Goal: Information Seeking & Learning: Learn about a topic

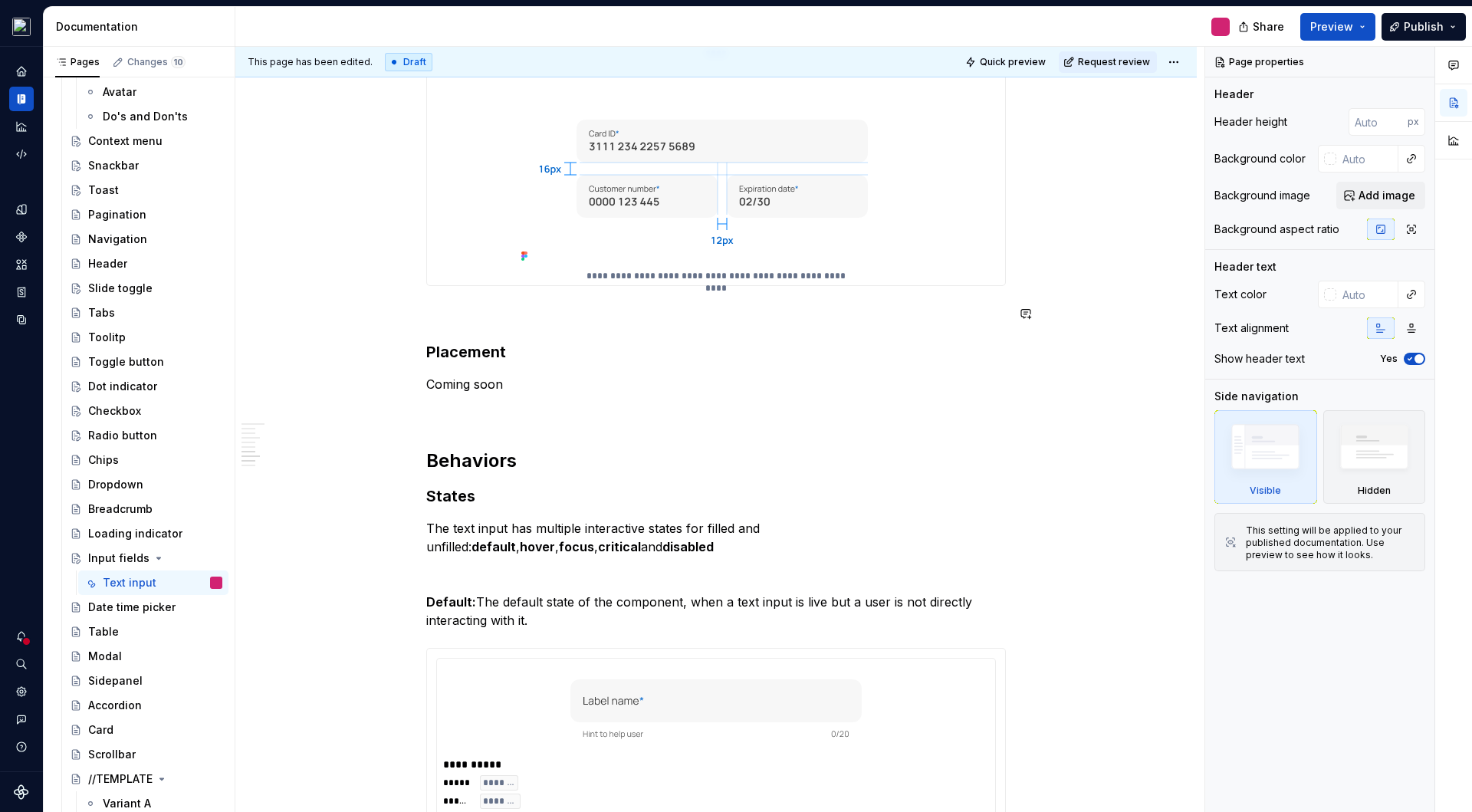
scroll to position [1544, 0]
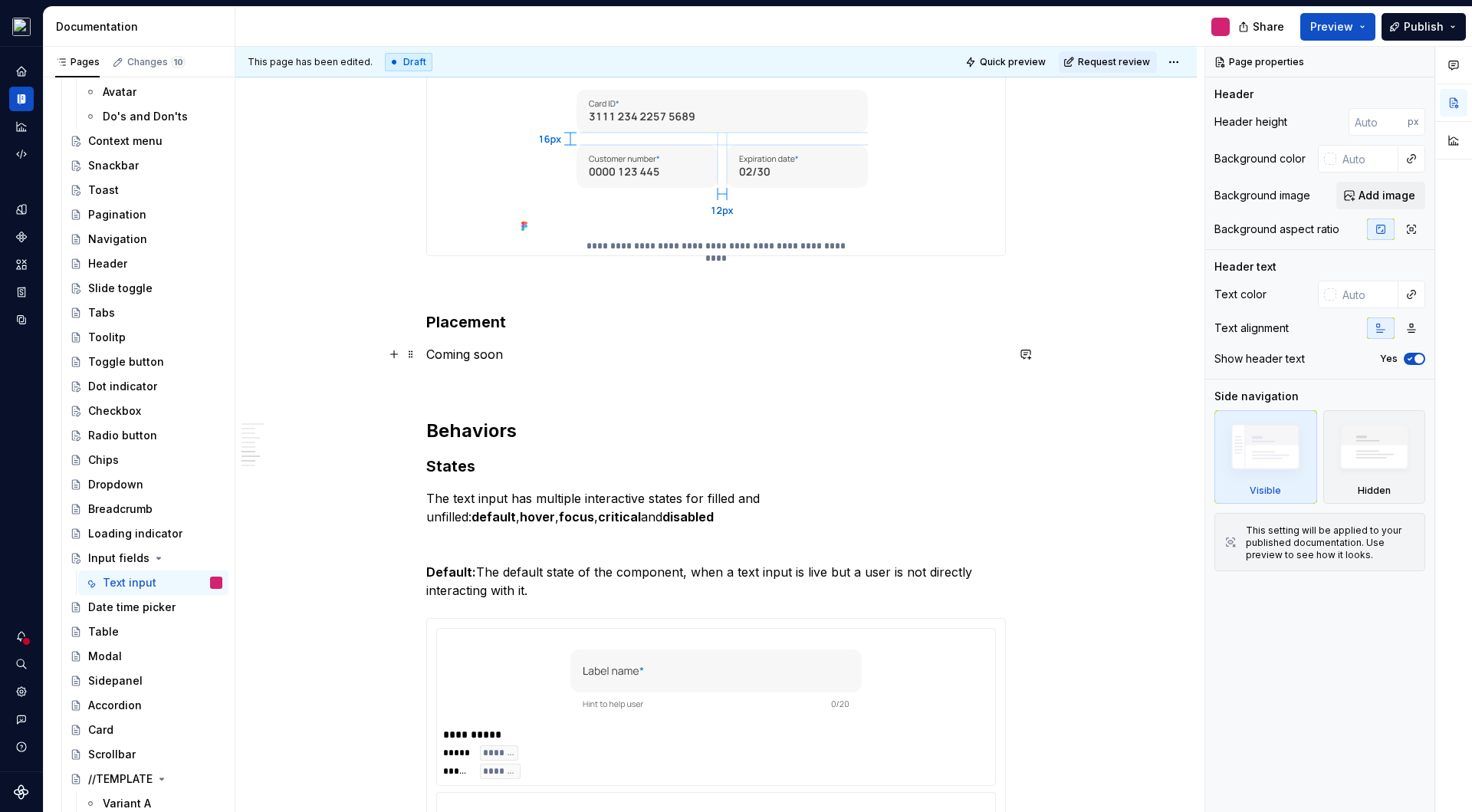
type textarea "*"
click at [504, 356] on p "Coming soon" at bounding box center [716, 354] width 579 height 19
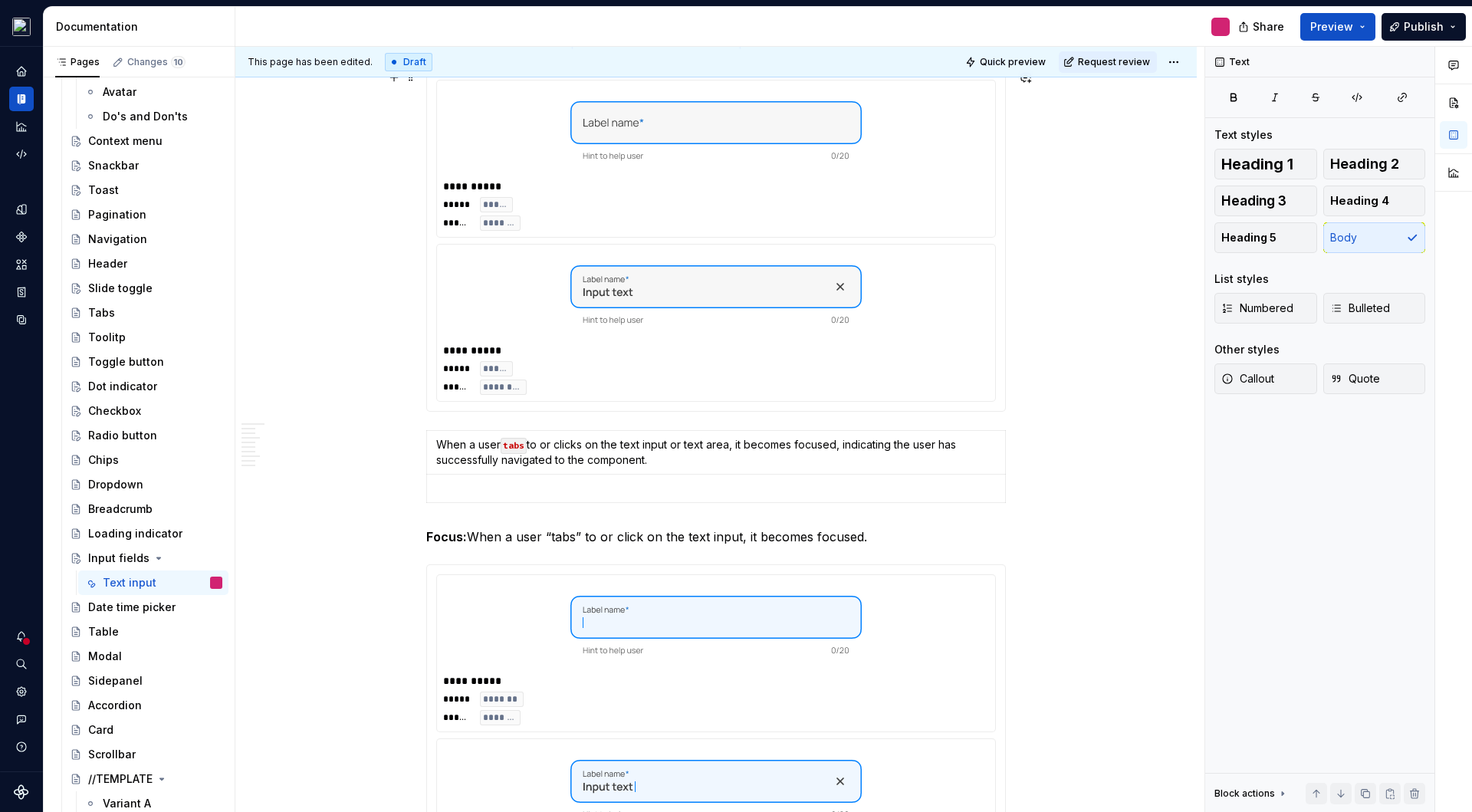
scroll to position [2539, 0]
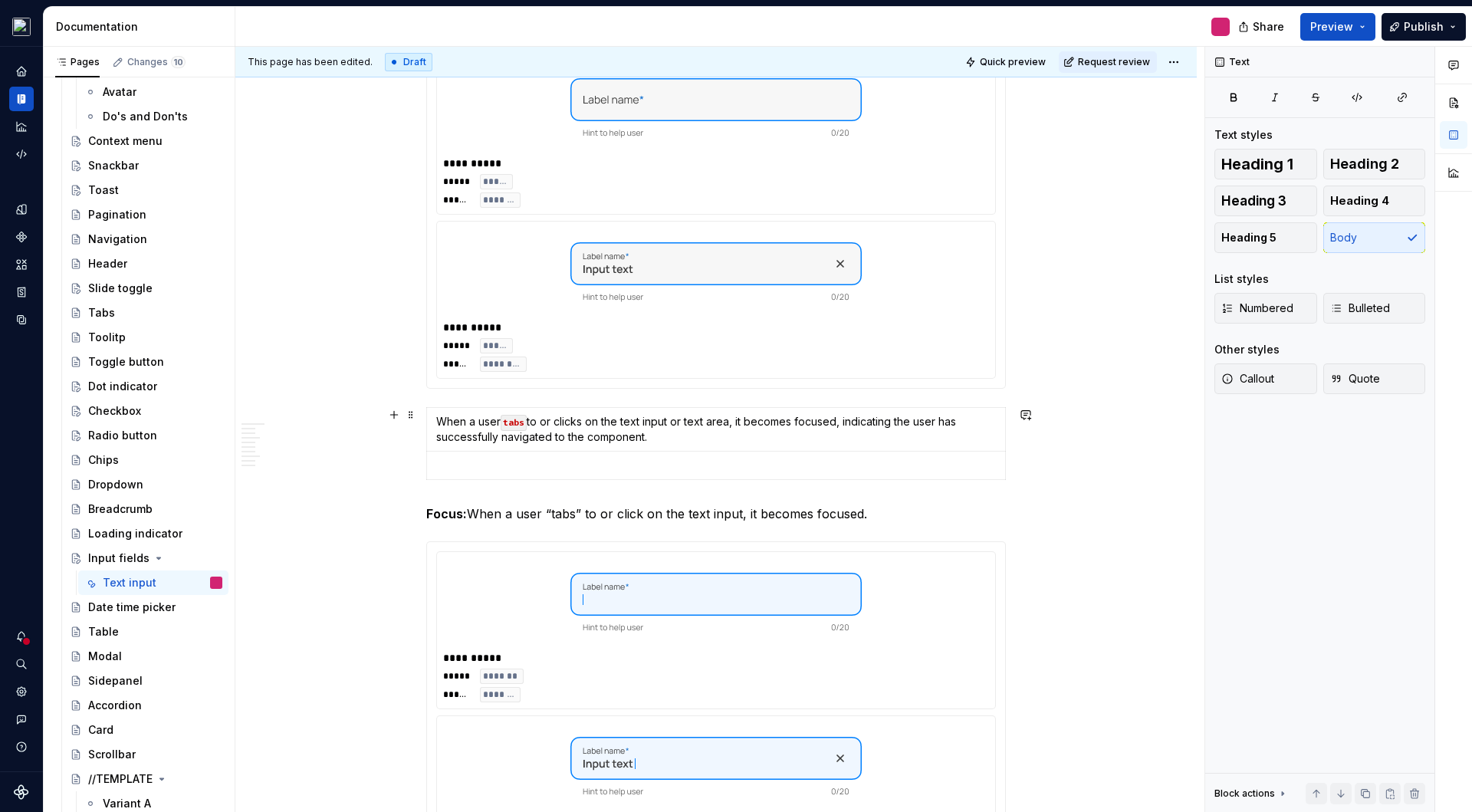
click at [1012, 463] on div "**********" at bounding box center [716, 405] width 961 height 5319
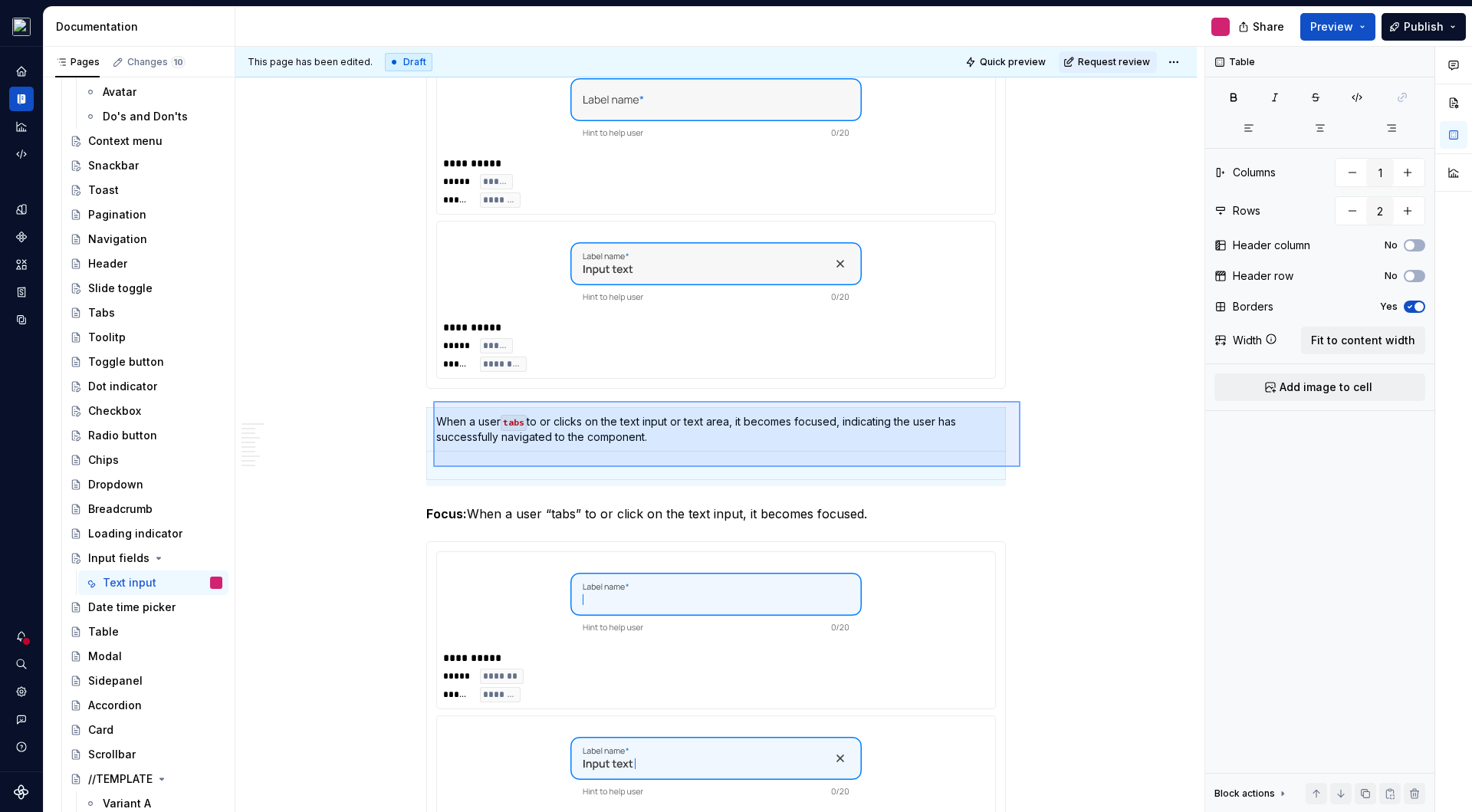
drag, startPoint x: 1021, startPoint y: 467, endPoint x: 434, endPoint y: 401, distance: 590.7
click at [434, 401] on div "This page has been edited. Draft Quick preview Request review Input fields Text…" at bounding box center [720, 429] width 969 height 765
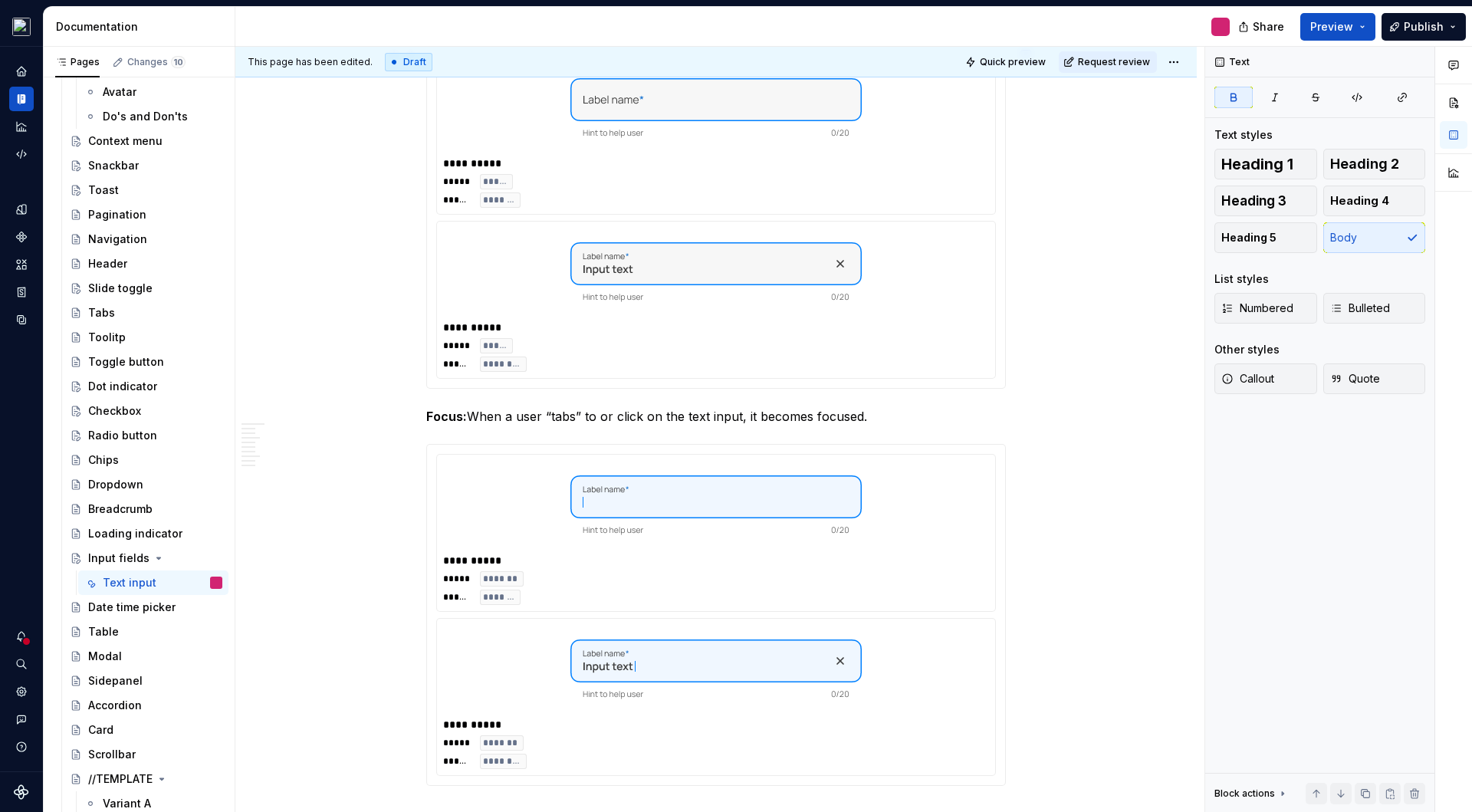
click at [1044, 371] on div "**********" at bounding box center [716, 356] width 961 height 5222
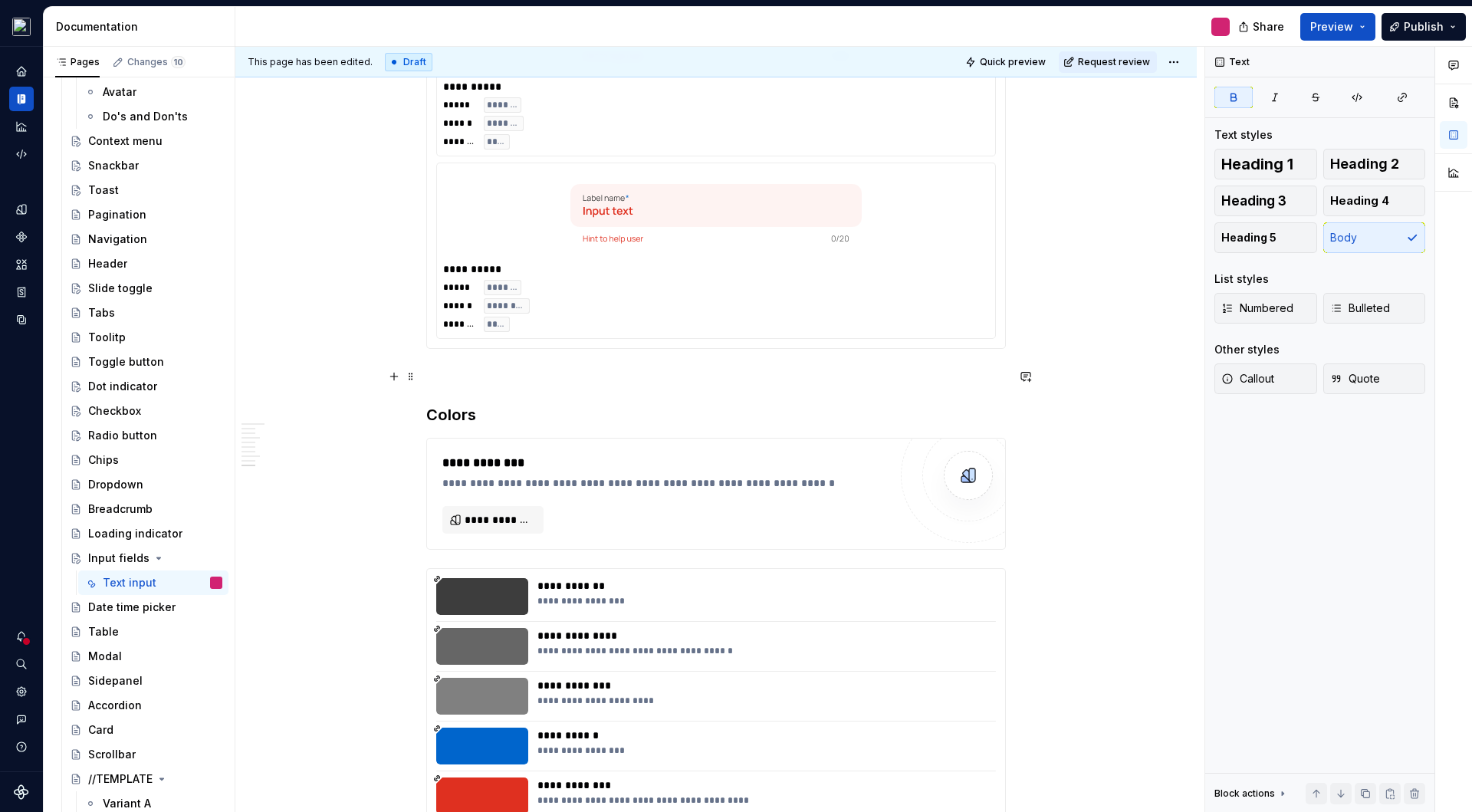
scroll to position [3645, 0]
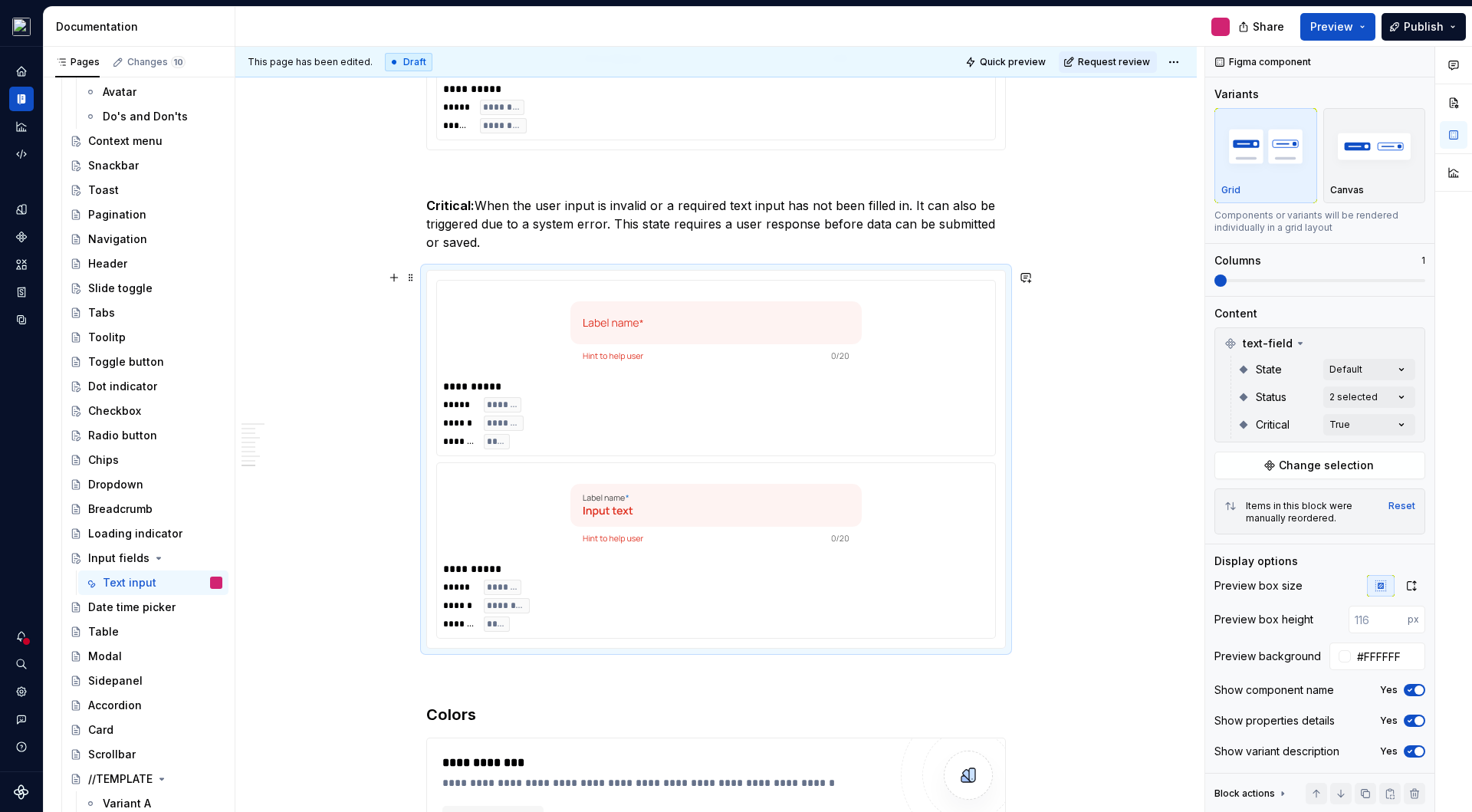
click at [932, 401] on div "***** ******* ****** ******** ******** ****" at bounding box center [716, 423] width 546 height 52
click at [1421, 719] on span "button" at bounding box center [1419, 721] width 9 height 9
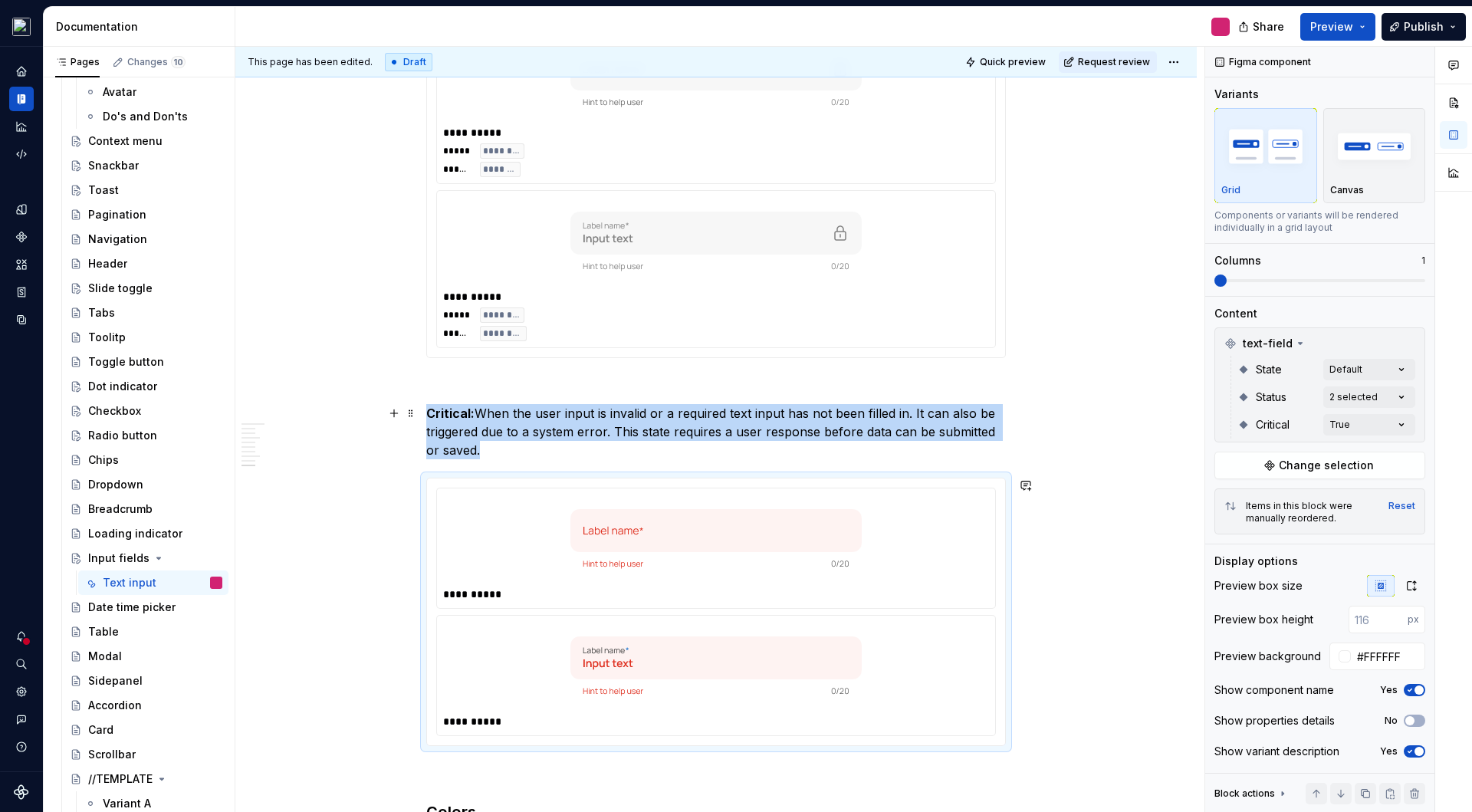
scroll to position [3127, 0]
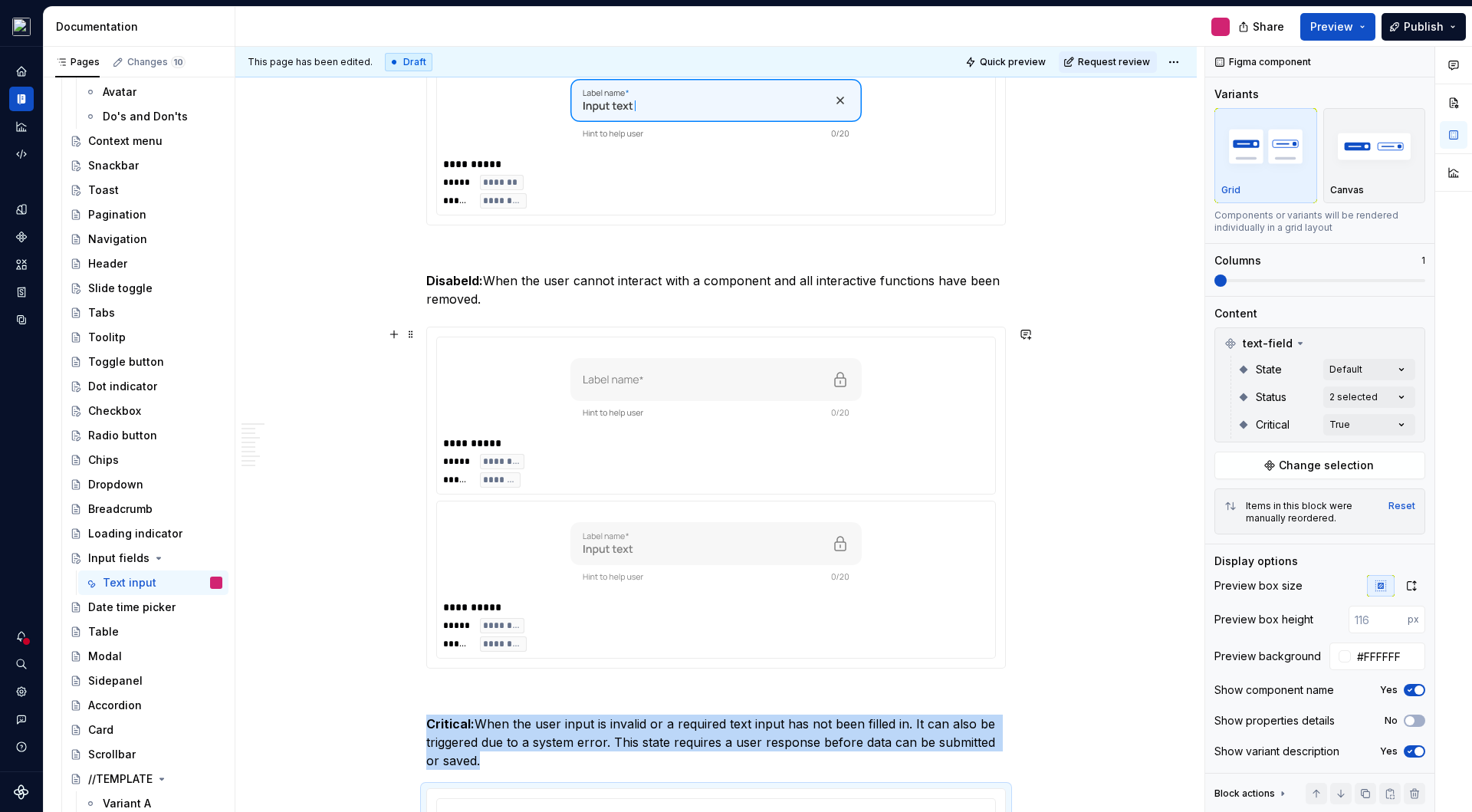
click at [985, 437] on div "**********" at bounding box center [716, 443] width 546 height 15
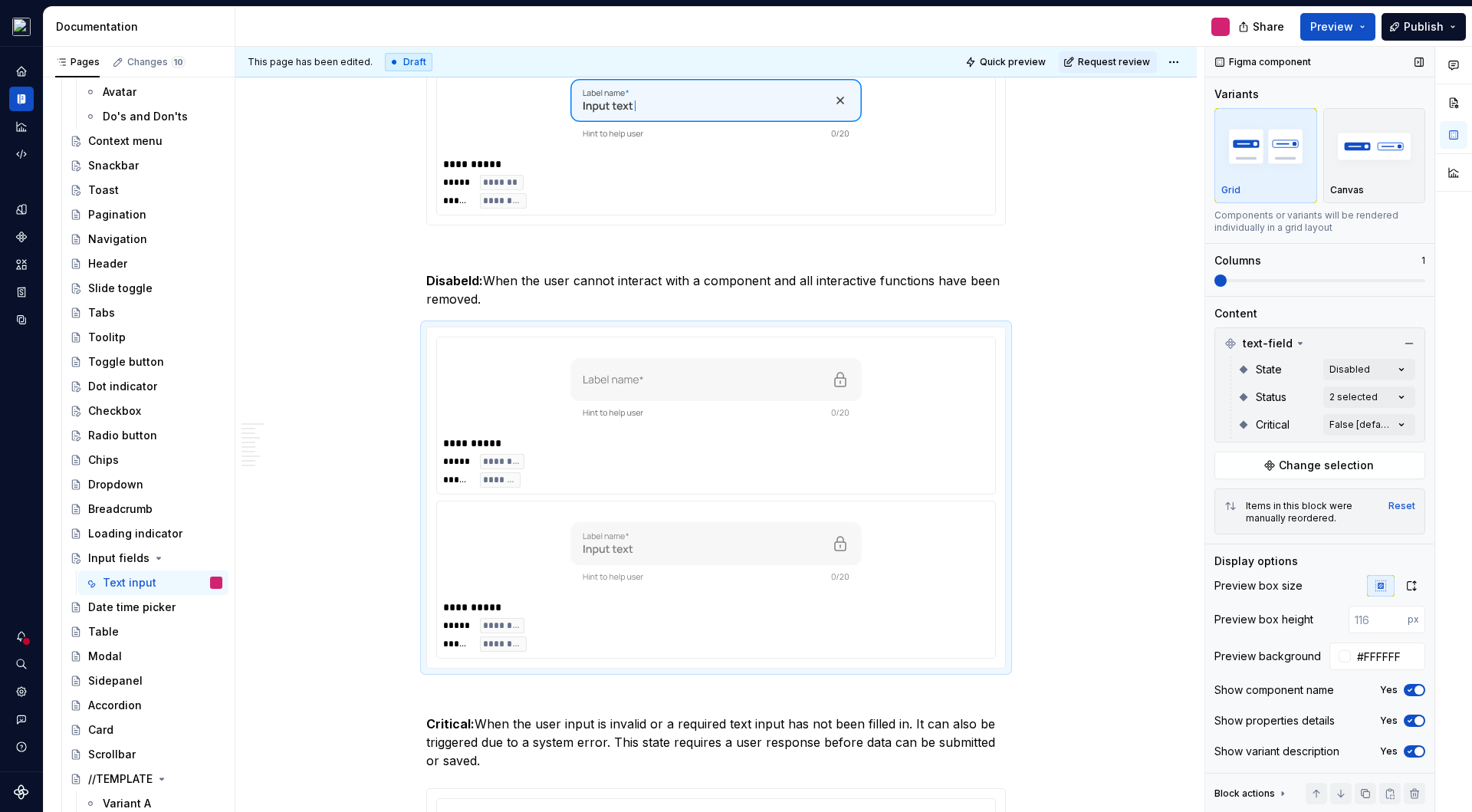
click at [1418, 717] on span "button" at bounding box center [1419, 721] width 9 height 9
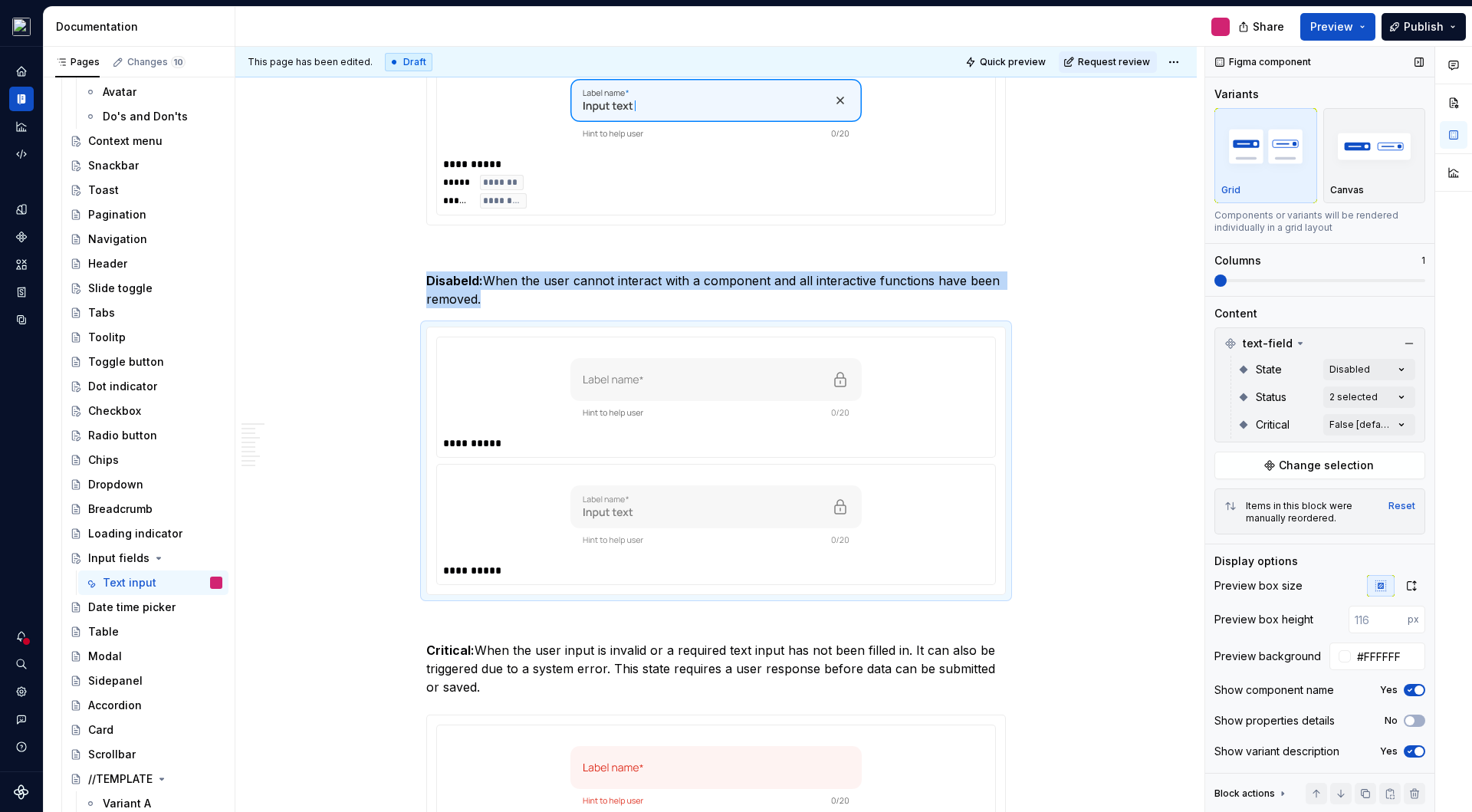
click at [1423, 749] on span "button" at bounding box center [1419, 751] width 9 height 9
click at [1417, 689] on span "button" at bounding box center [1419, 689] width 9 height 9
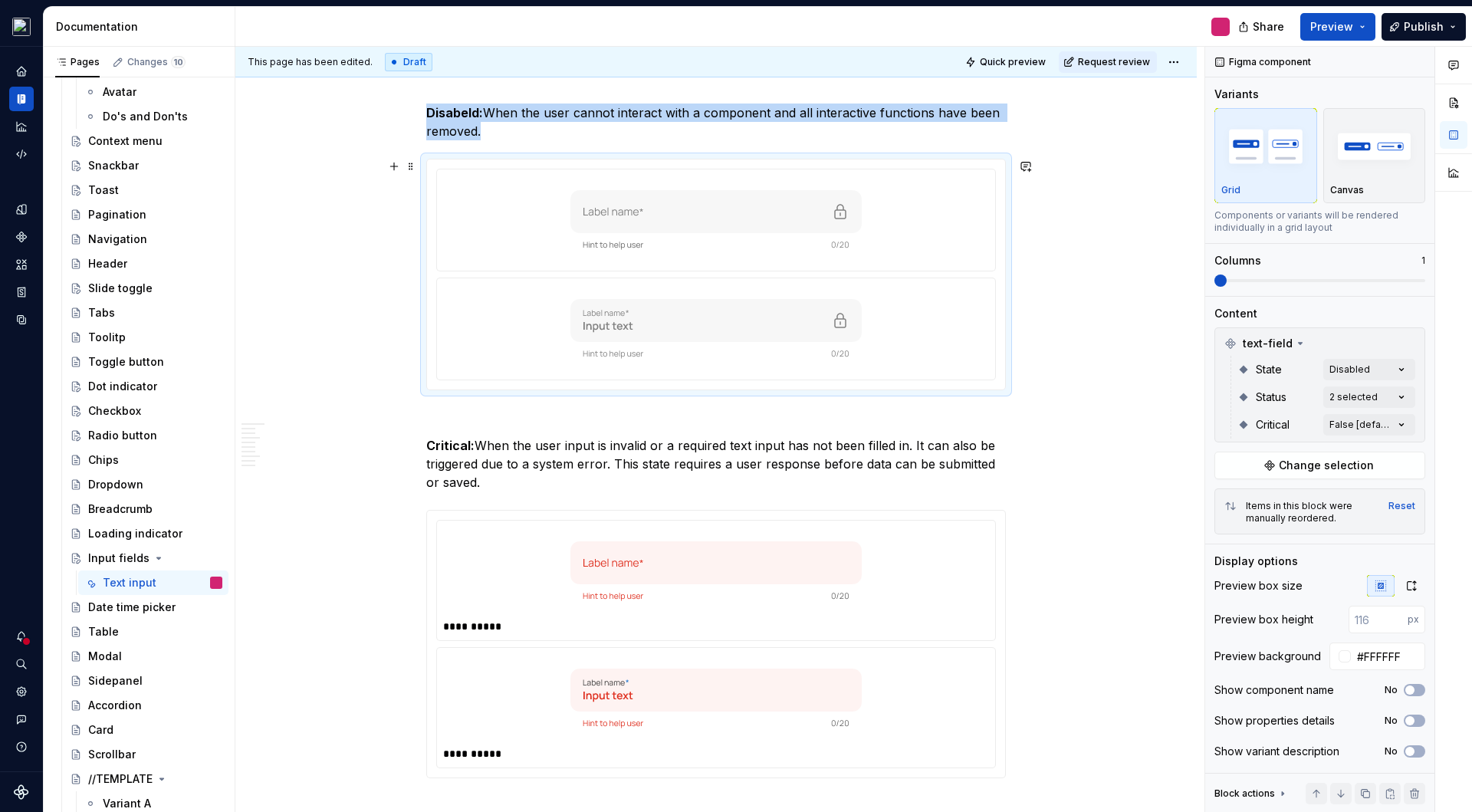
scroll to position [3417, 0]
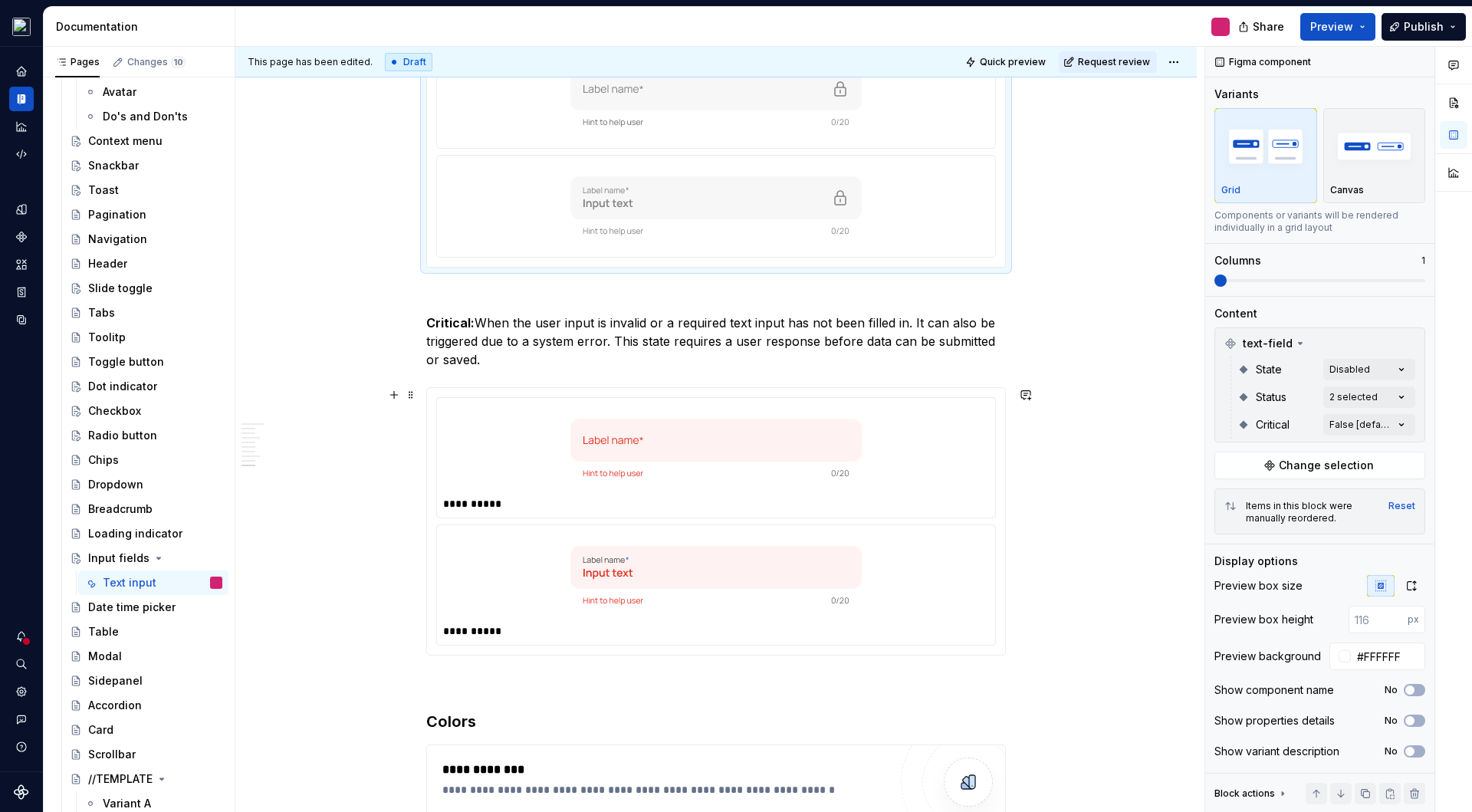
click at [987, 553] on div at bounding box center [716, 575] width 546 height 89
click at [1419, 688] on span "button" at bounding box center [1419, 689] width 9 height 9
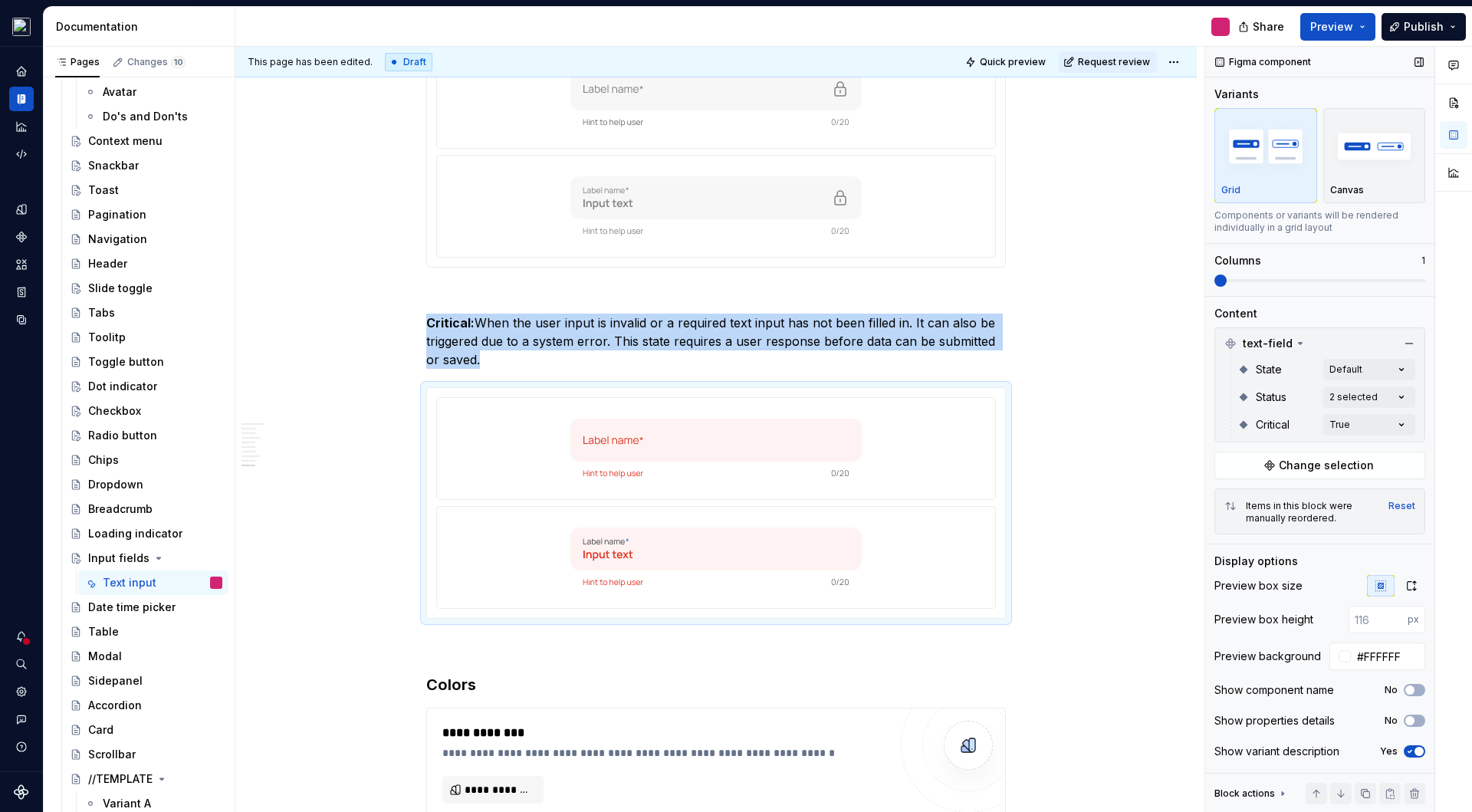
click at [1422, 750] on span "button" at bounding box center [1419, 751] width 9 height 9
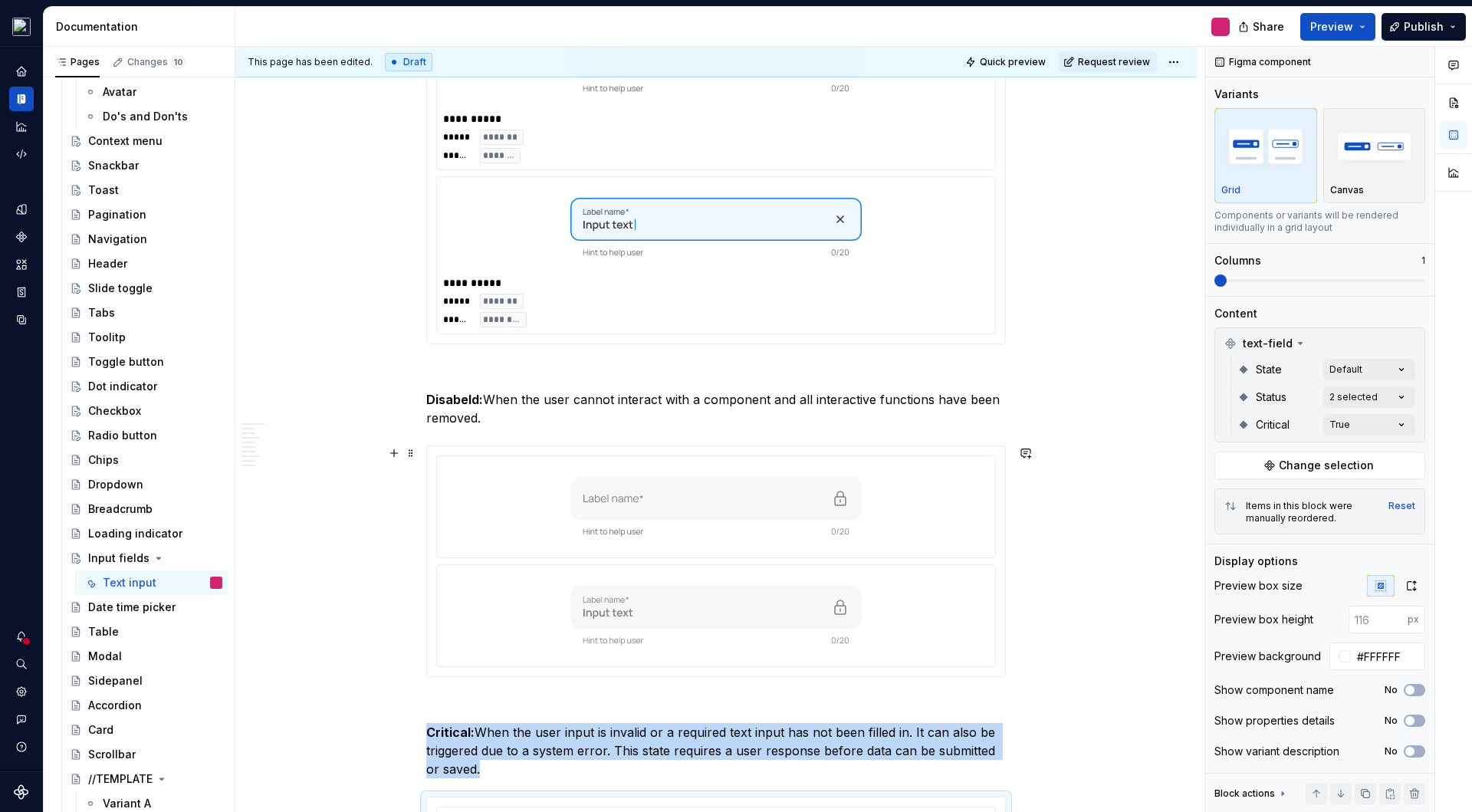
scroll to position [2891, 0]
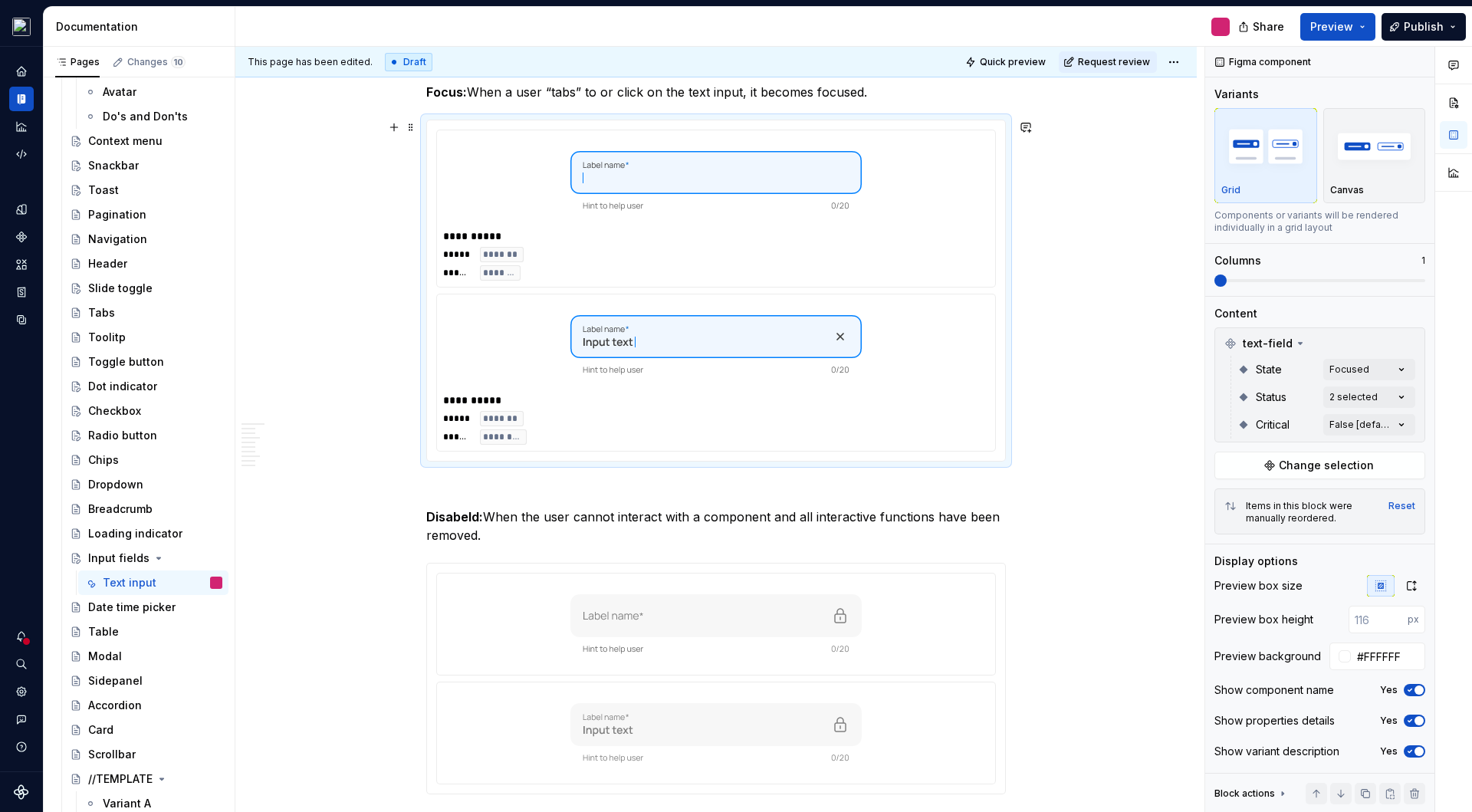
click at [970, 365] on div at bounding box center [716, 345] width 546 height 89
click at [1422, 690] on span "button" at bounding box center [1419, 689] width 9 height 9
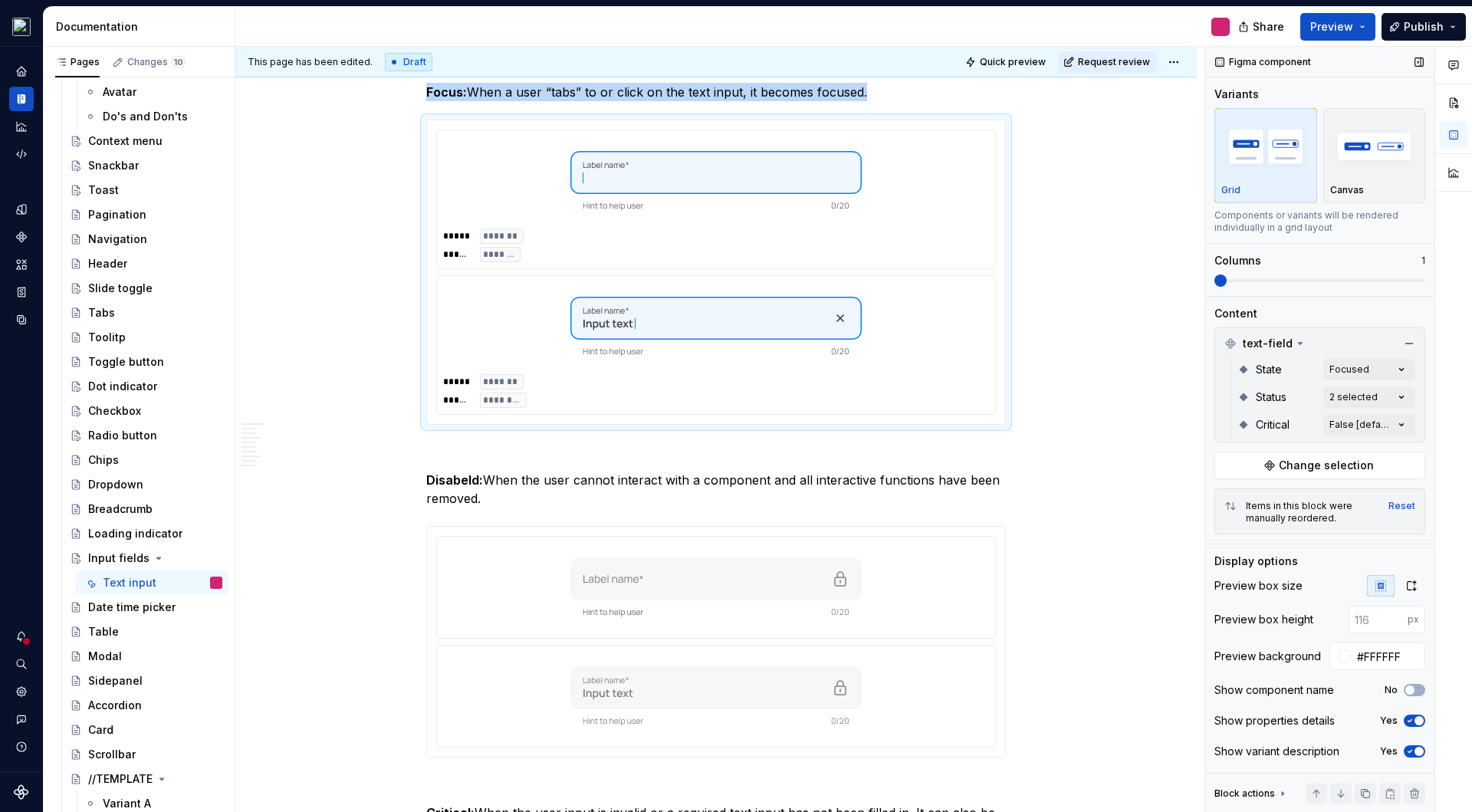
drag, startPoint x: 1416, startPoint y: 721, endPoint x: 1420, endPoint y: 735, distance: 14.6
click at [1416, 721] on span "button" at bounding box center [1419, 721] width 9 height 9
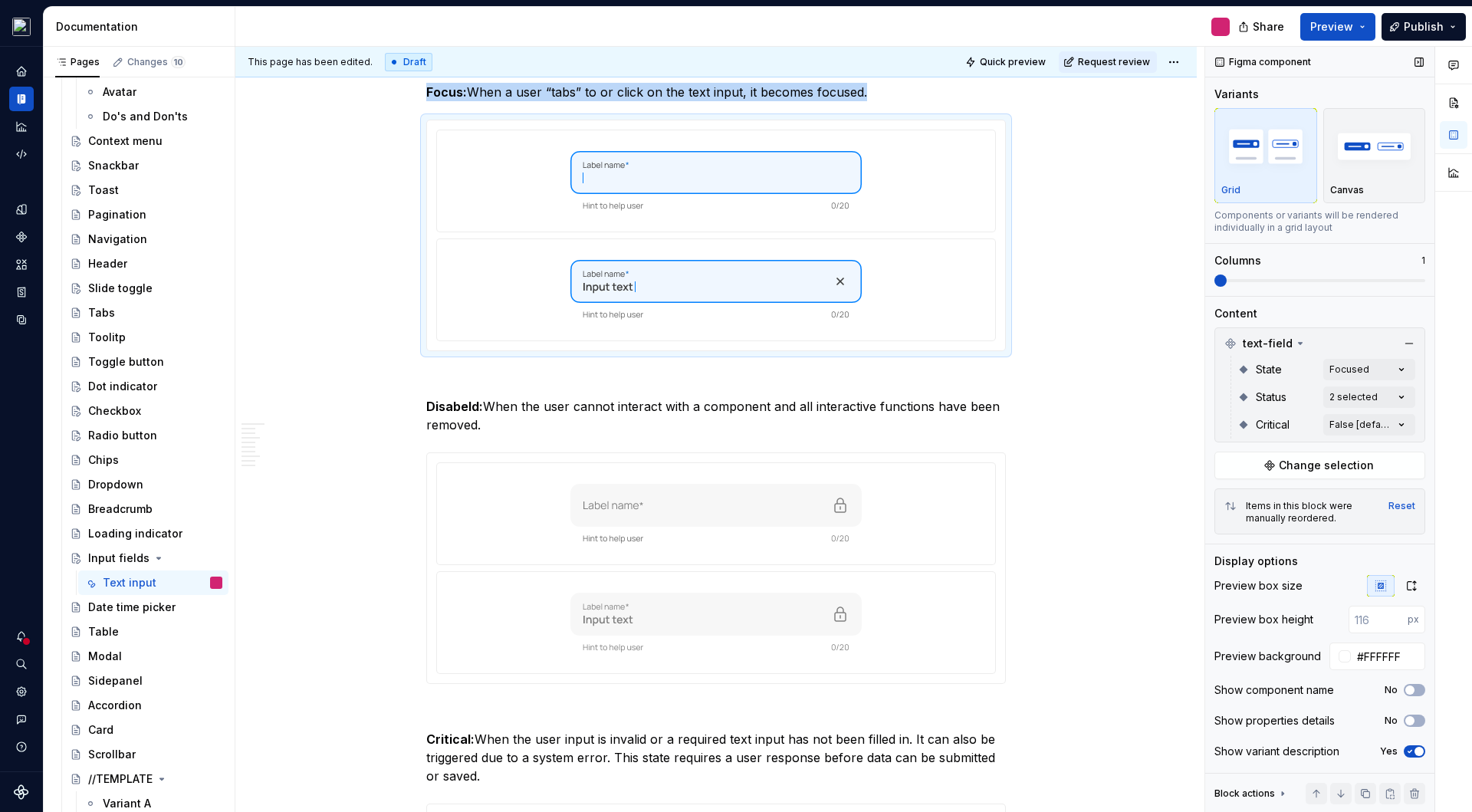
drag, startPoint x: 1421, startPoint y: 750, endPoint x: 1411, endPoint y: 738, distance: 15.6
click at [1420, 750] on span "button" at bounding box center [1419, 751] width 9 height 9
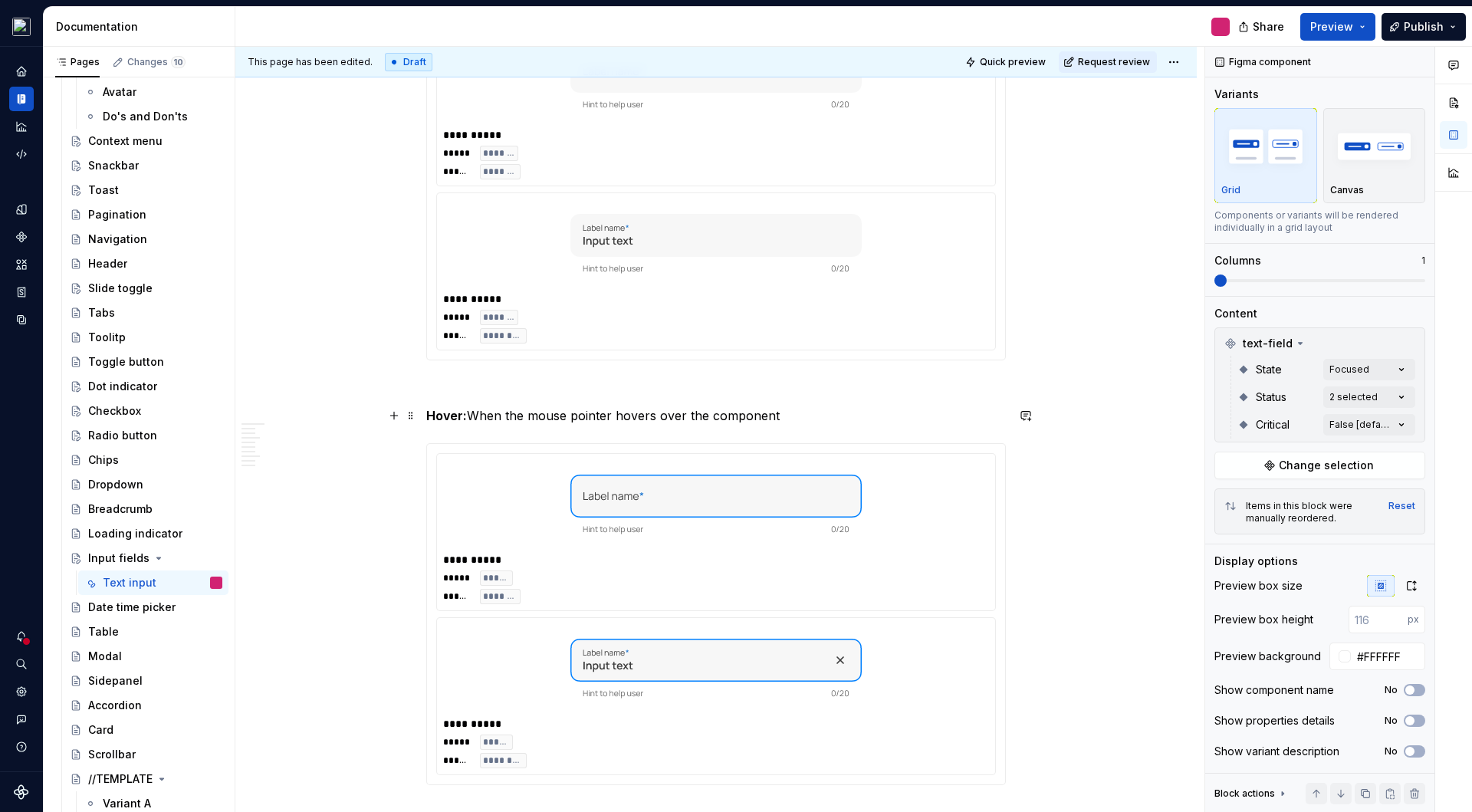
scroll to position [2044, 0]
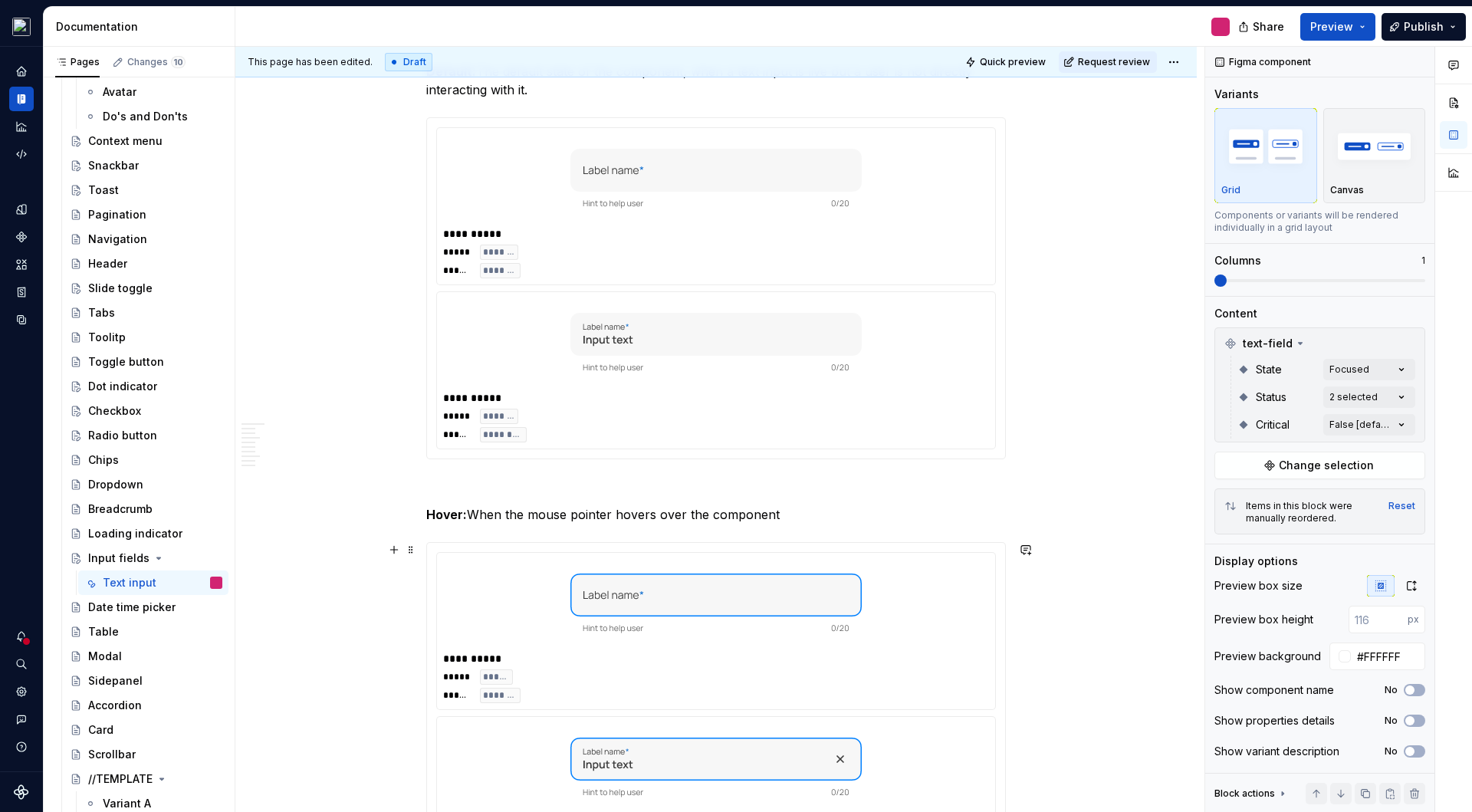
click at [988, 606] on div at bounding box center [716, 603] width 546 height 89
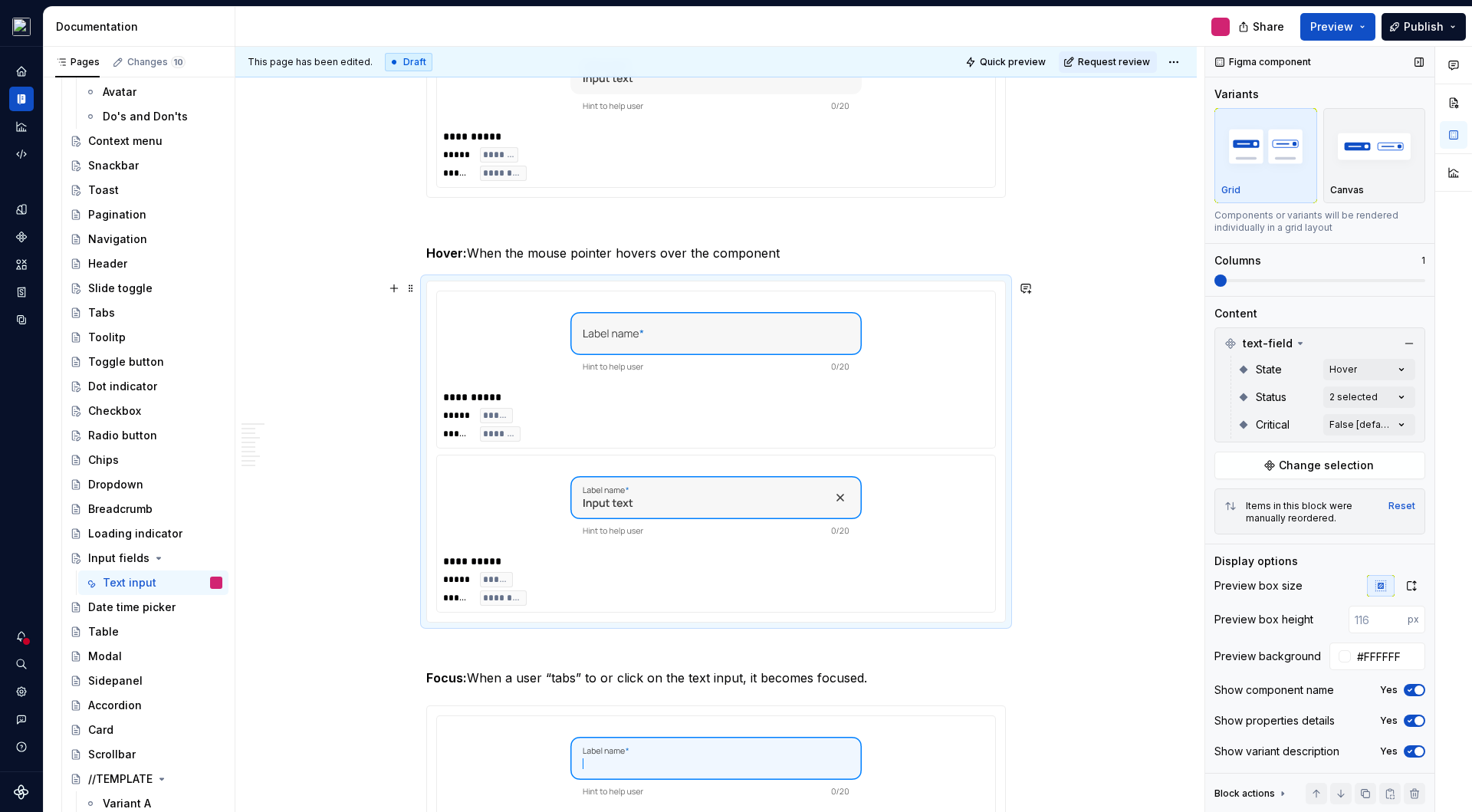
scroll to position [2336, 0]
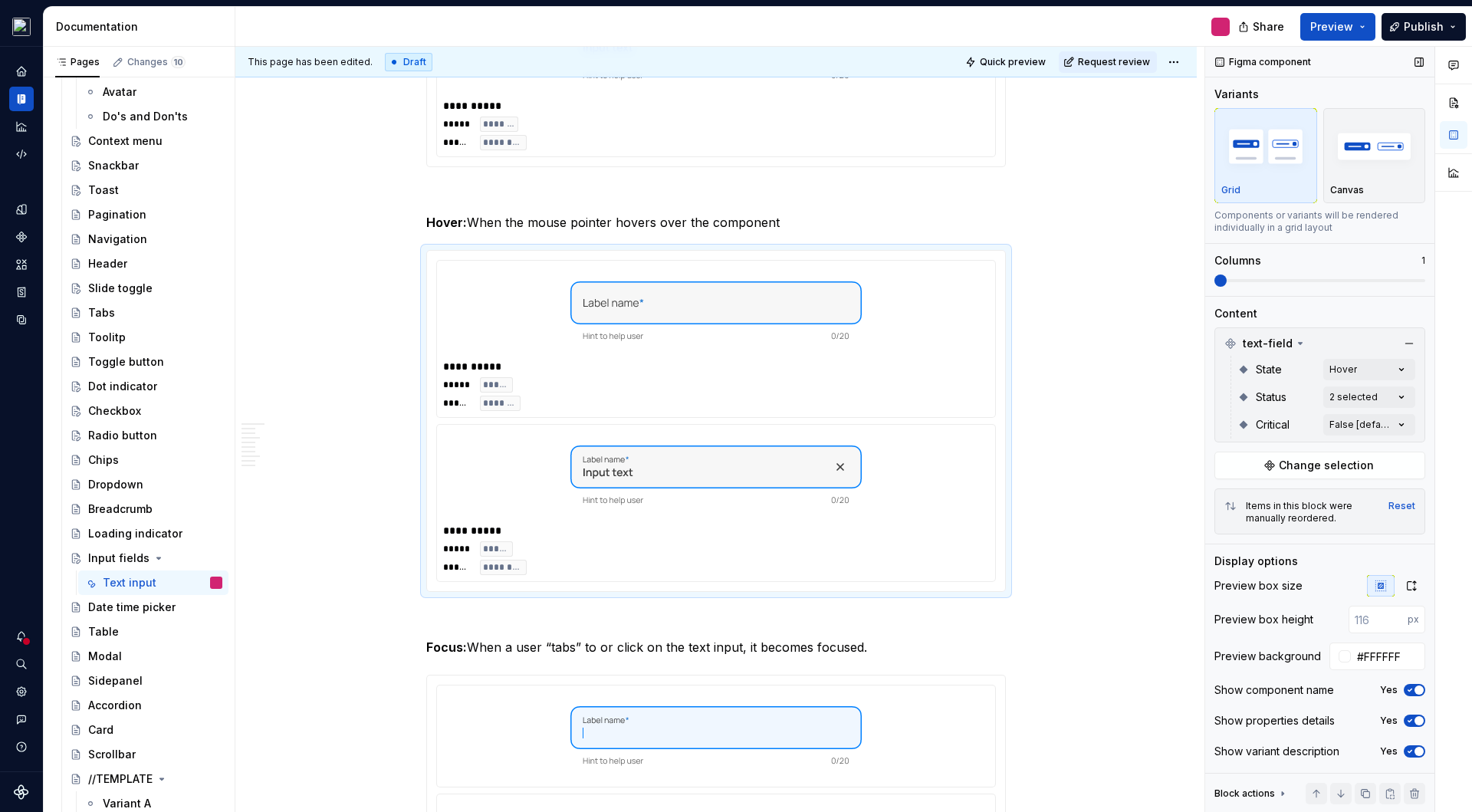
click at [1417, 688] on span "button" at bounding box center [1419, 689] width 9 height 9
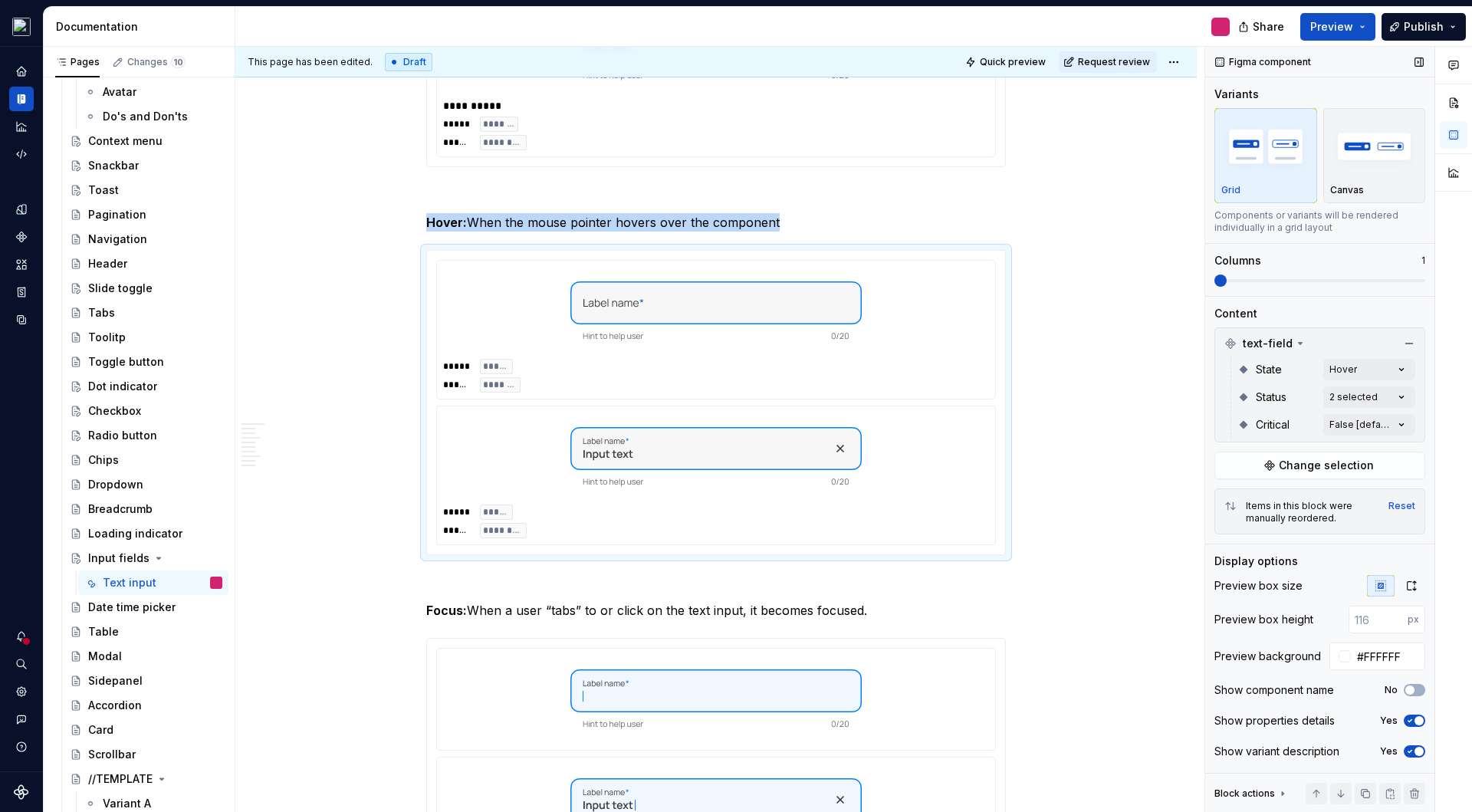
click at [1419, 719] on span "button" at bounding box center [1419, 721] width 9 height 9
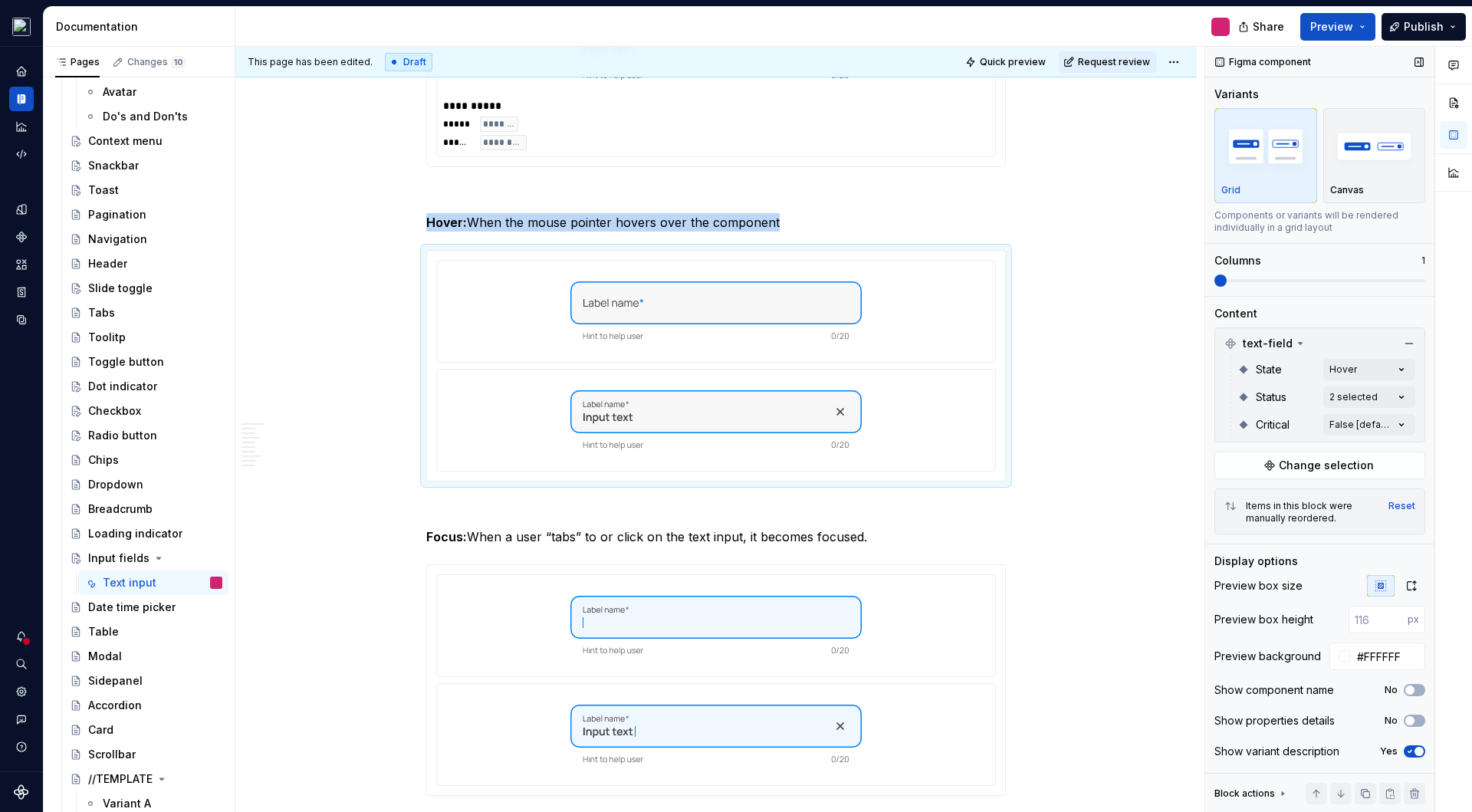
click at [1419, 750] on span "button" at bounding box center [1419, 751] width 9 height 9
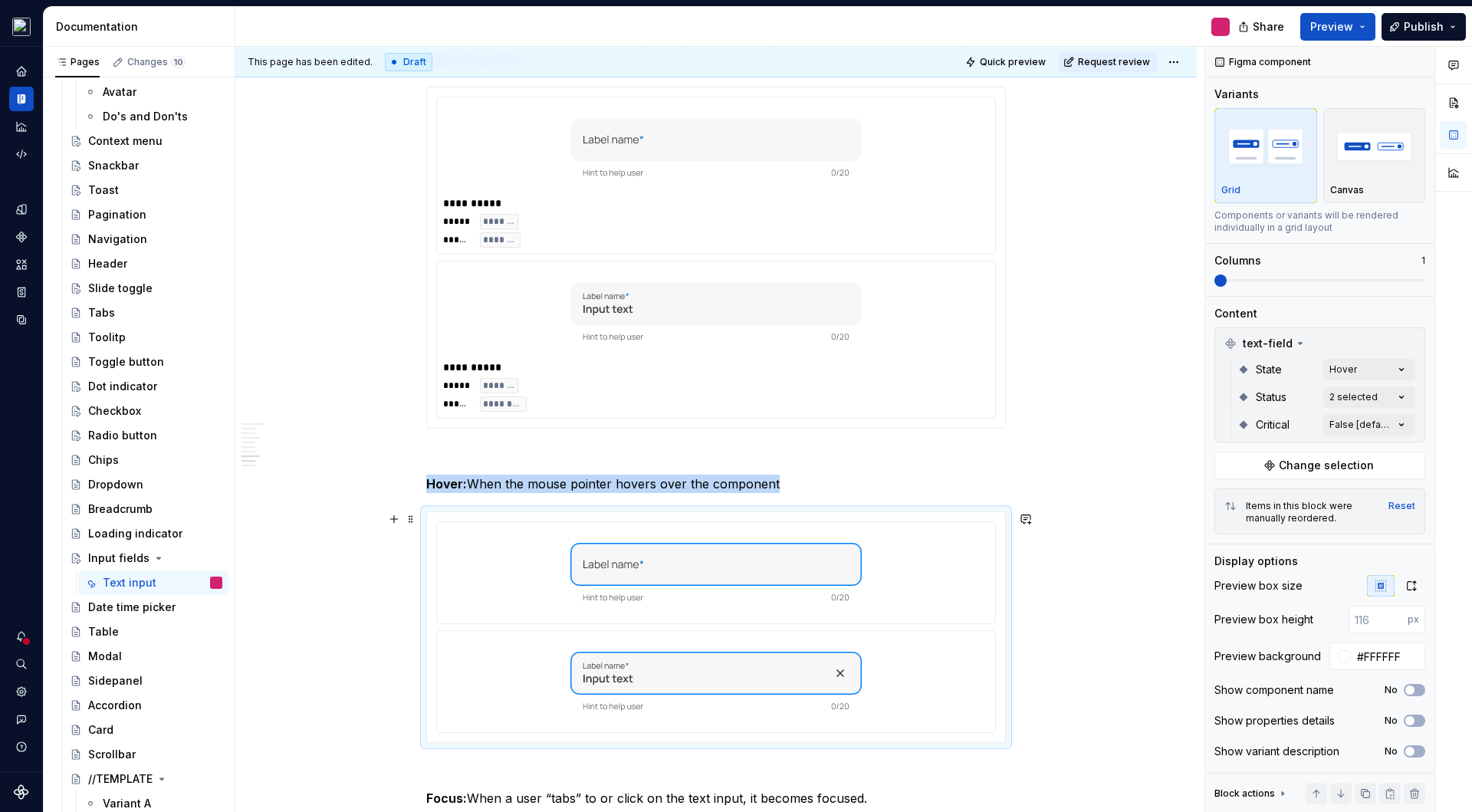
scroll to position [1827, 0]
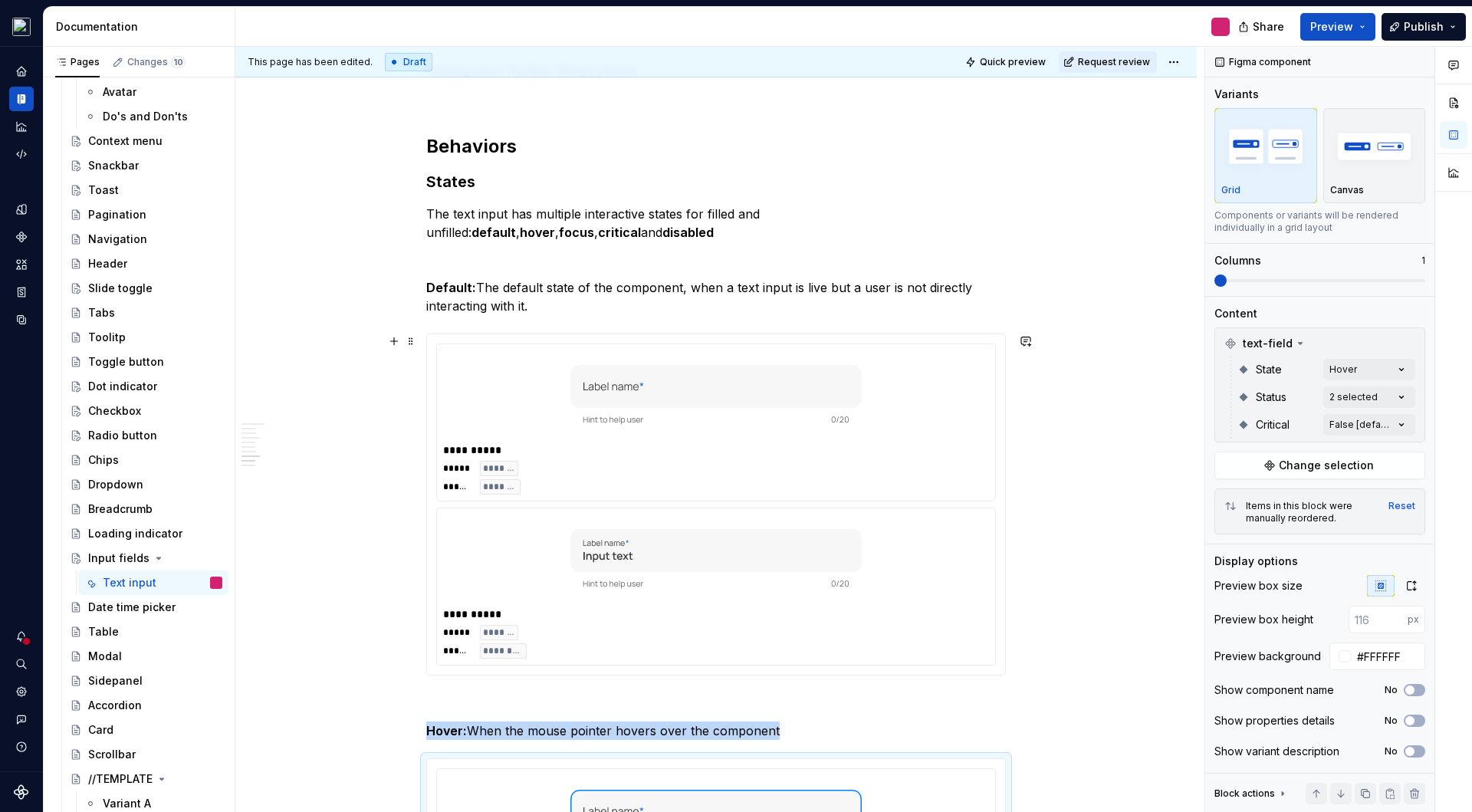
click at [904, 475] on div "***** ******* ****** ********" at bounding box center [716, 478] width 546 height 34
click at [1414, 691] on button "Yes" at bounding box center [1414, 690] width 21 height 12
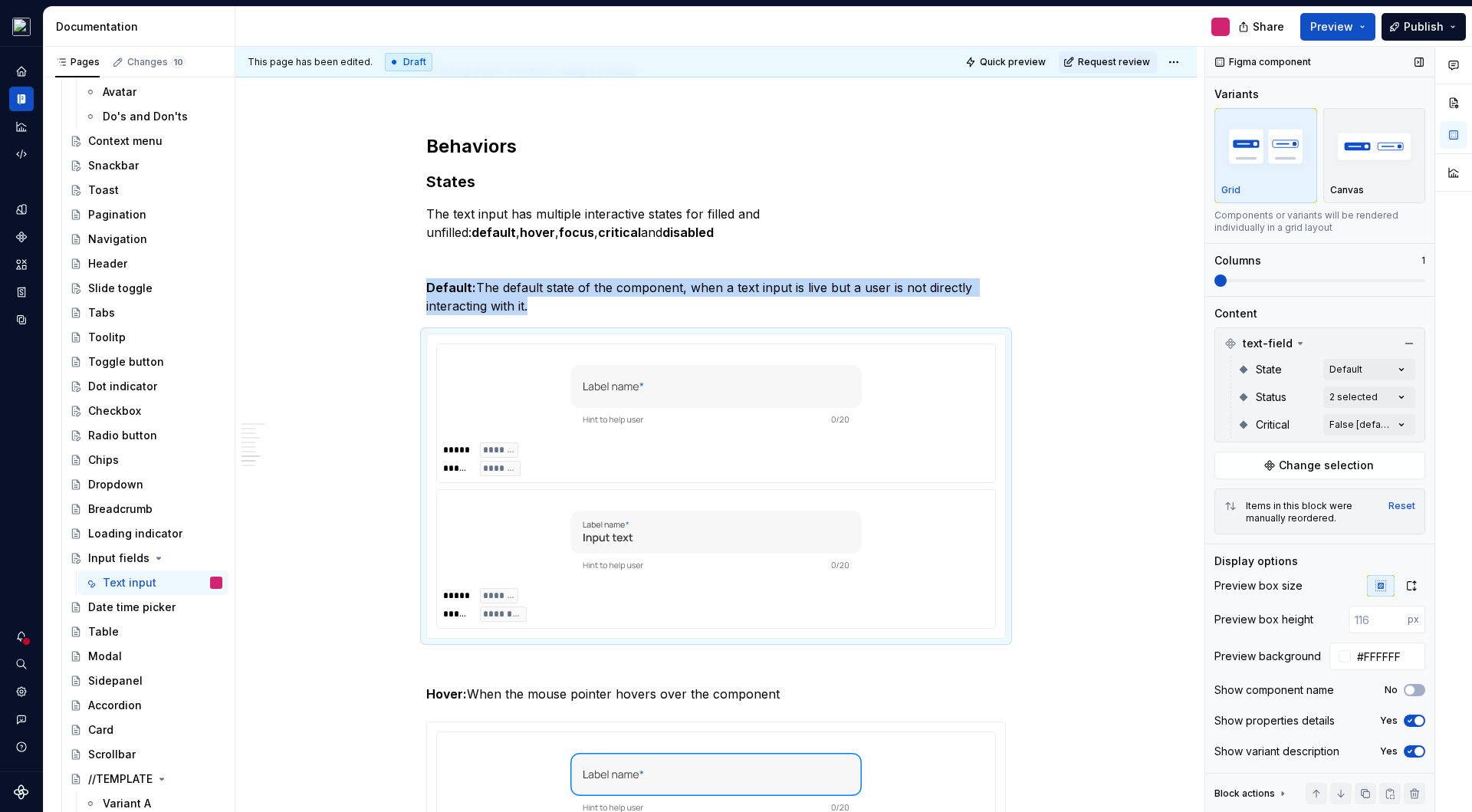
click at [1416, 722] on span "button" at bounding box center [1419, 721] width 9 height 9
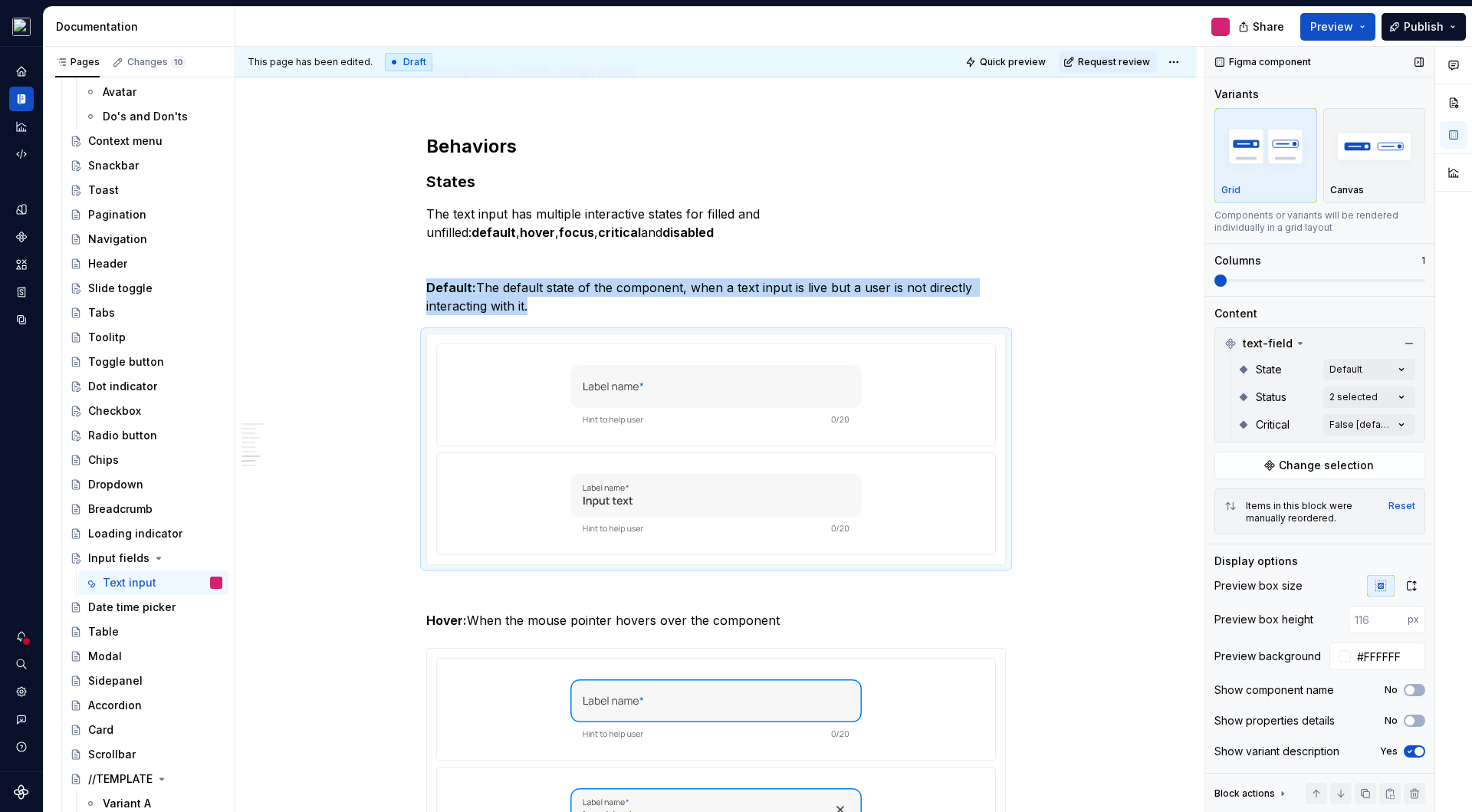
drag, startPoint x: 1419, startPoint y: 748, endPoint x: 1393, endPoint y: 710, distance: 46.0
click at [1419, 748] on span "button" at bounding box center [1419, 751] width 9 height 9
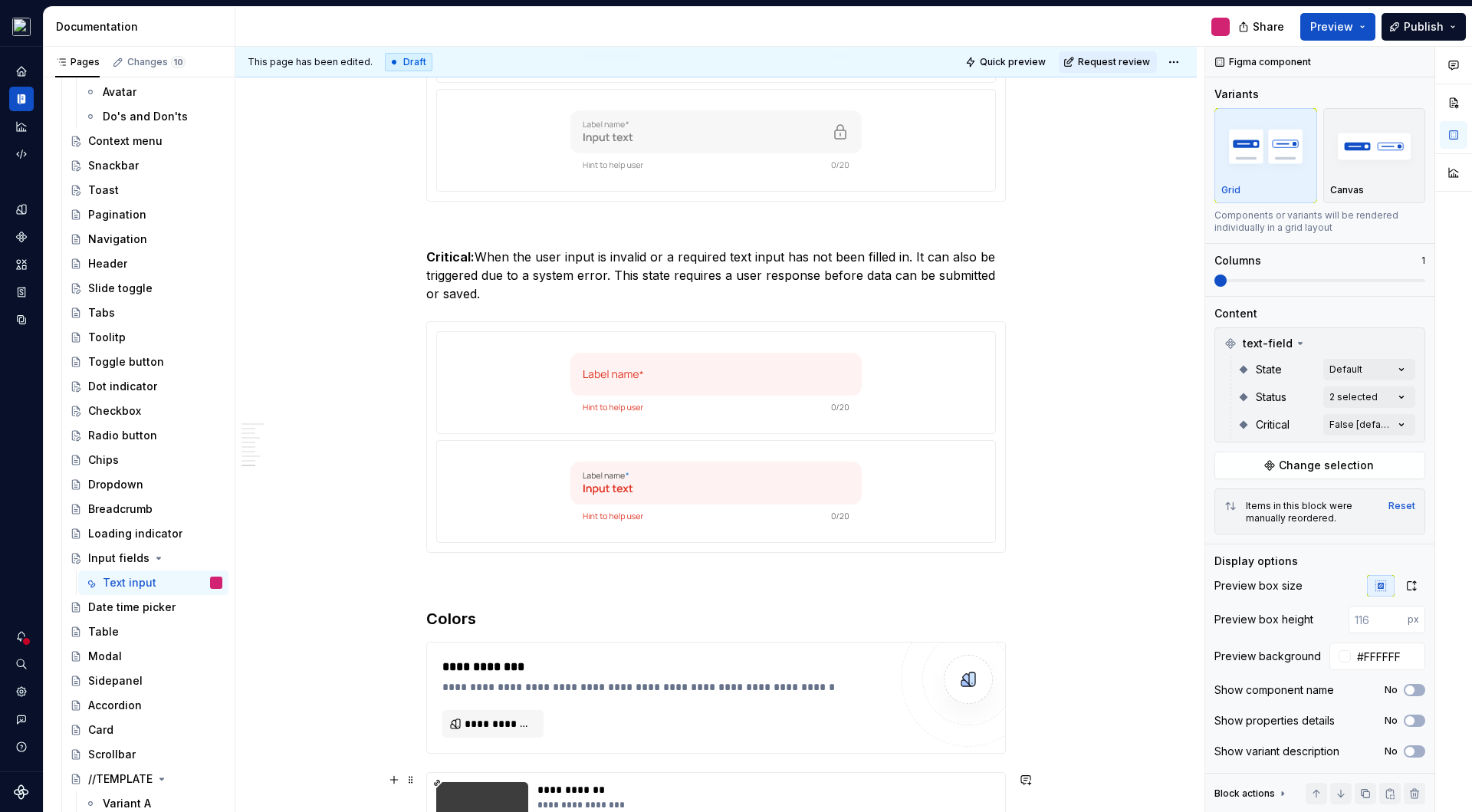
scroll to position [3140, 0]
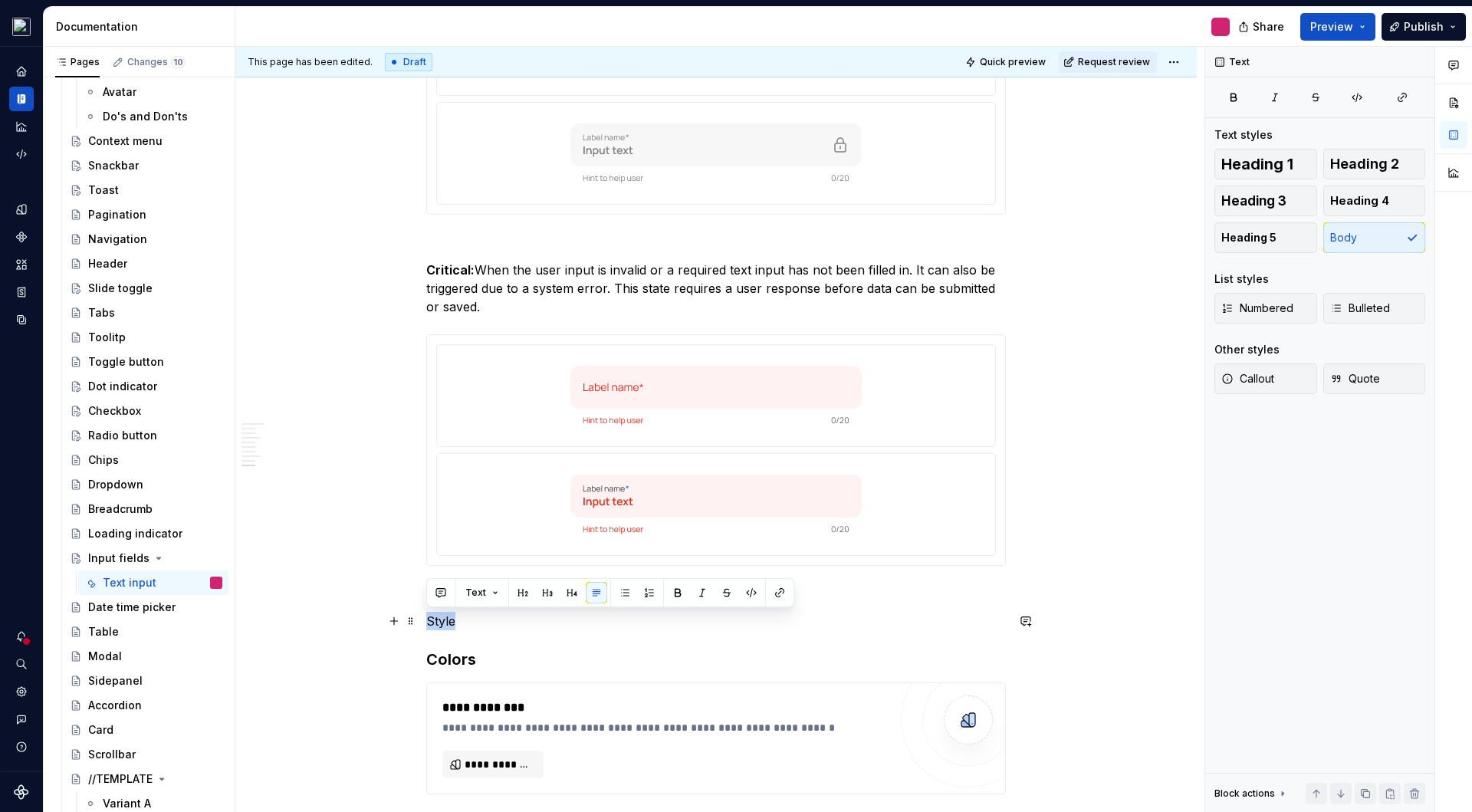
drag, startPoint x: 473, startPoint y: 618, endPoint x: 444, endPoint y: 608, distance: 30.7
click at [1357, 168] on span "Heading 2" at bounding box center [1364, 164] width 69 height 15
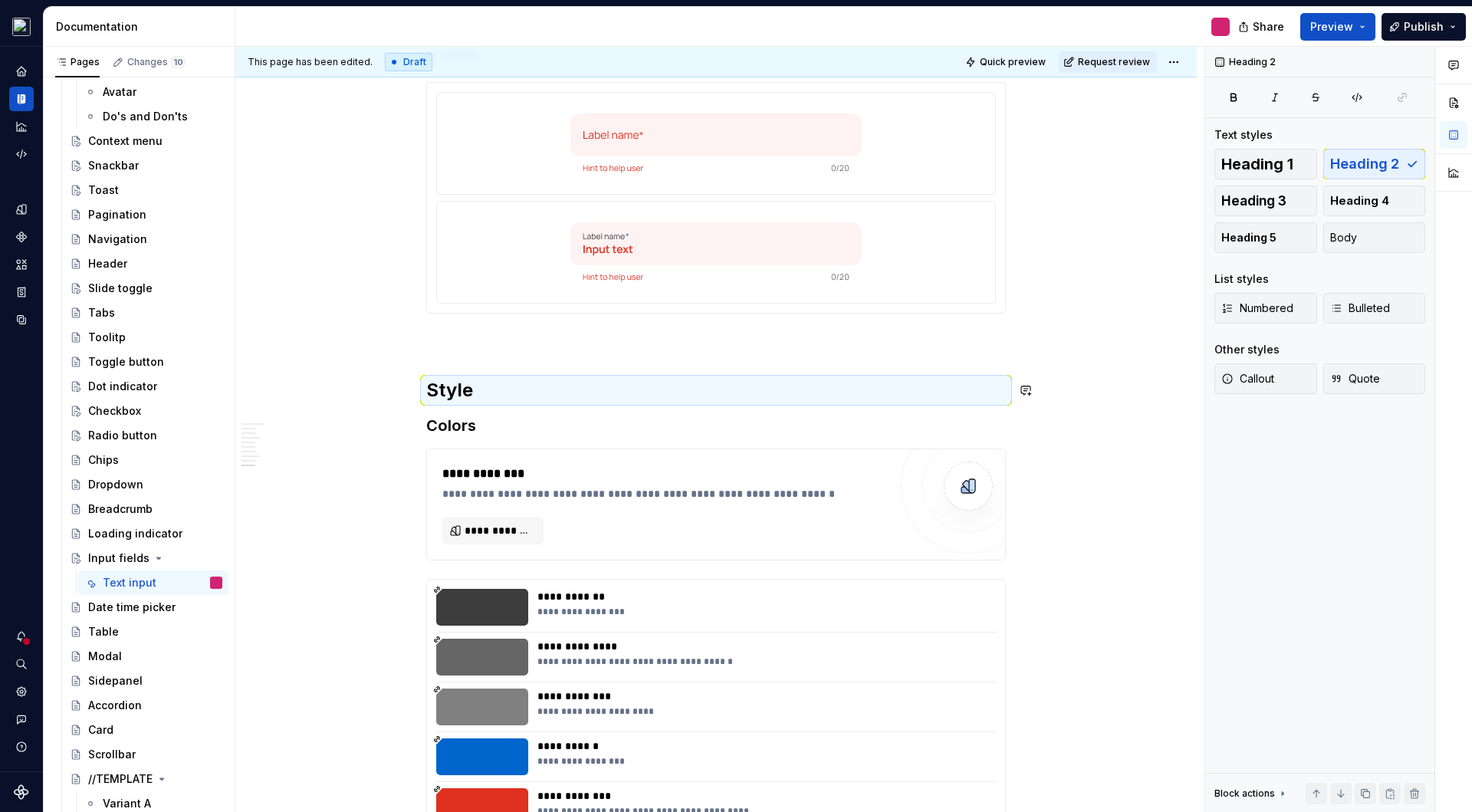
scroll to position [3415, 0]
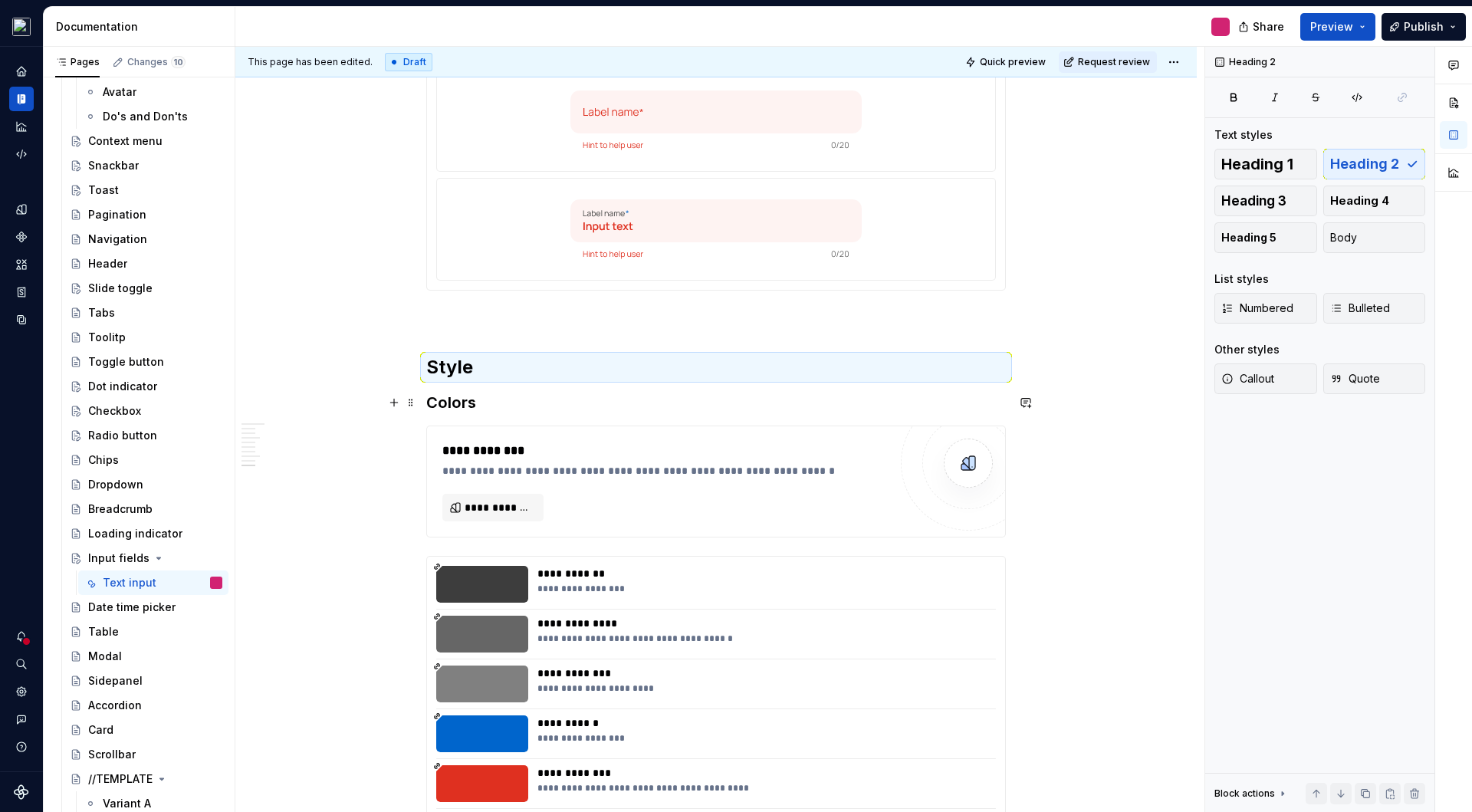
click at [493, 408] on h3 "Colors" at bounding box center [716, 402] width 579 height 21
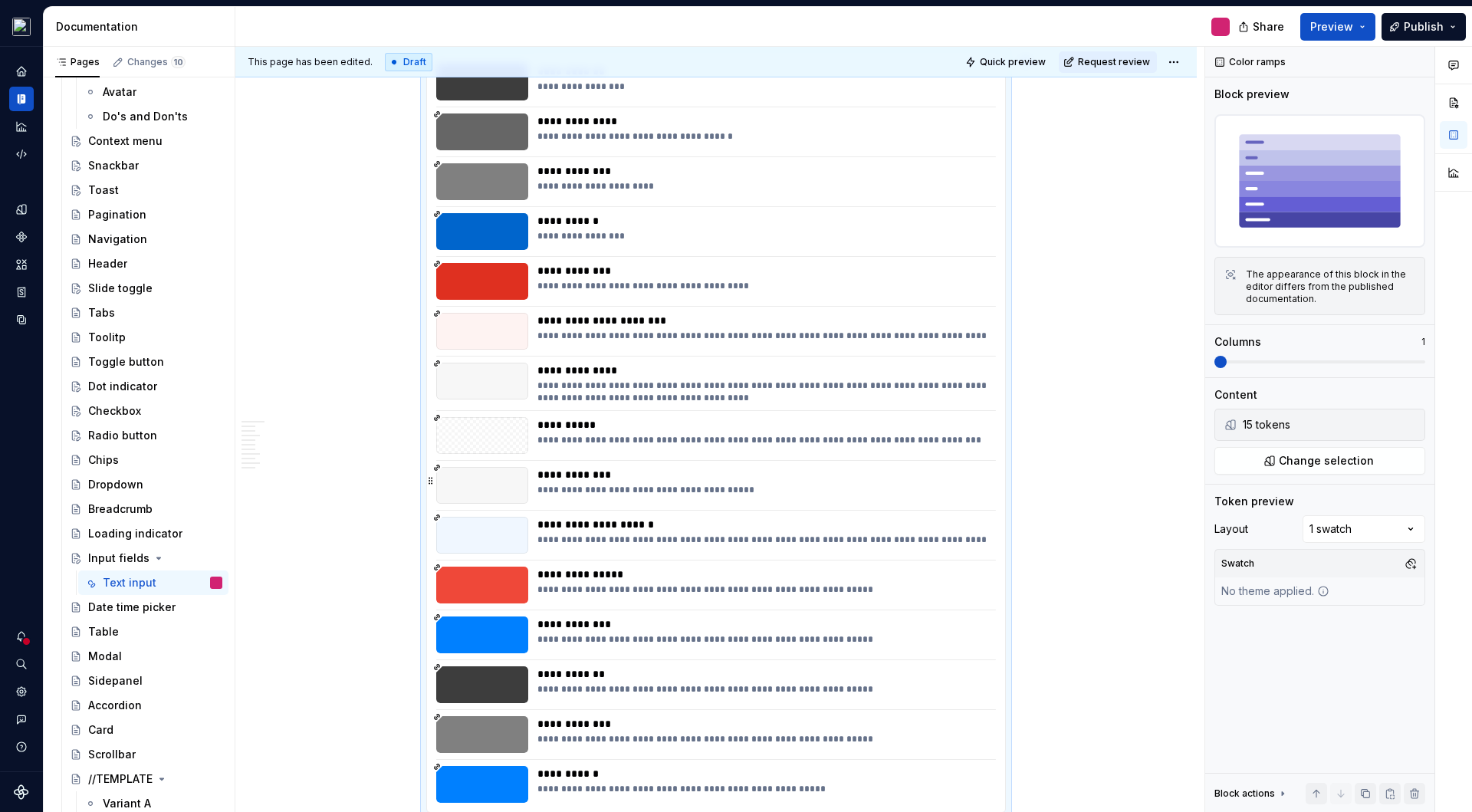
scroll to position [3378, 0]
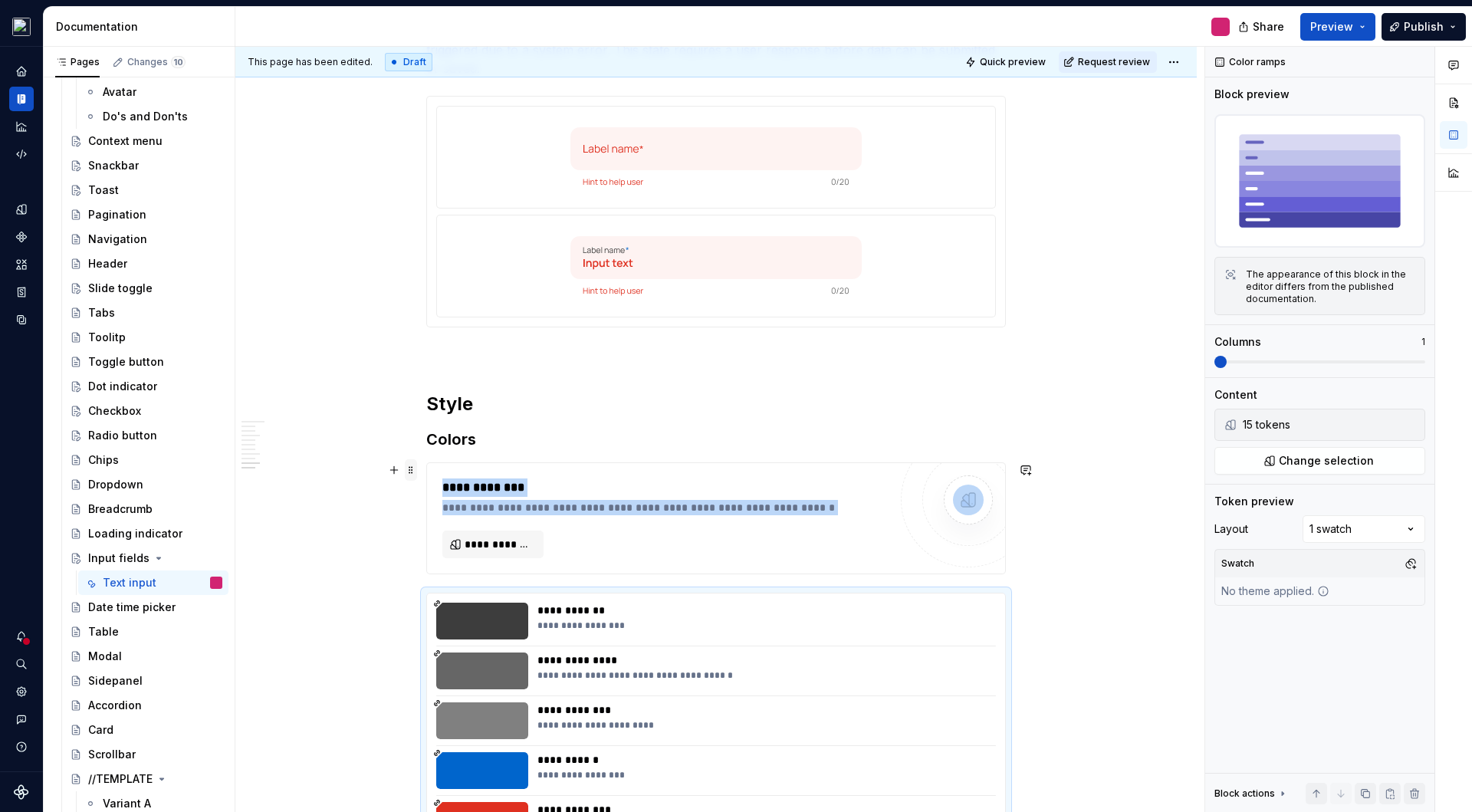
click at [409, 472] on span at bounding box center [411, 469] width 12 height 21
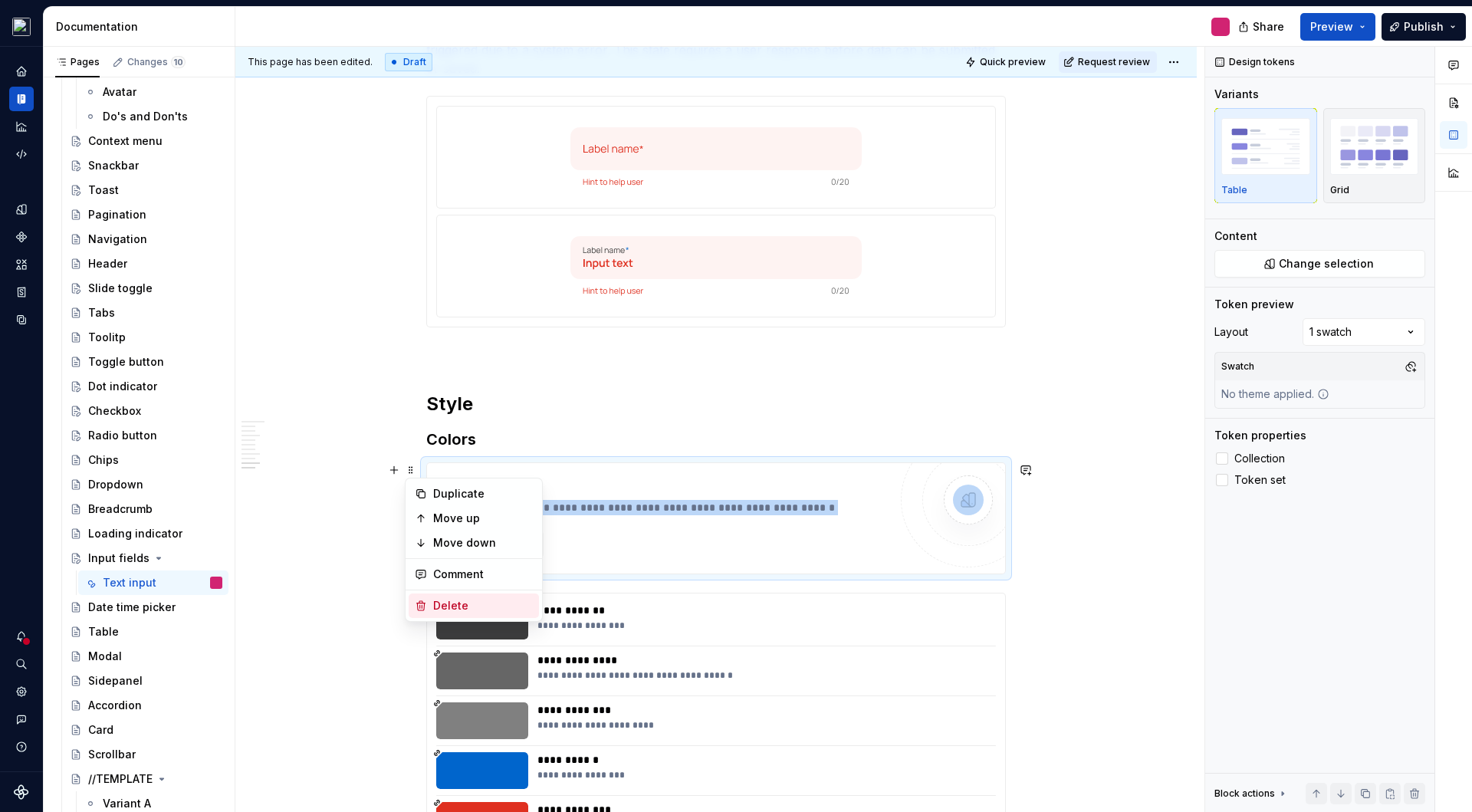
click at [452, 600] on div "Delete" at bounding box center [484, 605] width 100 height 15
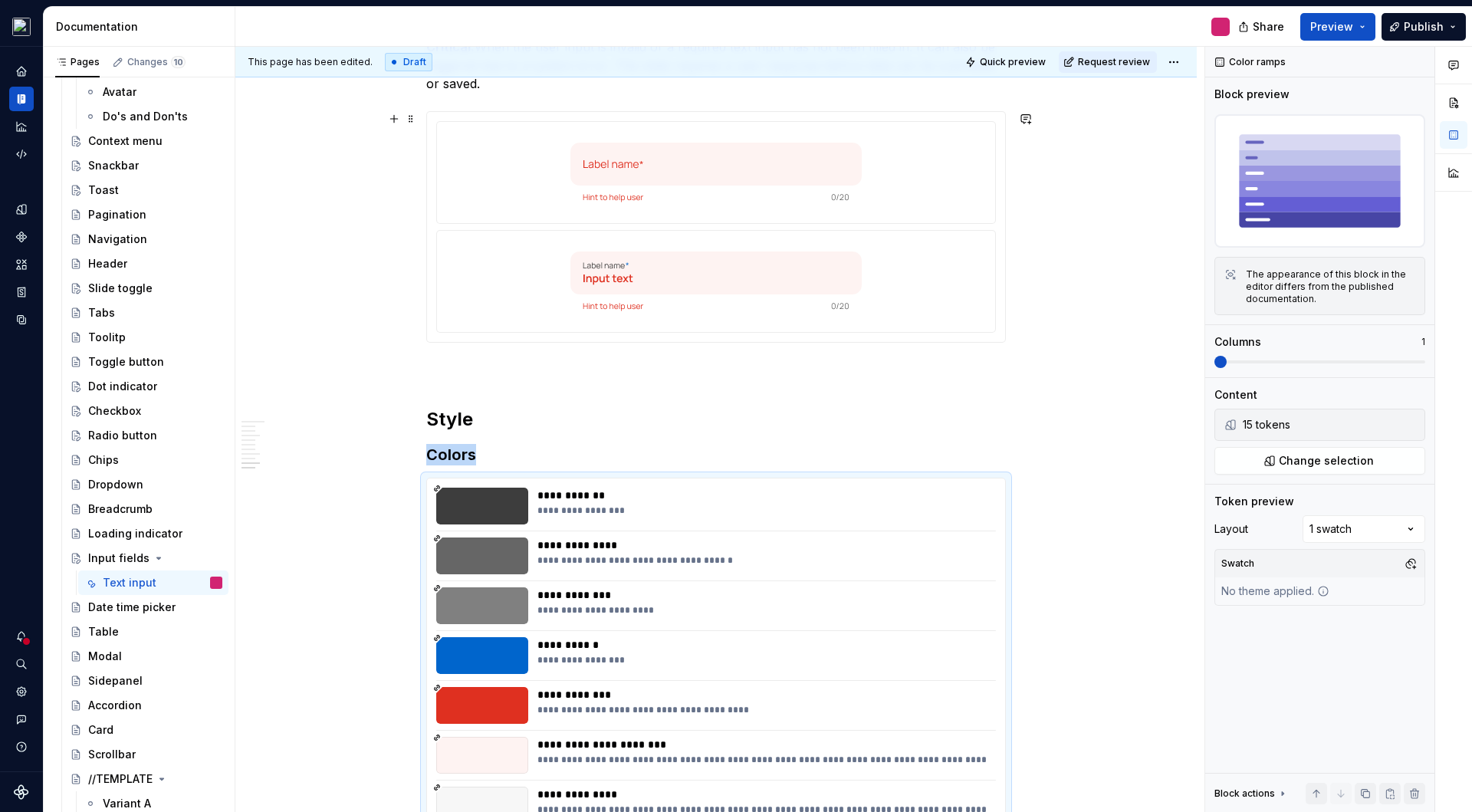
scroll to position [3394, 0]
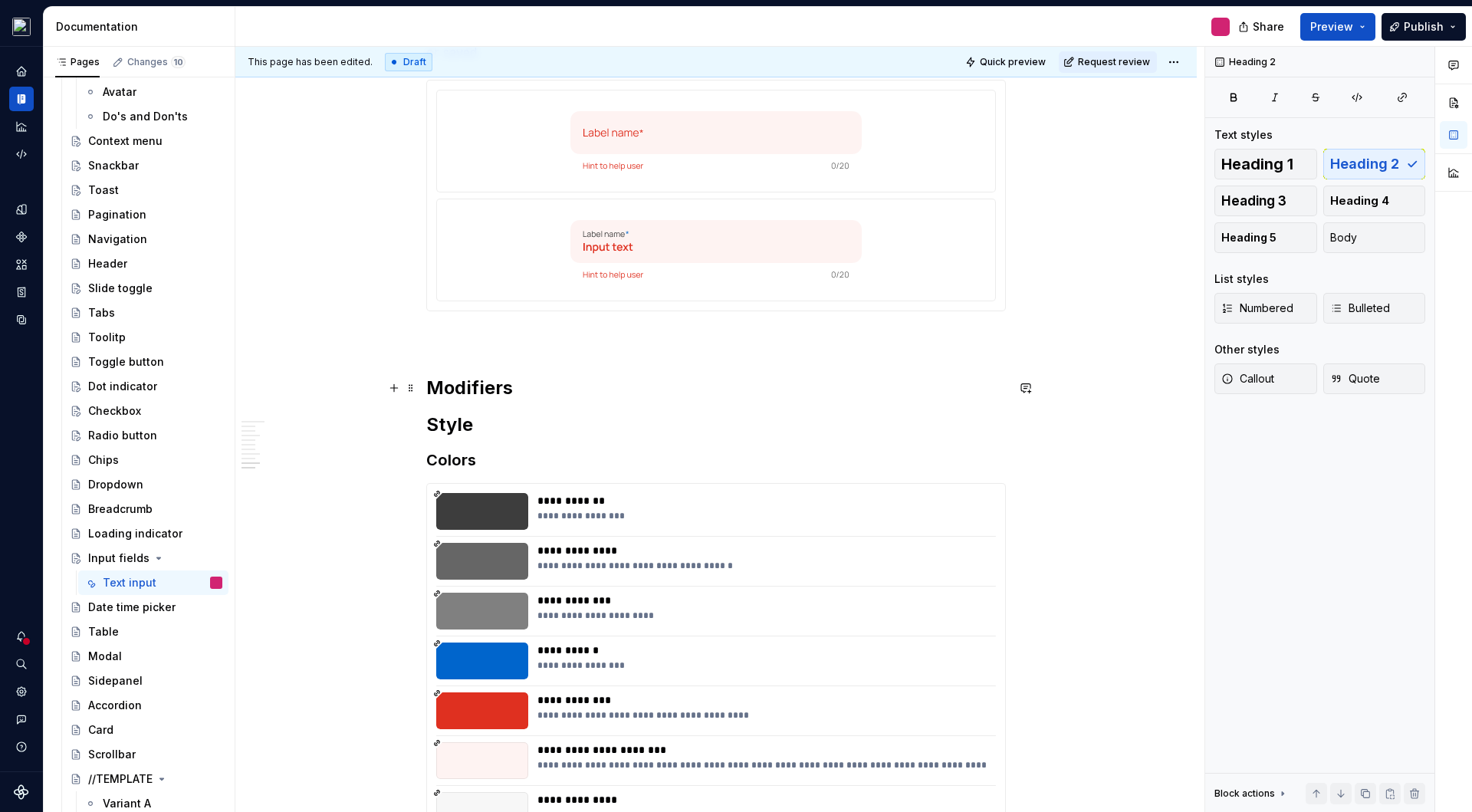
click at [461, 384] on h2 "Modifiers" at bounding box center [716, 388] width 579 height 25
click at [551, 390] on h2 "Modifiers" at bounding box center [716, 388] width 579 height 25
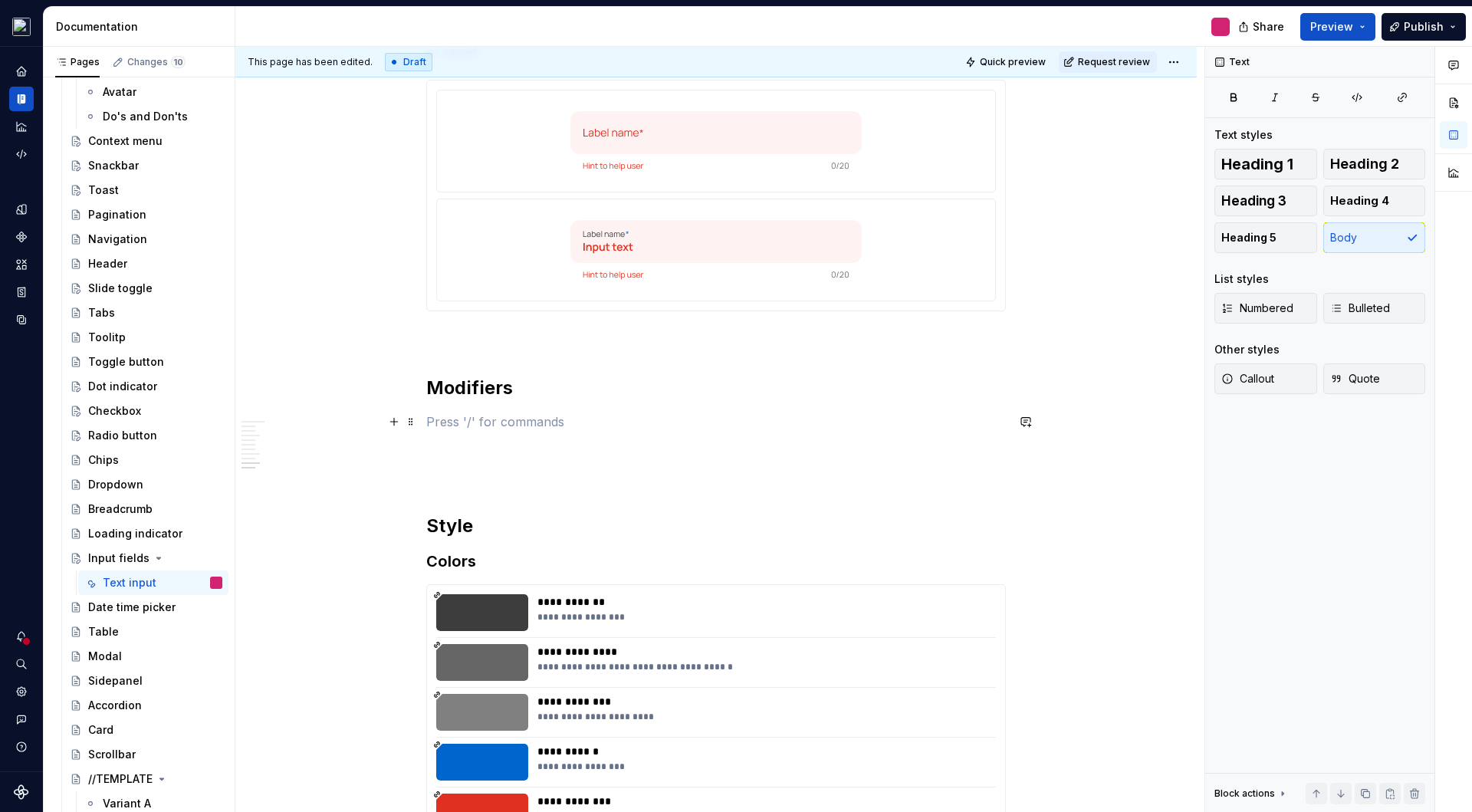
click at [494, 415] on p at bounding box center [716, 422] width 579 height 19
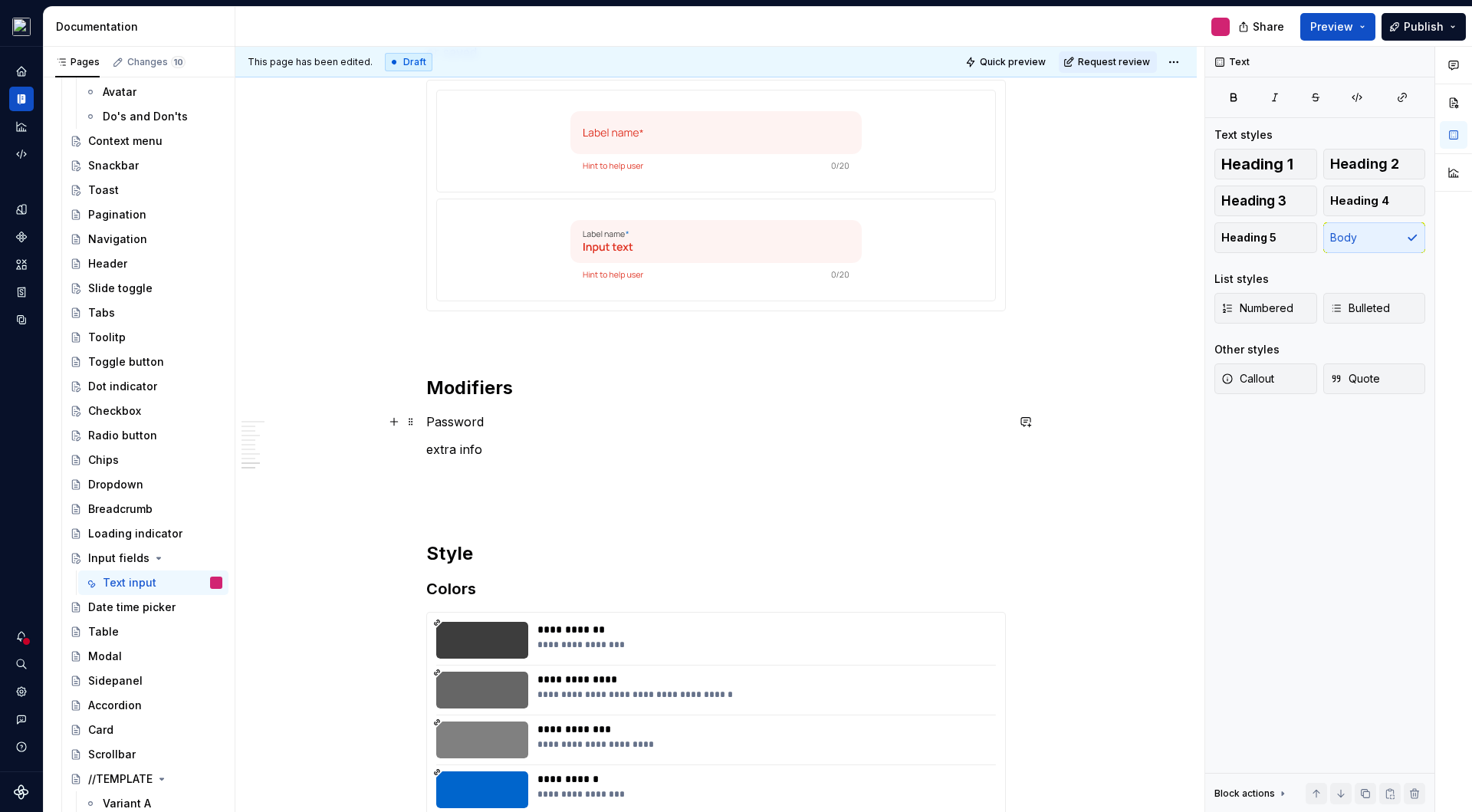
click at [505, 418] on p "Password" at bounding box center [716, 422] width 579 height 19
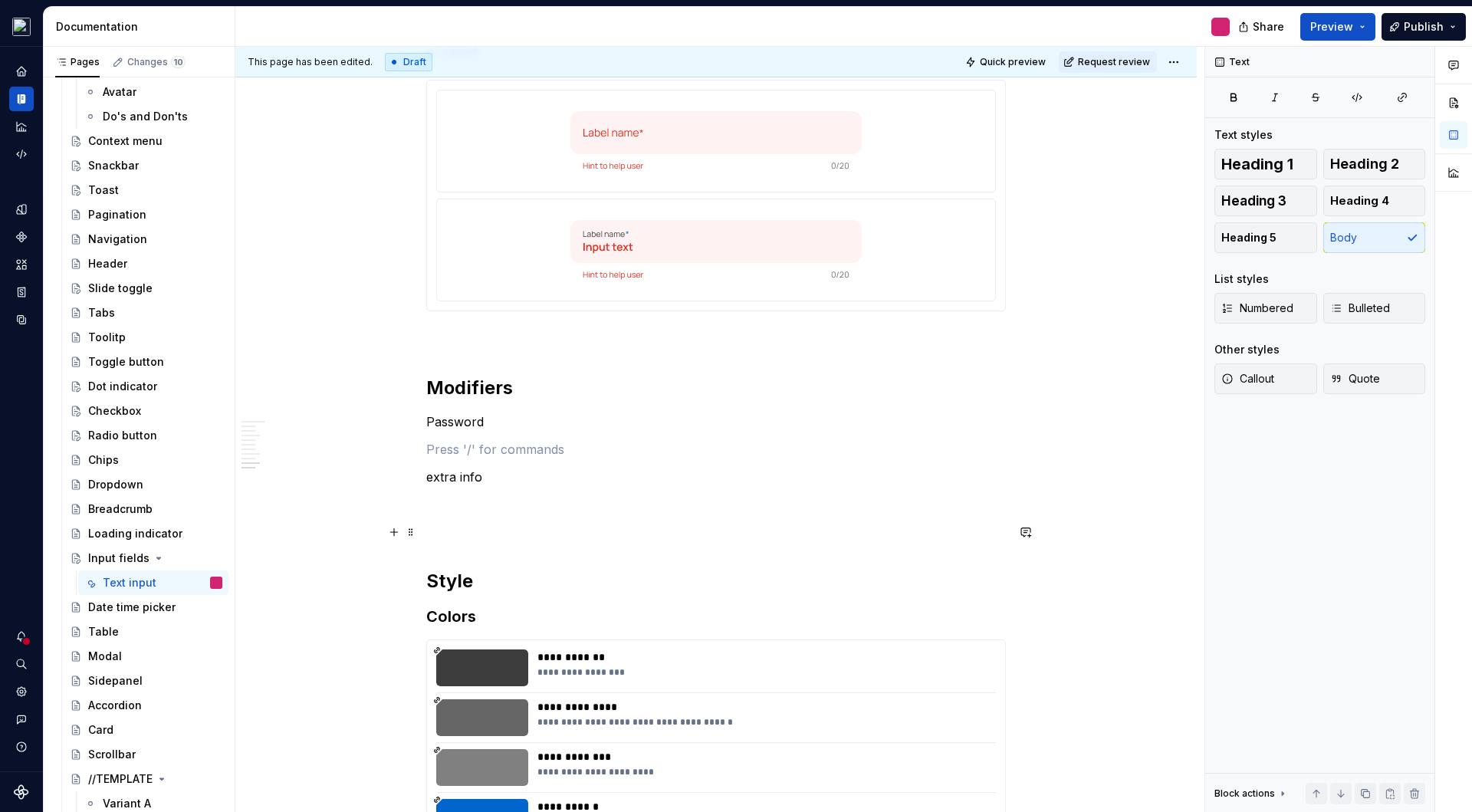
click at [529, 479] on p "extra info" at bounding box center [716, 477] width 579 height 19
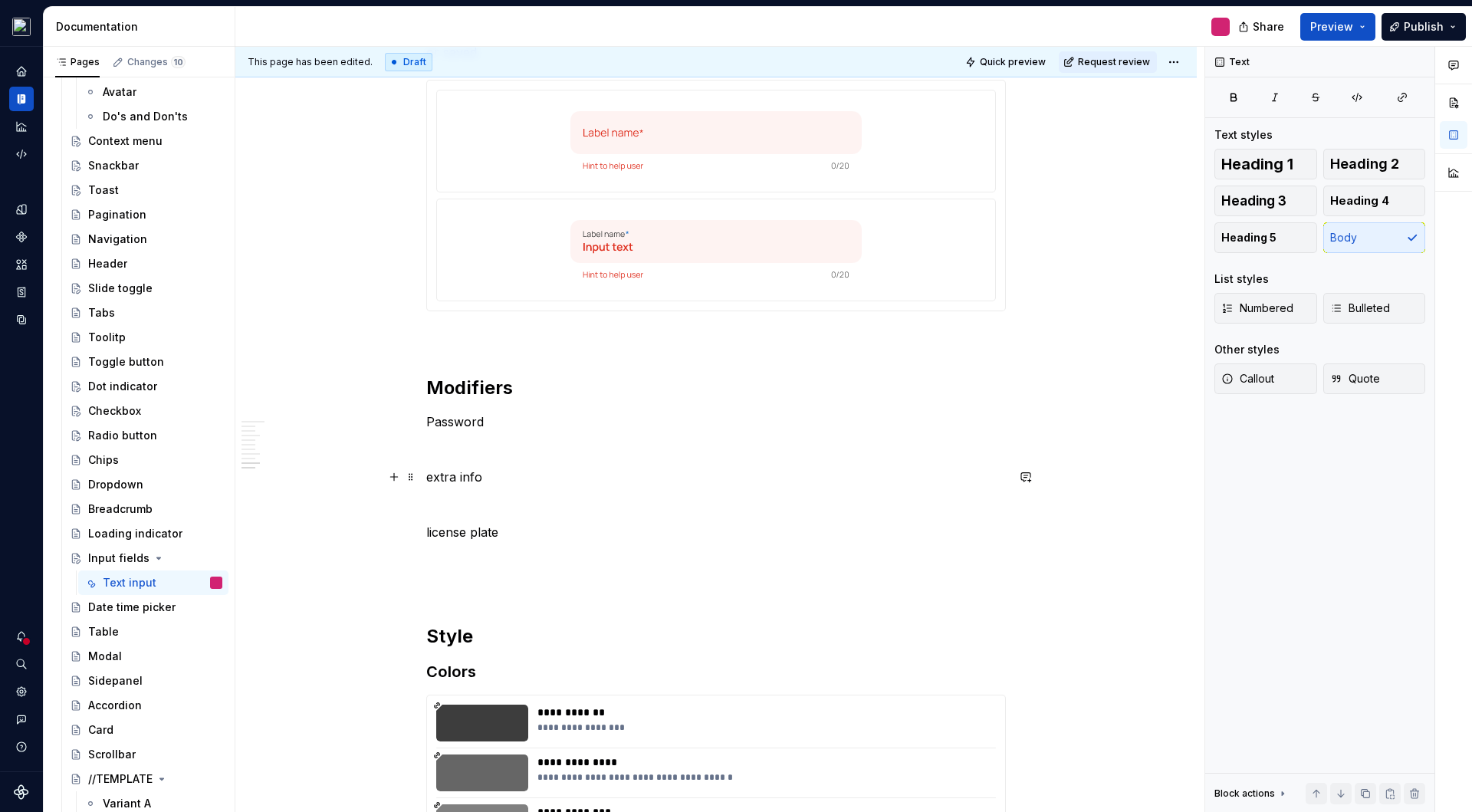
click at [518, 479] on p "extra info" at bounding box center [716, 477] width 579 height 19
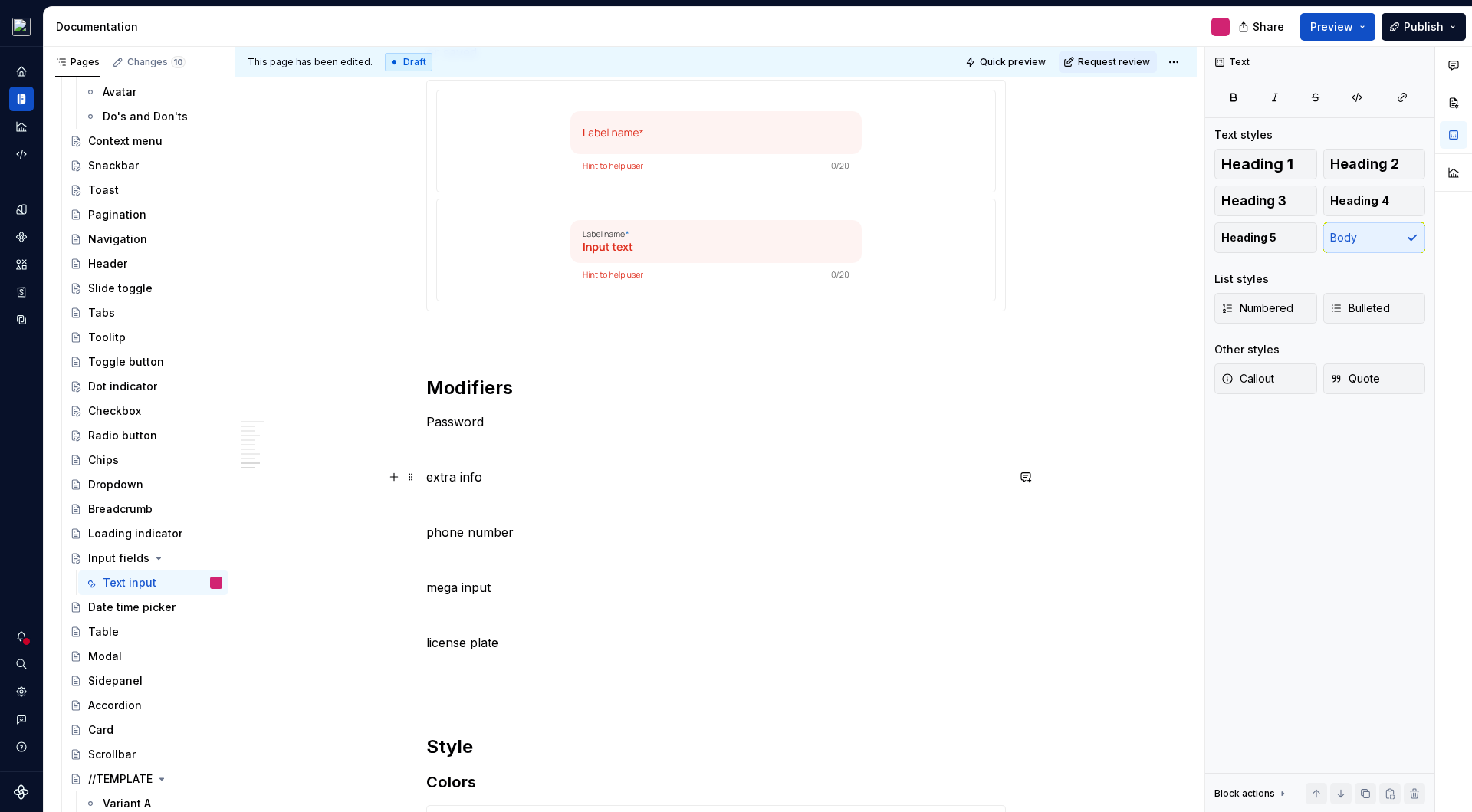
click at [426, 476] on p "extra info" at bounding box center [716, 477] width 579 height 19
drag, startPoint x: 525, startPoint y: 479, endPoint x: 638, endPoint y: 489, distance: 113.4
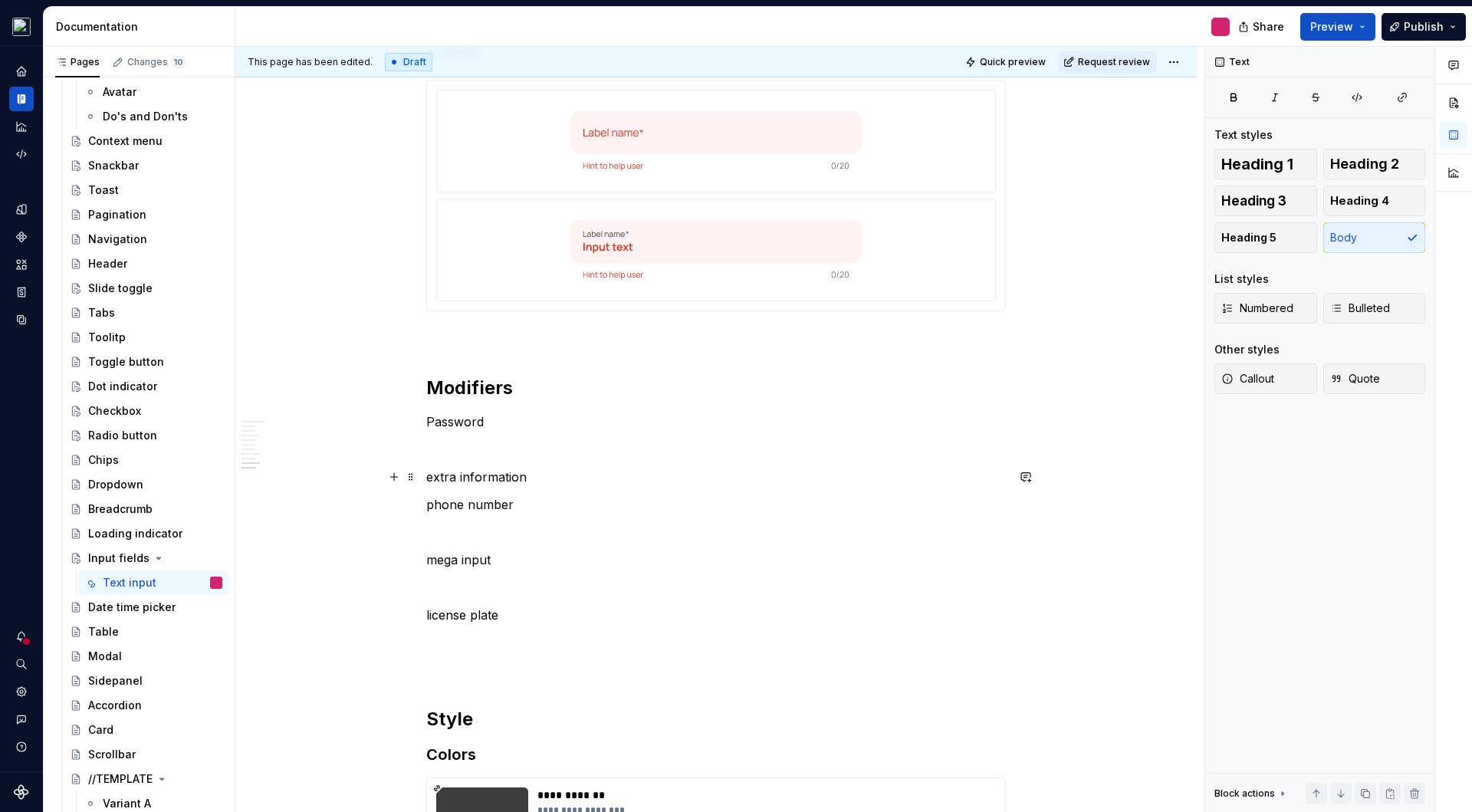
click at [429, 481] on p "extra information" at bounding box center [716, 477] width 579 height 19
click at [121, 587] on div "Text input" at bounding box center [129, 583] width 53 height 15
click at [136, 584] on div "Text input" at bounding box center [129, 583] width 53 height 15
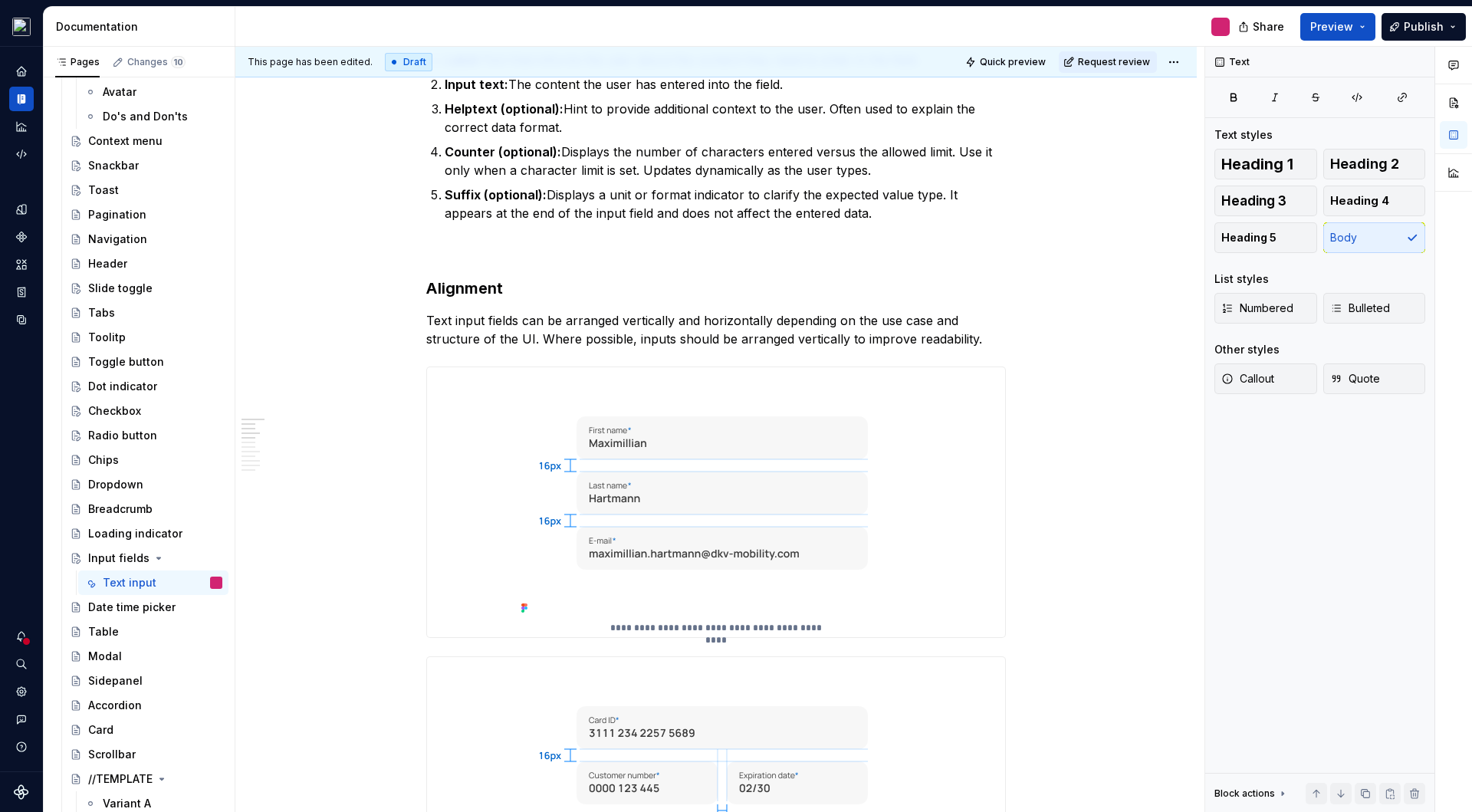
scroll to position [0, 0]
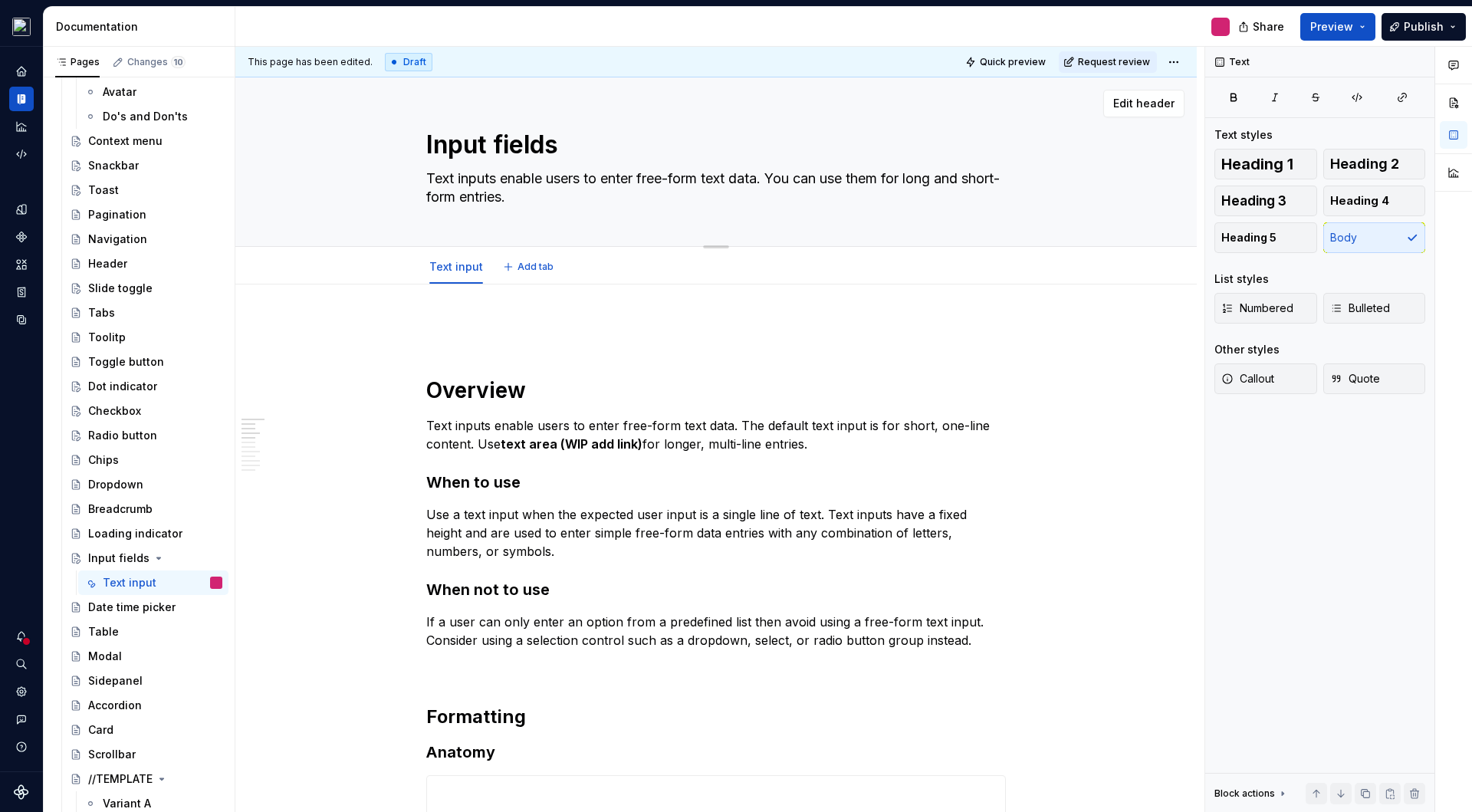
click at [515, 144] on textarea "Input fields" at bounding box center [713, 144] width 579 height 36
click at [468, 268] on link "Text input" at bounding box center [456, 266] width 53 height 13
click at [456, 255] on html "Voyager Orbit M Design system data Documentation Share Preview Publish Pages Ch…" at bounding box center [736, 406] width 1472 height 812
type textarea "*"
click at [494, 279] on div "Rename page" at bounding box center [537, 276] width 124 height 15
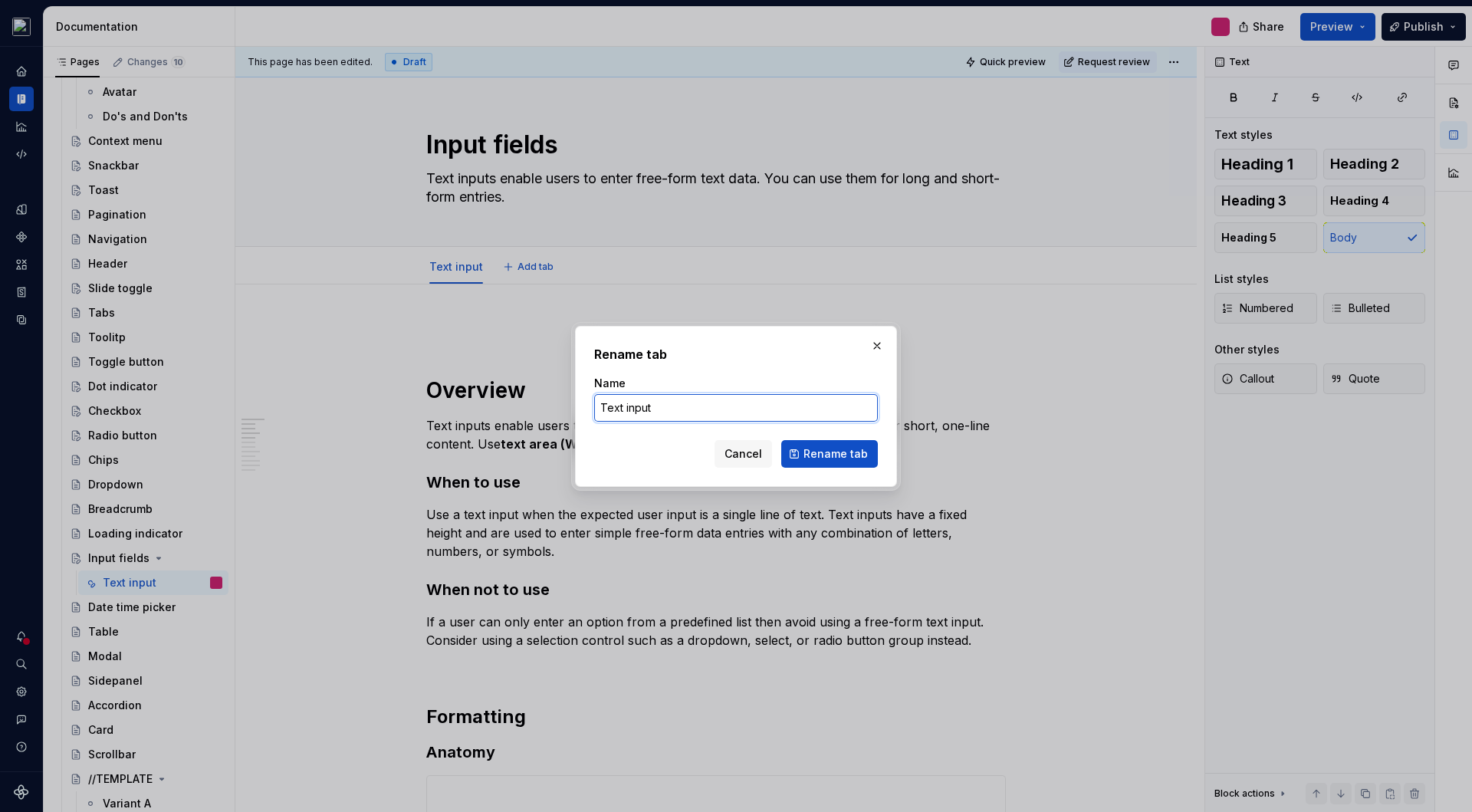
drag, startPoint x: 625, startPoint y: 408, endPoint x: 715, endPoint y: 409, distance: 90.0
click at [715, 409] on input "Text input" at bounding box center [736, 407] width 284 height 28
type input "Text field"
click button "Rename tab" at bounding box center [830, 454] width 97 height 28
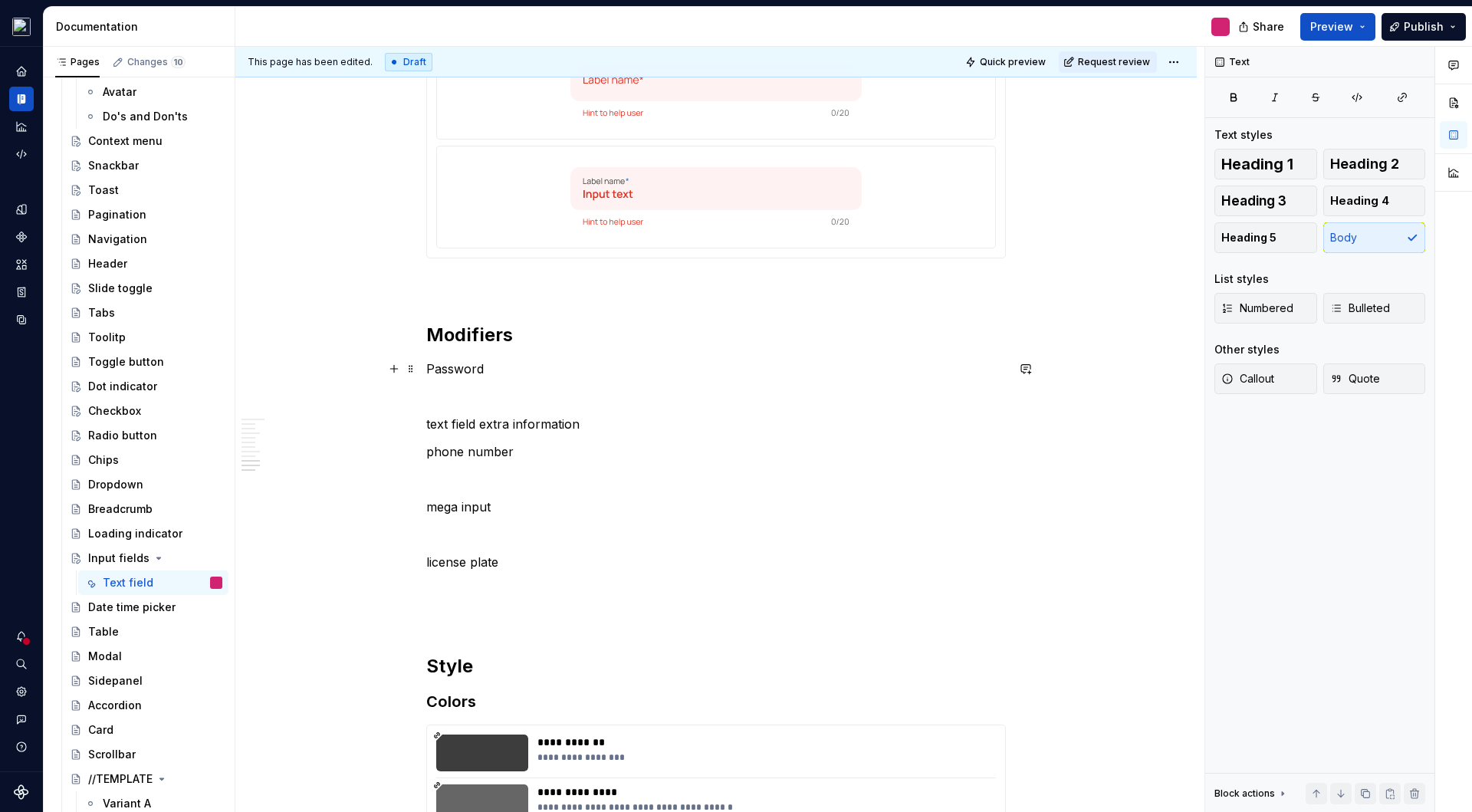
scroll to position [3457, 0]
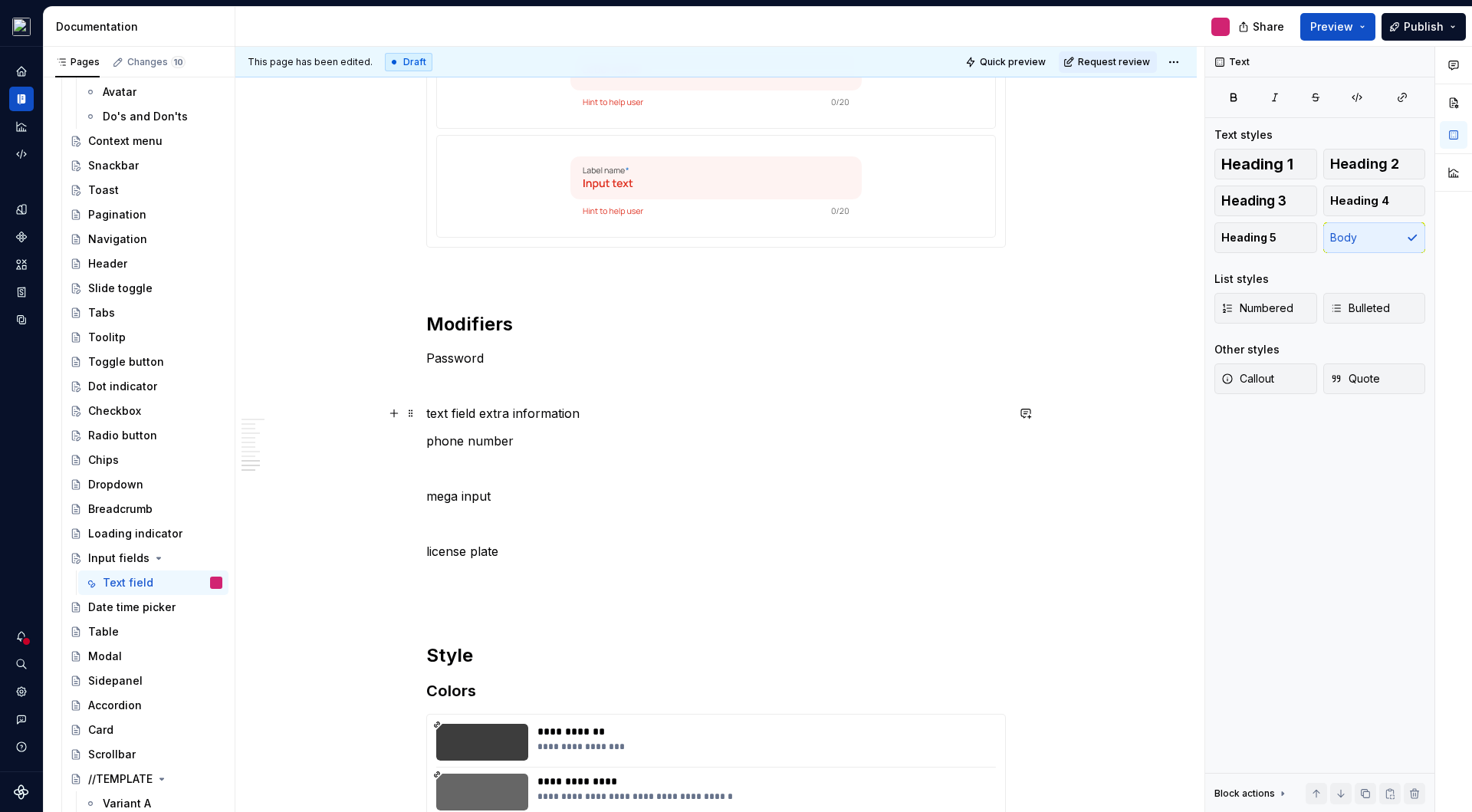
click at [586, 416] on p "text field extra information" at bounding box center [716, 413] width 579 height 19
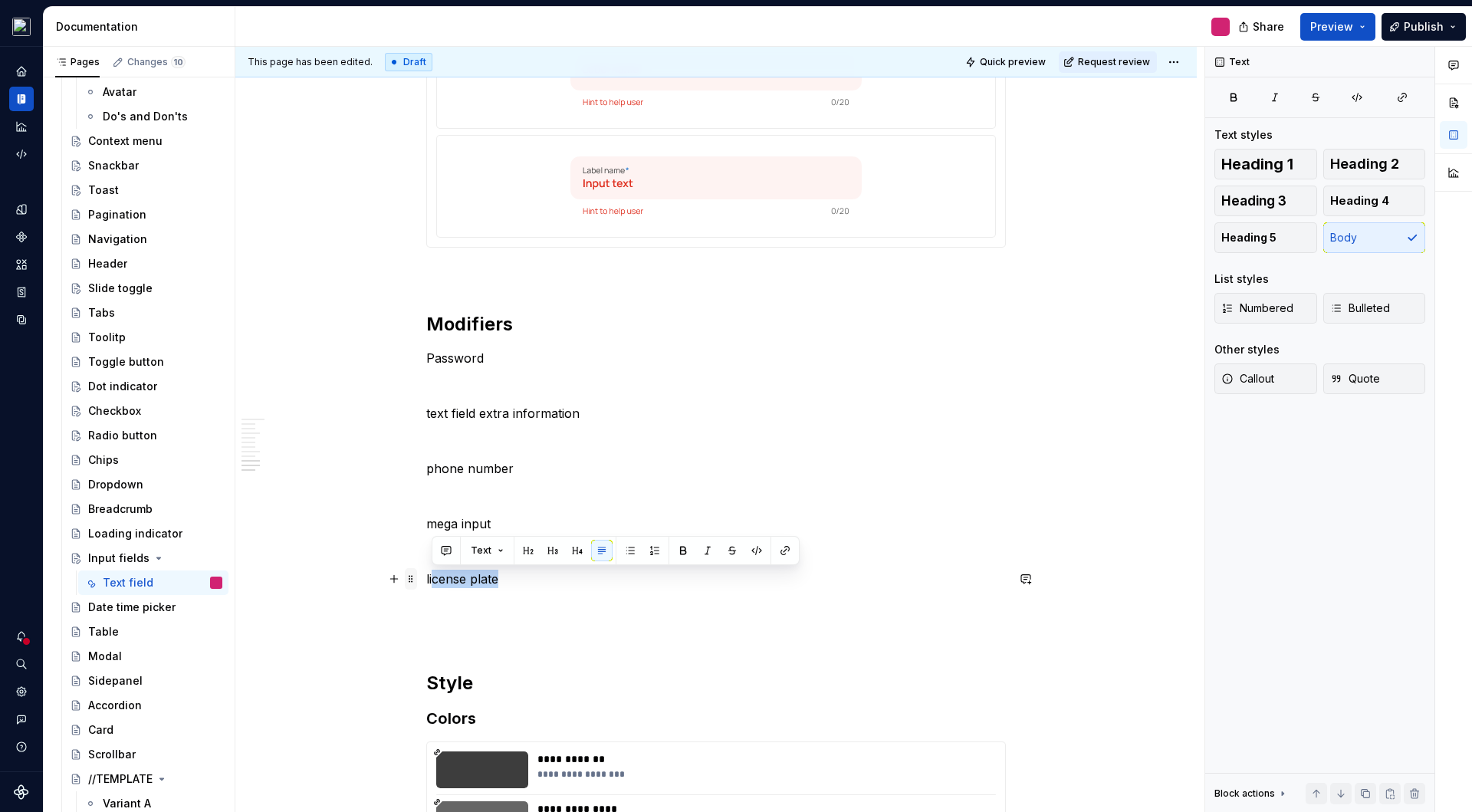
drag, startPoint x: 506, startPoint y: 583, endPoint x: 416, endPoint y: 577, distance: 90.2
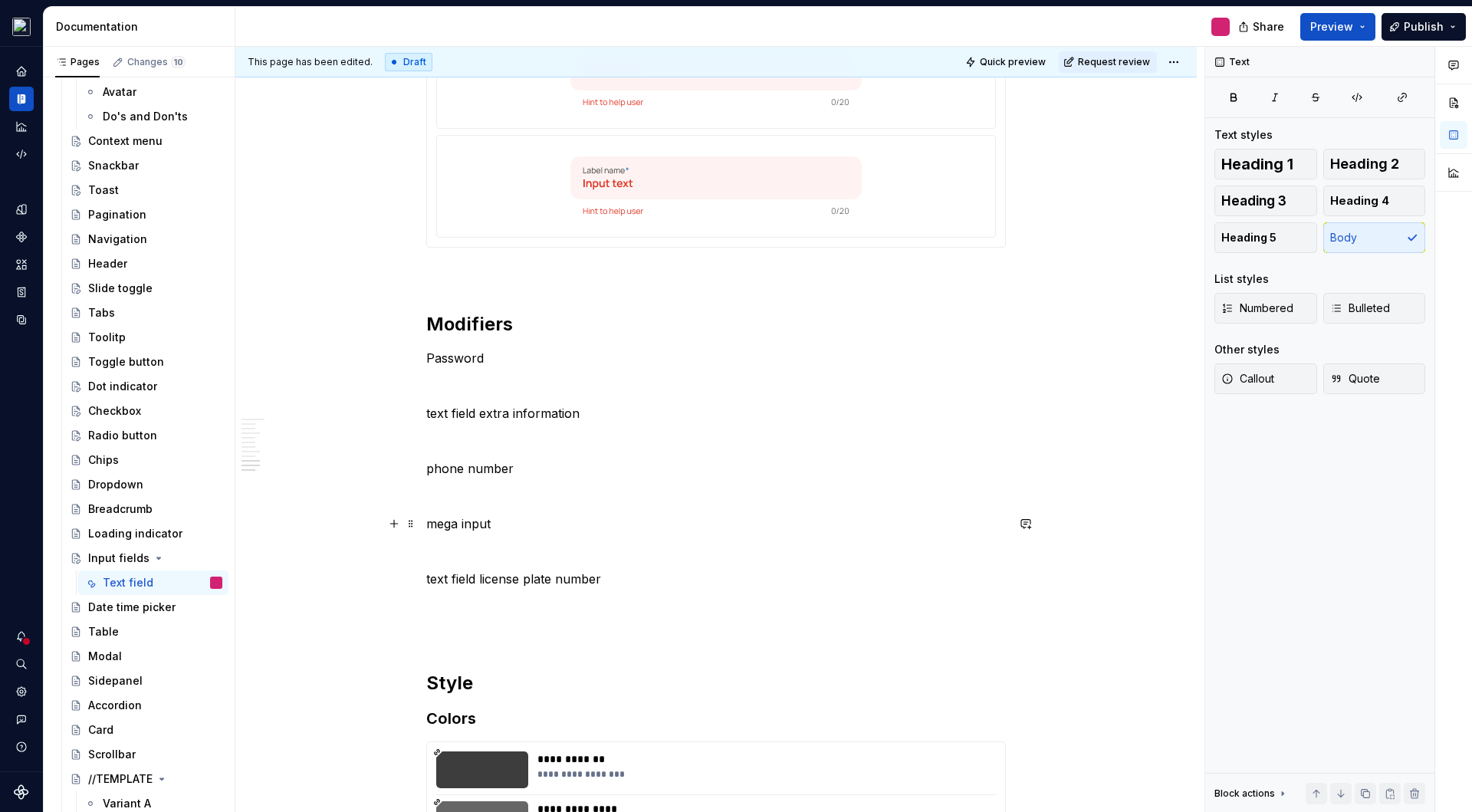
click at [426, 524] on p "mega input" at bounding box center [716, 524] width 579 height 19
drag, startPoint x: 447, startPoint y: 525, endPoint x: 464, endPoint y: 526, distance: 17.0
click at [435, 523] on p "text field mega input" at bounding box center [716, 524] width 579 height 19
click at [447, 525] on p "text field mega input" at bounding box center [716, 524] width 579 height 19
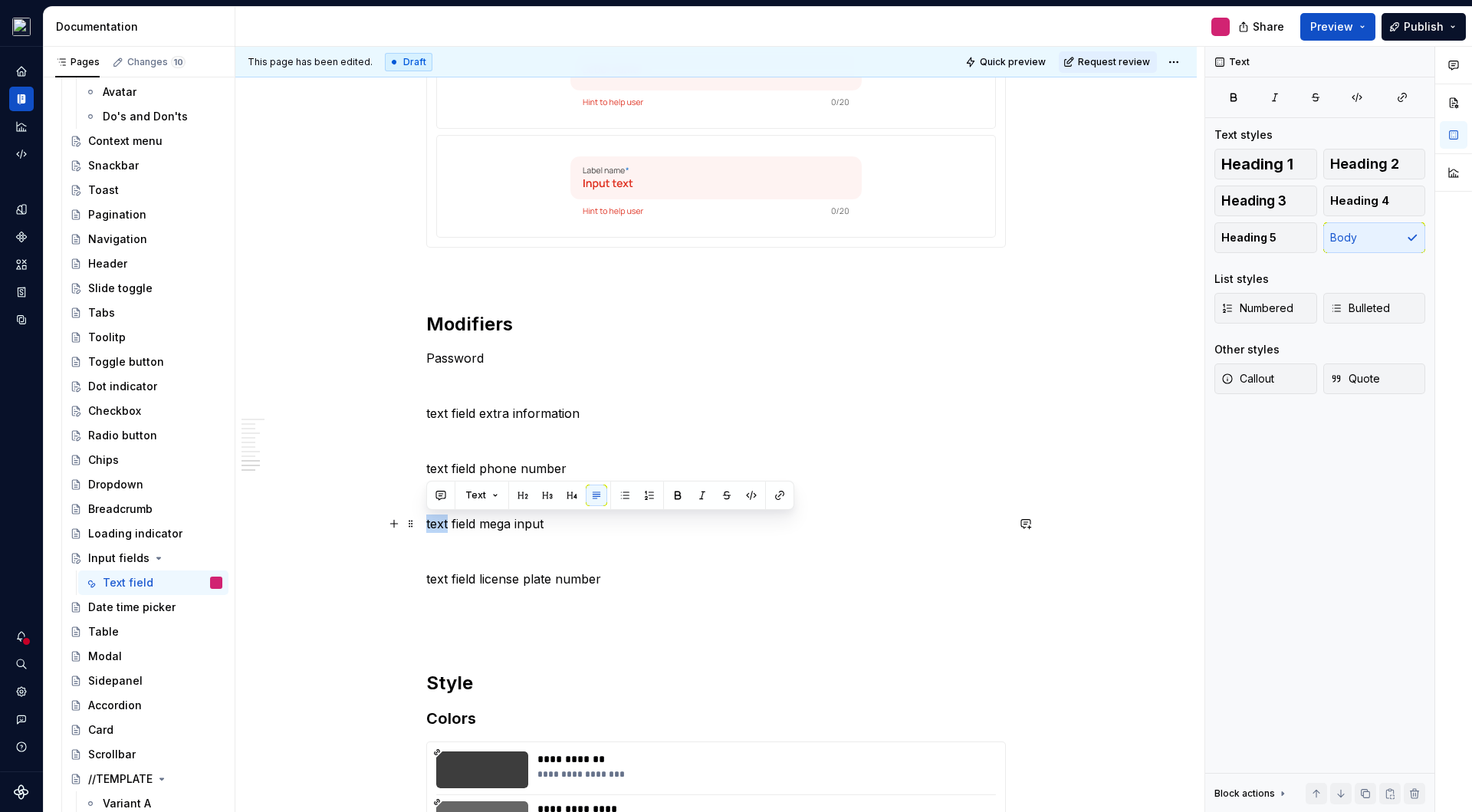
drag, startPoint x: 447, startPoint y: 524, endPoint x: 418, endPoint y: 522, distance: 29.1
click at [427, 359] on p "Password" at bounding box center [716, 358] width 579 height 19
drag, startPoint x: 469, startPoint y: 524, endPoint x: 423, endPoint y: 522, distance: 46.0
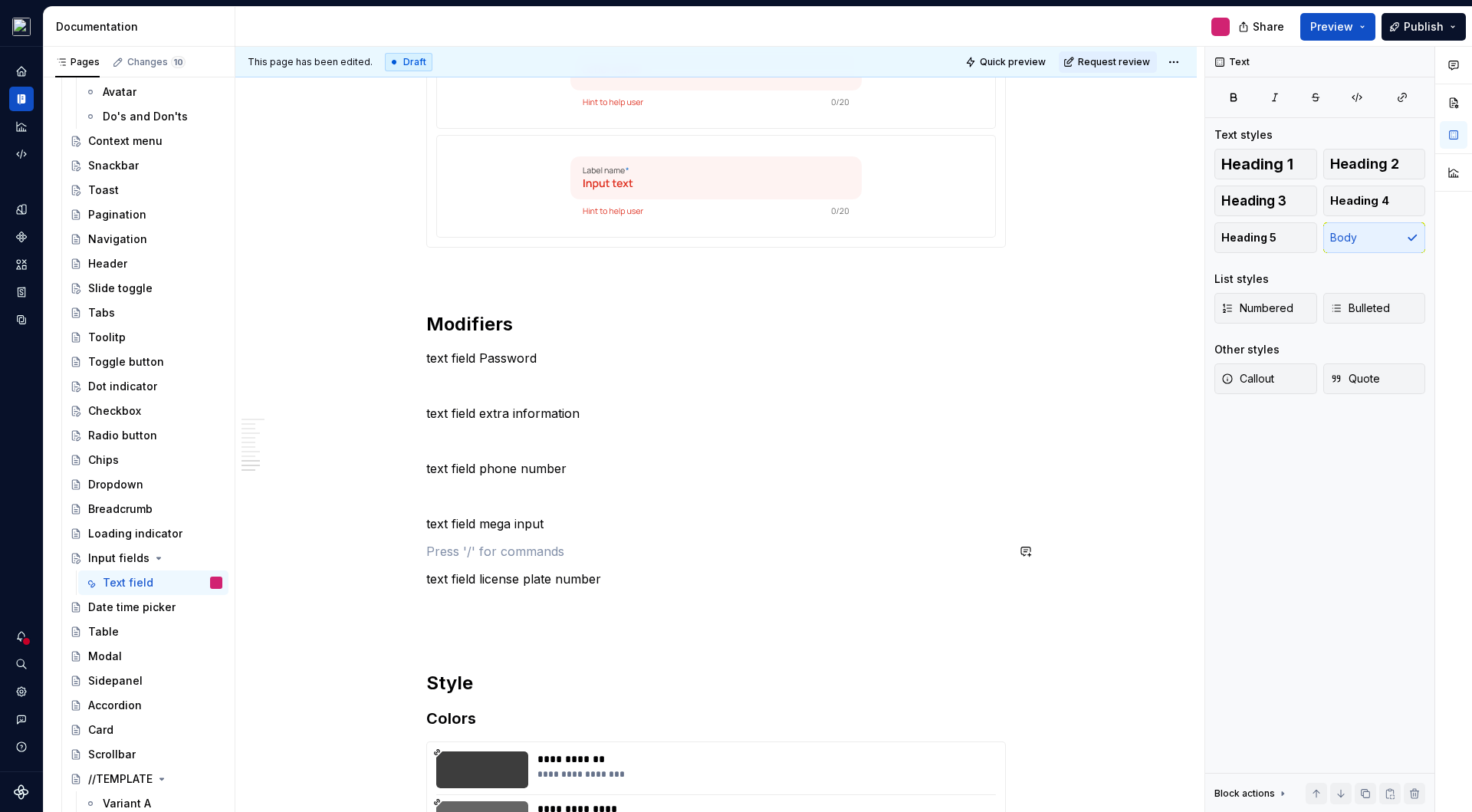
drag, startPoint x: 732, startPoint y: 519, endPoint x: 731, endPoint y: 509, distance: 10.0
click at [732, 517] on p "text field mega input" at bounding box center [716, 524] width 579 height 19
drag, startPoint x: 481, startPoint y: 359, endPoint x: 418, endPoint y: 356, distance: 63.1
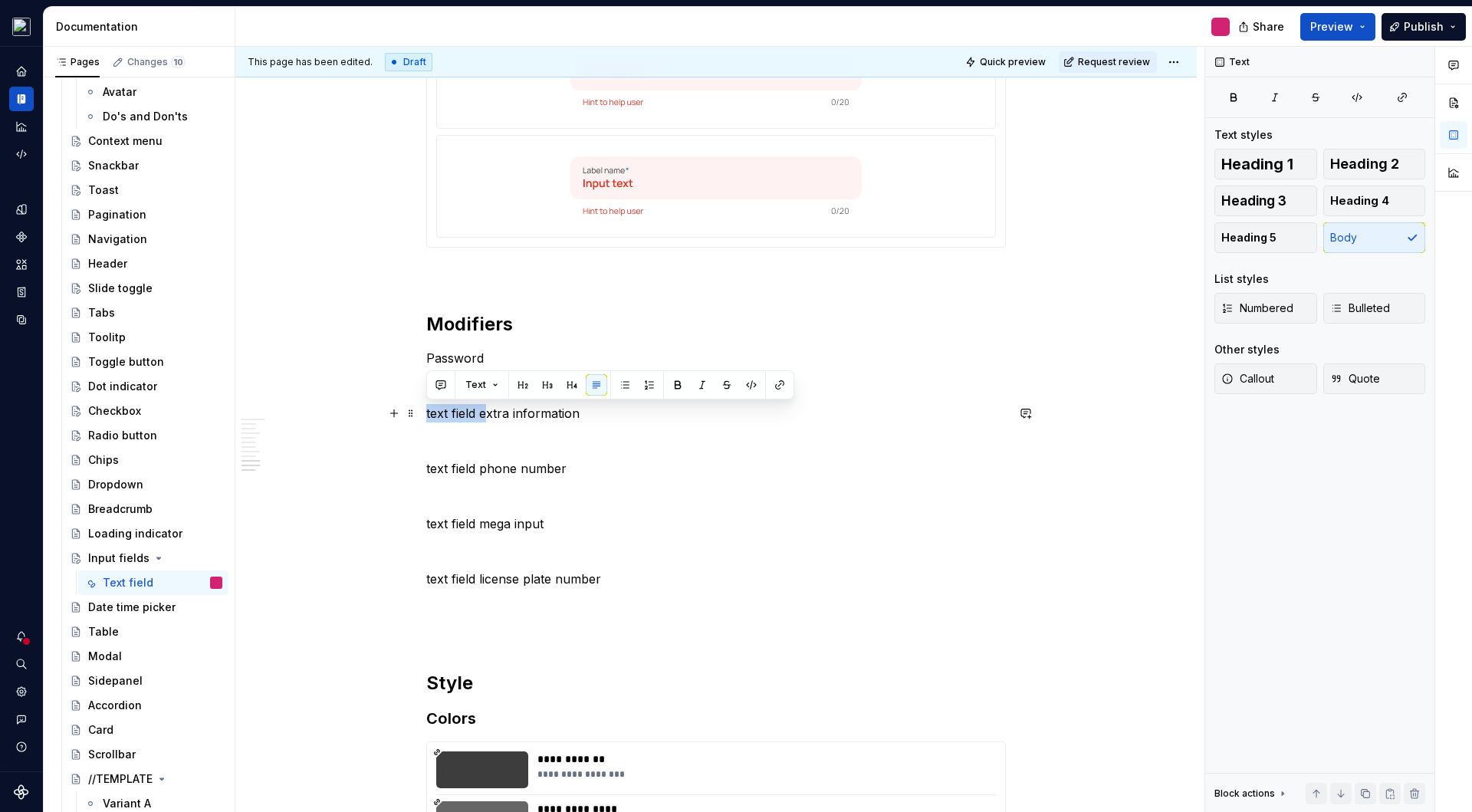
drag, startPoint x: 484, startPoint y: 415, endPoint x: 423, endPoint y: 407, distance: 61.5
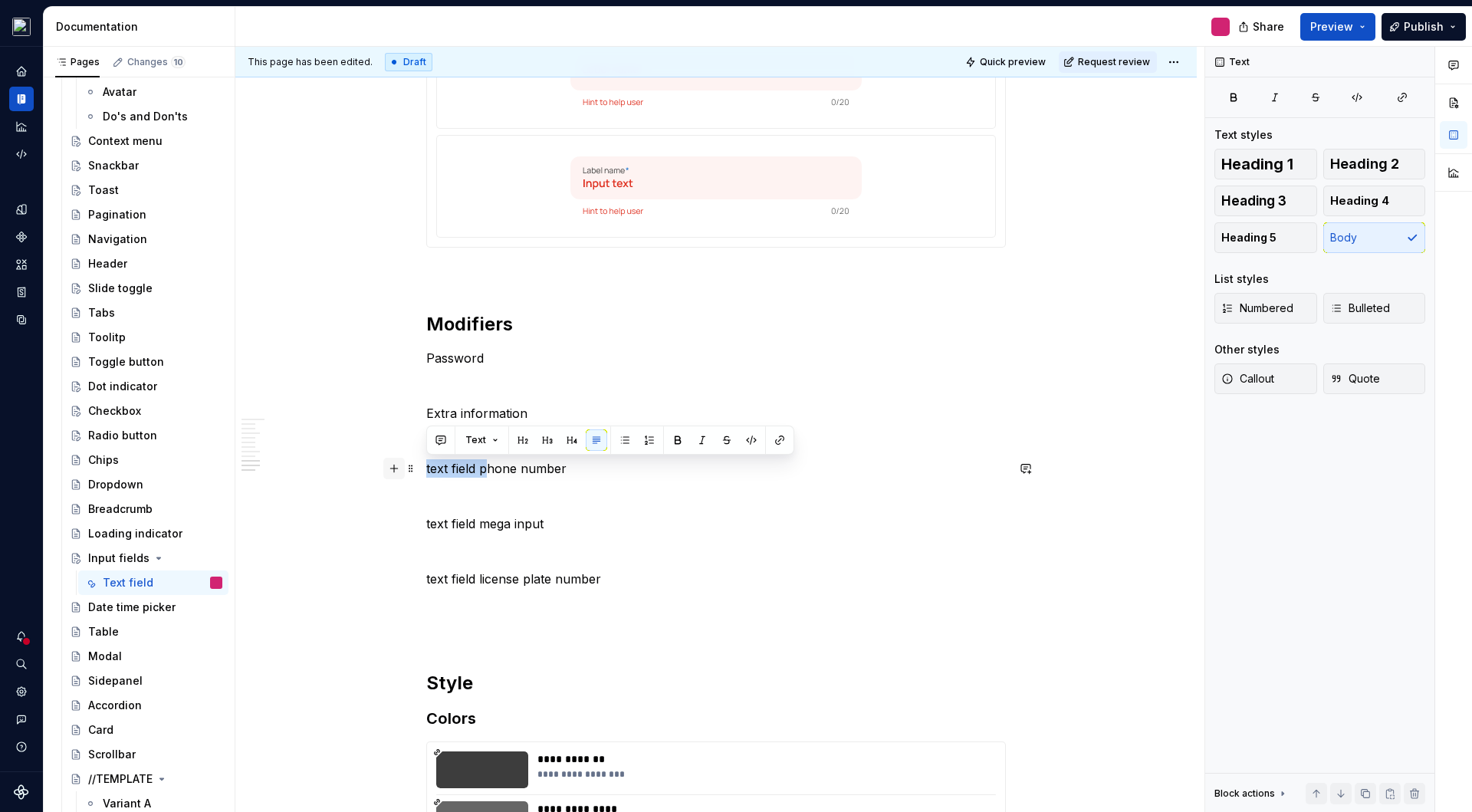
drag, startPoint x: 486, startPoint y: 468, endPoint x: 386, endPoint y: 461, distance: 100.2
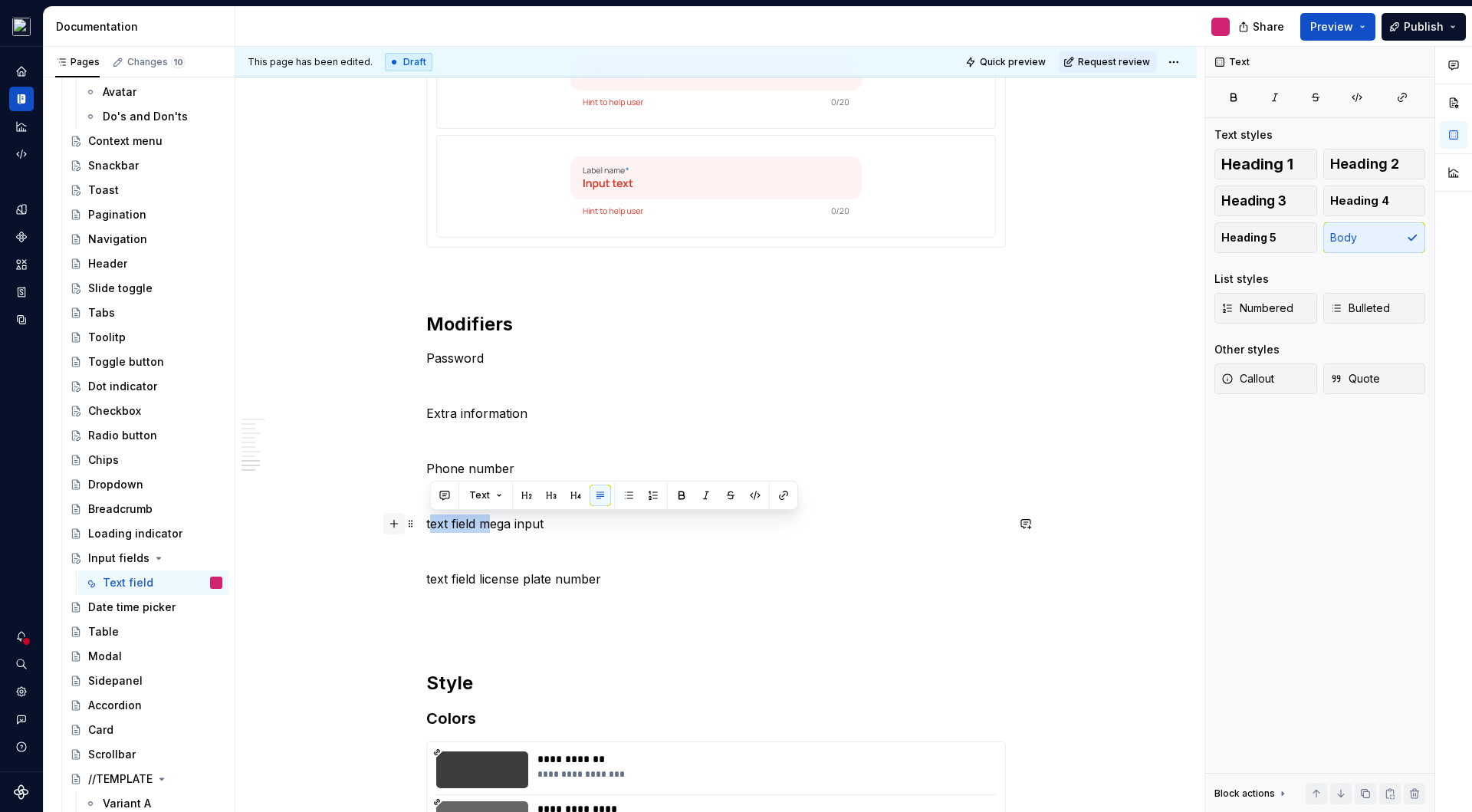
drag, startPoint x: 490, startPoint y: 526, endPoint x: 399, endPoint y: 526, distance: 91.0
click at [398, 526] on button "button" at bounding box center [394, 523] width 21 height 21
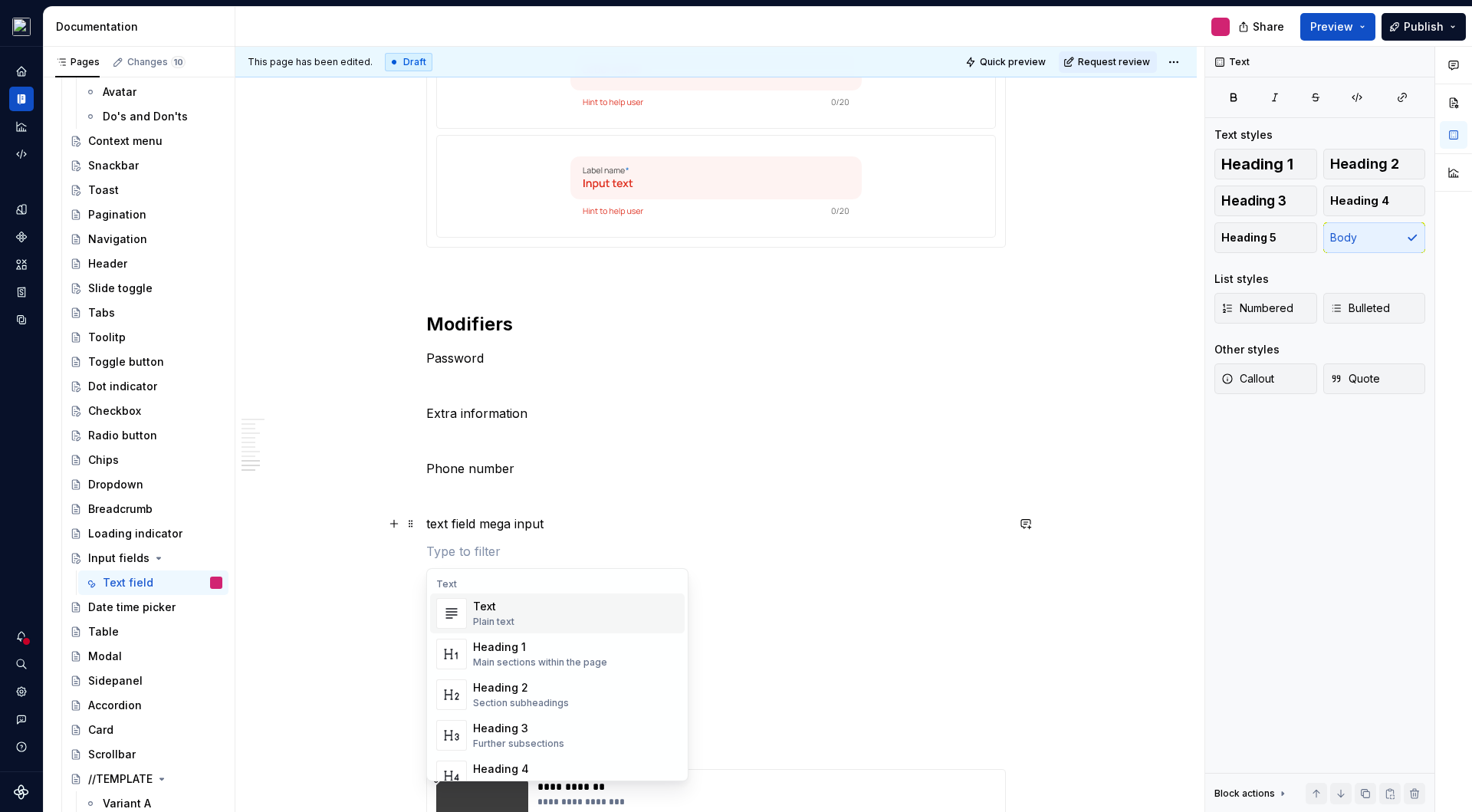
click at [462, 521] on p "text field mega input" at bounding box center [716, 524] width 579 height 19
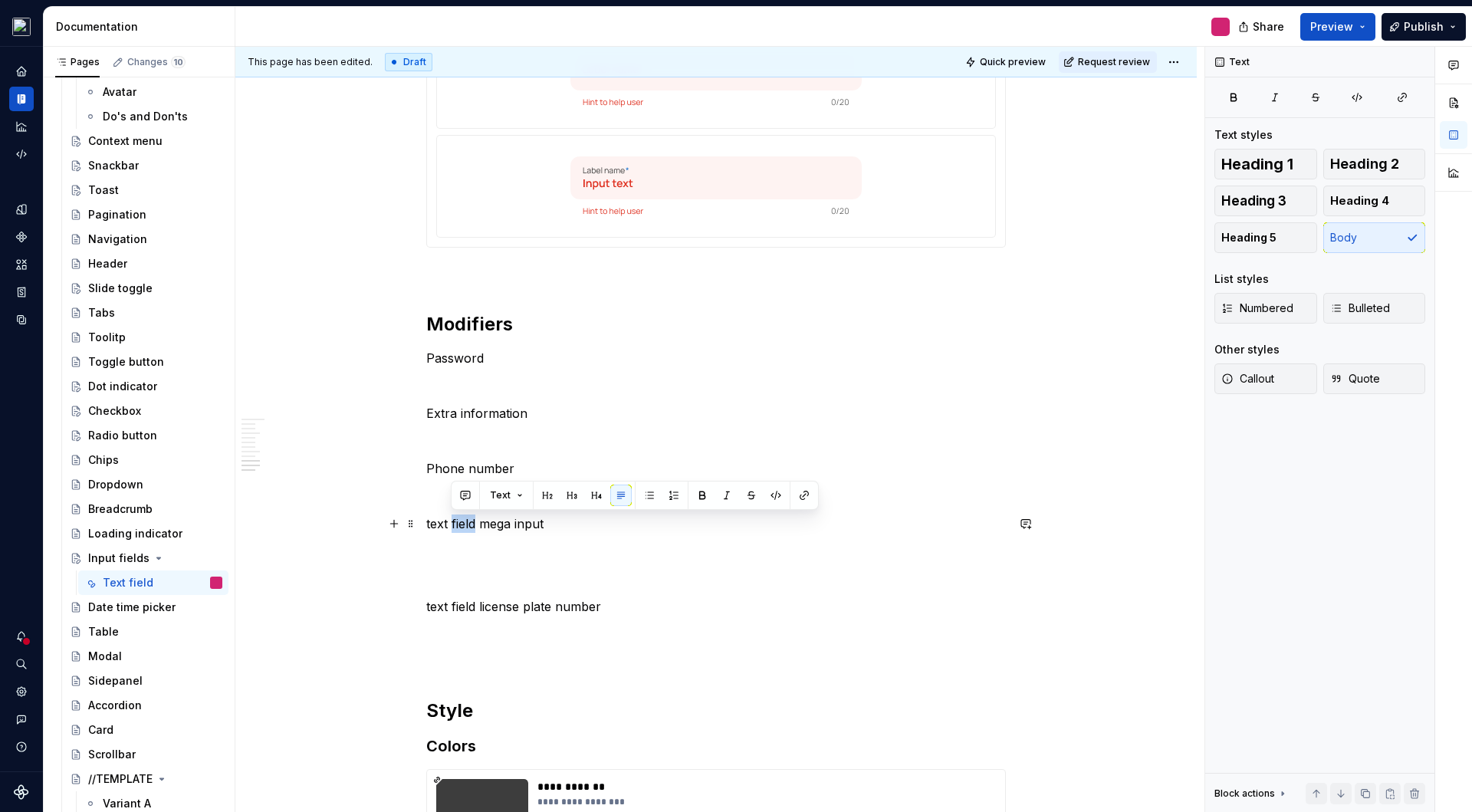
click at [462, 521] on p "text field mega input" at bounding box center [716, 524] width 579 height 19
click at [488, 523] on p "text field mega input" at bounding box center [716, 524] width 579 height 19
drag, startPoint x: 490, startPoint y: 524, endPoint x: 424, endPoint y: 521, distance: 66.1
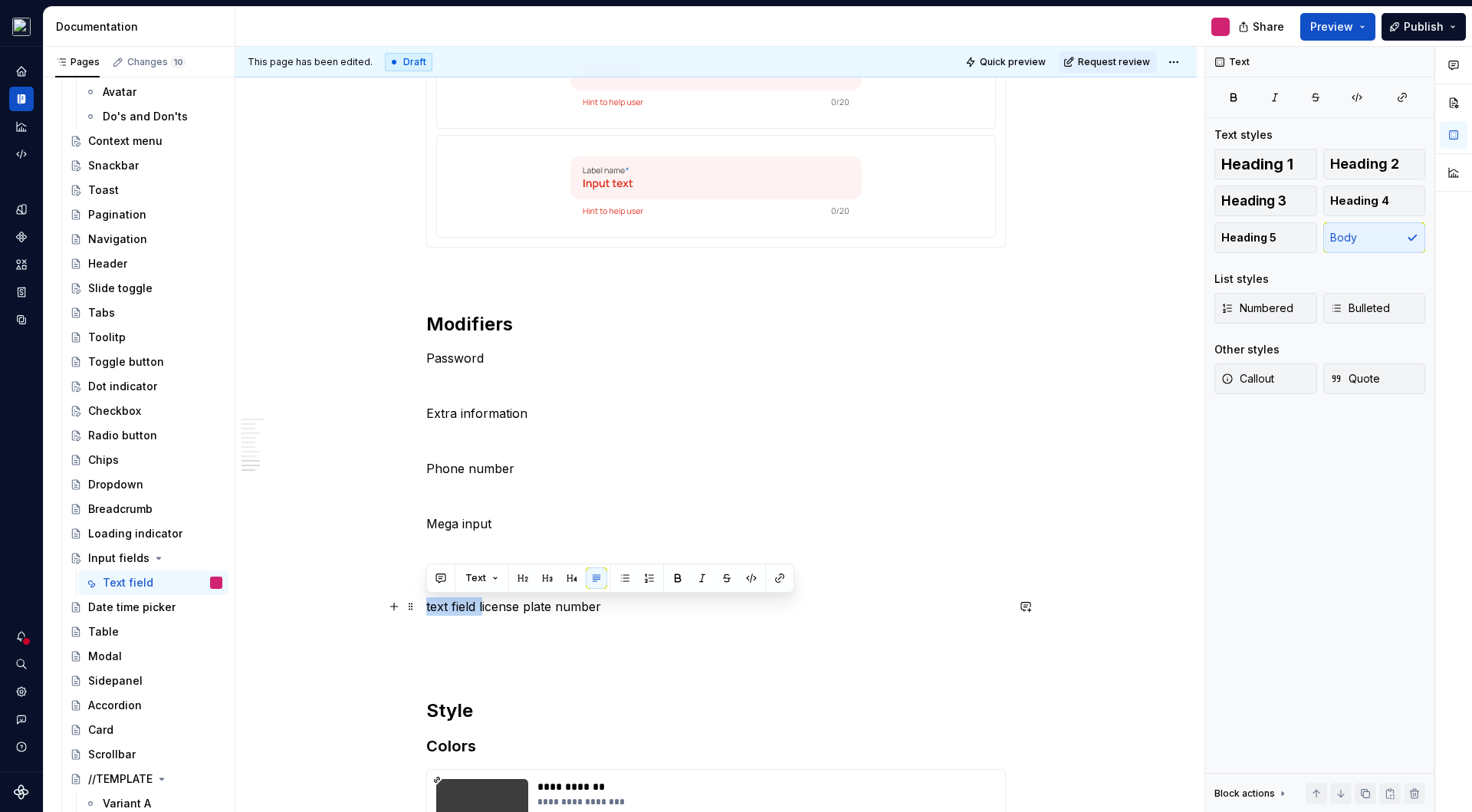
drag, startPoint x: 482, startPoint y: 606, endPoint x: 420, endPoint y: 606, distance: 62.0
click at [428, 607] on p "text field license plate number" at bounding box center [716, 606] width 579 height 19
click at [656, 579] on p at bounding box center [716, 579] width 579 height 19
click at [572, 605] on p "License plate number" at bounding box center [716, 606] width 579 height 19
click at [1296, 205] on button "Heading 3" at bounding box center [1265, 201] width 102 height 30
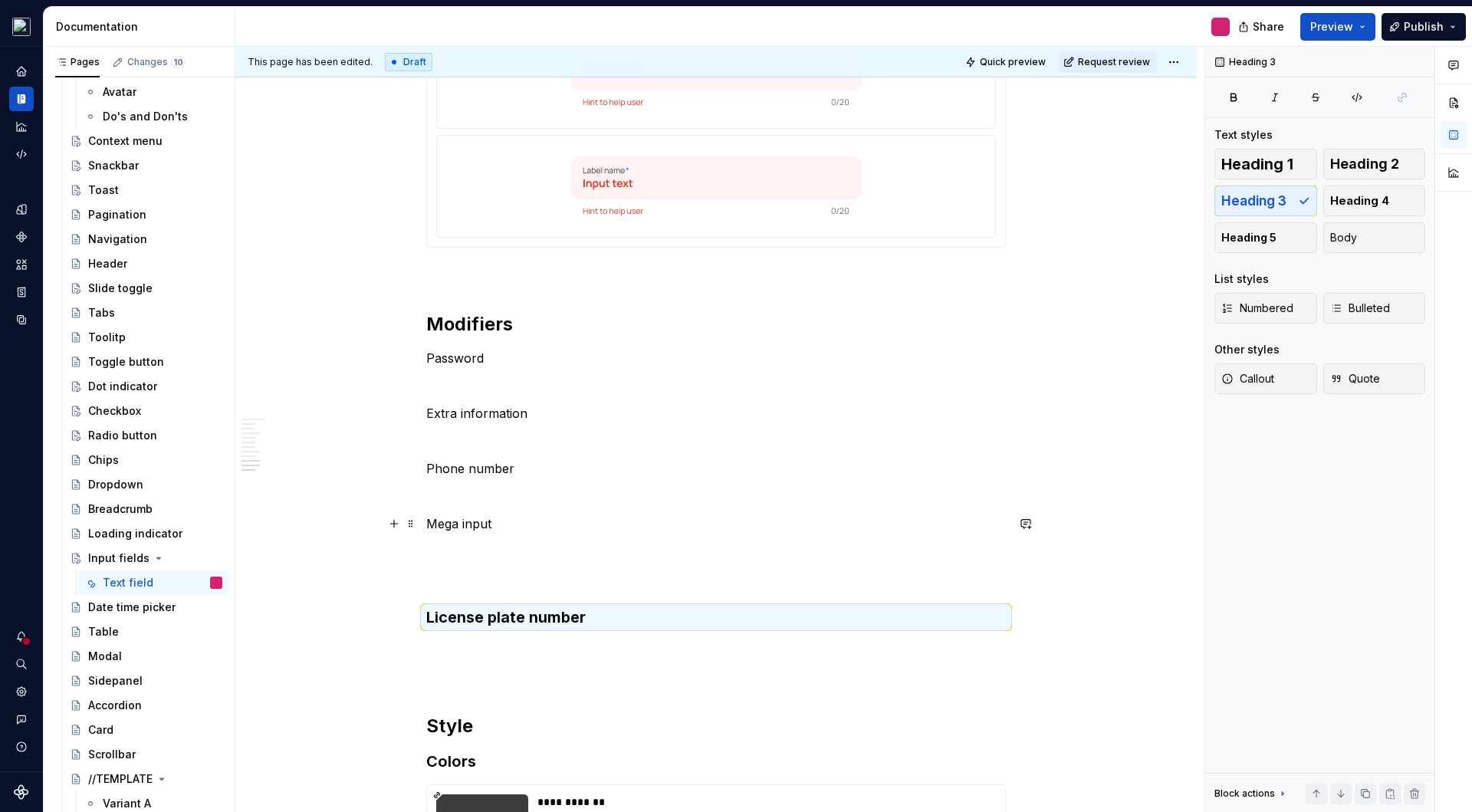
click at [571, 528] on p "Mega input" at bounding box center [716, 524] width 579 height 19
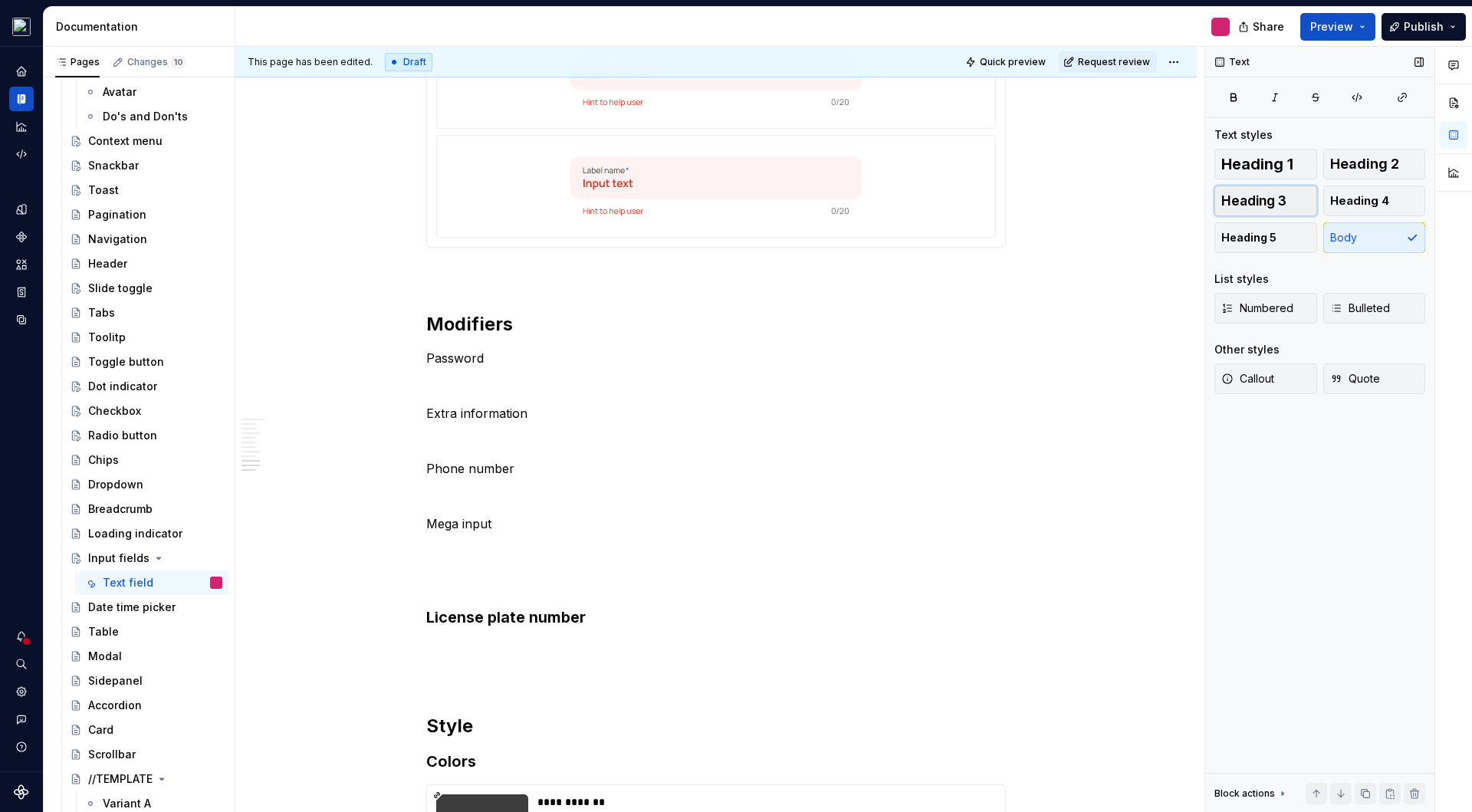
click at [1275, 208] on button "Heading 3" at bounding box center [1265, 201] width 102 height 30
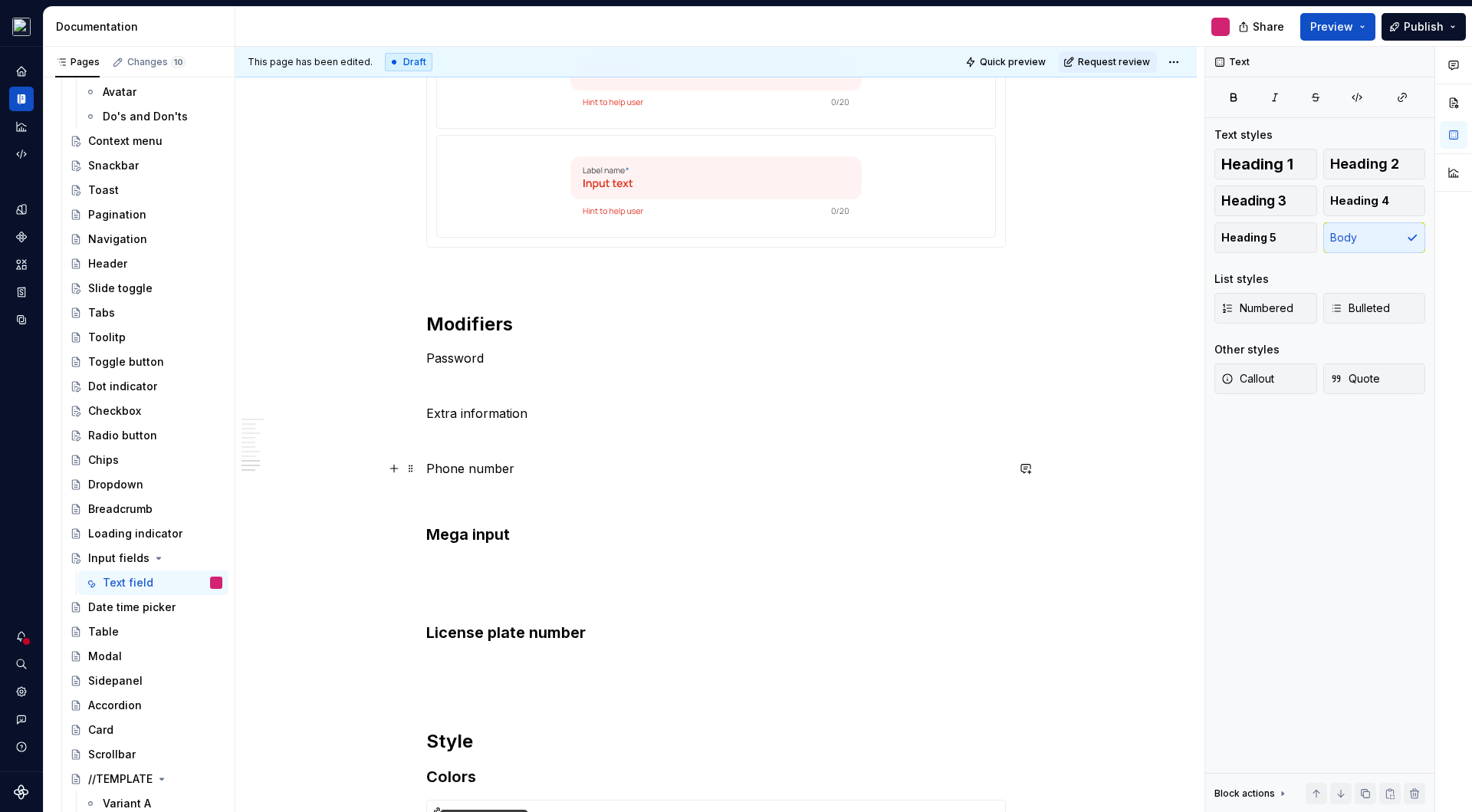
click at [555, 468] on p "Phone number" at bounding box center [716, 468] width 579 height 19
click at [1248, 198] on span "Heading 3" at bounding box center [1253, 201] width 65 height 15
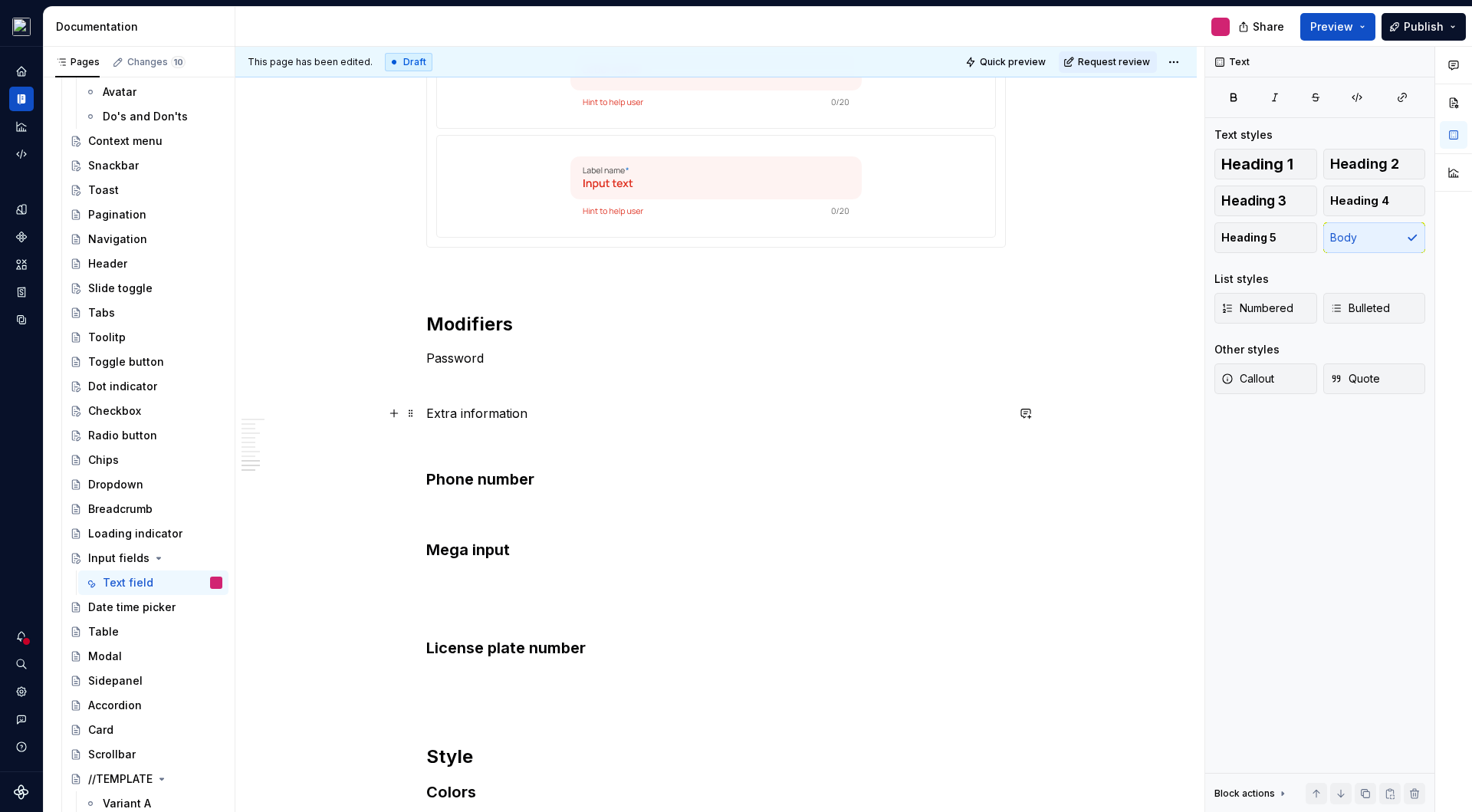
click at [563, 420] on p "Extra information" at bounding box center [716, 413] width 579 height 19
click at [1293, 204] on button "Heading 3" at bounding box center [1265, 201] width 102 height 30
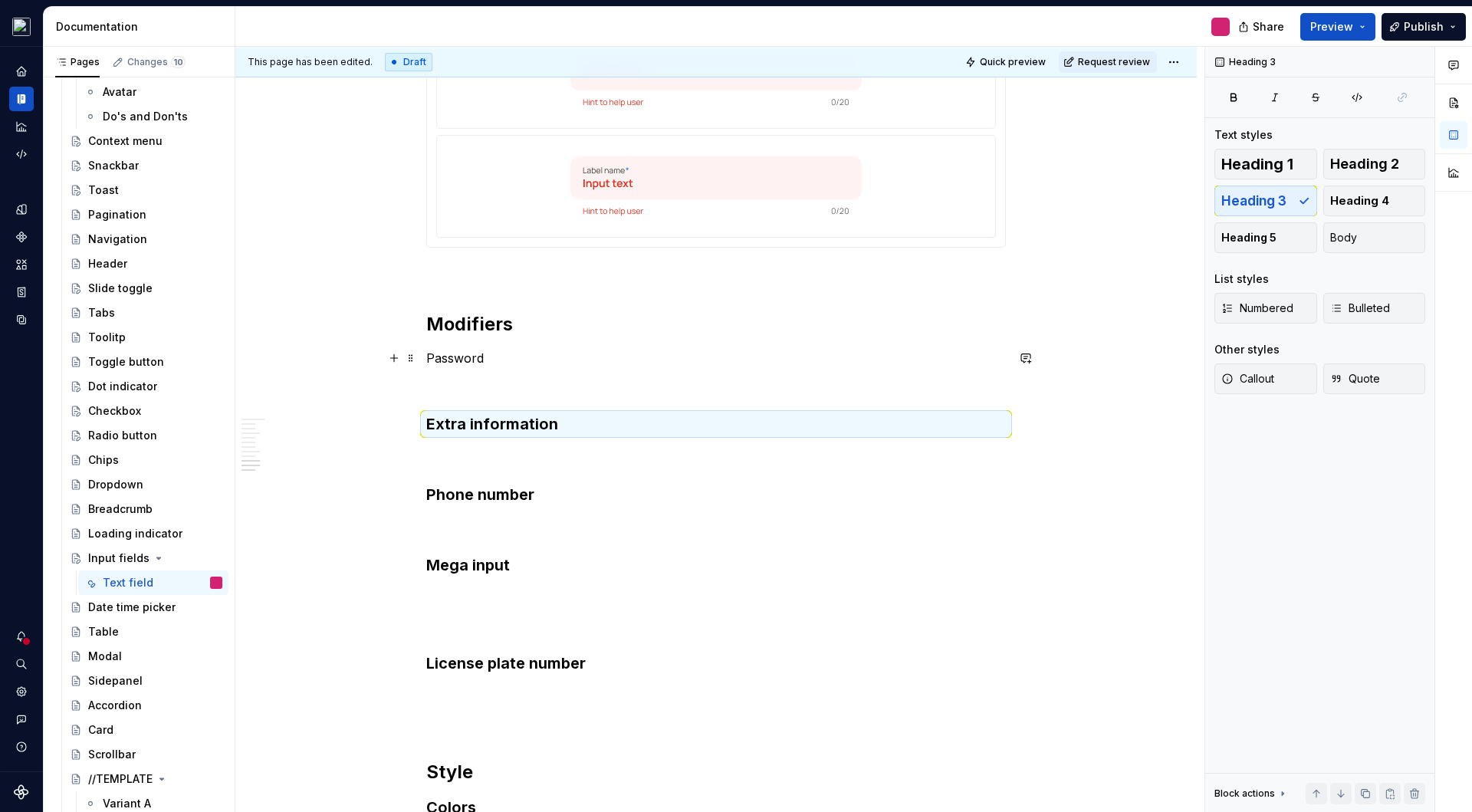
click at [551, 361] on p "Password" at bounding box center [716, 358] width 579 height 19
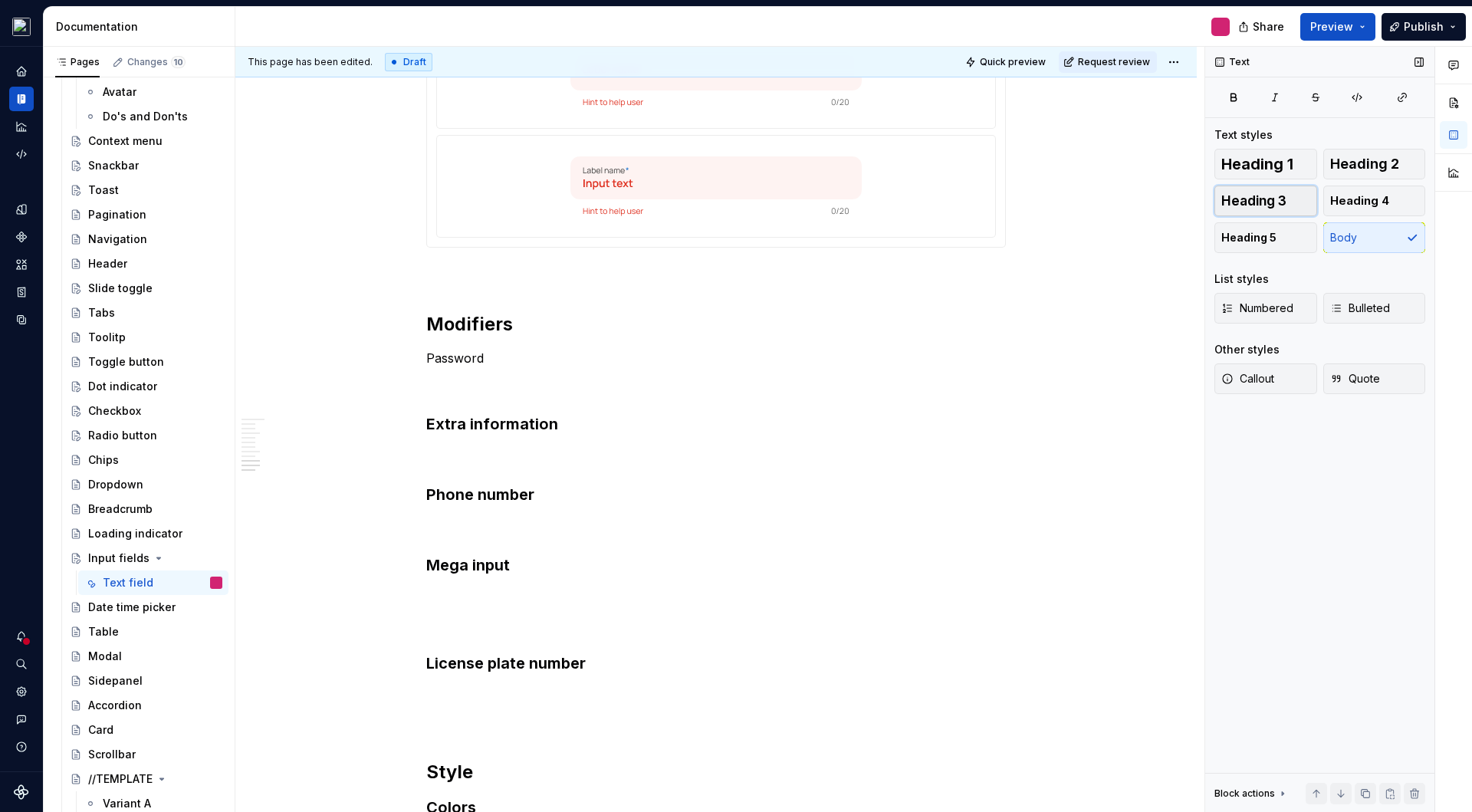
click at [1282, 191] on button "Heading 3" at bounding box center [1265, 201] width 102 height 30
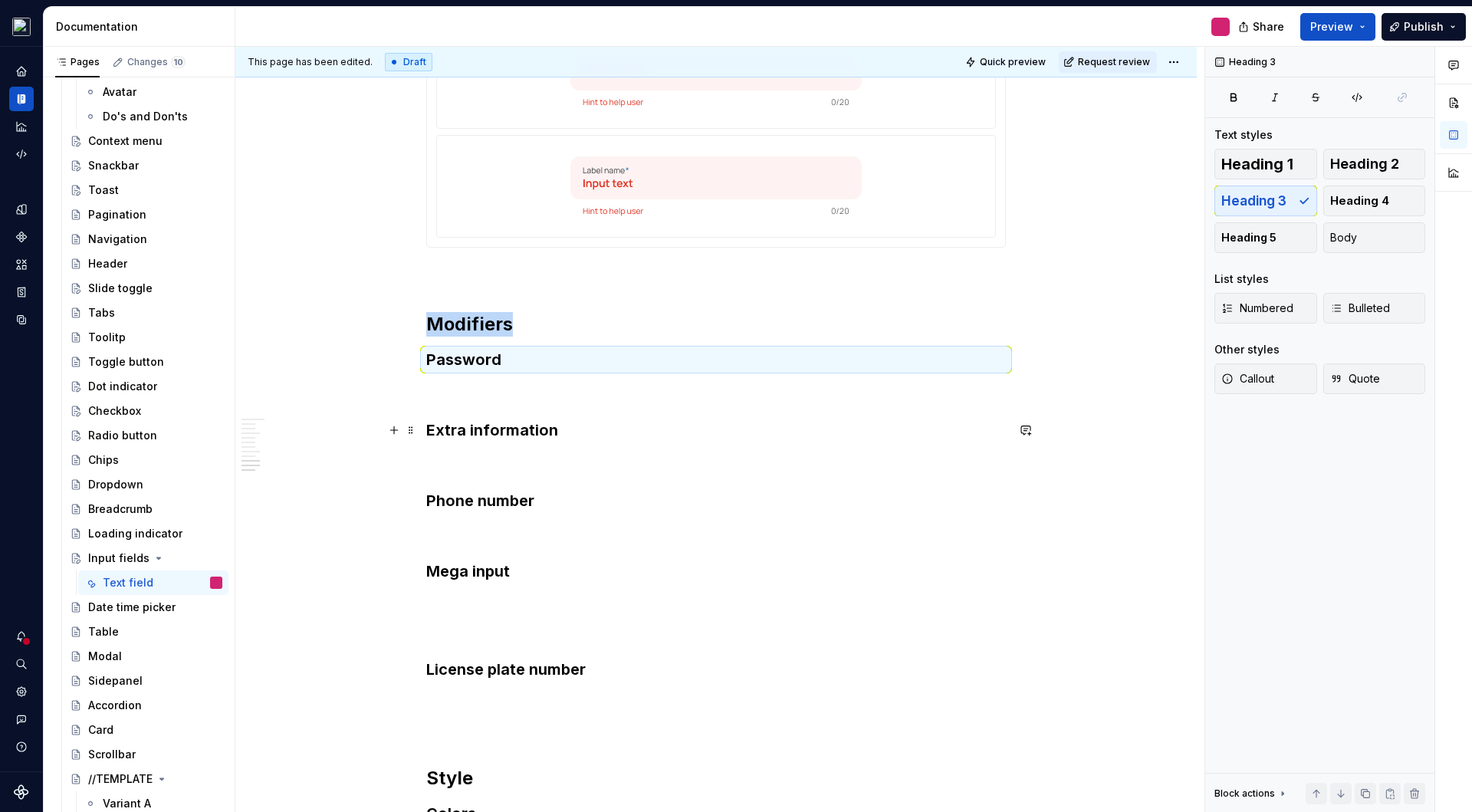
click at [722, 420] on h3 "Extra information" at bounding box center [716, 429] width 579 height 21
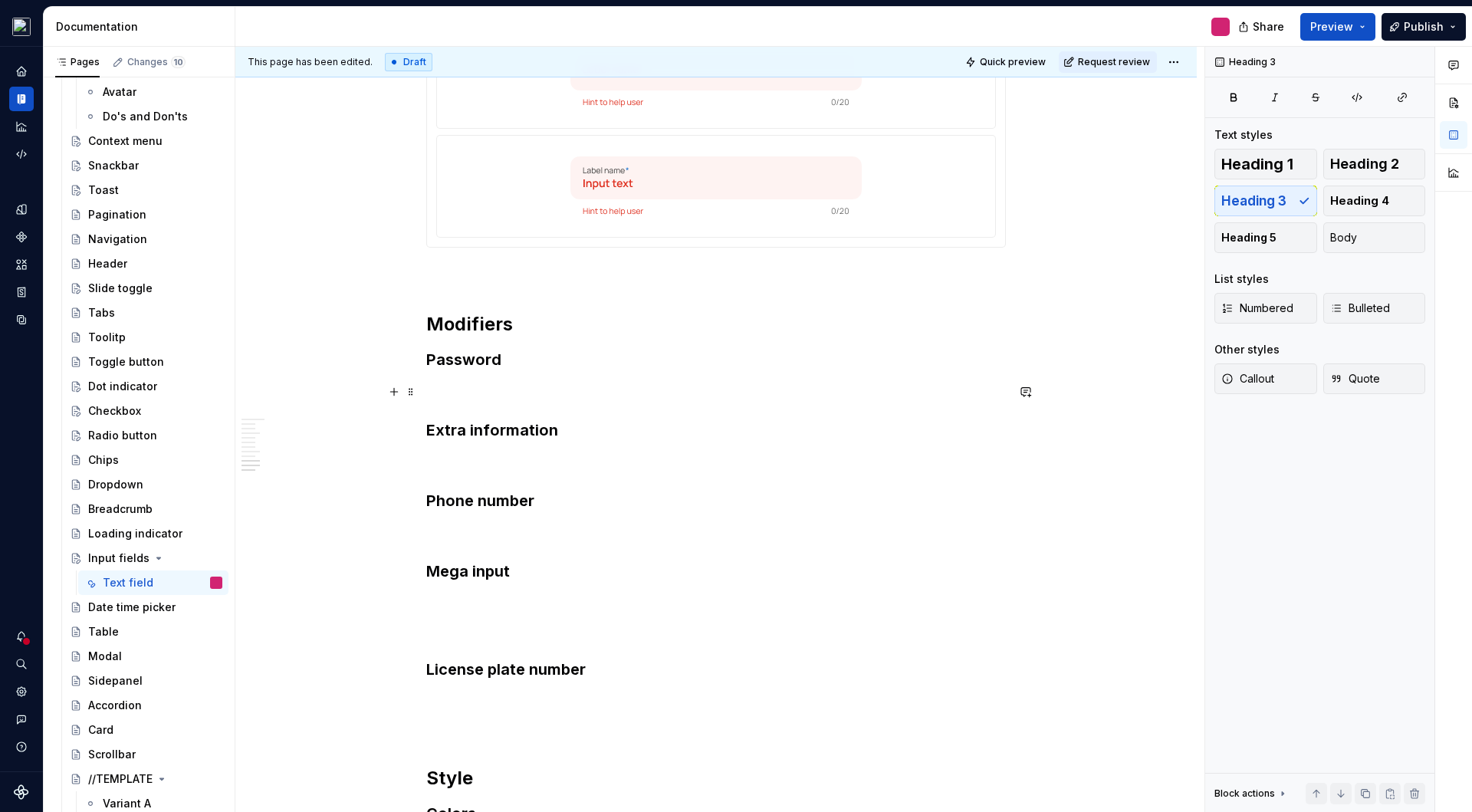
click at [458, 385] on p at bounding box center [716, 392] width 579 height 19
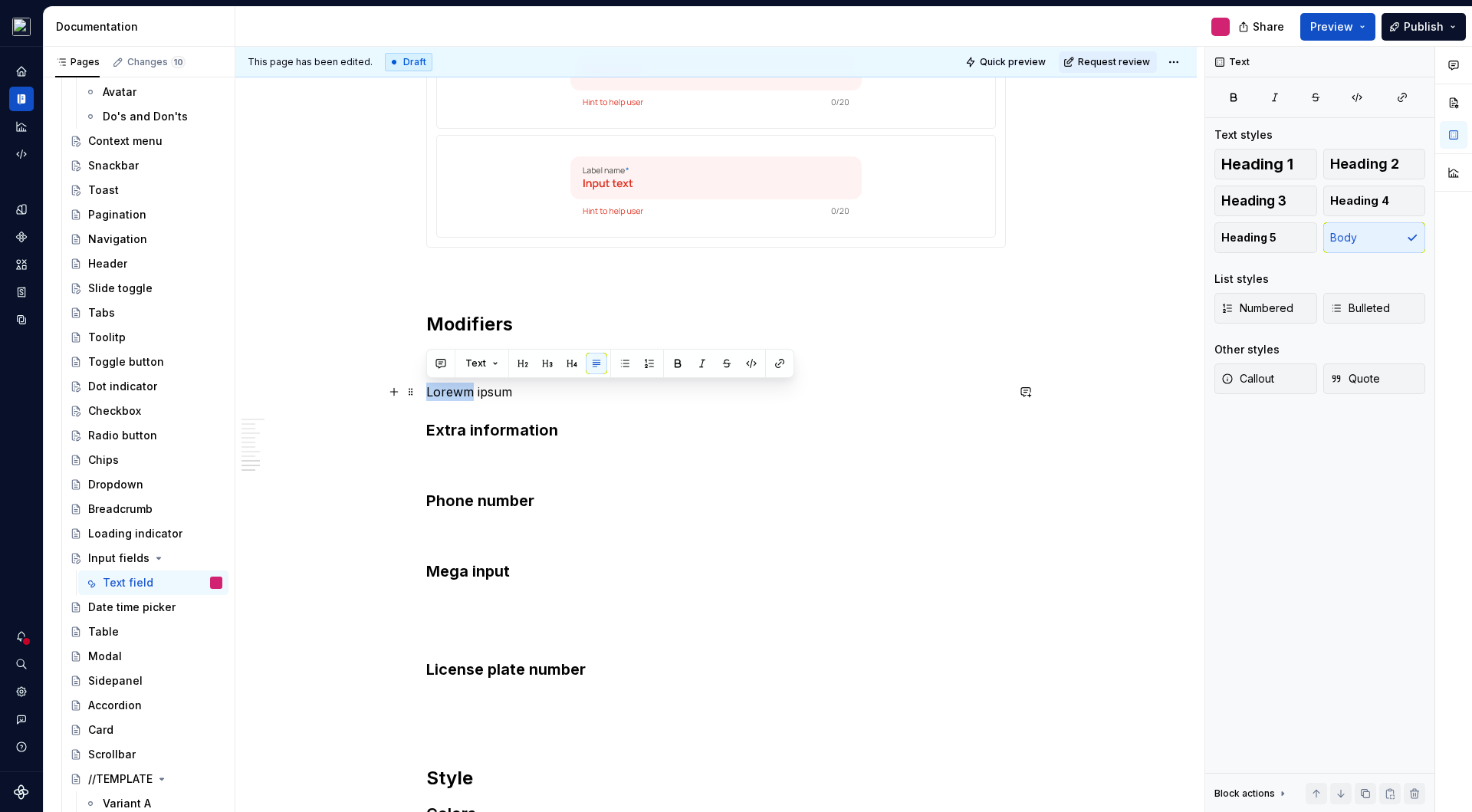
drag, startPoint x: 473, startPoint y: 391, endPoint x: 419, endPoint y: 391, distance: 54.0
click at [509, 396] on p "lorem ipsum" at bounding box center [716, 392] width 579 height 19
drag, startPoint x: 588, startPoint y: 394, endPoint x: 425, endPoint y: 397, distance: 163.0
click at [426, 397] on p "lorem ipsum dolor sit amet" at bounding box center [716, 392] width 579 height 19
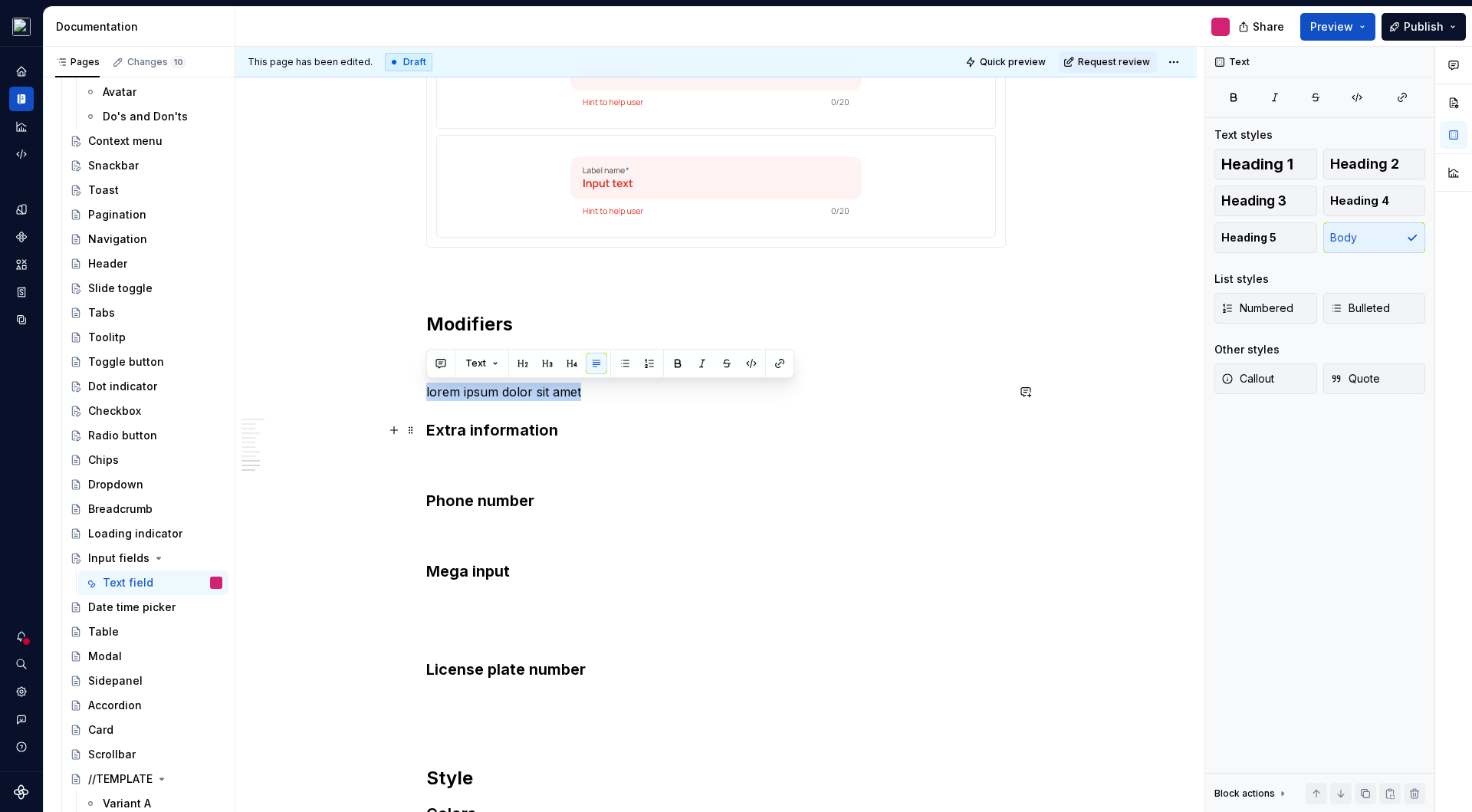
copy p "lorem ipsum dolor sit amet"
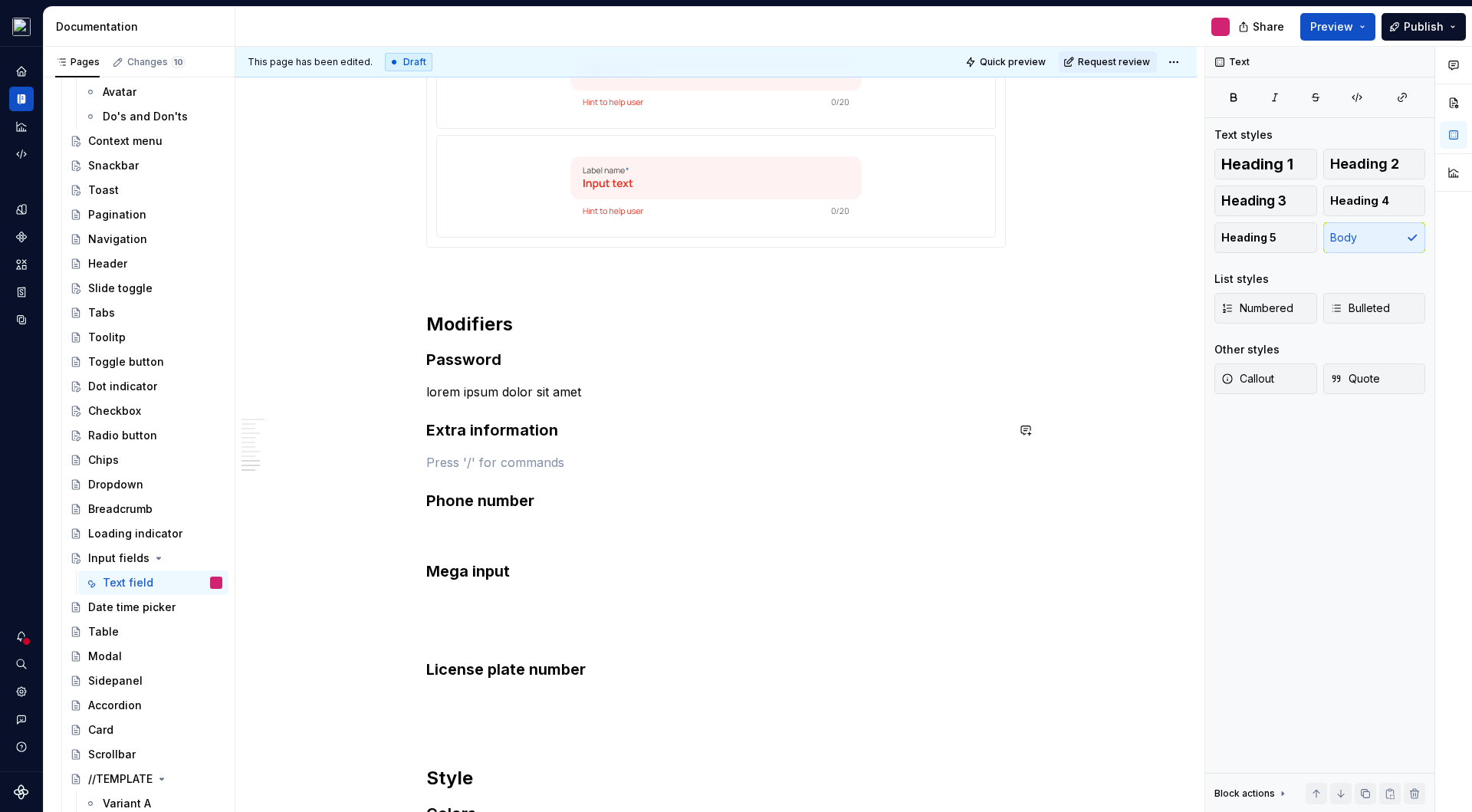
click at [468, 526] on p at bounding box center [716, 533] width 579 height 19
click at [463, 594] on p at bounding box center [716, 604] width 579 height 19
click at [611, 392] on p "lorem ipsum dolor sit amet" at bounding box center [716, 392] width 579 height 19
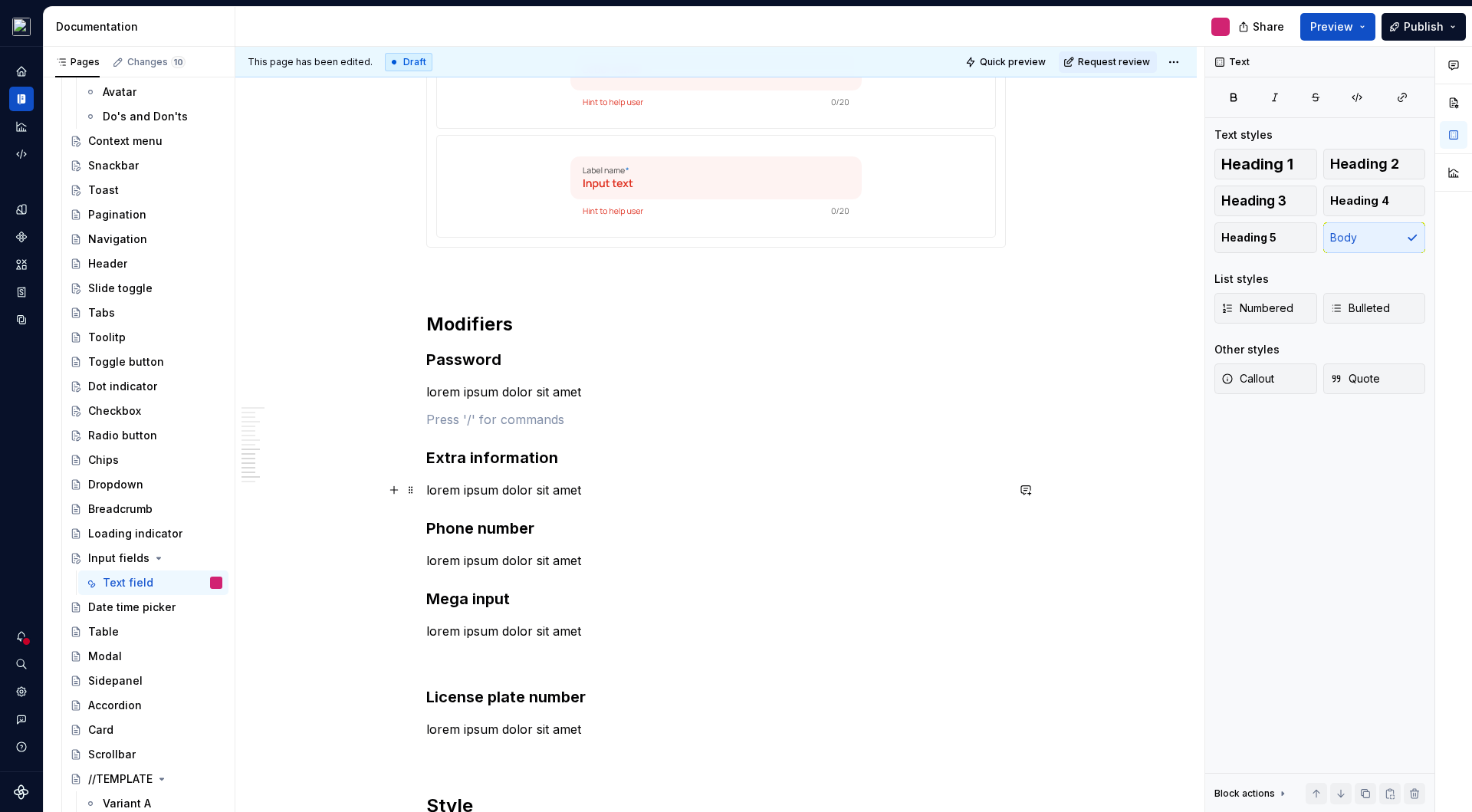
click at [611, 494] on p "lorem ipsum dolor sit amet" at bounding box center [716, 490] width 579 height 19
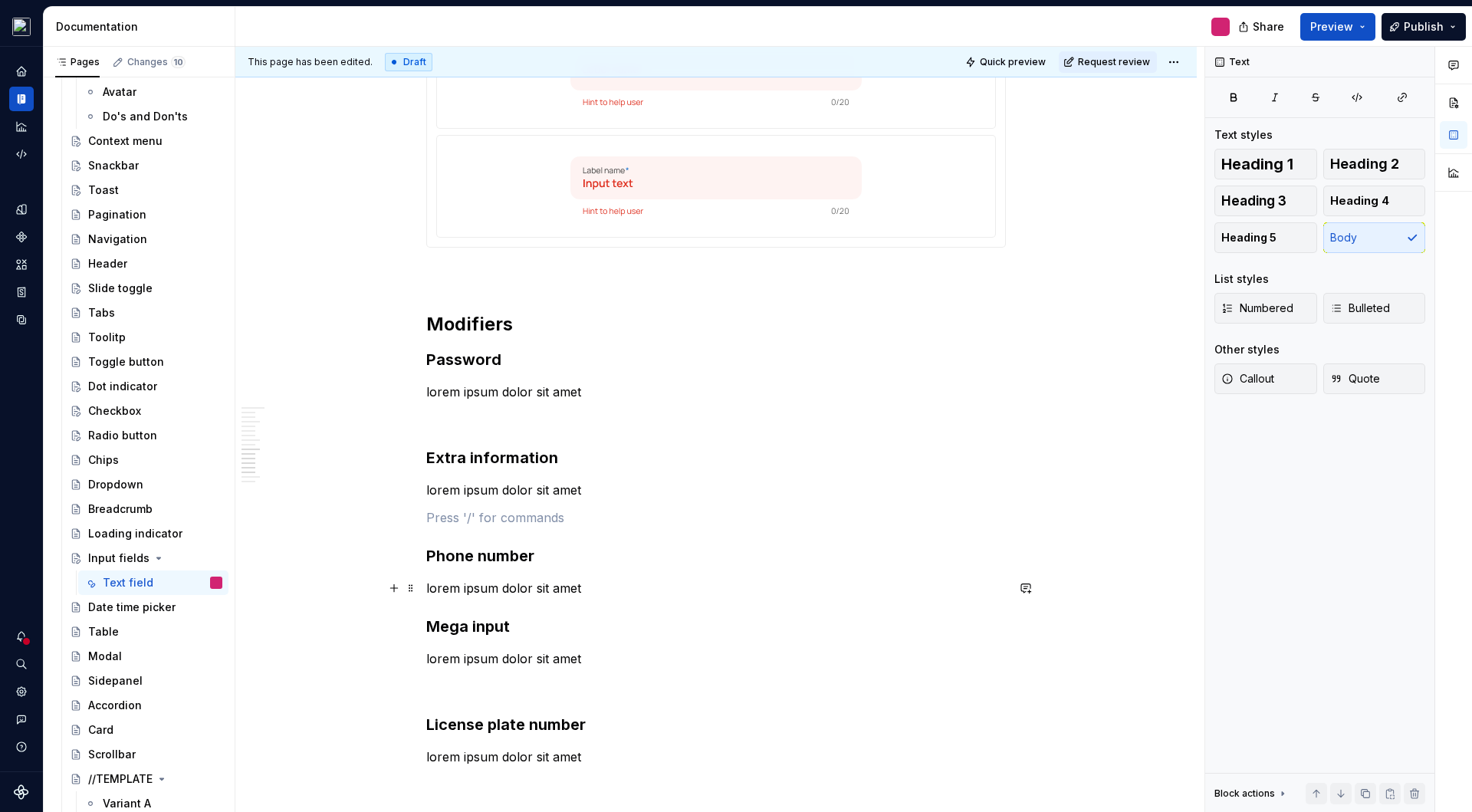
click at [597, 588] on p "lorem ipsum dolor sit amet" at bounding box center [716, 588] width 579 height 19
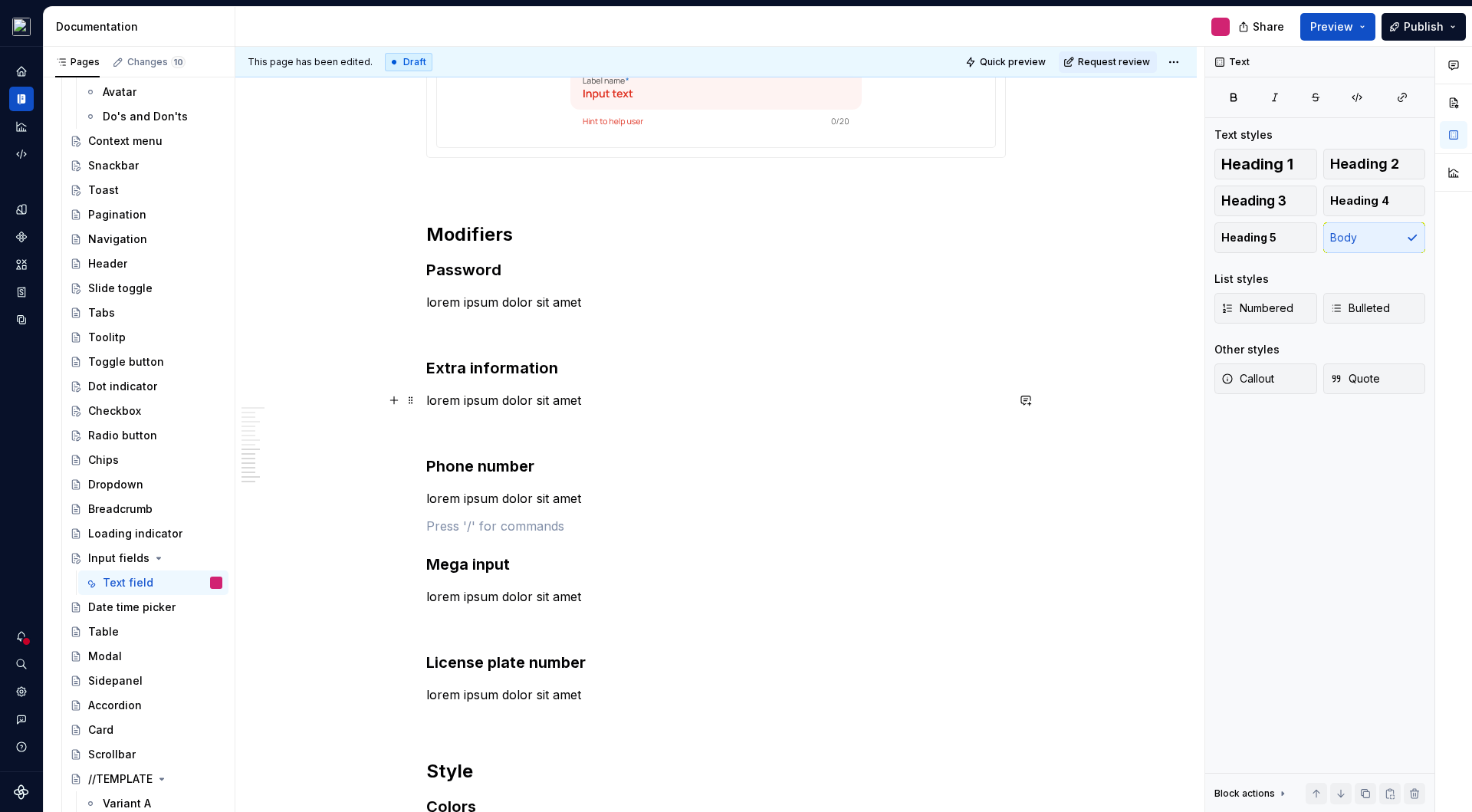
scroll to position [3580, 0]
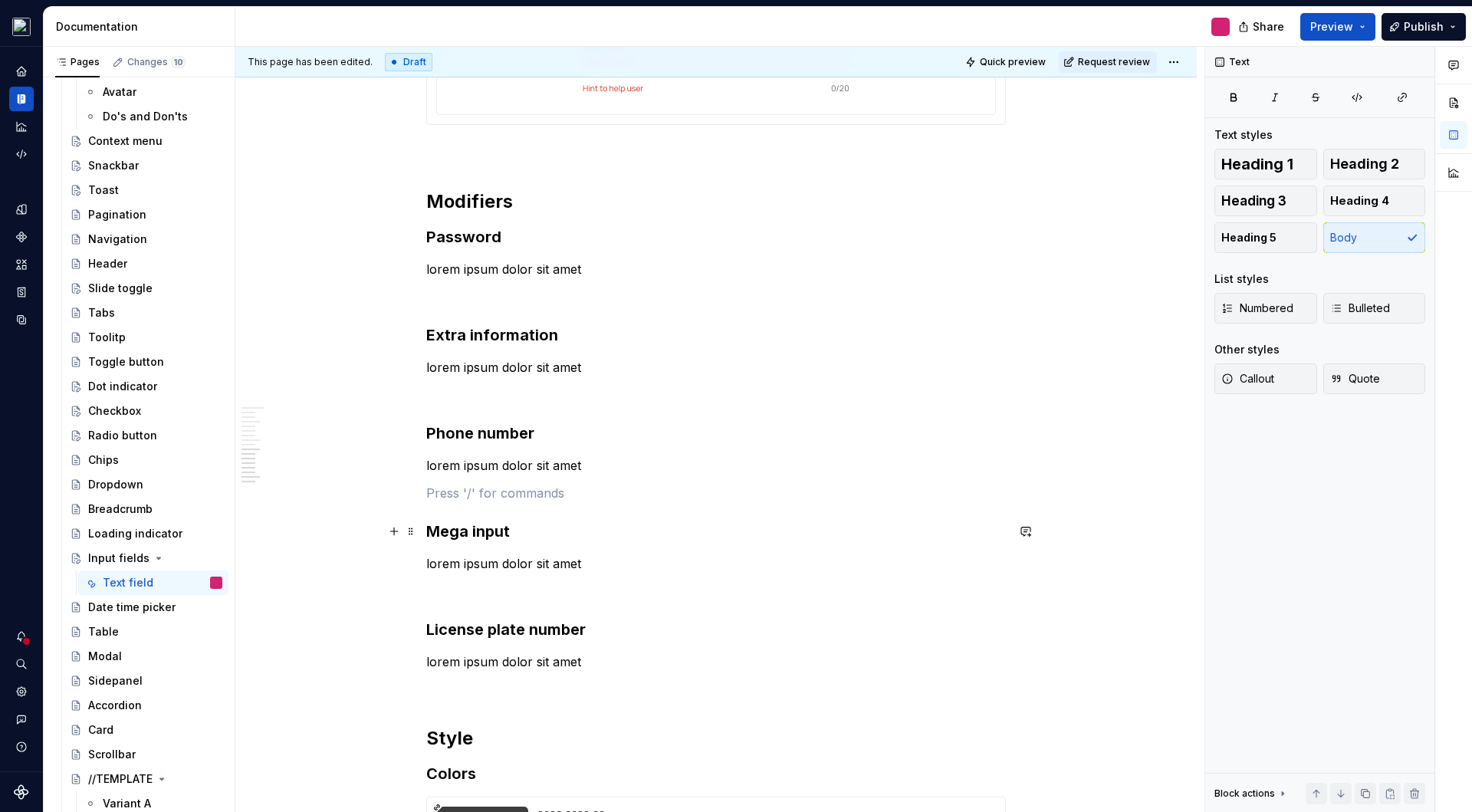
click at [672, 541] on h3 "Mega input" at bounding box center [716, 531] width 579 height 21
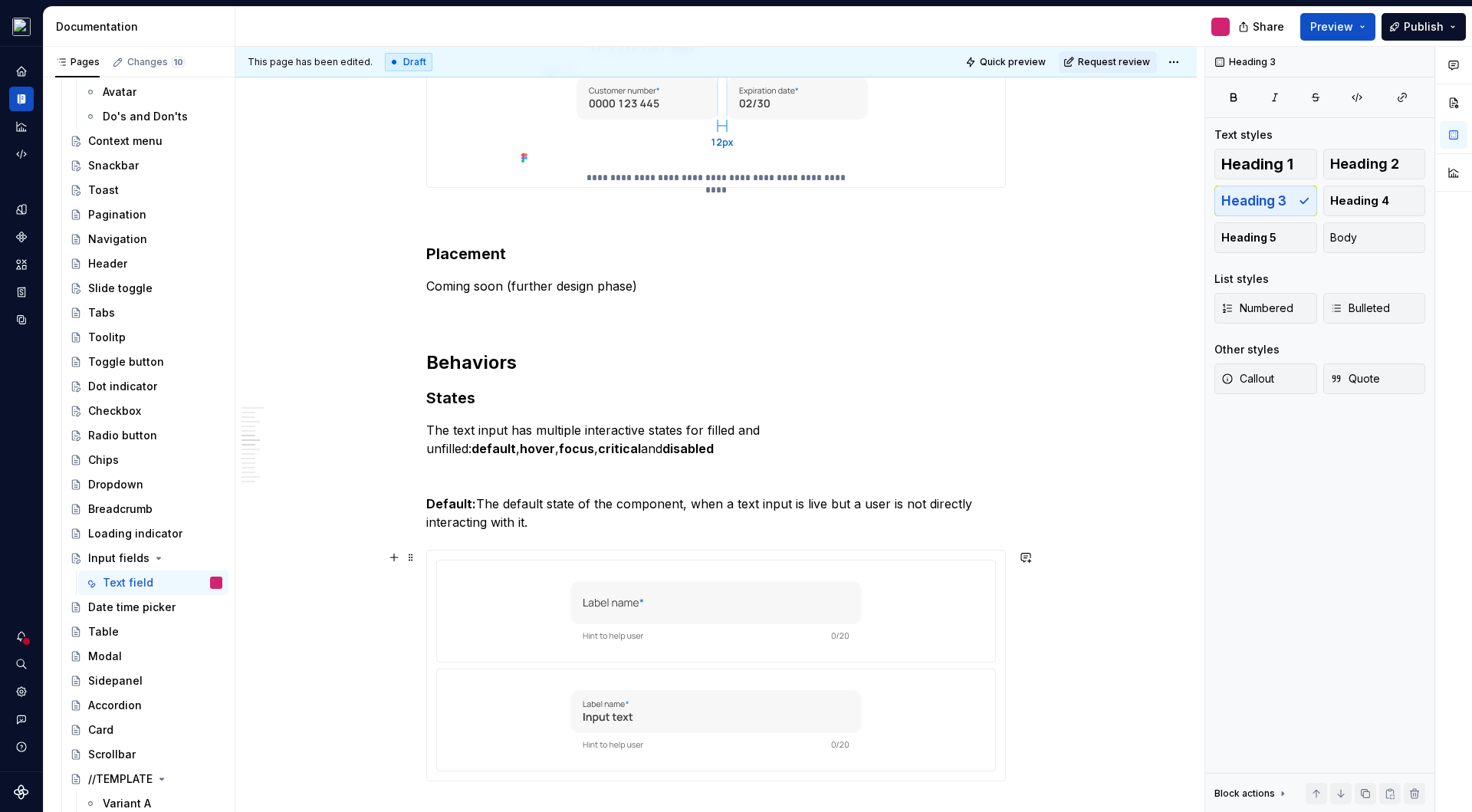
scroll to position [1420, 0]
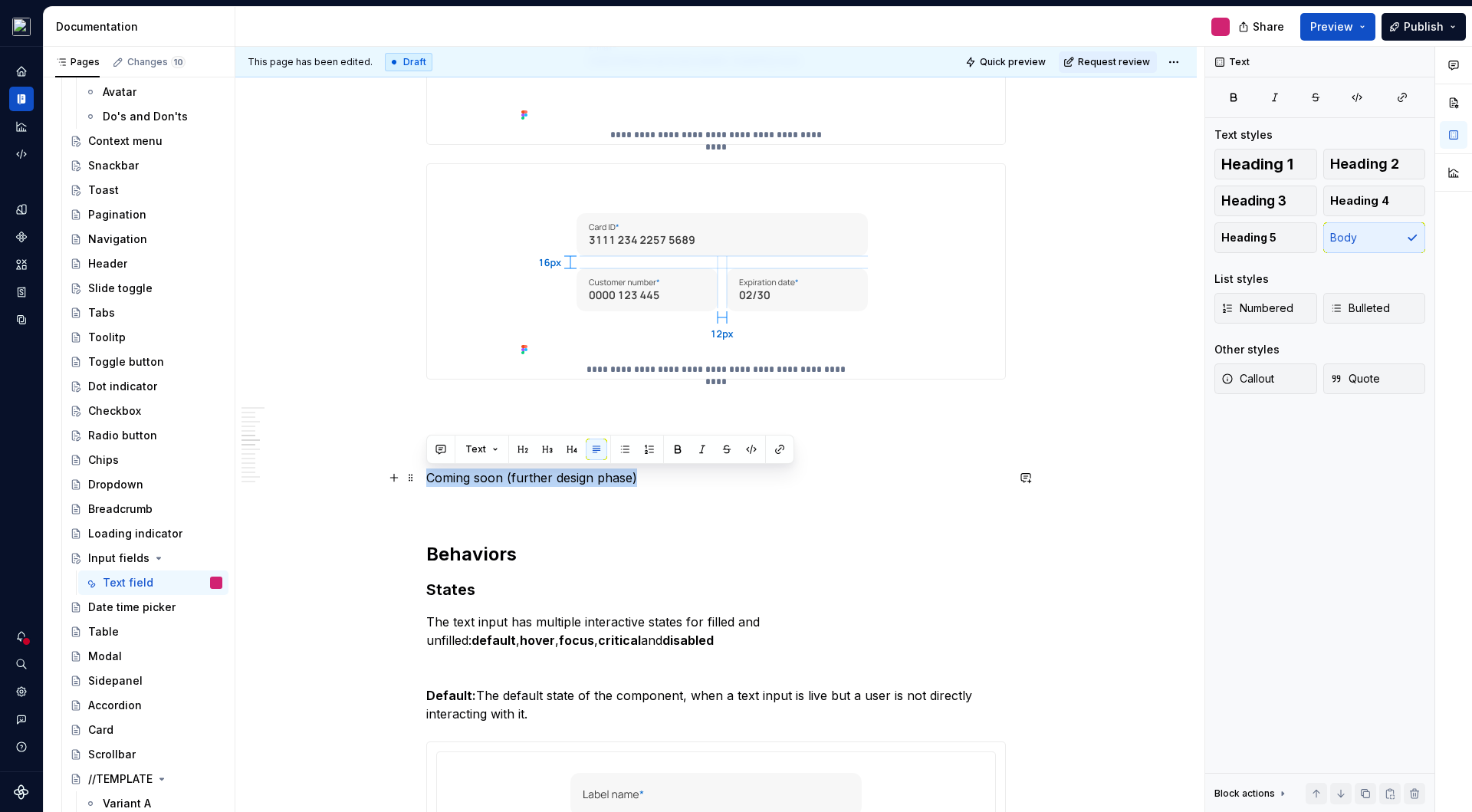
drag, startPoint x: 429, startPoint y: 479, endPoint x: 653, endPoint y: 468, distance: 224.3
click at [653, 468] on p "Coming soon (further design phase)" at bounding box center [716, 478] width 579 height 19
copy p "Coming soon (further design phase)"
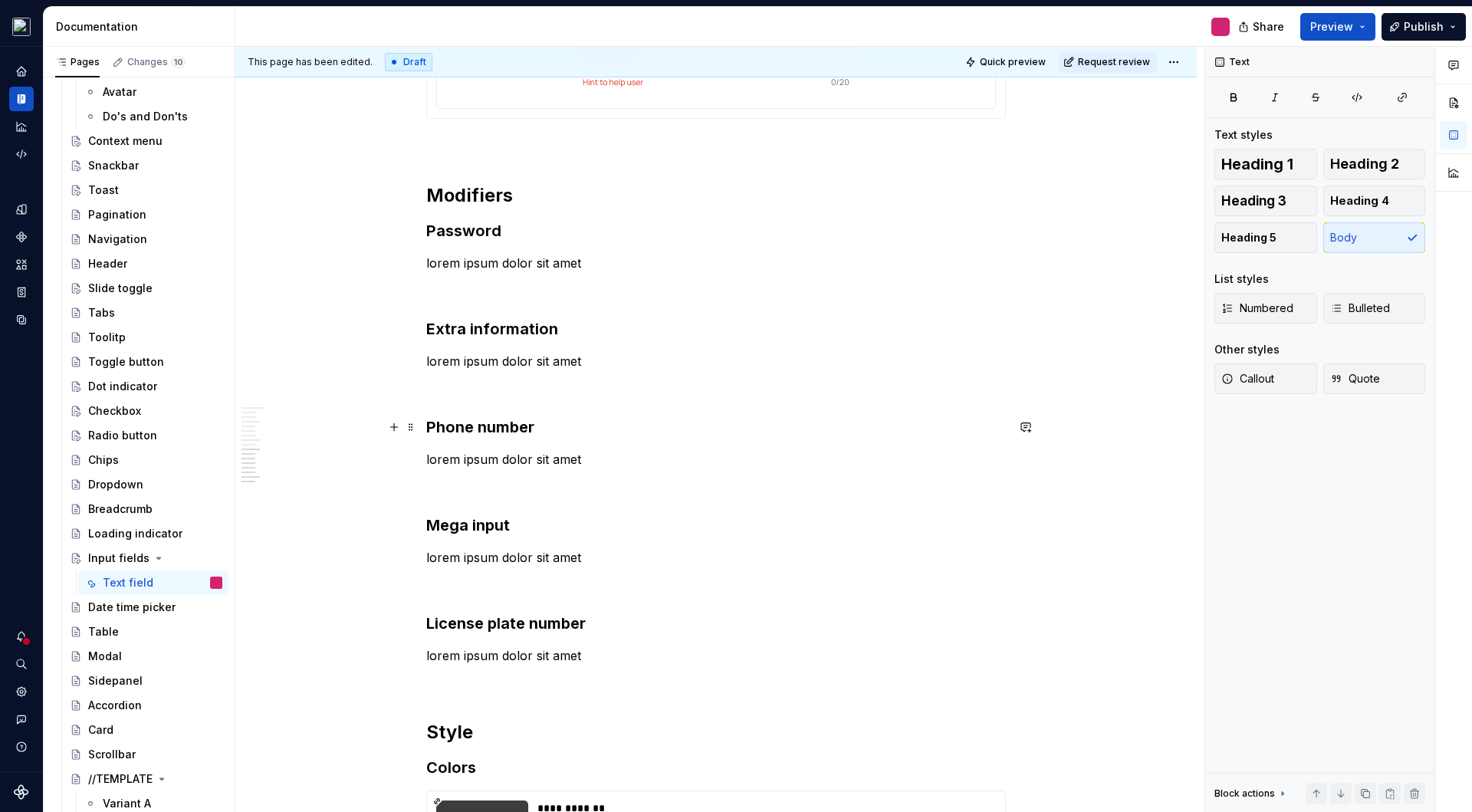
scroll to position [3575, 0]
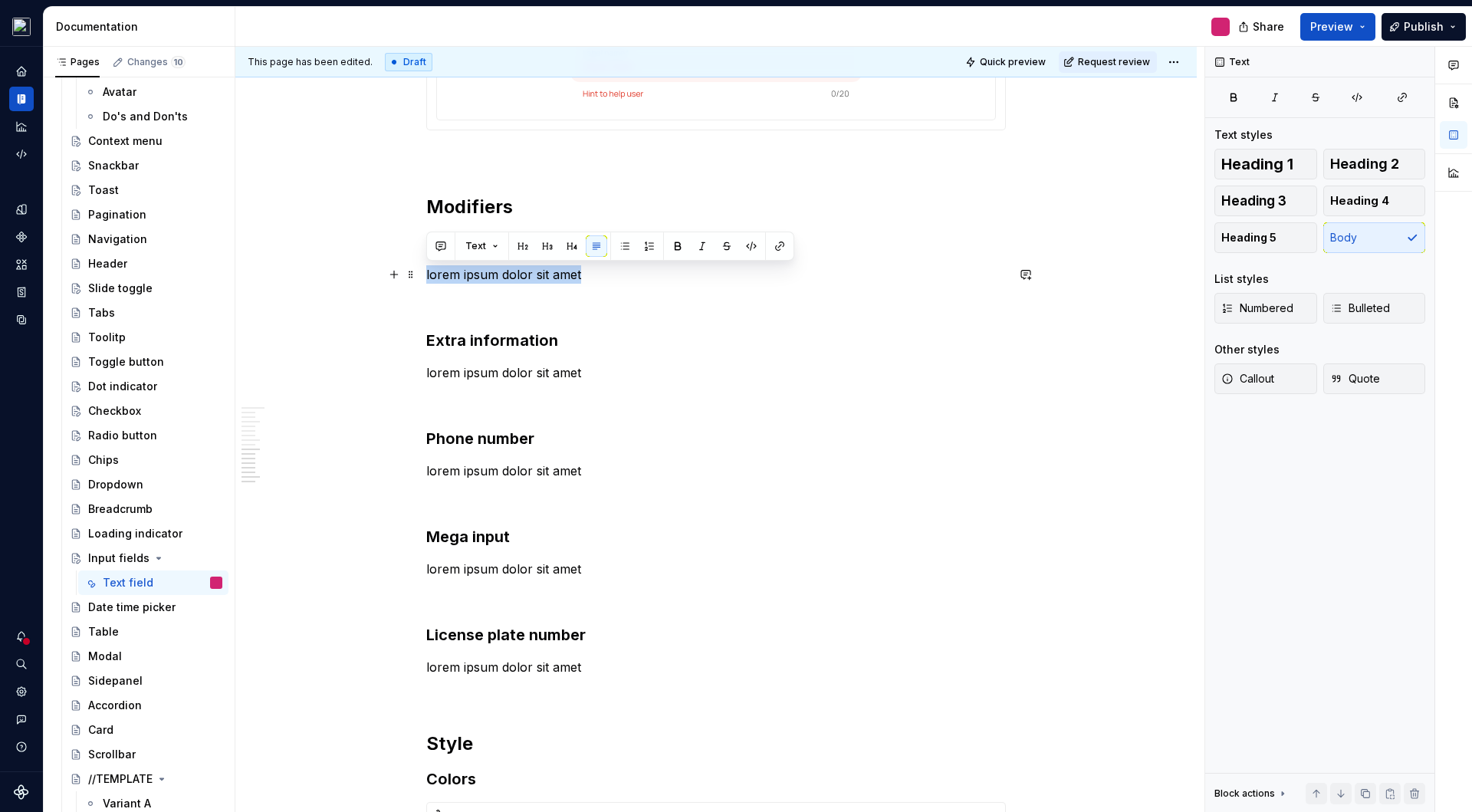
drag, startPoint x: 427, startPoint y: 273, endPoint x: 647, endPoint y: 277, distance: 220.0
click at [647, 277] on p "lorem ipsum dolor sit amet" at bounding box center [716, 274] width 579 height 19
drag, startPoint x: 513, startPoint y: 275, endPoint x: 629, endPoint y: 281, distance: 116.2
click at [629, 281] on p "Coming soon (further design phase)" at bounding box center [716, 274] width 579 height 19
click at [530, 372] on p "lorem ipsum dolor sit amet" at bounding box center [716, 373] width 579 height 19
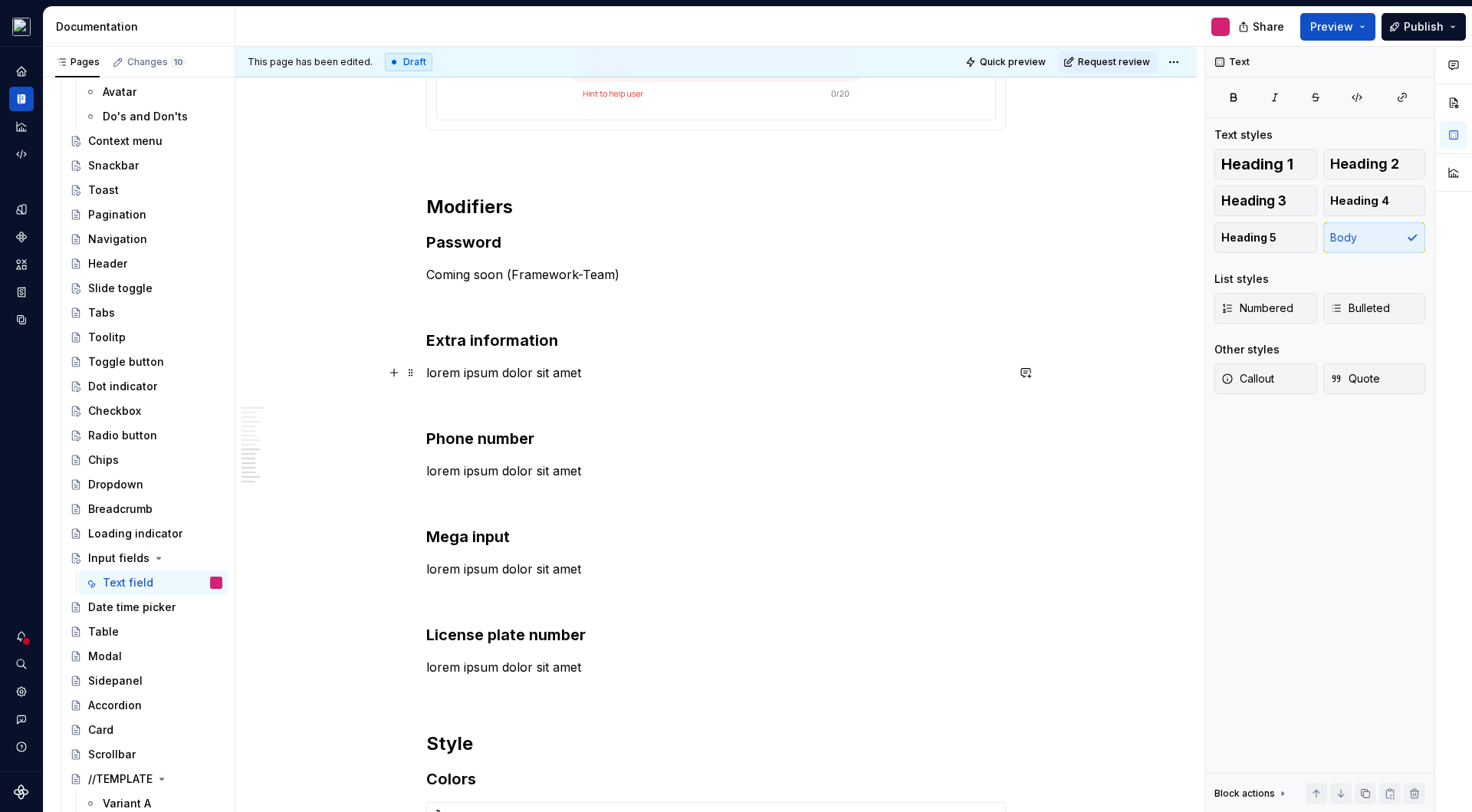
click at [545, 374] on p "lorem ipsum dolor sit amet" at bounding box center [716, 373] width 579 height 19
click at [490, 663] on p "lorem ipsum dolor sit amet" at bounding box center [716, 667] width 579 height 19
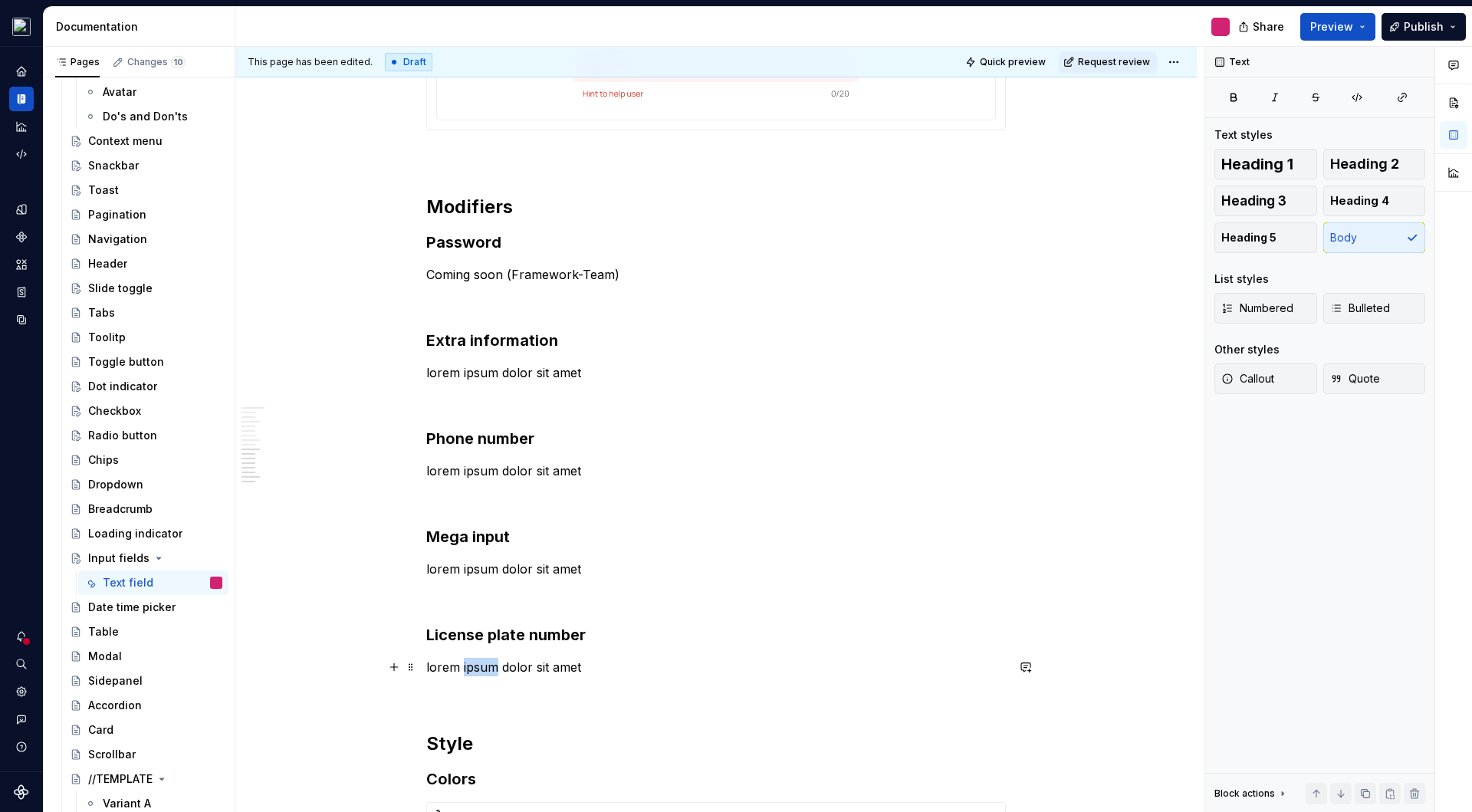
click at [490, 663] on p "lorem ipsum dolor sit amet" at bounding box center [716, 667] width 579 height 19
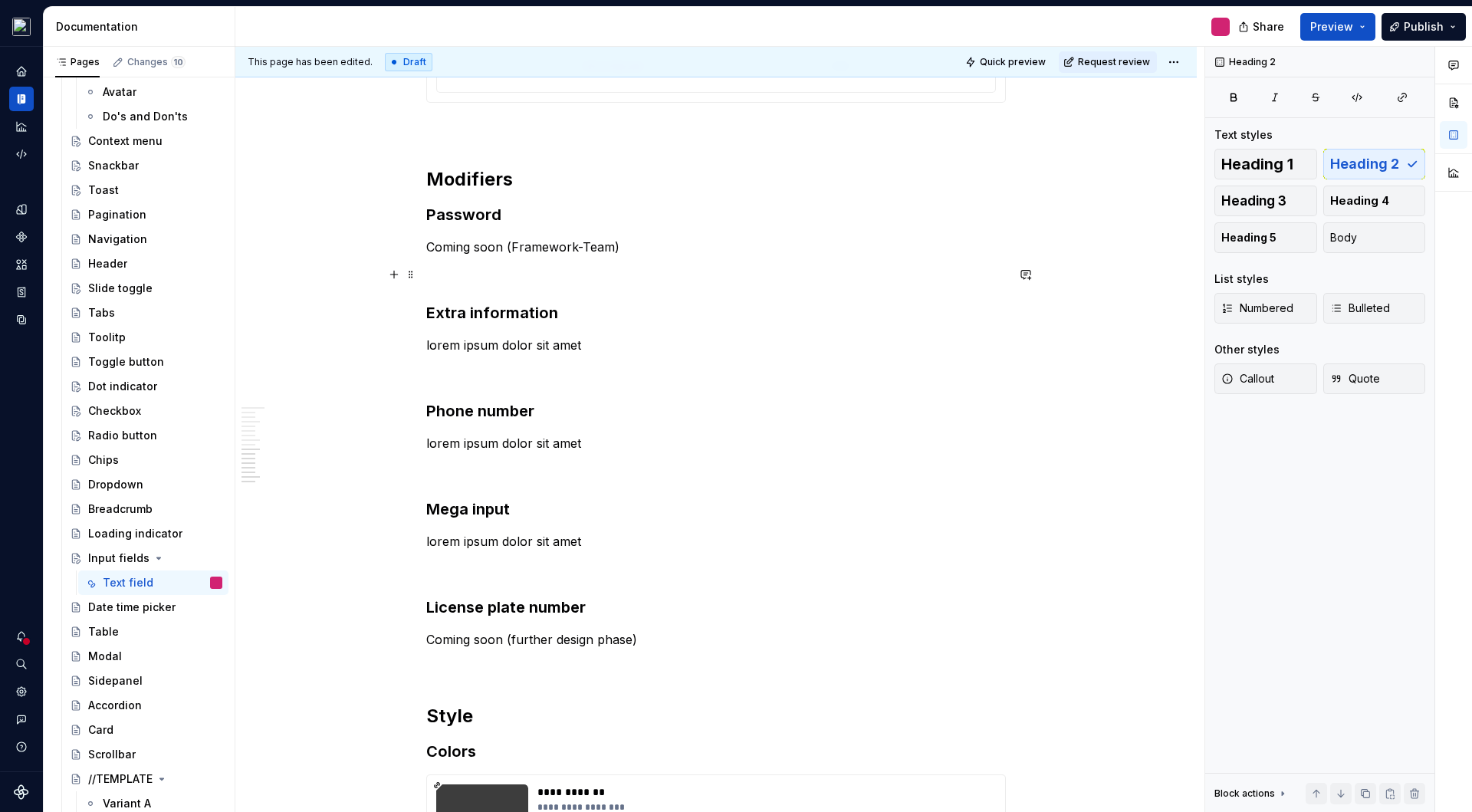
scroll to position [3600, 0]
click at [504, 219] on h3 "Password" at bounding box center [716, 217] width 579 height 21
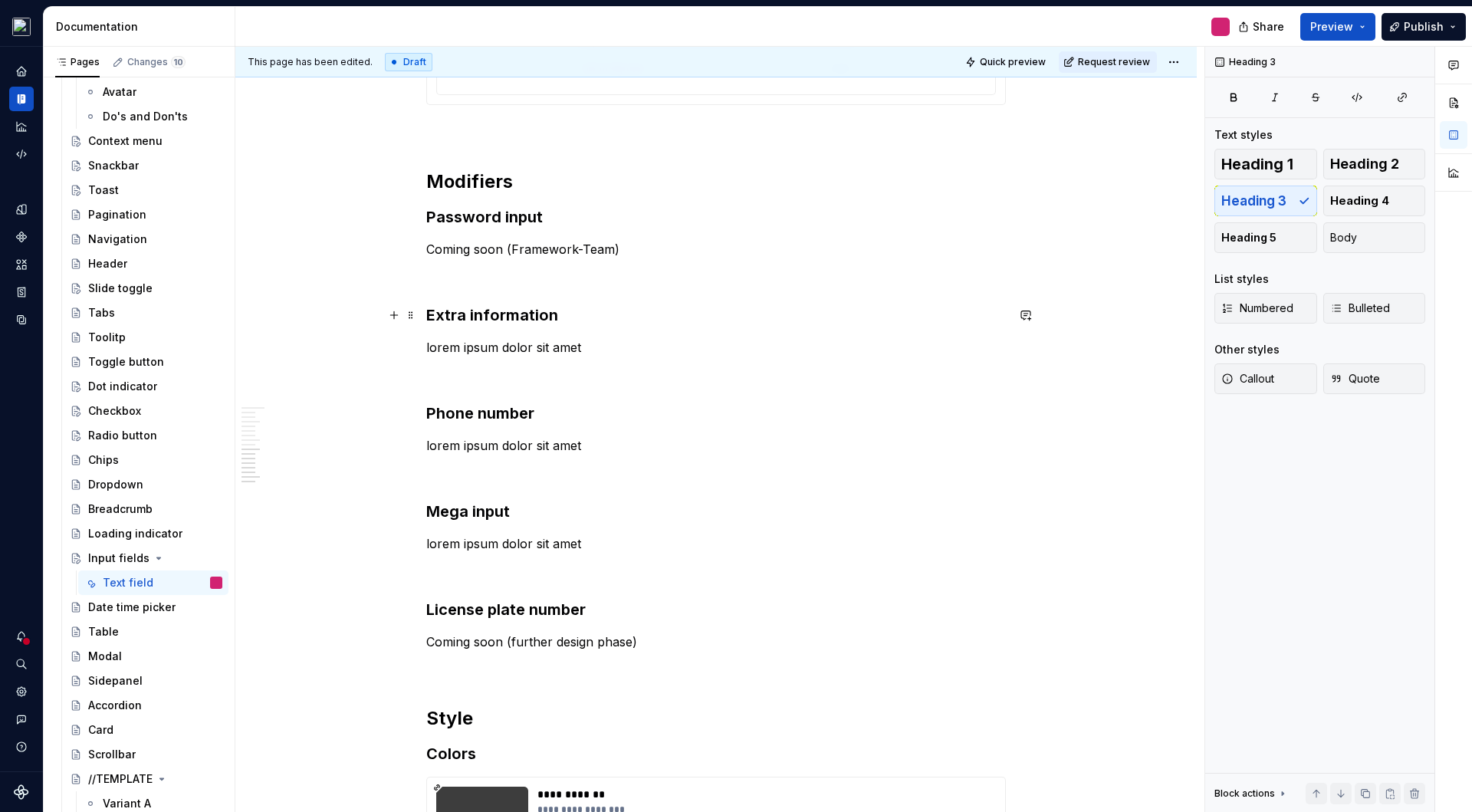
click at [562, 318] on h3 "Extra information" at bounding box center [716, 314] width 579 height 21
click at [534, 409] on h3 "Phone number" at bounding box center [716, 412] width 579 height 21
click at [600, 607] on h3 "License plate number" at bounding box center [716, 609] width 579 height 21
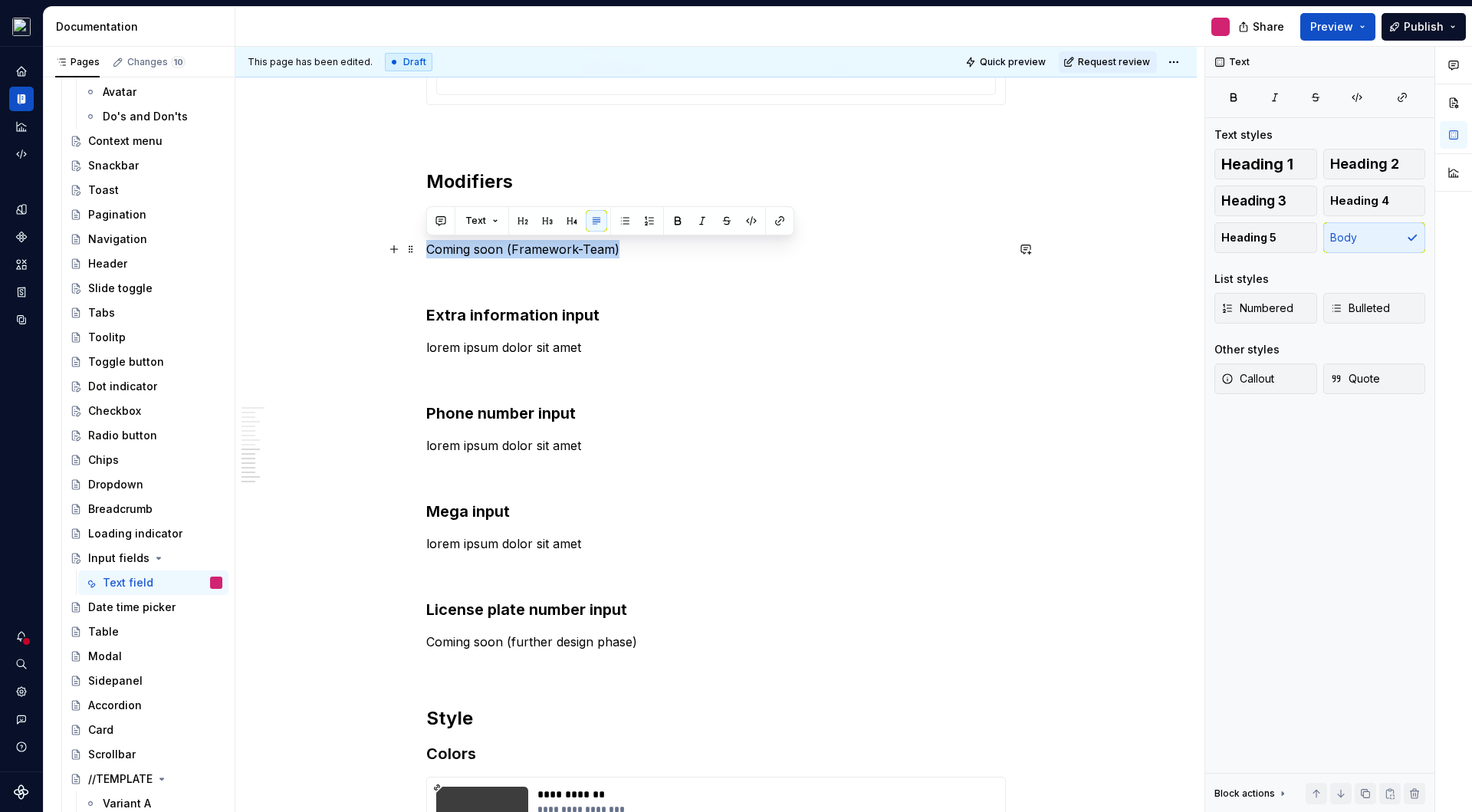
drag, startPoint x: 650, startPoint y: 251, endPoint x: 425, endPoint y: 251, distance: 225.0
click at [426, 251] on p "Coming soon (Framework-Team)" at bounding box center [716, 249] width 579 height 19
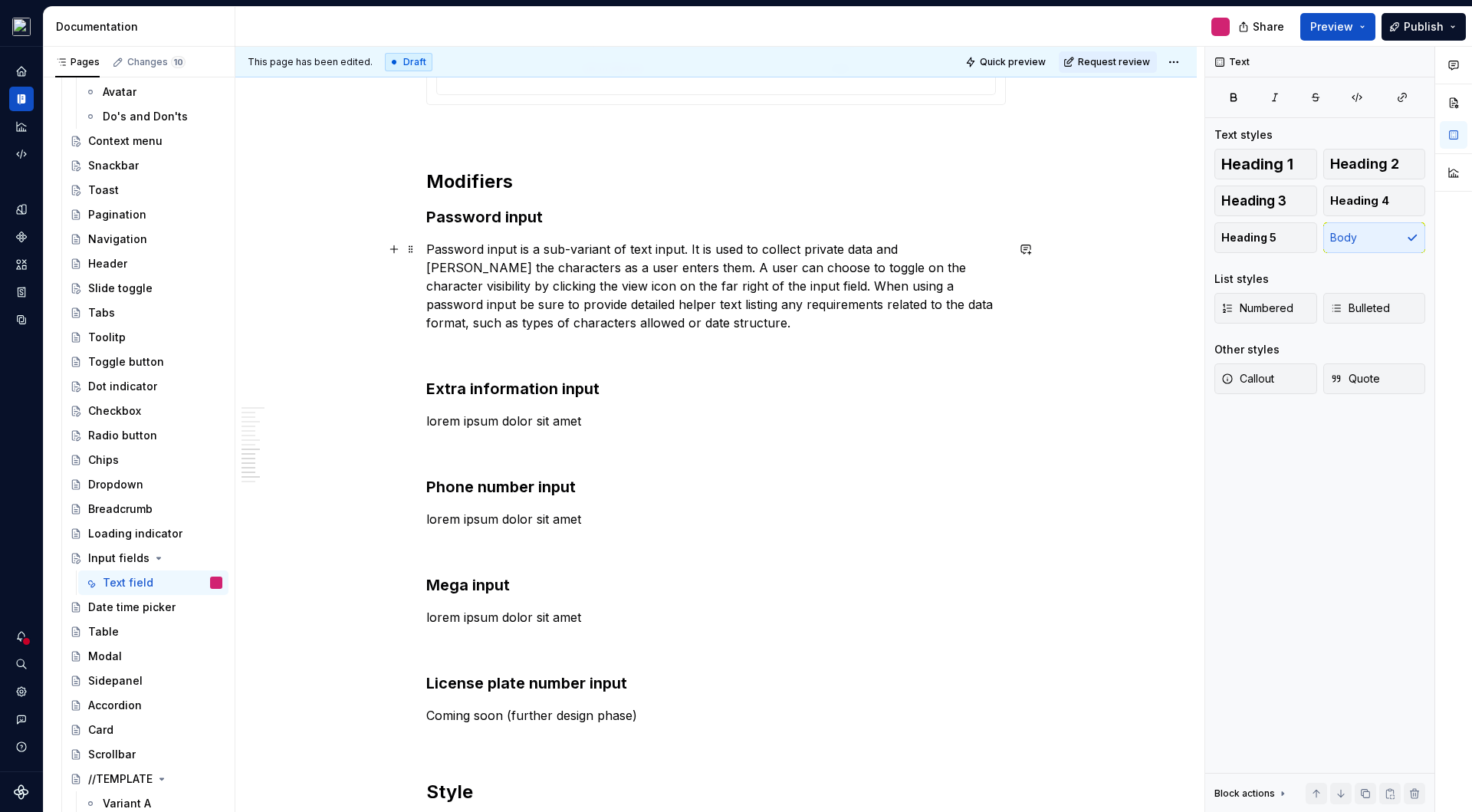
click at [697, 288] on p "Password input is a sub-variant of text input. It is used to collect private da…" at bounding box center [716, 285] width 579 height 92
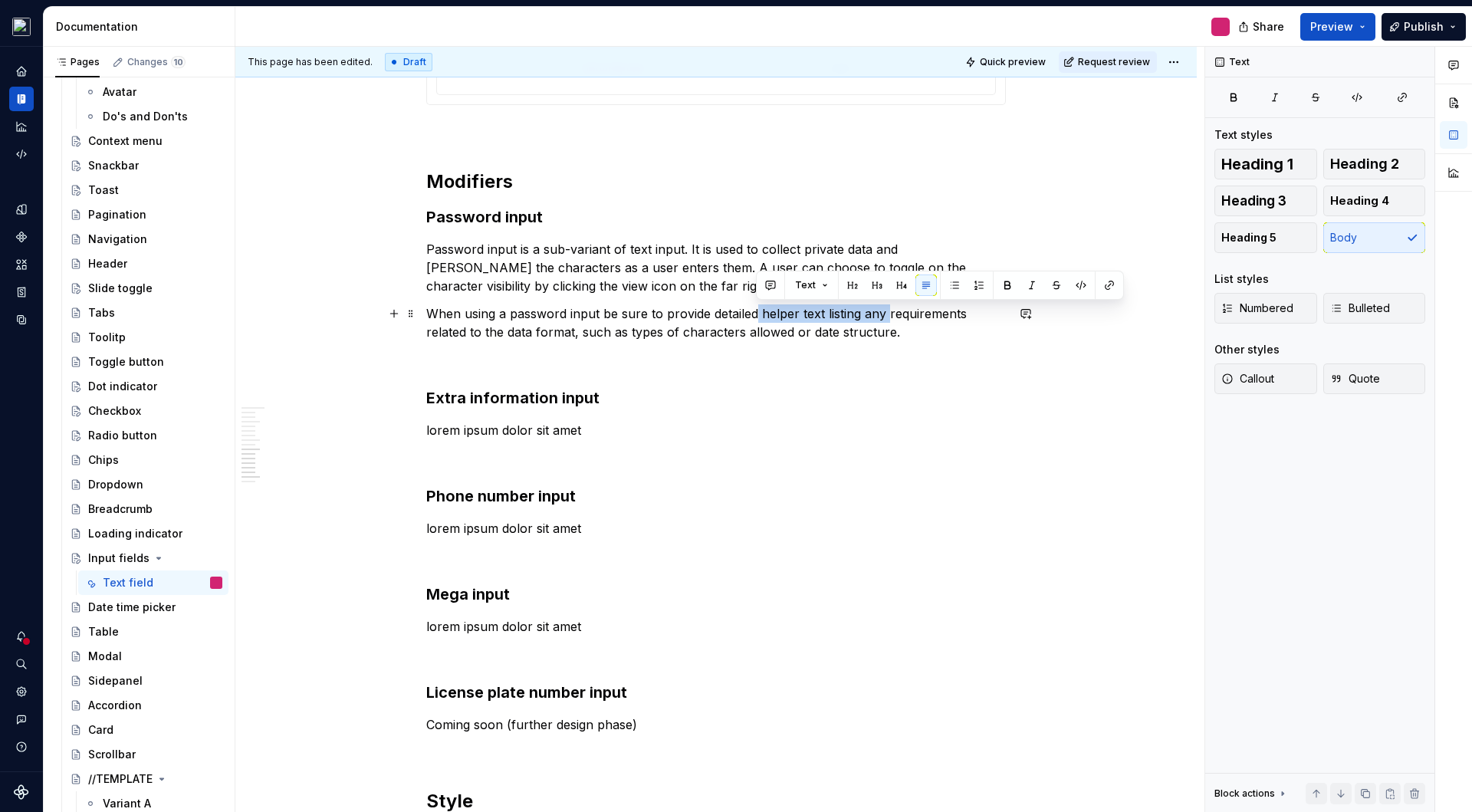
drag, startPoint x: 757, startPoint y: 315, endPoint x: 887, endPoint y: 317, distance: 130.0
click at [887, 317] on p "When using a password input be sure to provide detailed helper text listing any…" at bounding box center [716, 322] width 579 height 36
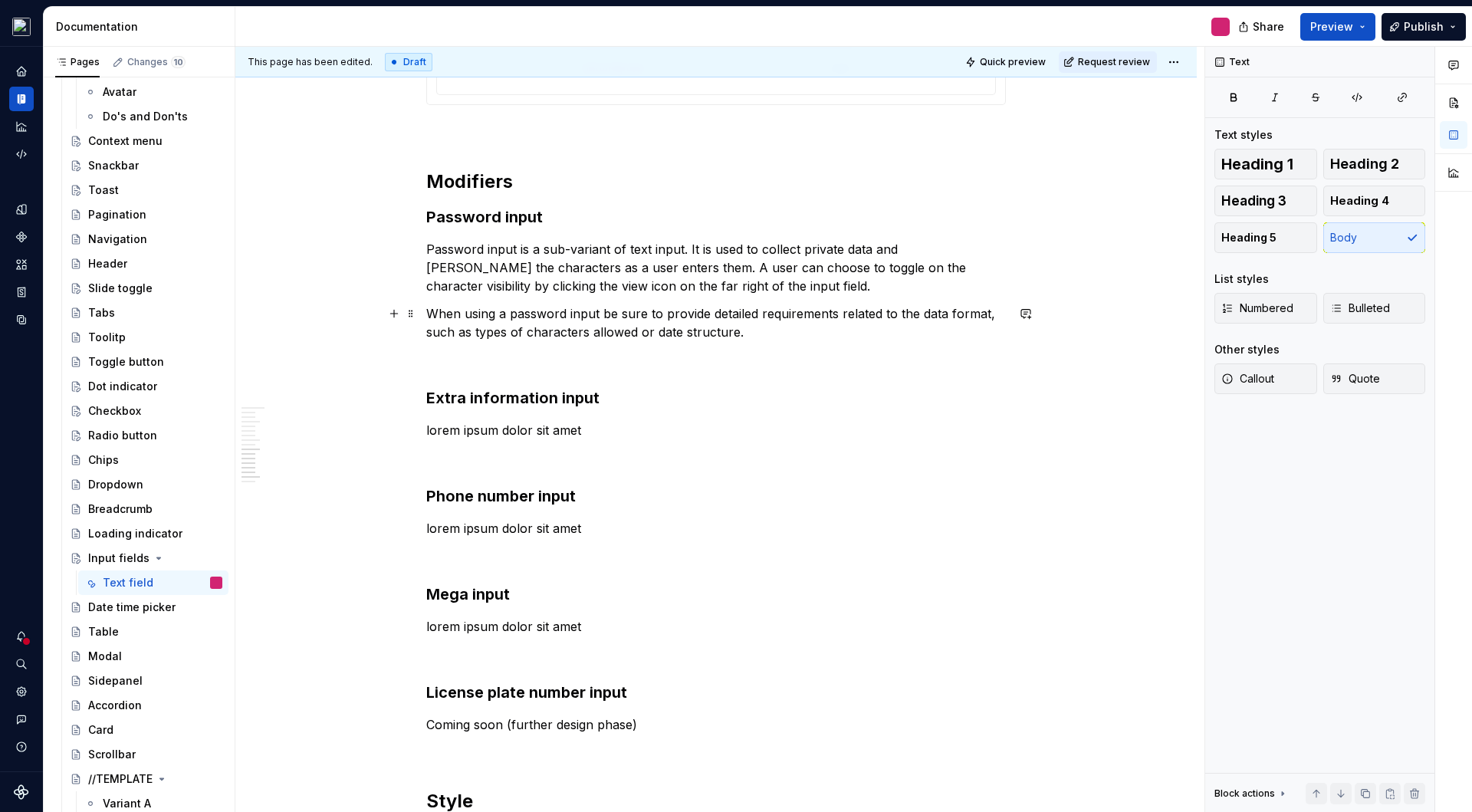
click at [772, 332] on p "When using a password input be sure to provide detailed requirements related to…" at bounding box center [716, 322] width 579 height 36
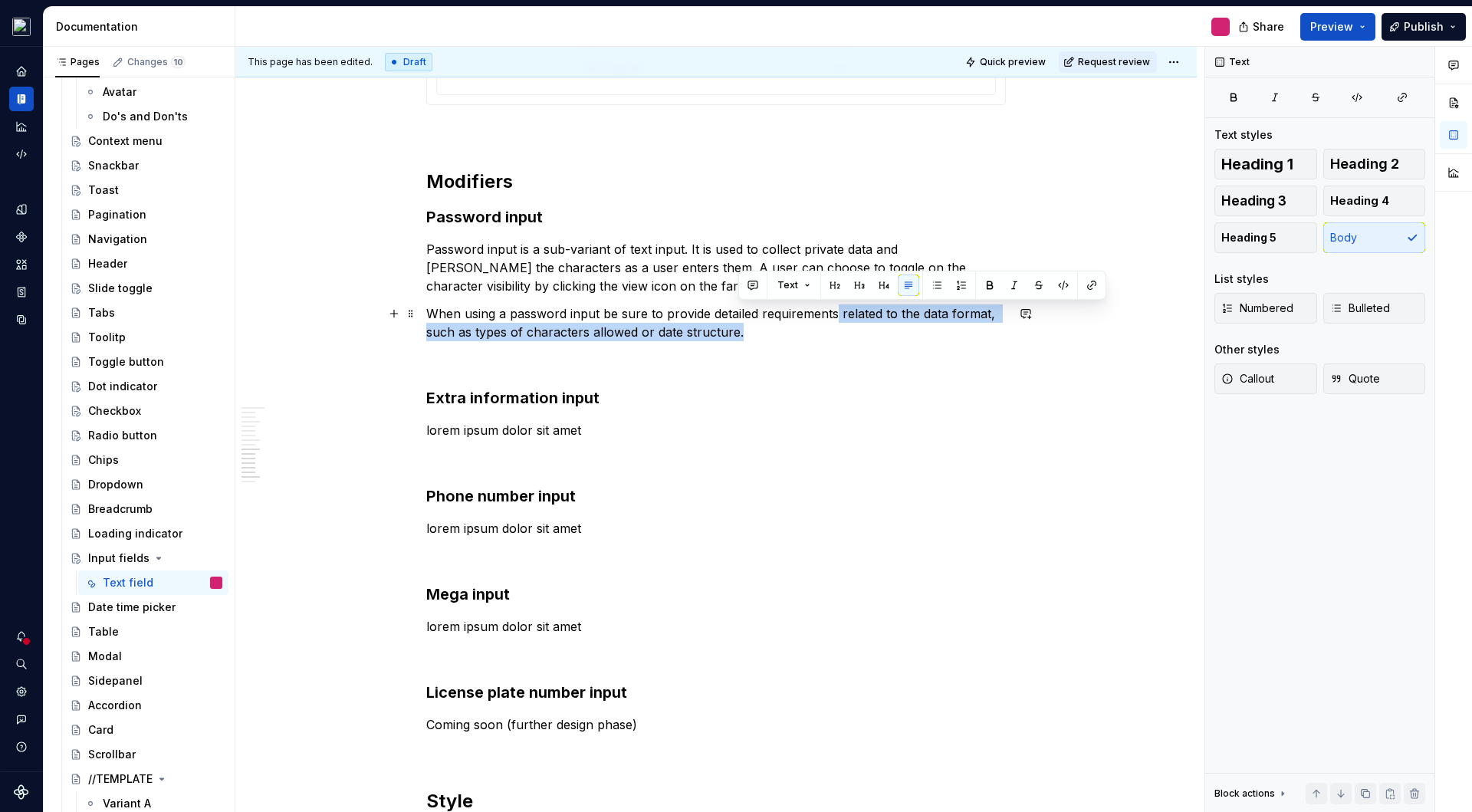
drag, startPoint x: 836, startPoint y: 315, endPoint x: 847, endPoint y: 336, distance: 23.7
click at [847, 336] on p "When using a password input be sure to provide detailed requirements related to…" at bounding box center [716, 322] width 579 height 36
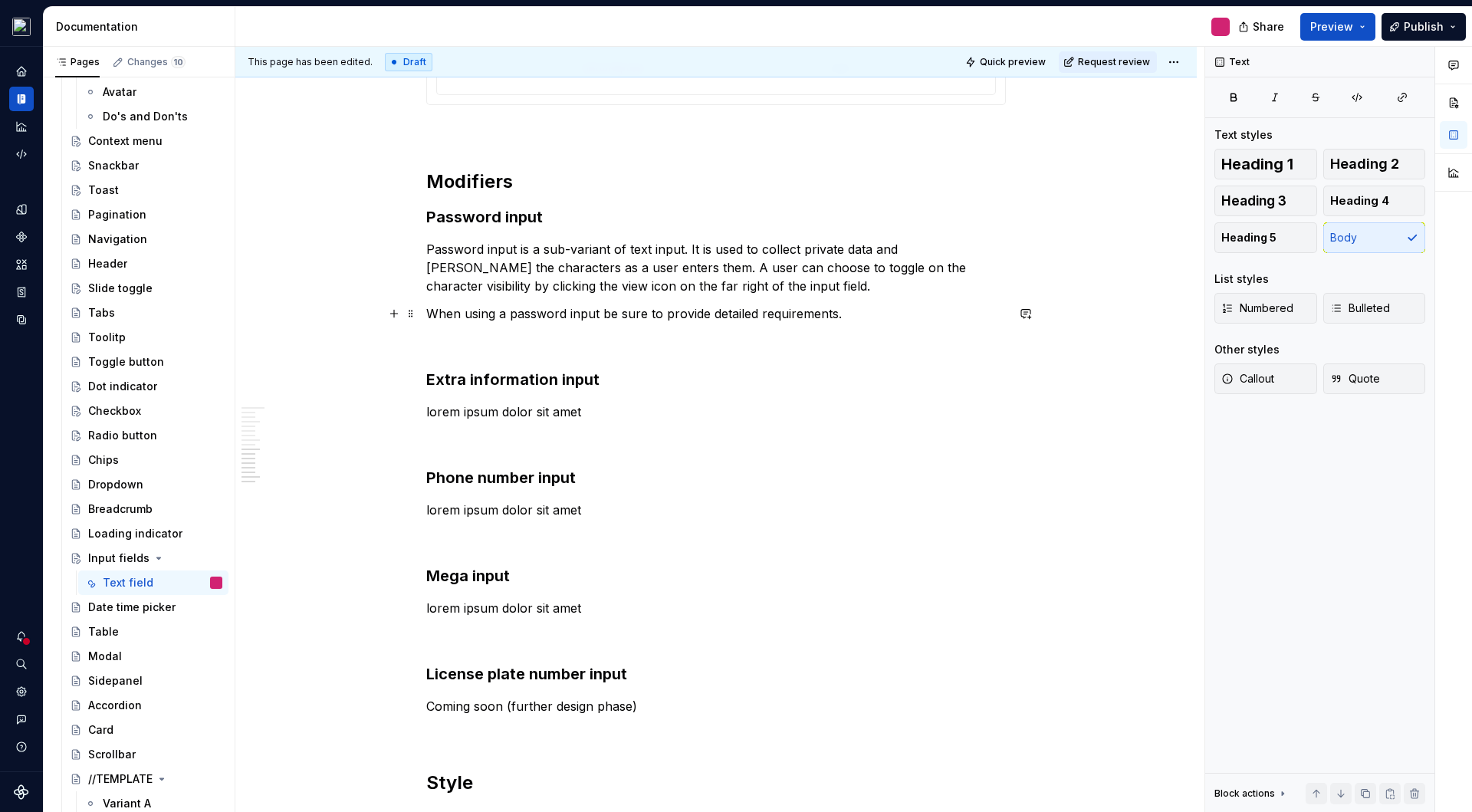
click at [426, 313] on p "When using a password input be sure to provide detailed requirements." at bounding box center [716, 313] width 579 height 19
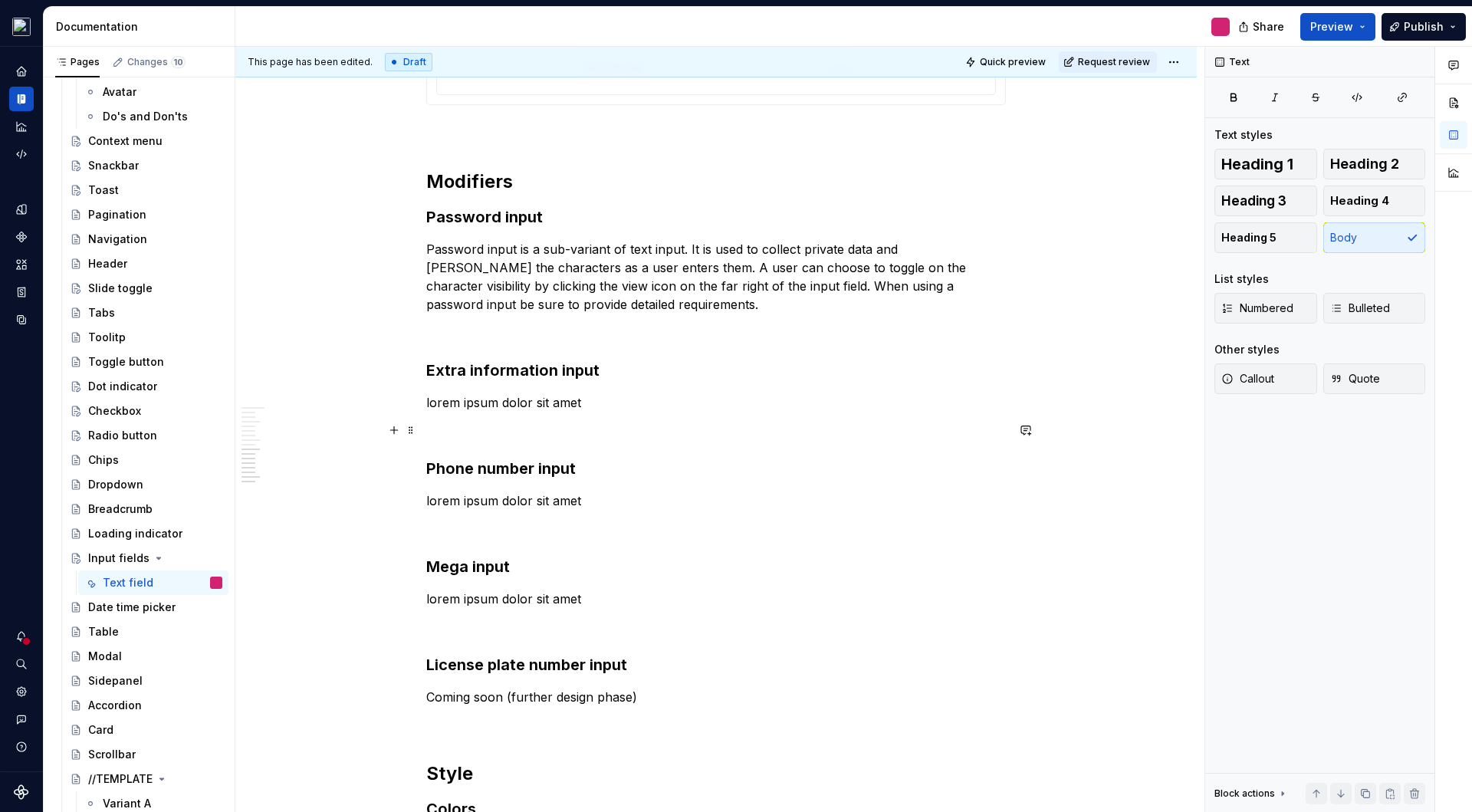
click at [723, 430] on p at bounding box center [716, 430] width 579 height 19
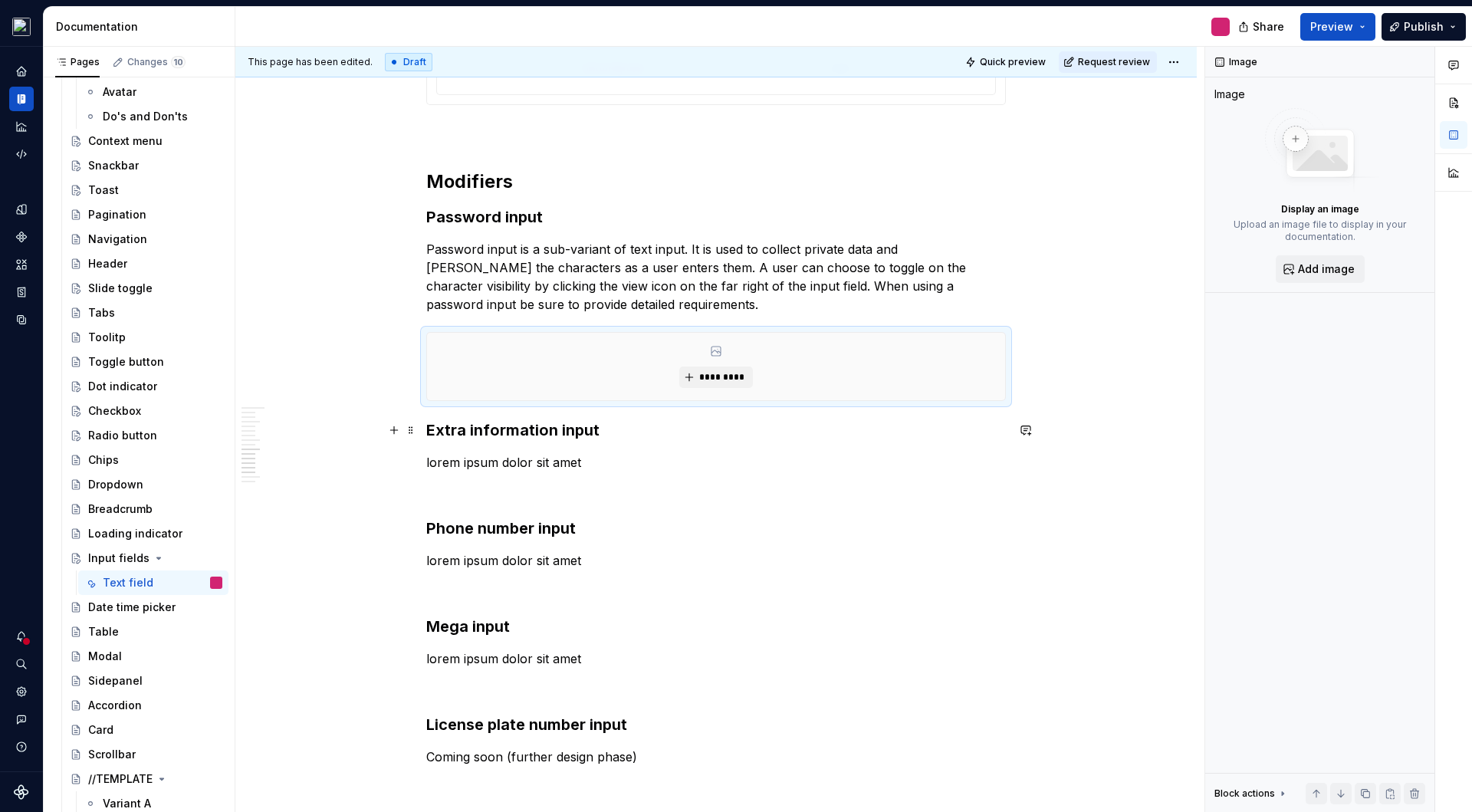
click at [604, 432] on h3 "Extra information input" at bounding box center [716, 429] width 579 height 21
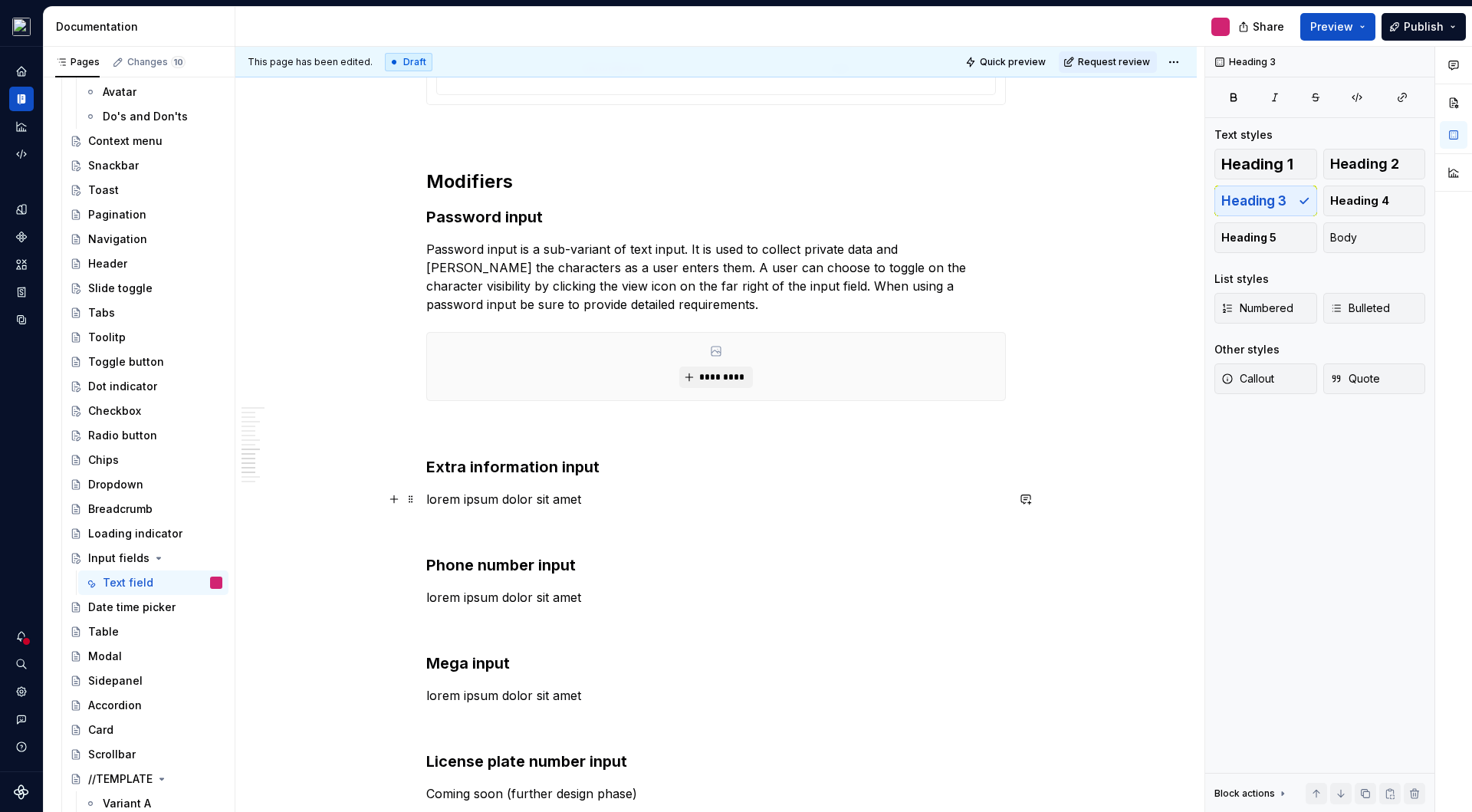
click at [509, 505] on p "lorem ipsum dolor sit amet" at bounding box center [716, 500] width 579 height 19
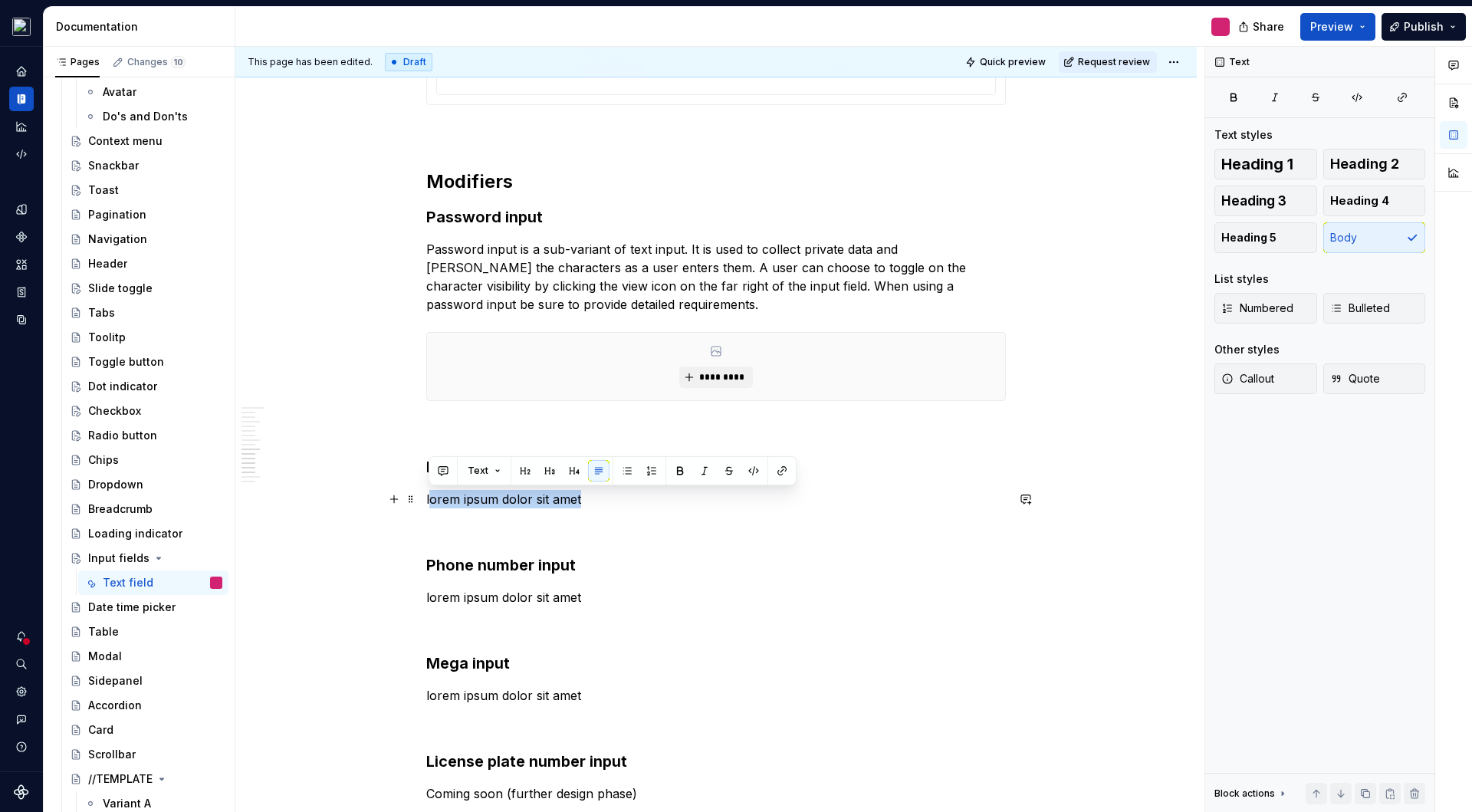
drag, startPoint x: 595, startPoint y: 500, endPoint x: 429, endPoint y: 498, distance: 166.0
click at [429, 498] on p "lorem ipsum dolor sit amet" at bounding box center [716, 500] width 579 height 19
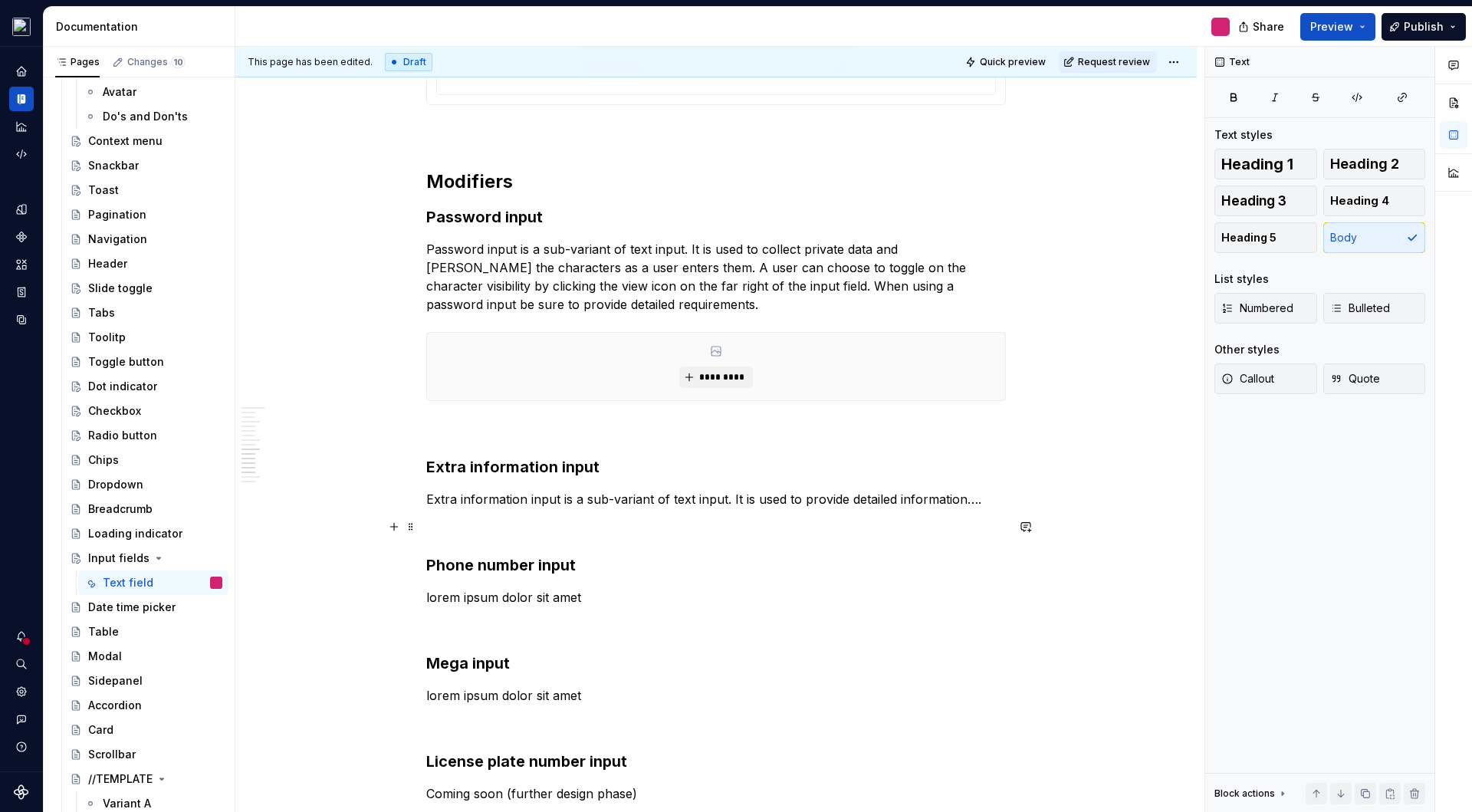
click at [558, 526] on p at bounding box center [716, 527] width 579 height 19
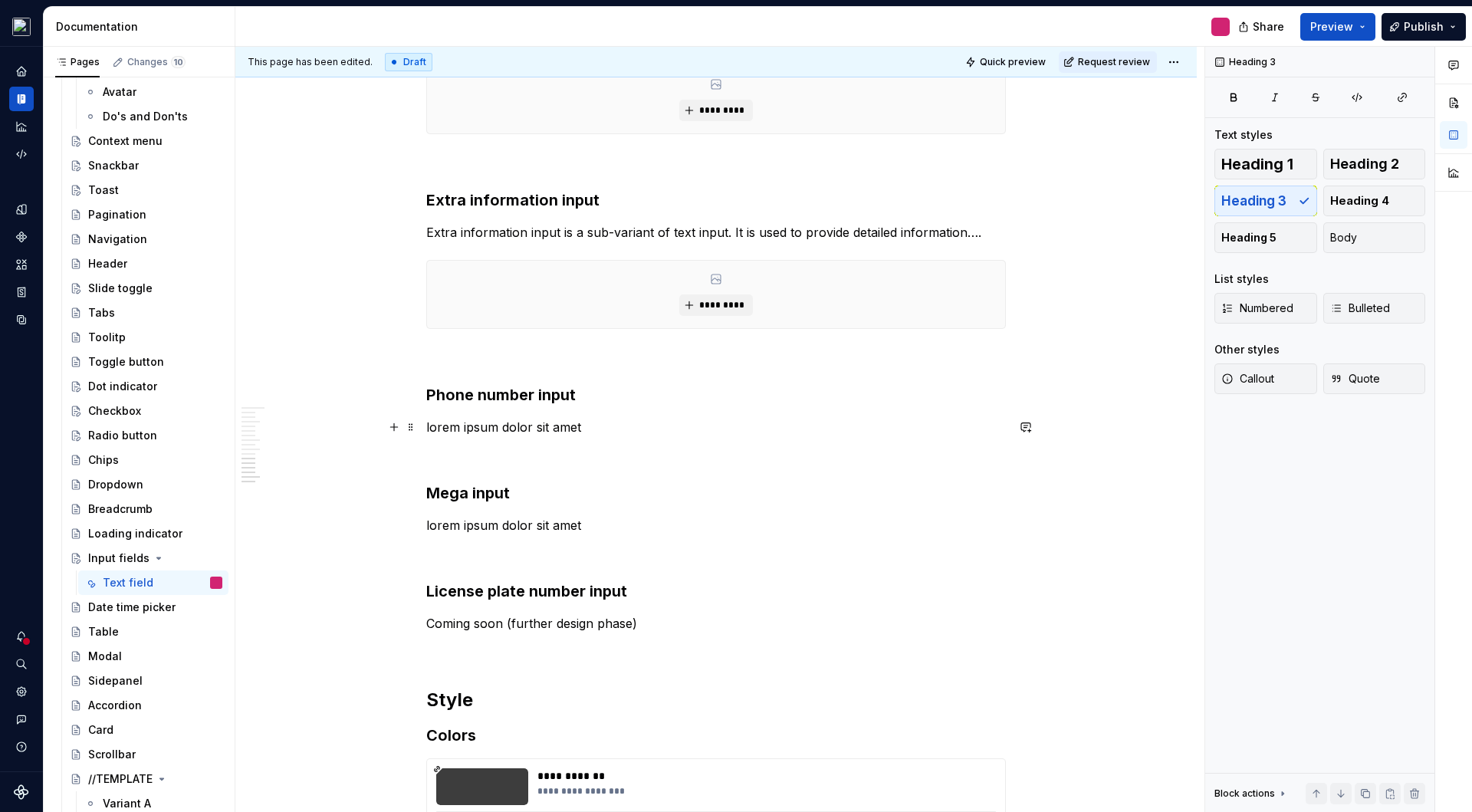
scroll to position [3860, 0]
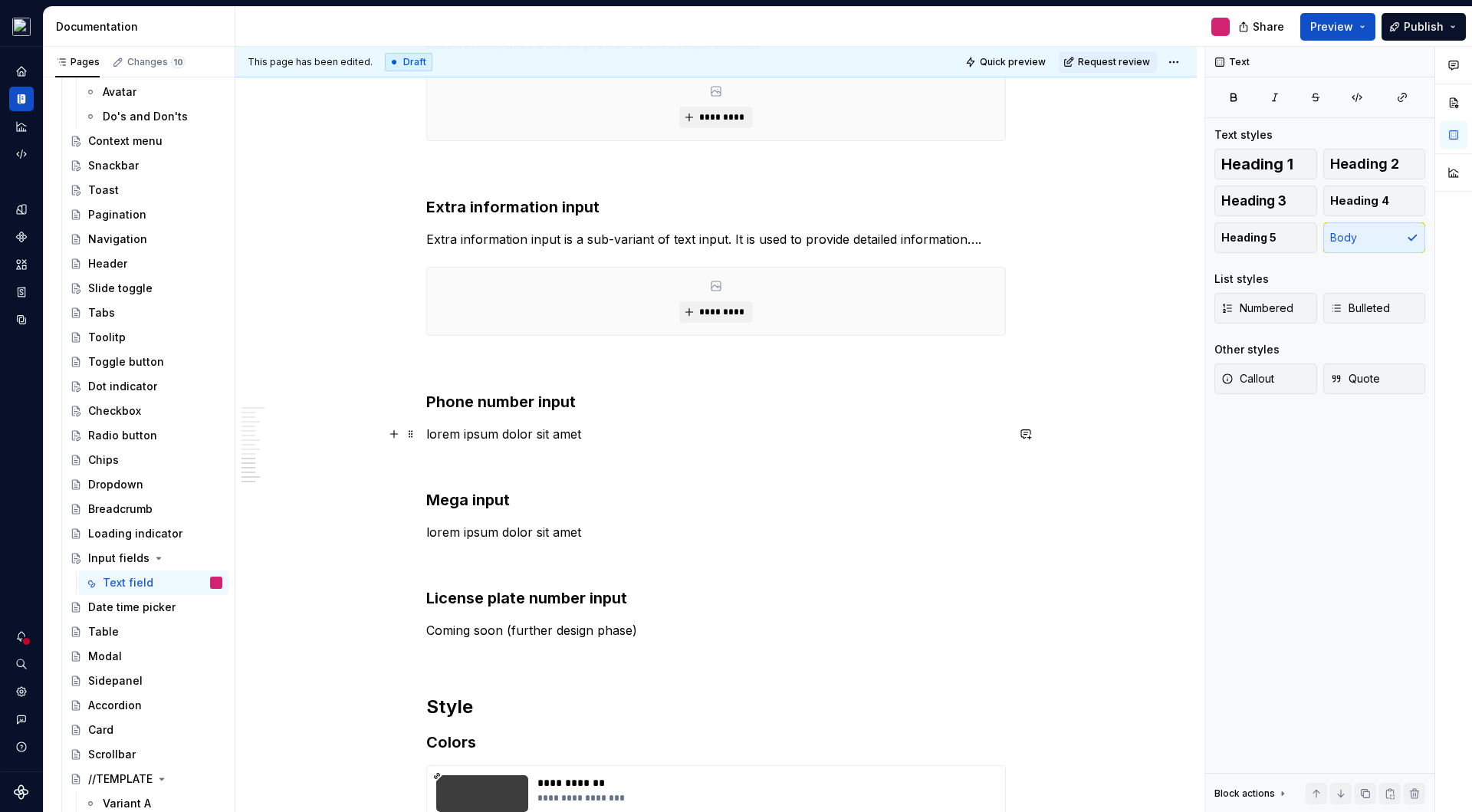
drag, startPoint x: 427, startPoint y: 434, endPoint x: 600, endPoint y: 438, distance: 173.0
click at [600, 438] on p "lorem ipsum dolor sit amet" at bounding box center [716, 434] width 579 height 19
drag, startPoint x: 589, startPoint y: 434, endPoint x: 386, endPoint y: 433, distance: 203.0
click at [434, 458] on p at bounding box center [716, 461] width 579 height 19
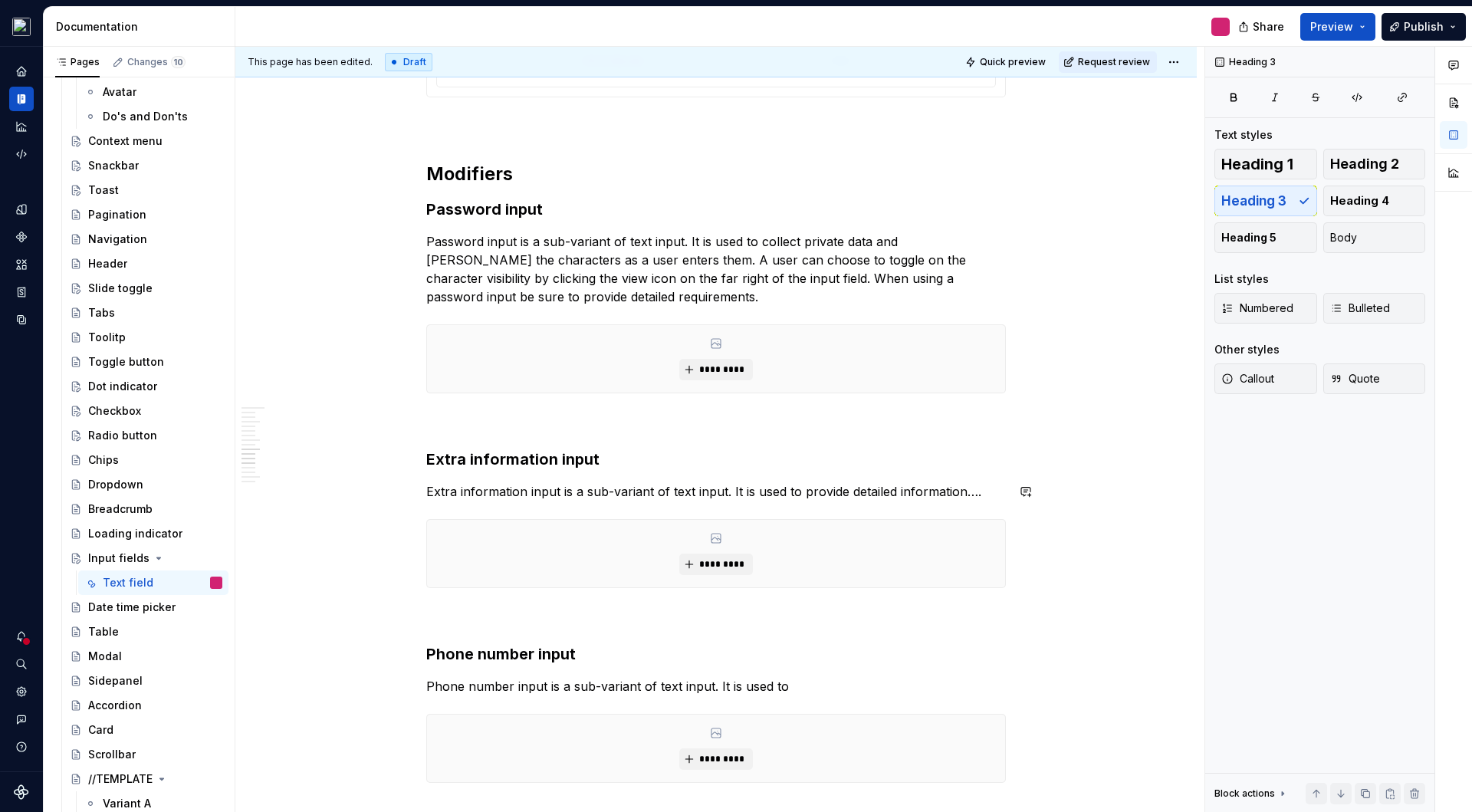
scroll to position [3909, 0]
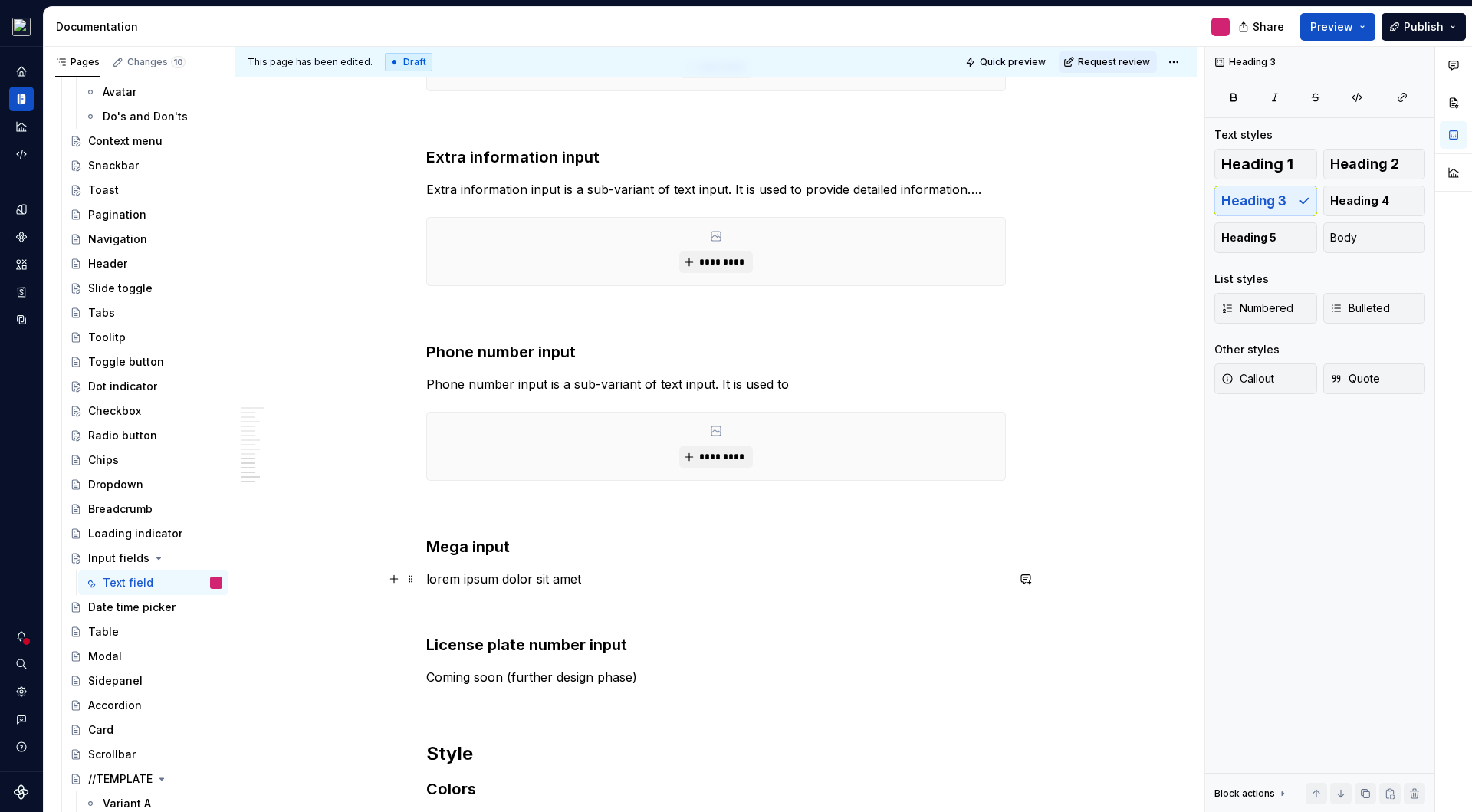
click at [599, 577] on p "lorem ipsum dolor sit amet" at bounding box center [716, 579] width 579 height 19
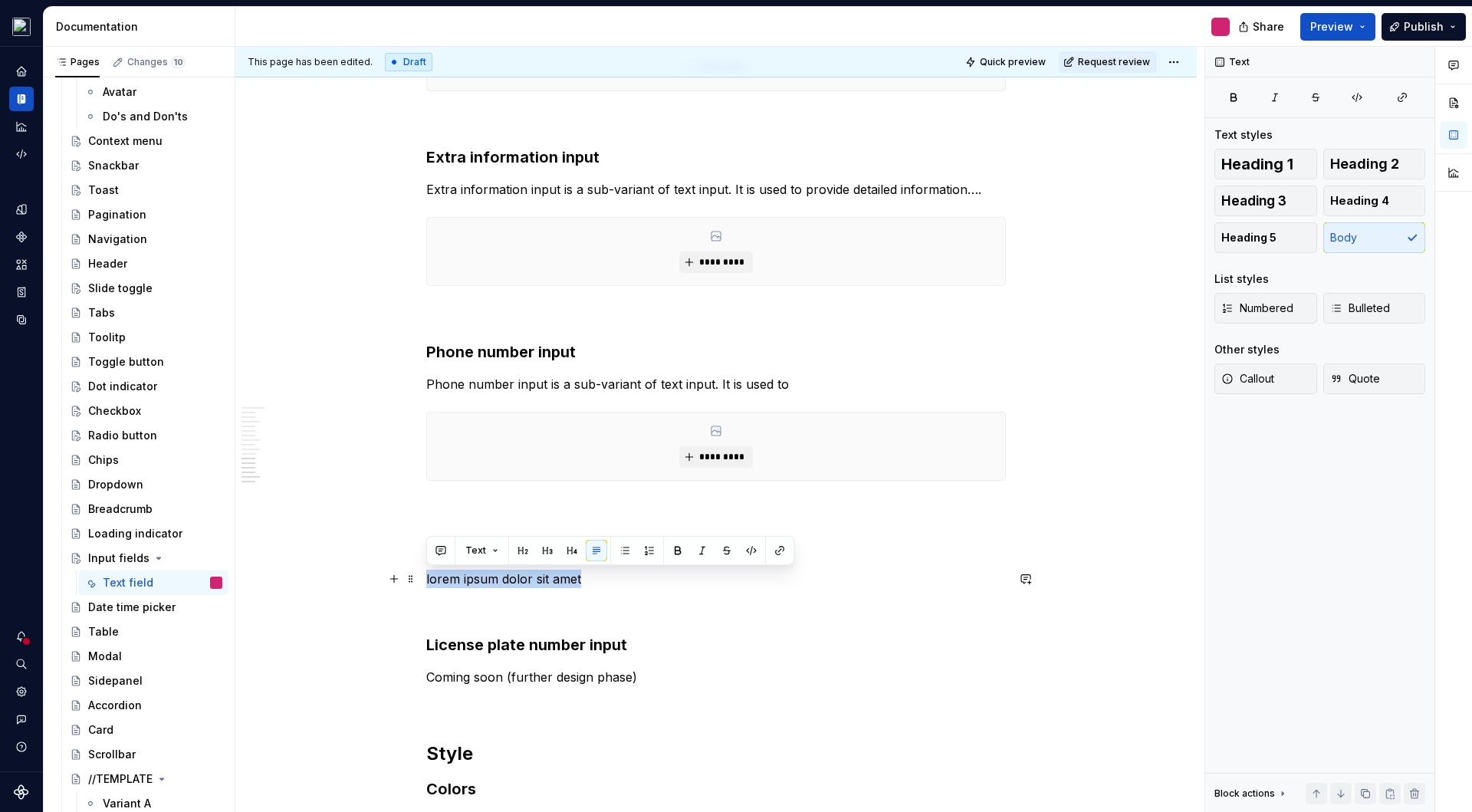
drag, startPoint x: 606, startPoint y: 579, endPoint x: 418, endPoint y: 577, distance: 188.0
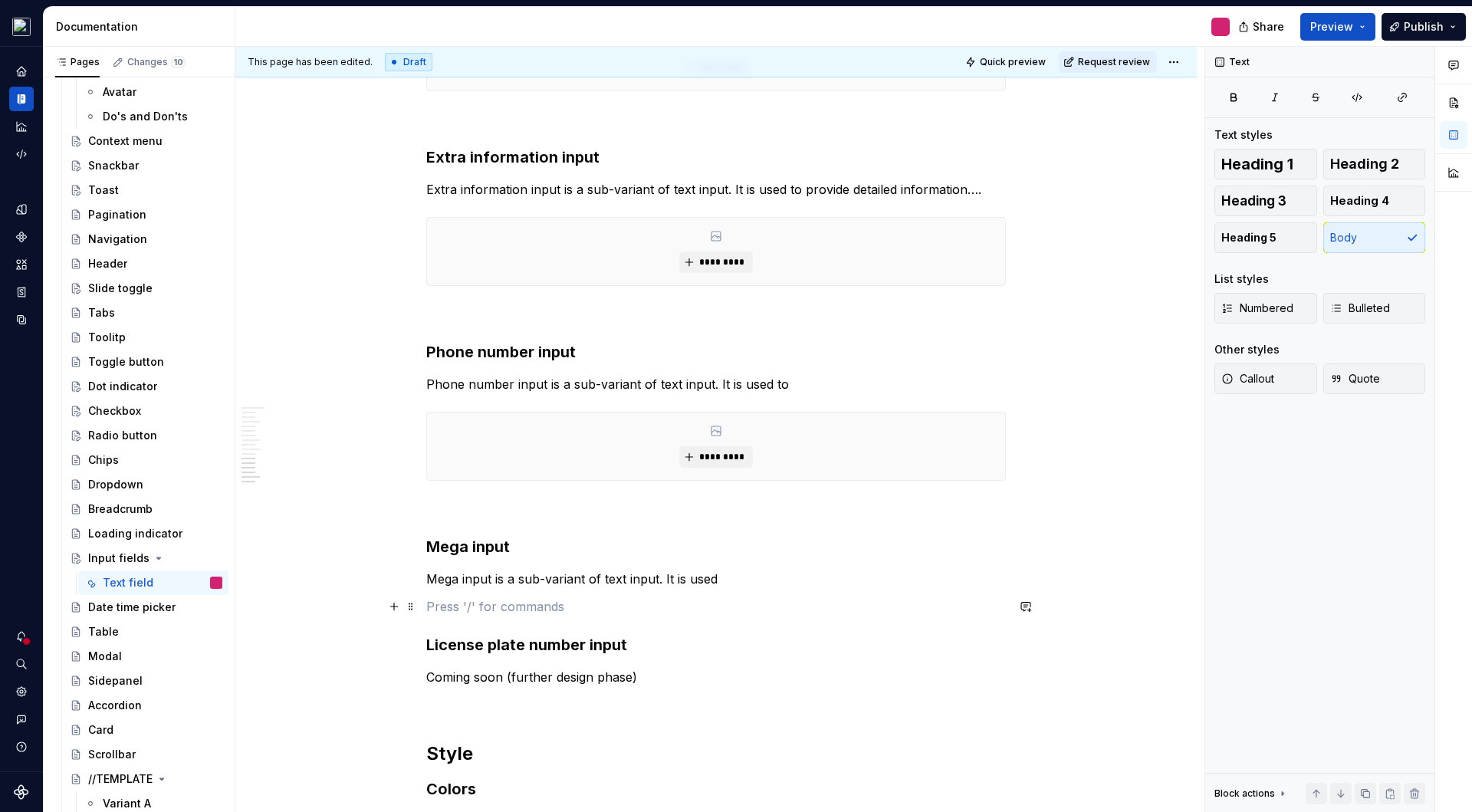
click at [429, 597] on p at bounding box center [716, 606] width 579 height 19
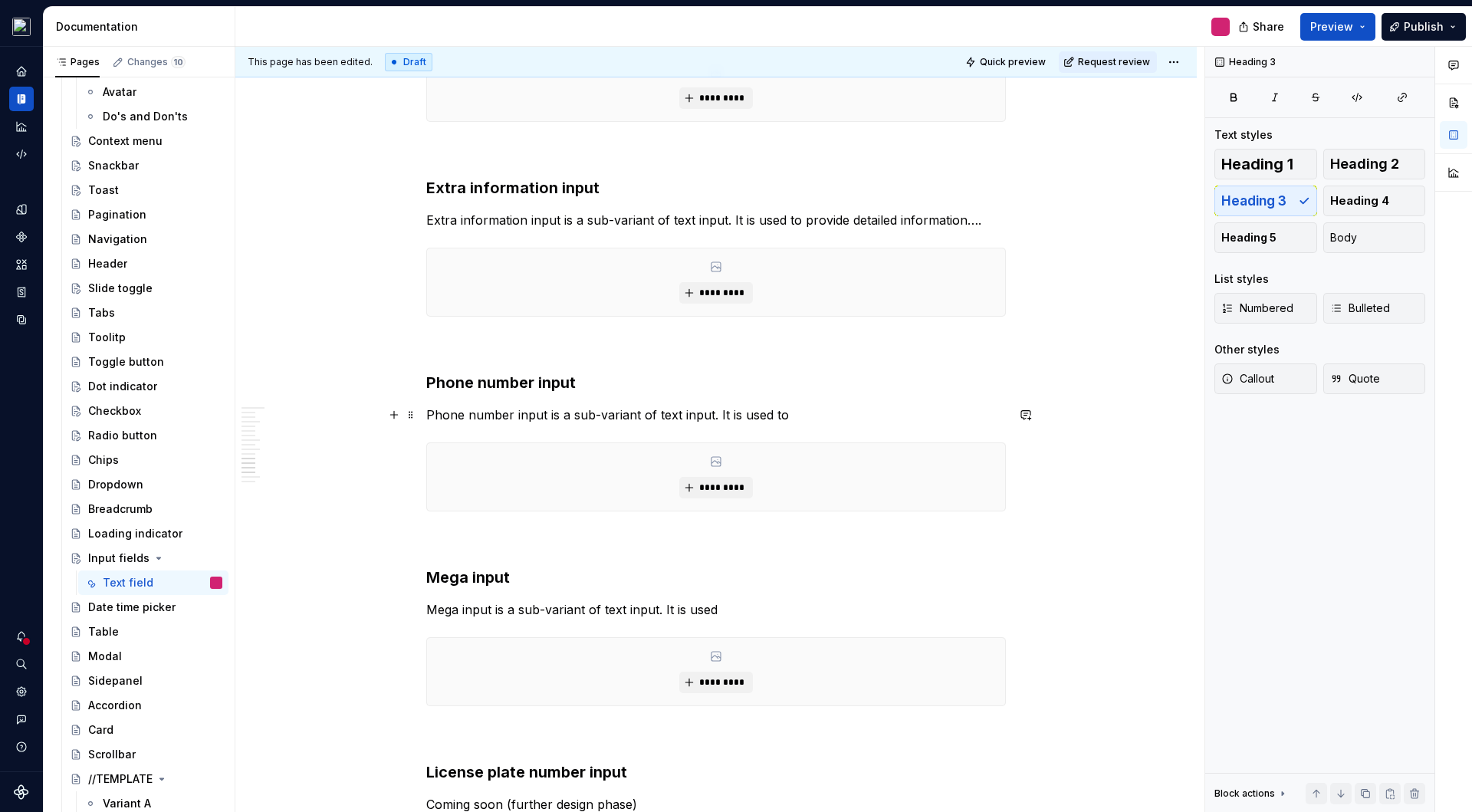
scroll to position [3590, 0]
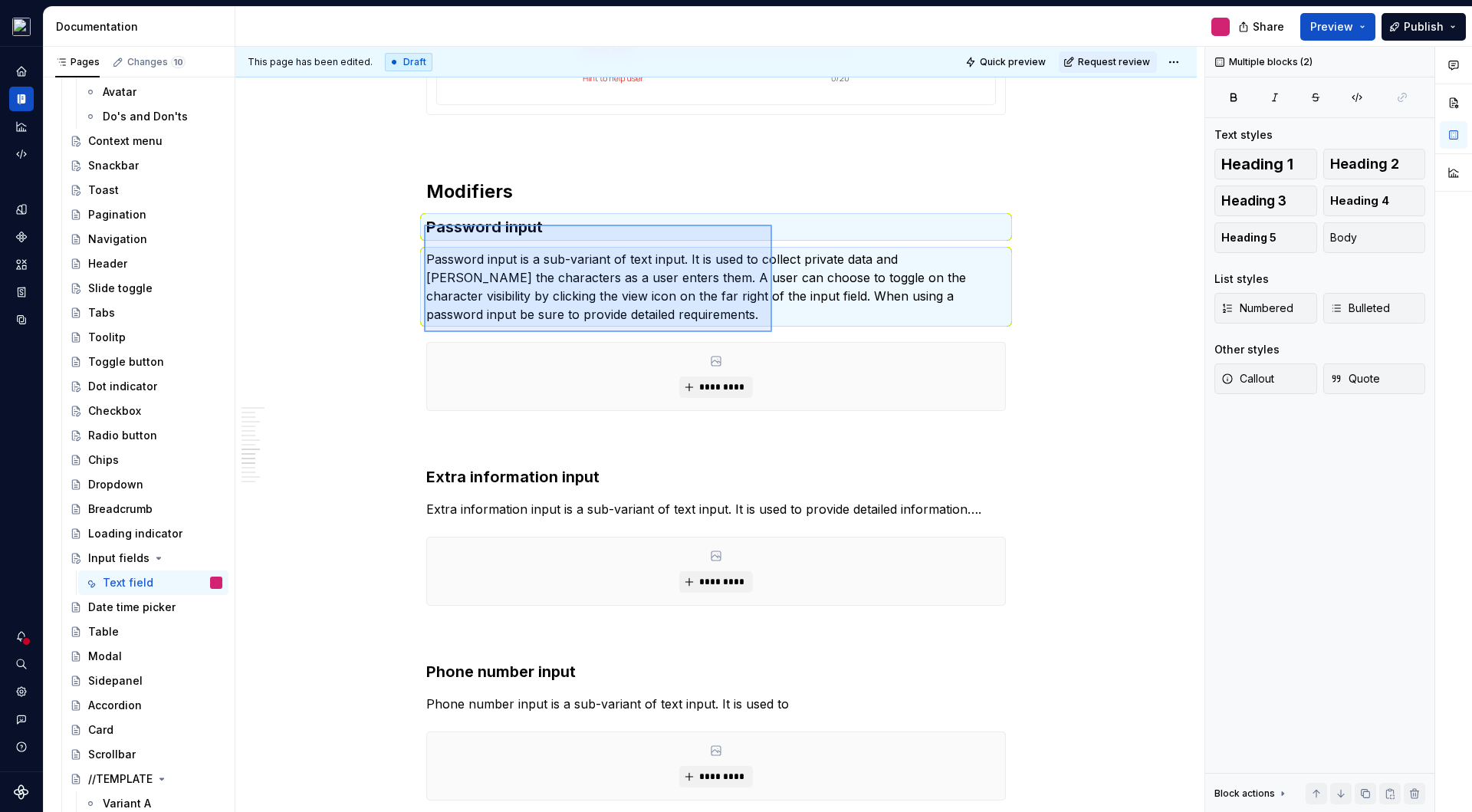
drag, startPoint x: 424, startPoint y: 224, endPoint x: 770, endPoint y: 329, distance: 361.6
click at [770, 329] on div "This page has been edited. Draft Quick preview Request review Input fields Text…" at bounding box center [720, 429] width 969 height 765
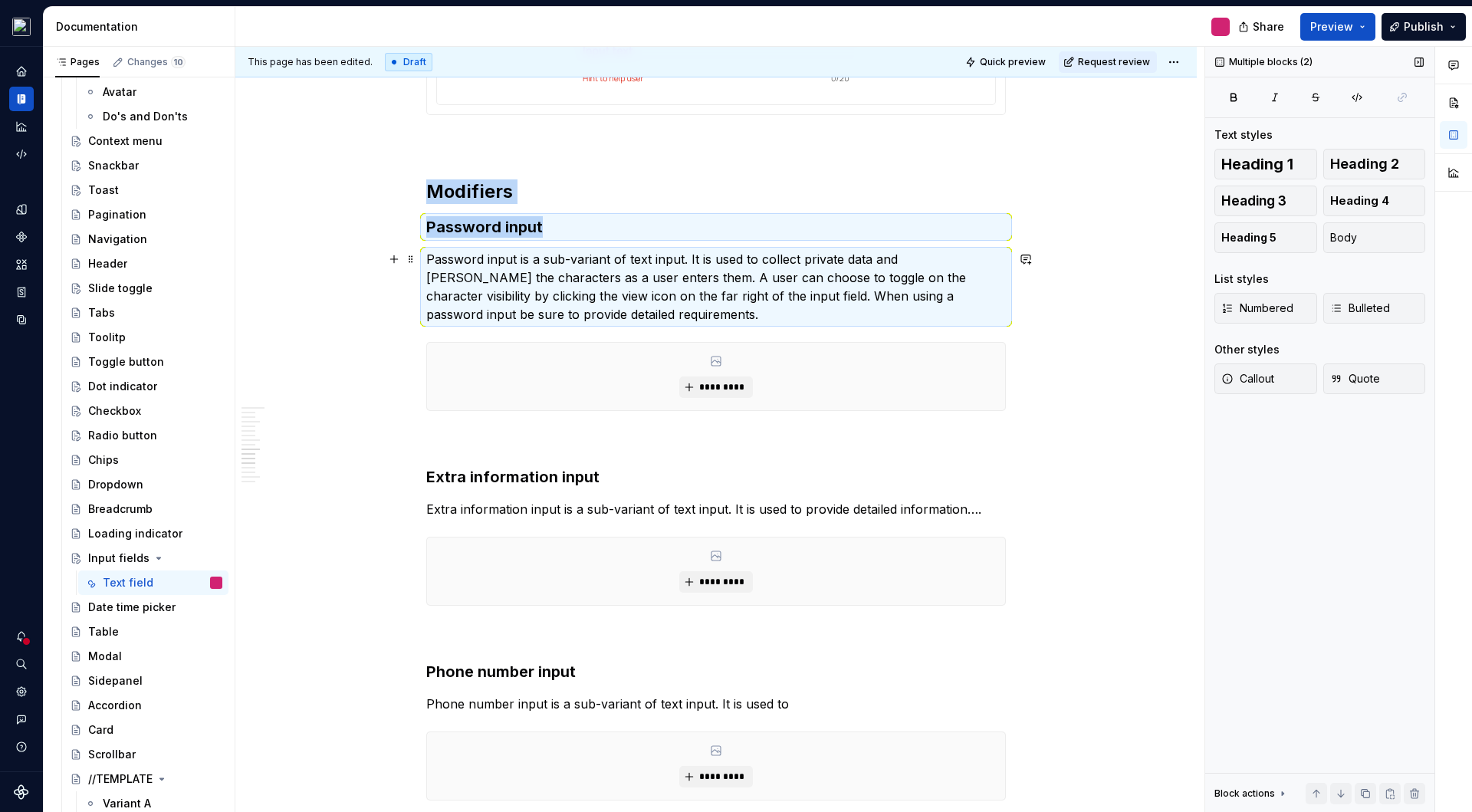
copy div "Modifiers Password input"
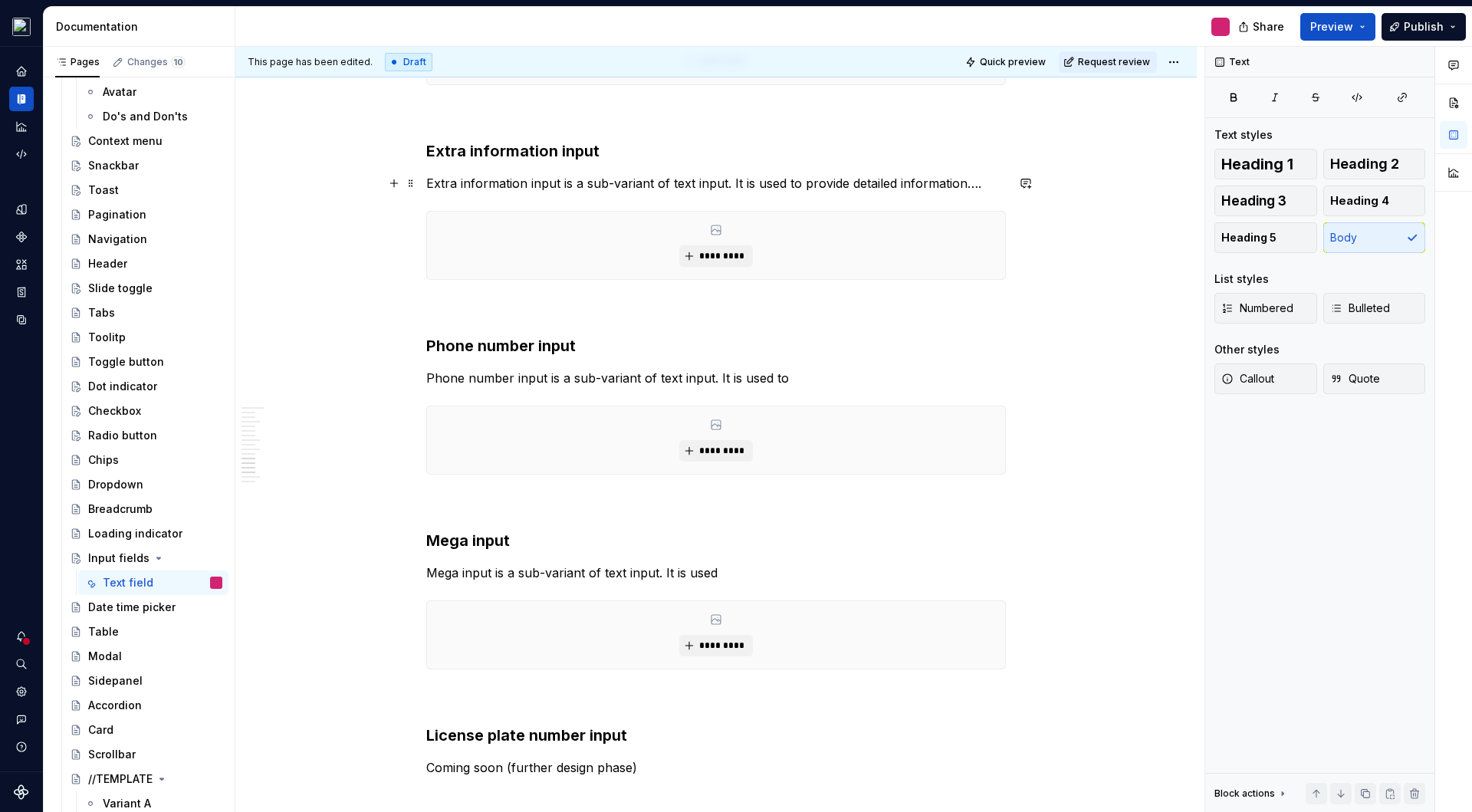
click at [485, 184] on p "Extra information input is a sub-variant of text input. It is used to provide d…" at bounding box center [716, 184] width 579 height 19
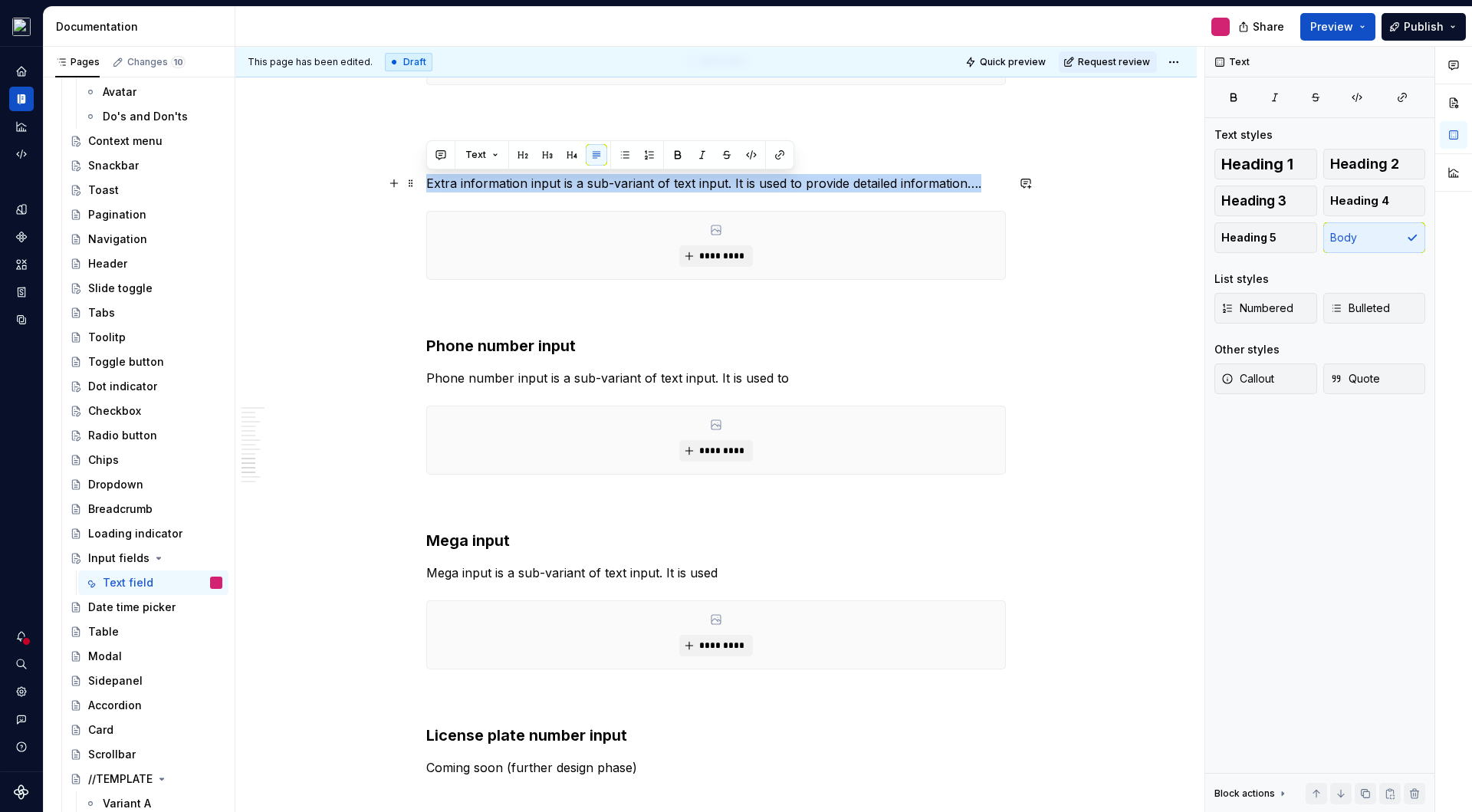
click at [485, 184] on p "Extra information input is a sub-variant of text input. It is used to provide d…" at bounding box center [716, 184] width 579 height 19
click at [639, 190] on p "Extra information input is a sub-variant of text input. It is used to provide d…" at bounding box center [716, 184] width 579 height 19
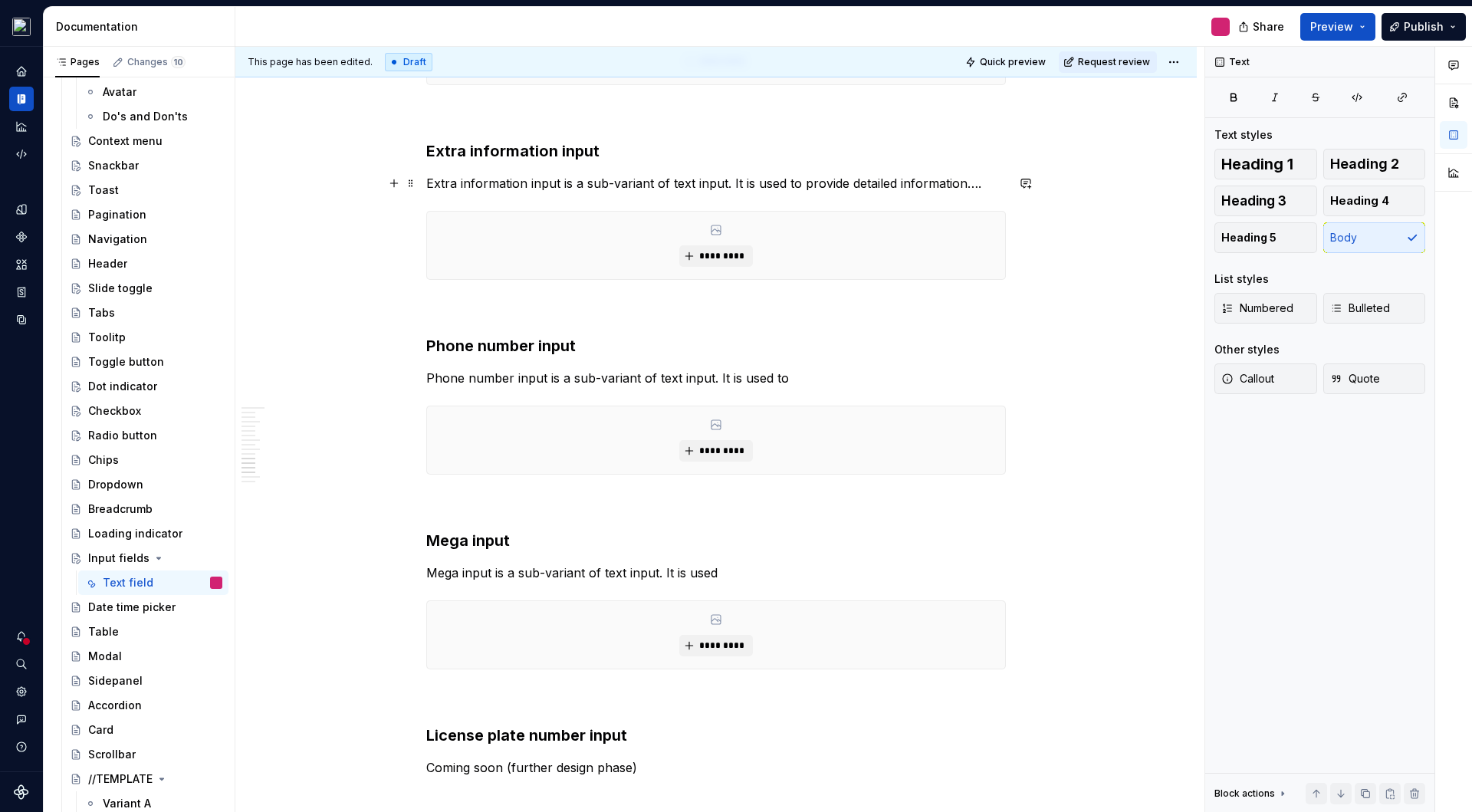
click at [986, 181] on p "Extra information input is a sub-variant of text input. It is used to provide d…" at bounding box center [716, 184] width 579 height 19
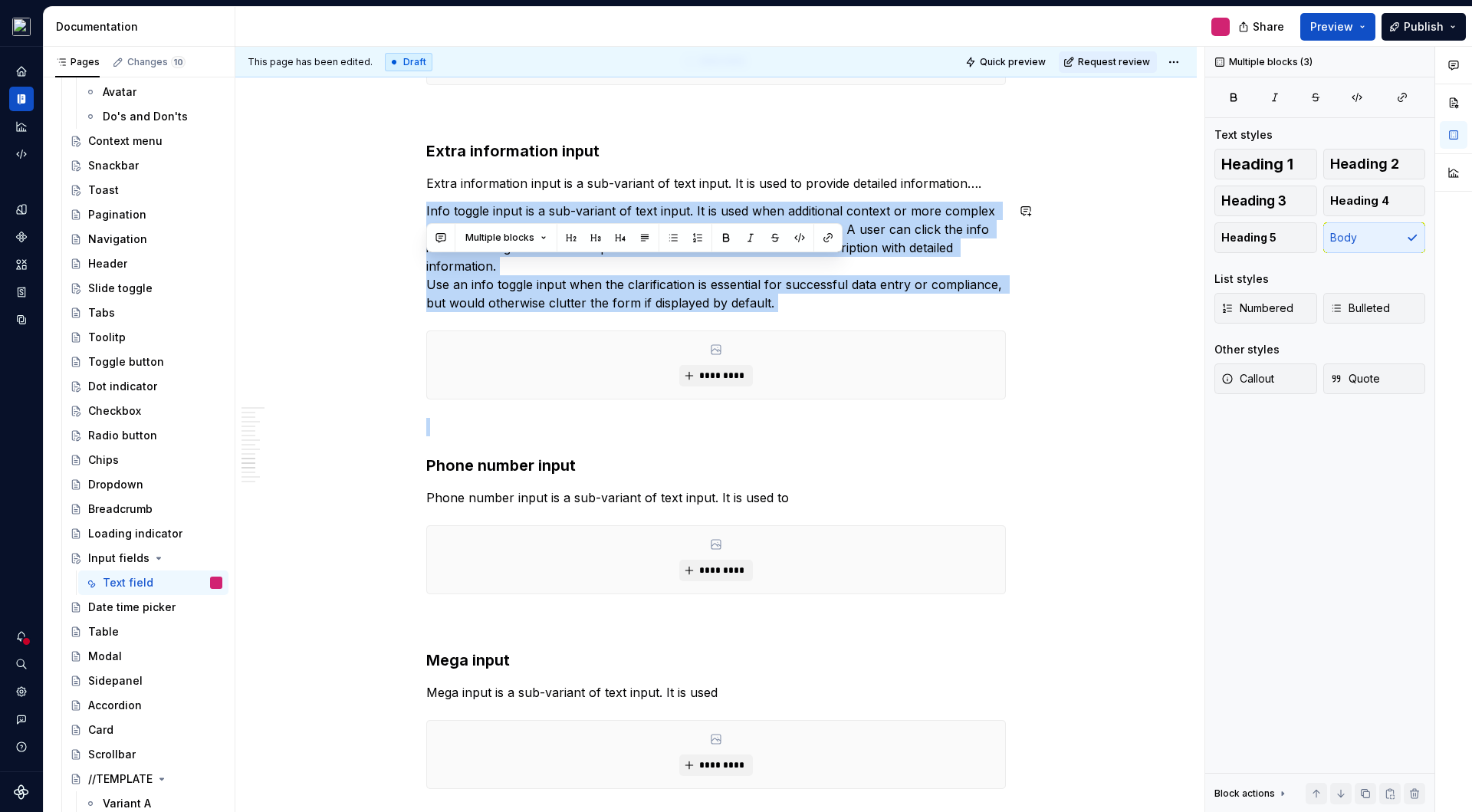
drag, startPoint x: 530, startPoint y: 268, endPoint x: 827, endPoint y: 318, distance: 301.2
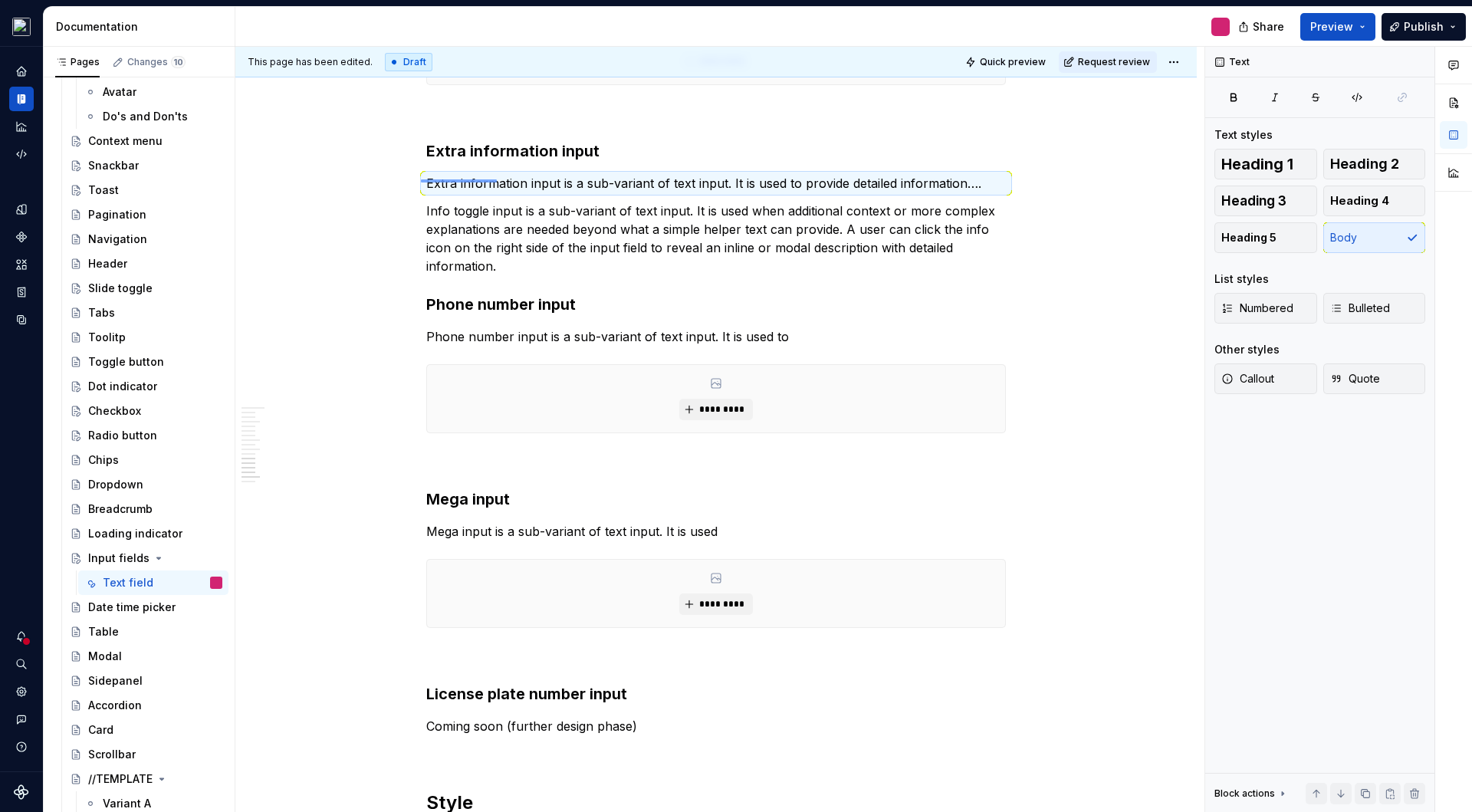
drag, startPoint x: 421, startPoint y: 182, endPoint x: 497, endPoint y: 180, distance: 76.0
click at [497, 180] on div "This page has been edited. Draft Quick preview Request review Input fields Text…" at bounding box center [720, 429] width 969 height 765
click at [495, 182] on p "Extra information input is a sub-variant of text input. It is used to provide d…" at bounding box center [716, 184] width 579 height 19
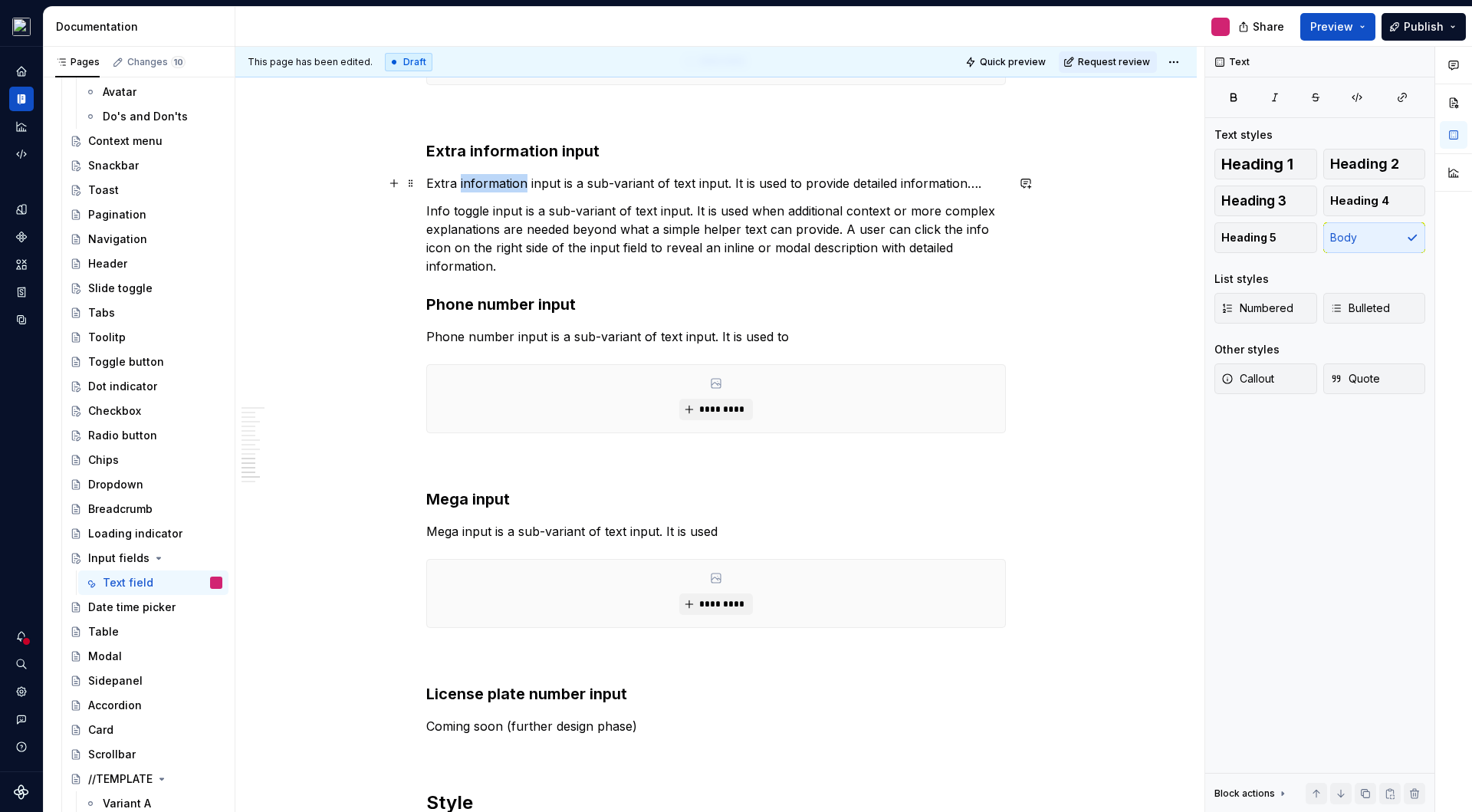
click at [495, 182] on p "Extra information input is a sub-variant of text input. It is used to provide d…" at bounding box center [716, 184] width 579 height 19
click at [520, 184] on p "Extra information input is a sub-variant of text input. It is used to provide d…" at bounding box center [716, 184] width 579 height 19
drag, startPoint x: 527, startPoint y: 184, endPoint x: 418, endPoint y: 176, distance: 109.3
copy p "Extra information"
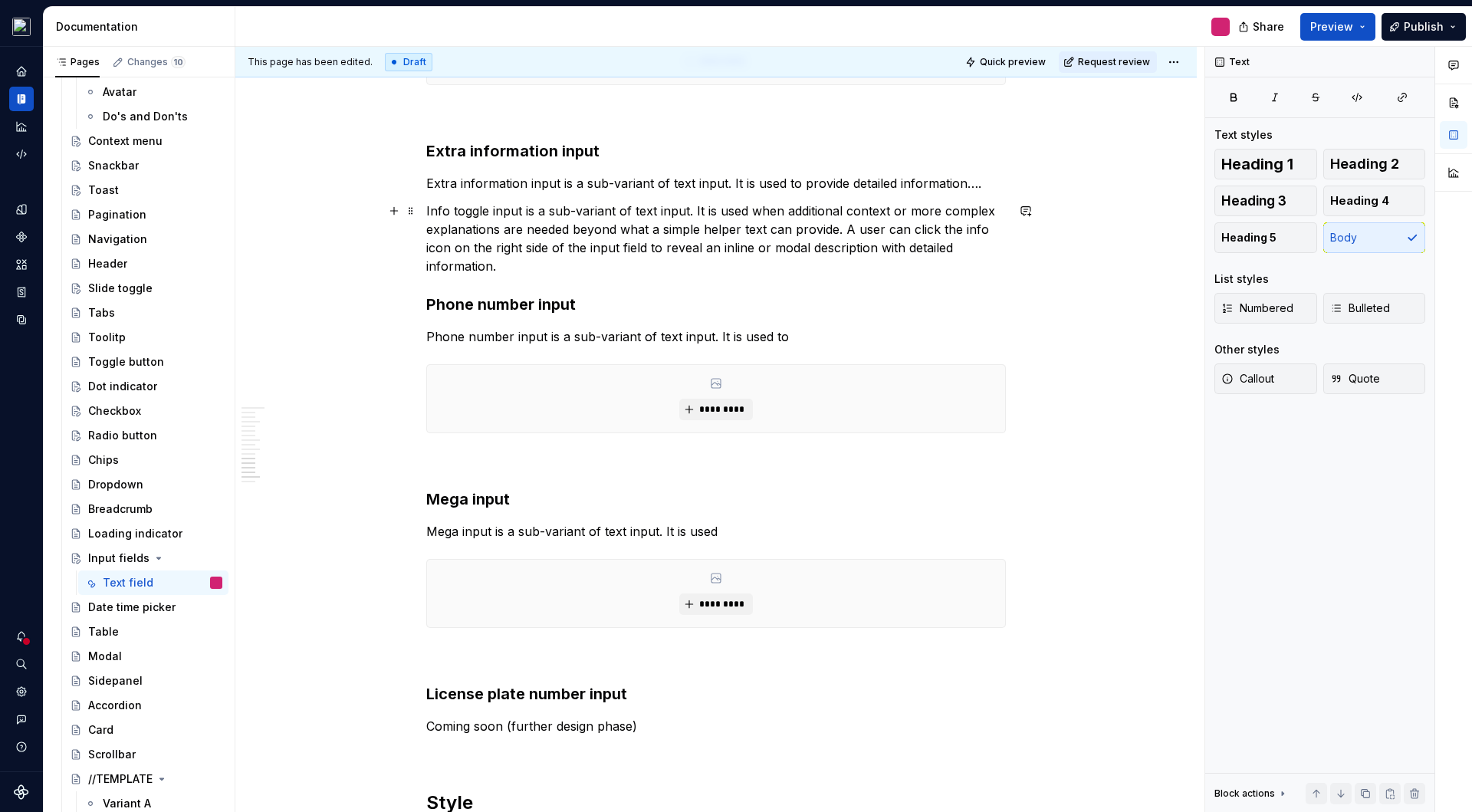
click at [473, 214] on p "Info toggle input is a sub-variant of text input. It is used when additional co…" at bounding box center [716, 238] width 579 height 74
drag, startPoint x: 488, startPoint y: 212, endPoint x: 414, endPoint y: 210, distance: 74.0
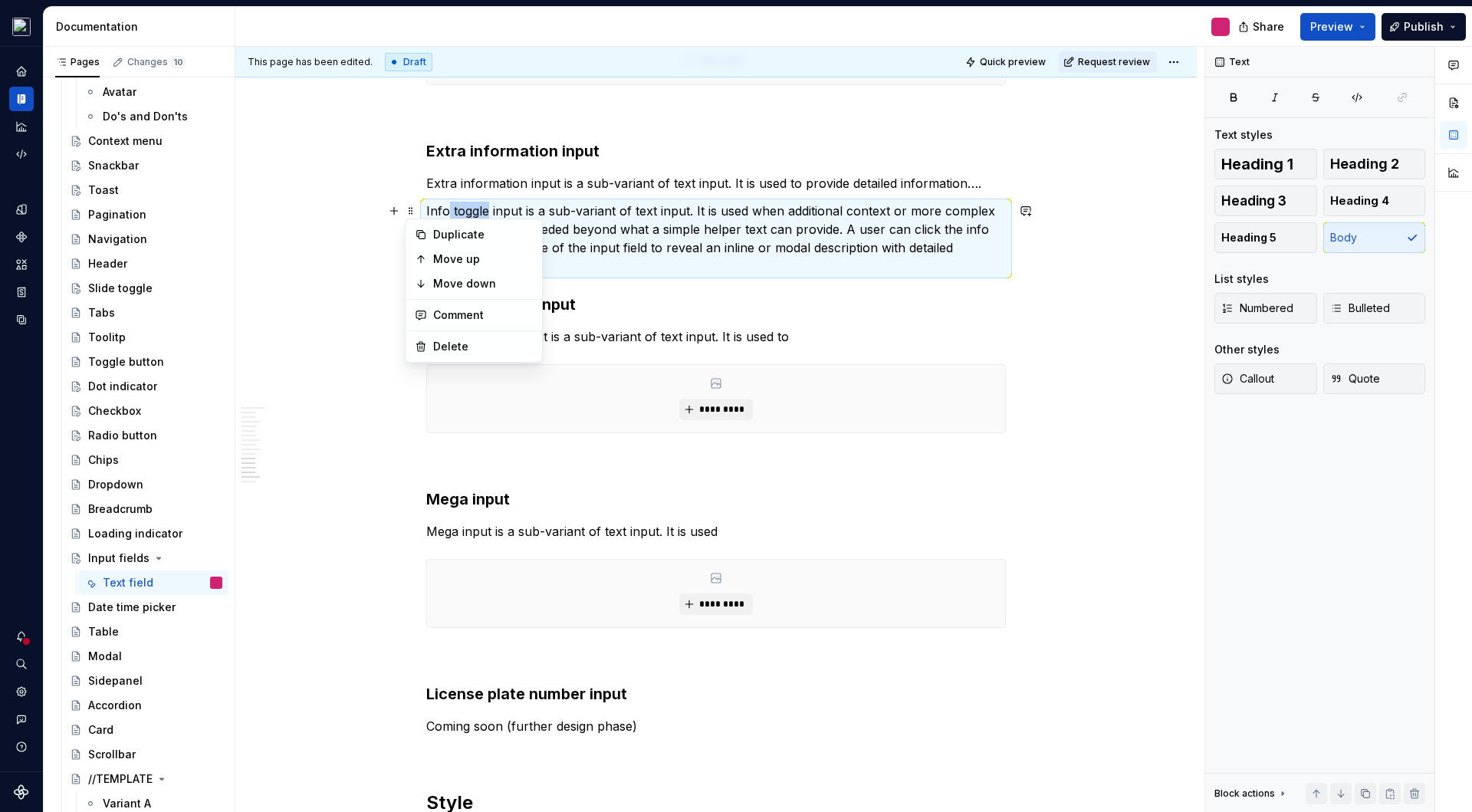
click at [462, 209] on p "Info toggle input is a sub-variant of text input. It is used when additional co…" at bounding box center [716, 238] width 579 height 74
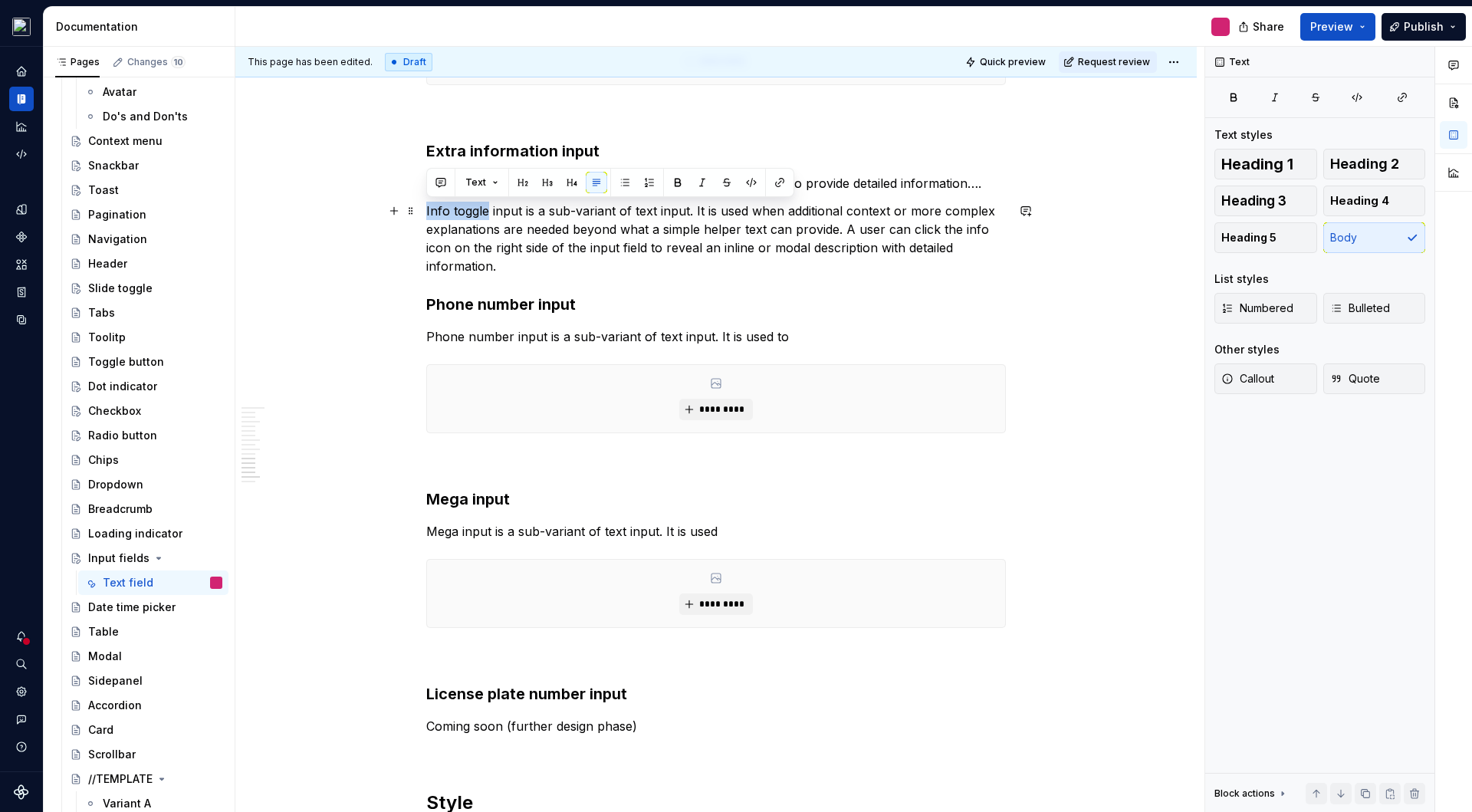
drag, startPoint x: 487, startPoint y: 211, endPoint x: 427, endPoint y: 212, distance: 60.0
click at [427, 212] on p "Info toggle input is a sub-variant of text input. It is used when additional co…" at bounding box center [716, 238] width 579 height 74
click at [412, 186] on span at bounding box center [411, 183] width 12 height 21
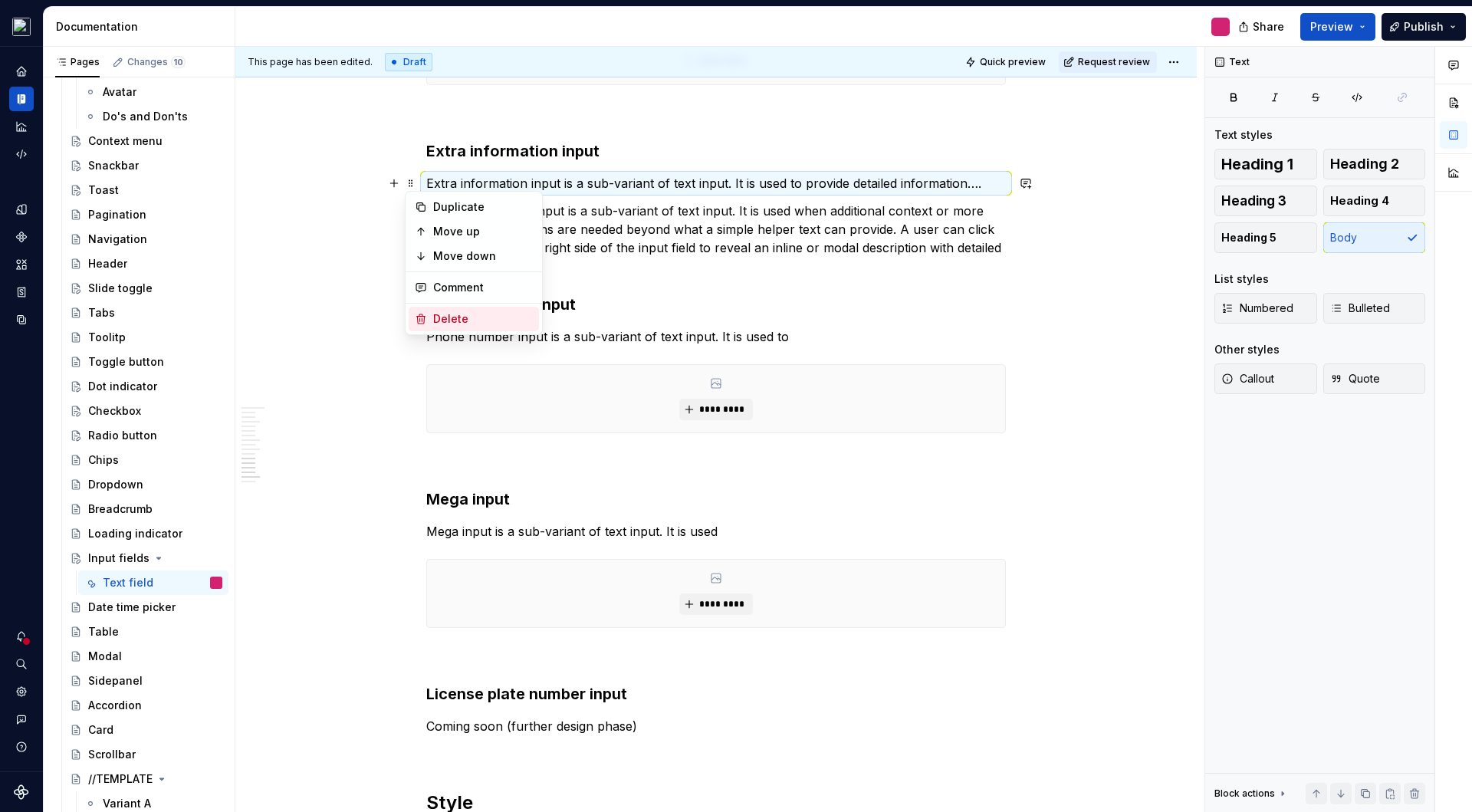
click at [445, 318] on div "Delete" at bounding box center [484, 319] width 100 height 15
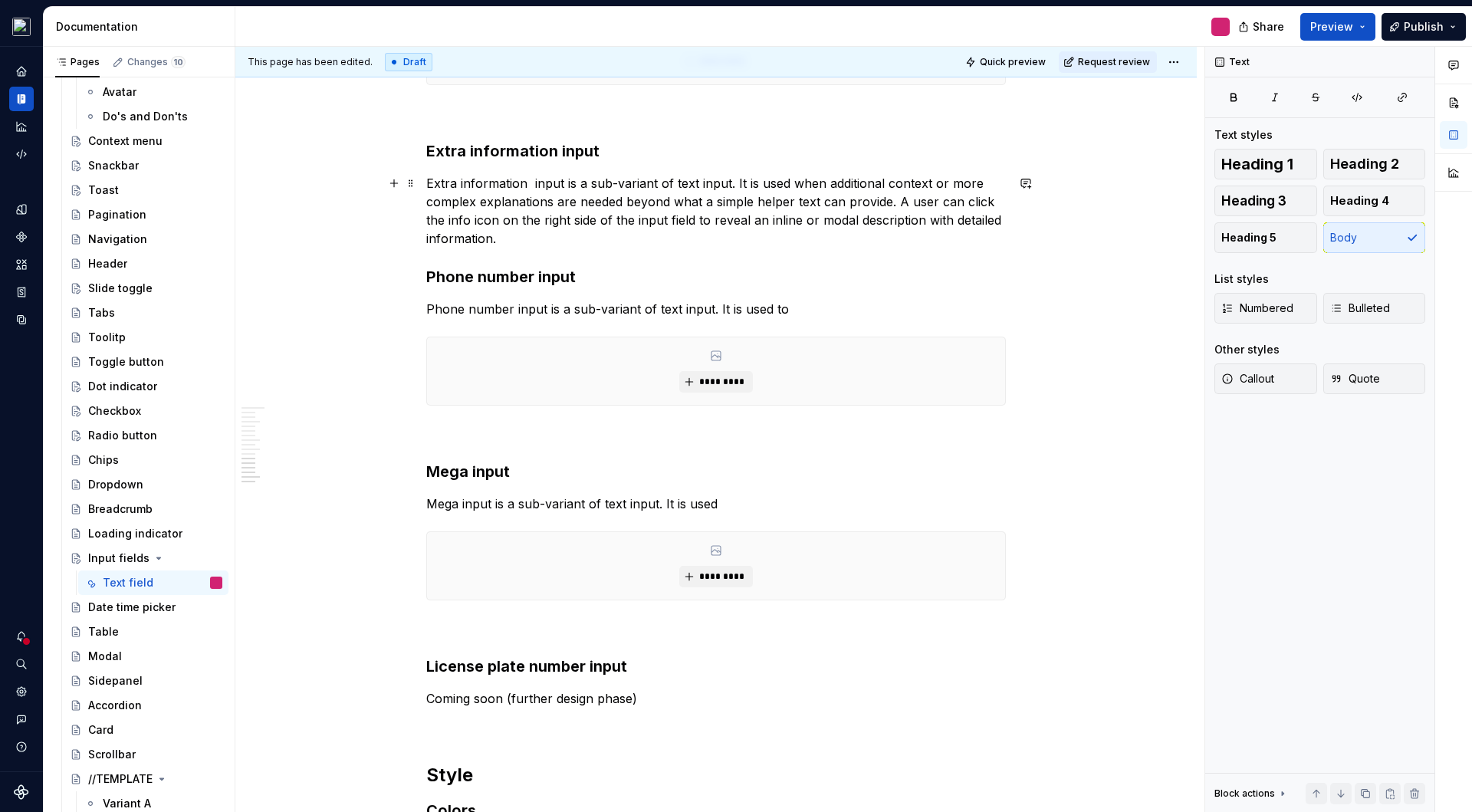
click at [530, 182] on p "Extra information input is a sub-variant of text input. It is used when additio…" at bounding box center [716, 211] width 579 height 74
drag, startPoint x: 962, startPoint y: 202, endPoint x: 986, endPoint y: 202, distance: 24.0
click at [986, 202] on p "Extra information input is a sub-variant of text input. It is used when additio…" at bounding box center [716, 211] width 579 height 74
drag, startPoint x: 750, startPoint y: 218, endPoint x: 854, endPoint y: 225, distance: 104.2
click at [854, 225] on p "Extra information input is a sub-variant of text input. It is used when additio…" at bounding box center [716, 211] width 579 height 74
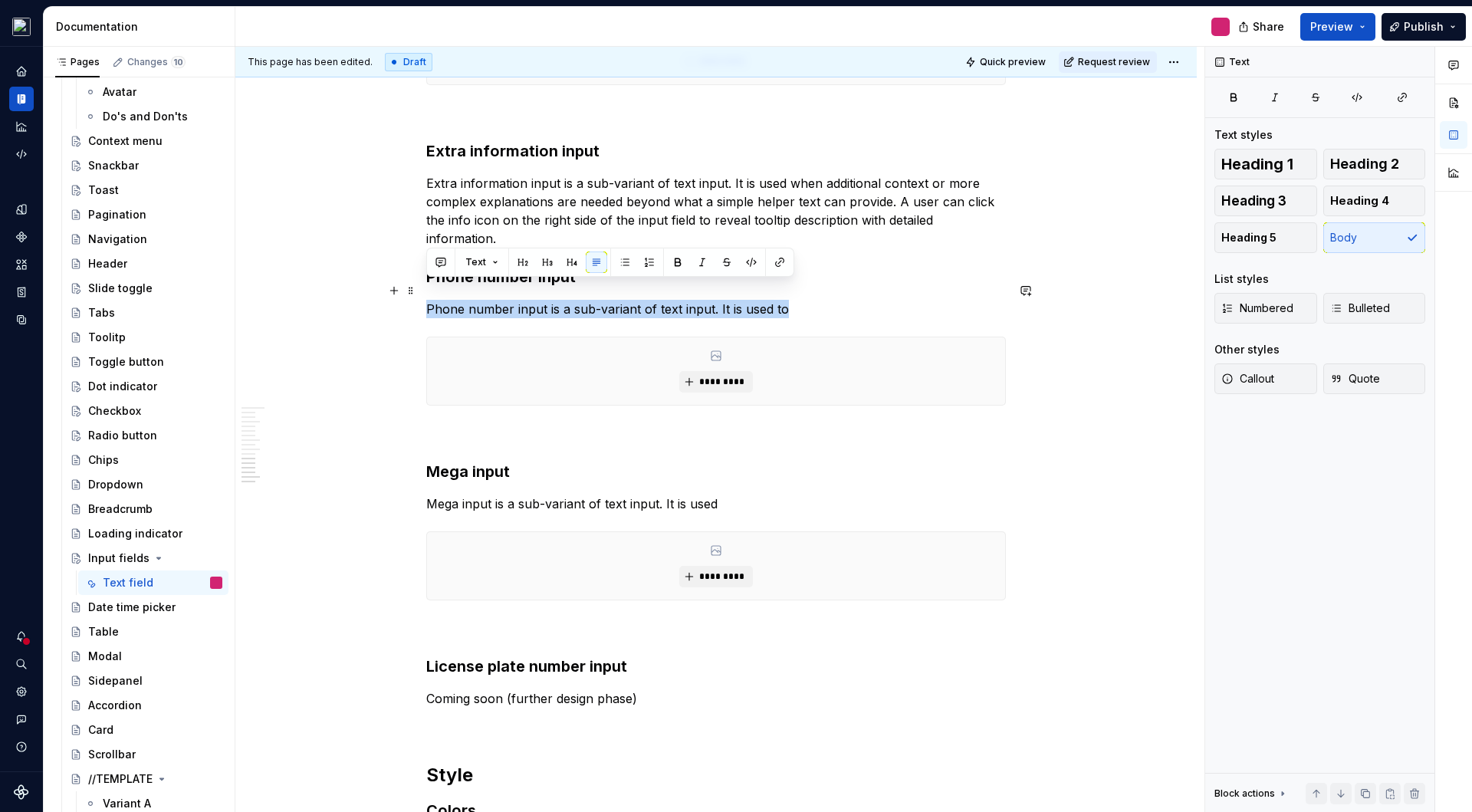
drag, startPoint x: 428, startPoint y: 290, endPoint x: 812, endPoint y: 296, distance: 384.0
click at [812, 300] on p "Phone number input is a sub-variant of text input. It is used to" at bounding box center [716, 309] width 579 height 19
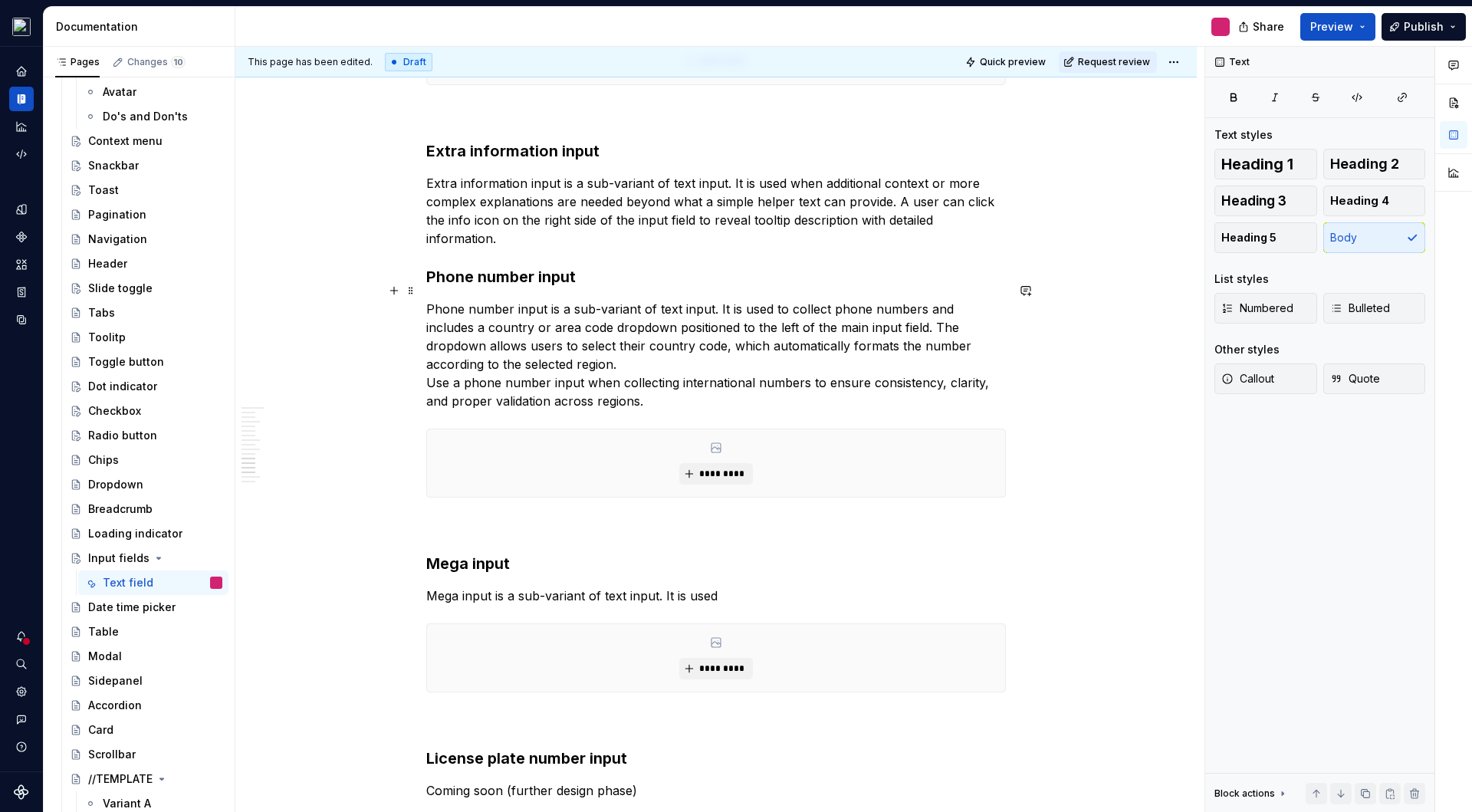
click at [426, 360] on p "Phone number input is a sub-variant of text input. It is used to collect phone …" at bounding box center [716, 355] width 579 height 110
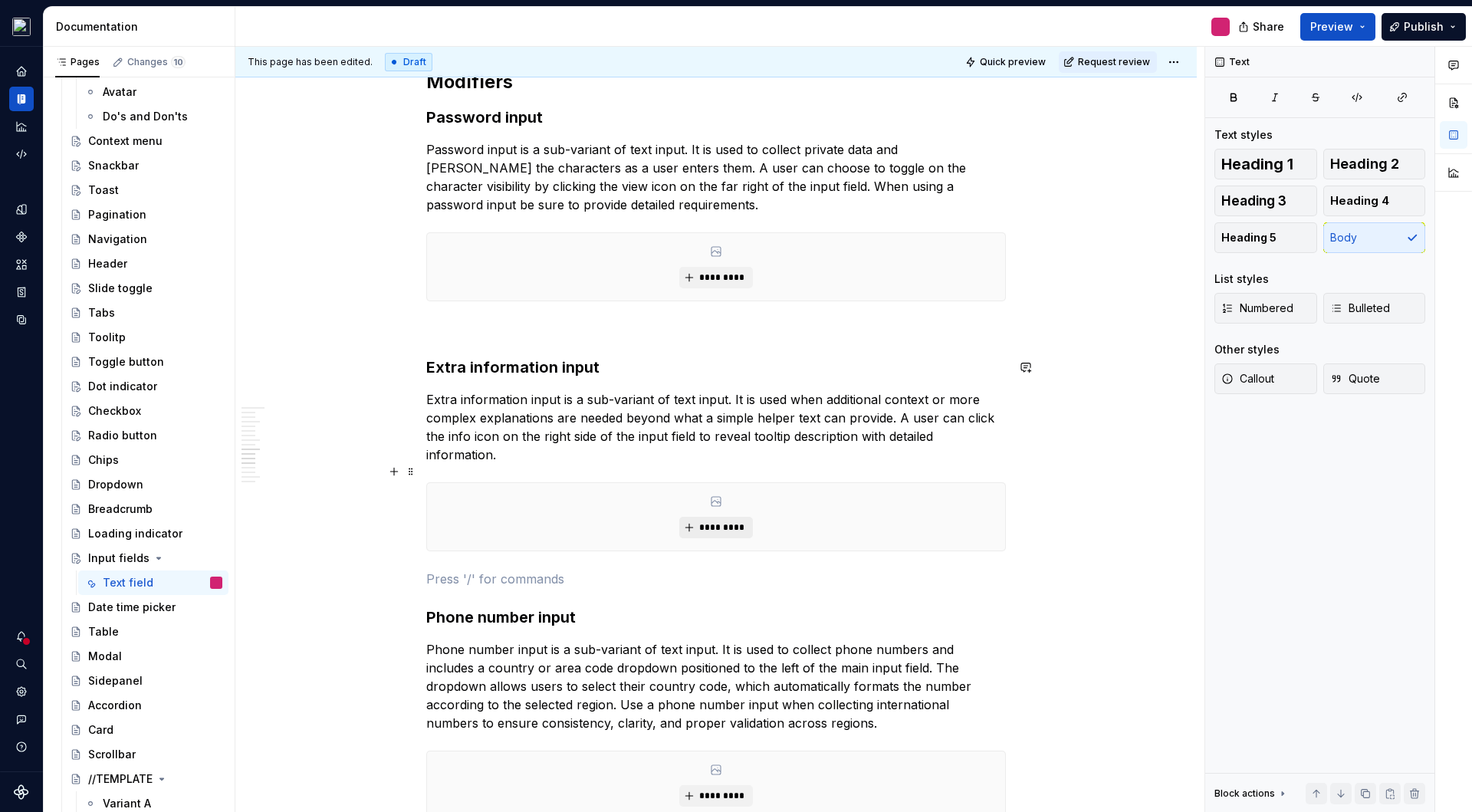
scroll to position [3781, 0]
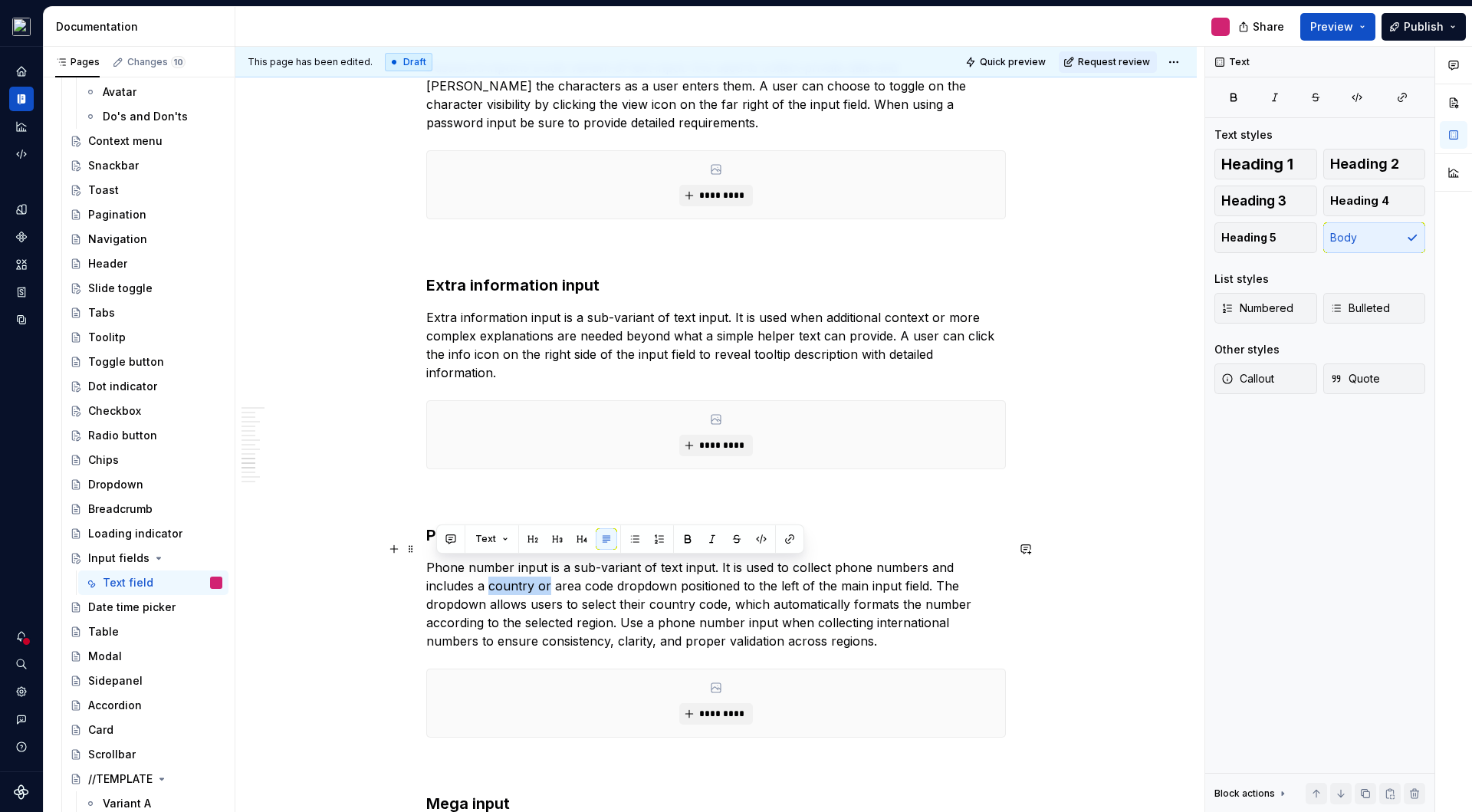
drag, startPoint x: 496, startPoint y: 567, endPoint x: 438, endPoint y: 562, distance: 58.2
click at [438, 562] on p "Phone number input is a sub-variant of text input. It is used to collect phone …" at bounding box center [716, 604] width 579 height 92
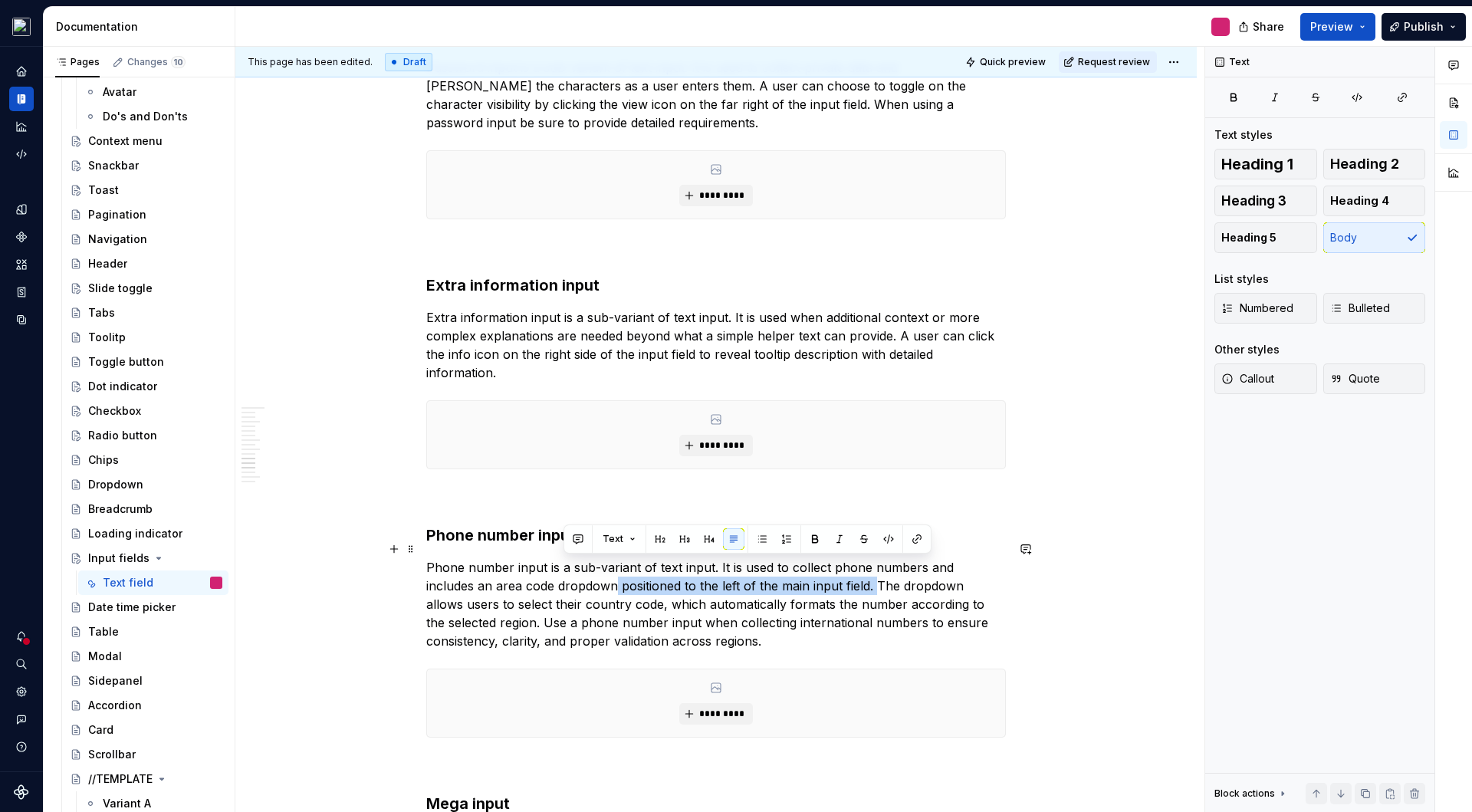
drag, startPoint x: 825, startPoint y: 569, endPoint x: 564, endPoint y: 572, distance: 261.0
click at [564, 572] on p "Phone number input is a sub-variant of text input. It is used to collect phone …" at bounding box center [716, 604] width 579 height 92
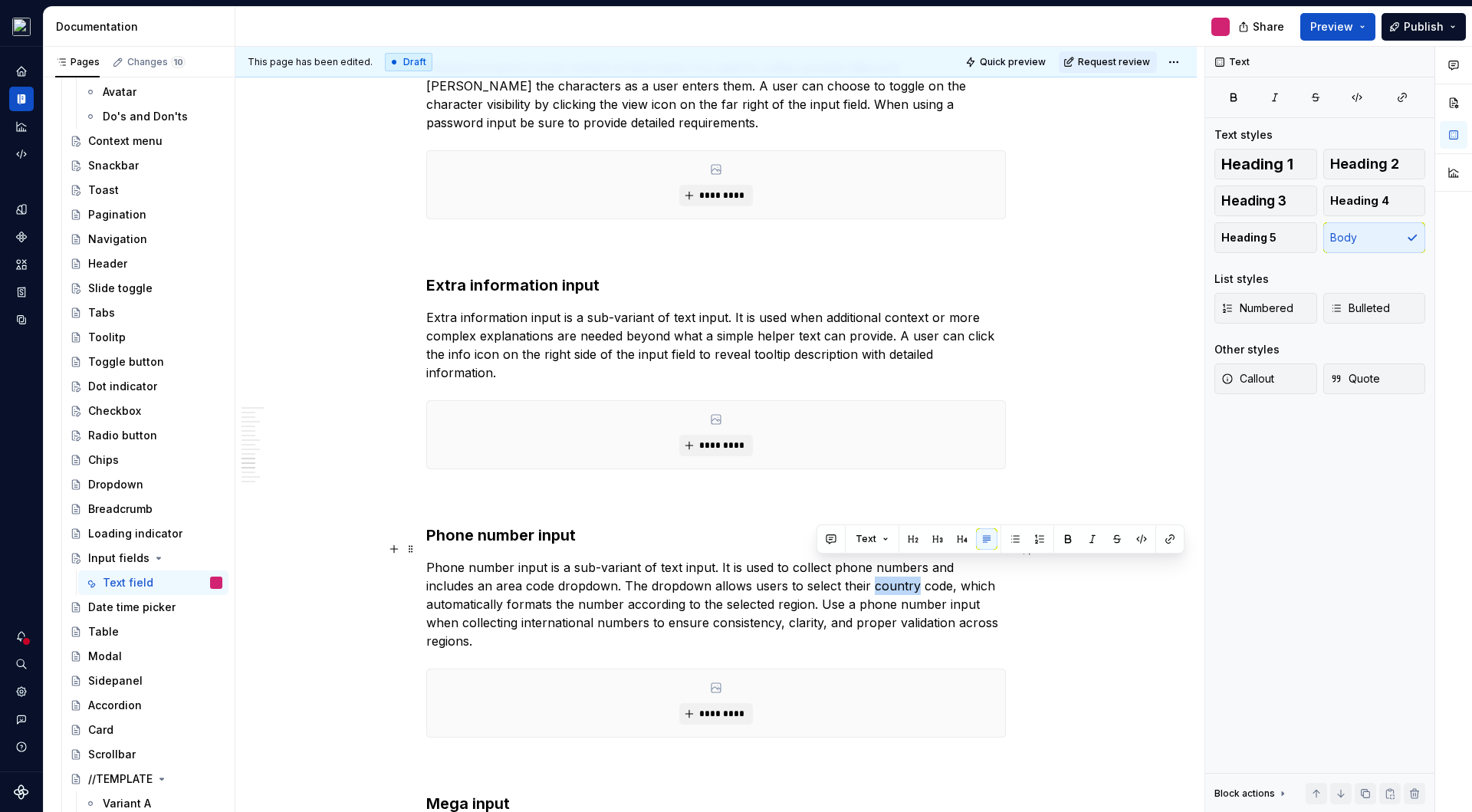
drag, startPoint x: 817, startPoint y: 571, endPoint x: 862, endPoint y: 571, distance: 45.0
click at [862, 571] on p "Phone number input is a sub-variant of text input. It is used to collect phone …" at bounding box center [716, 604] width 579 height 92
click at [722, 588] on p "Phone number input is a sub-variant of text input. It is used to collect phone …" at bounding box center [716, 604] width 579 height 92
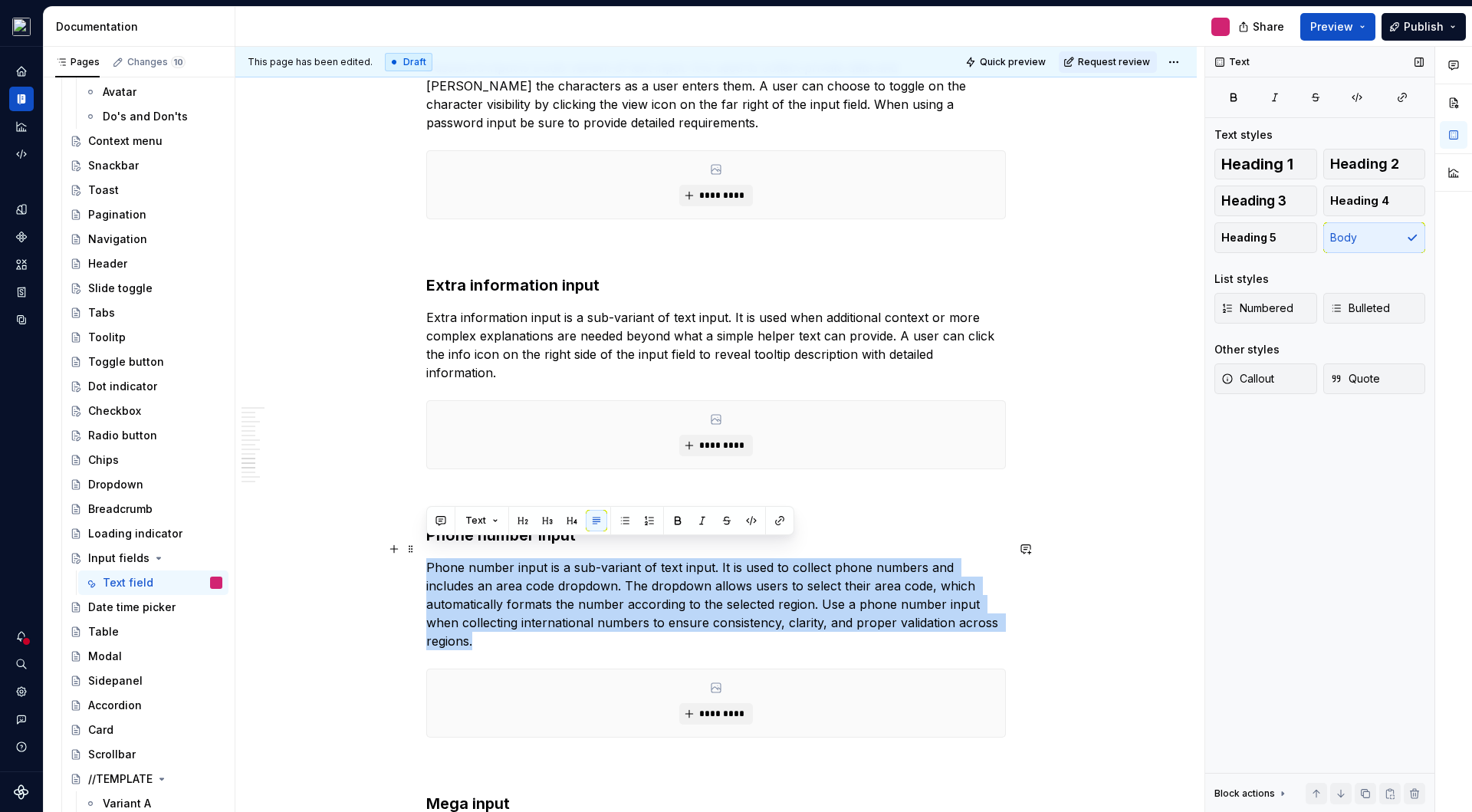
copy p "Phone number input is a sub-variant of text input. It is used to collect phone …"
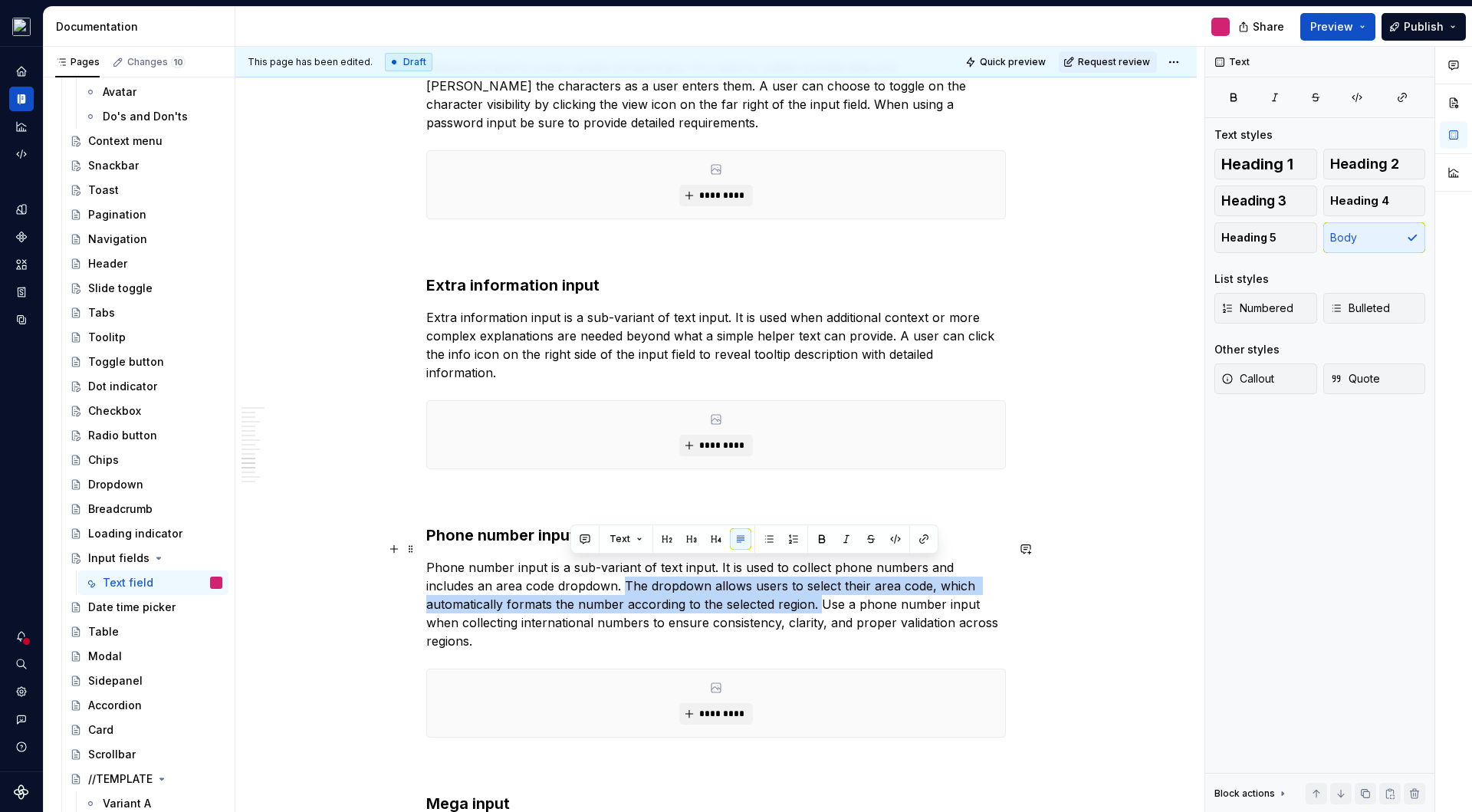
drag, startPoint x: 570, startPoint y: 567, endPoint x: 739, endPoint y: 588, distance: 170.3
click at [739, 588] on p "Phone number input is a sub-variant of text input. It is used to collect phone …" at bounding box center [716, 604] width 579 height 92
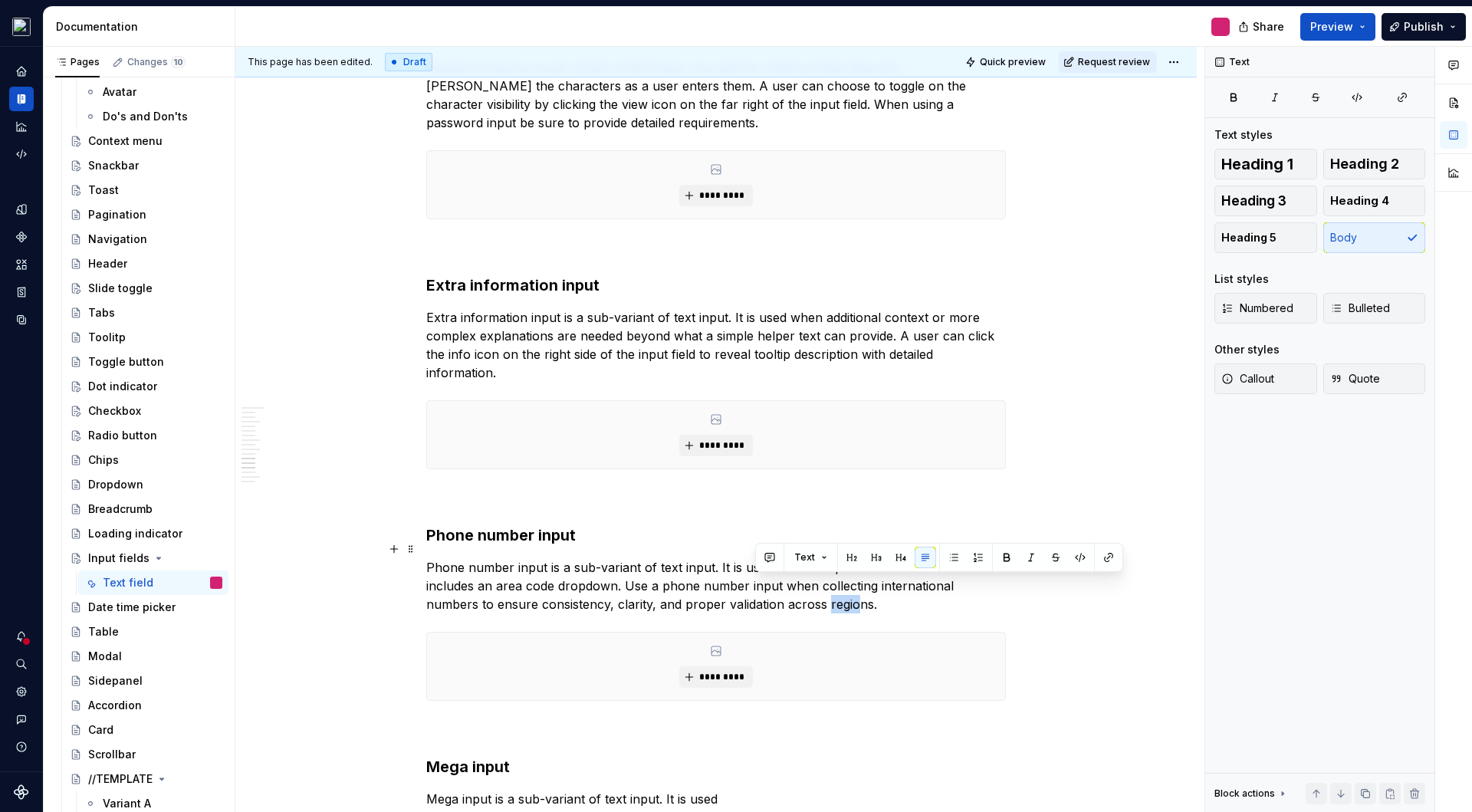
drag, startPoint x: 756, startPoint y: 585, endPoint x: 783, endPoint y: 585, distance: 27.0
click at [783, 585] on p "Phone number input is a sub-variant of text input. It is used to collect phone …" at bounding box center [716, 585] width 579 height 55
drag, startPoint x: 756, startPoint y: 587, endPoint x: 798, endPoint y: 586, distance: 42.0
click at [798, 586] on p "Phone number input is a sub-variant of text input. It is used to collect phone …" at bounding box center [716, 585] width 579 height 55
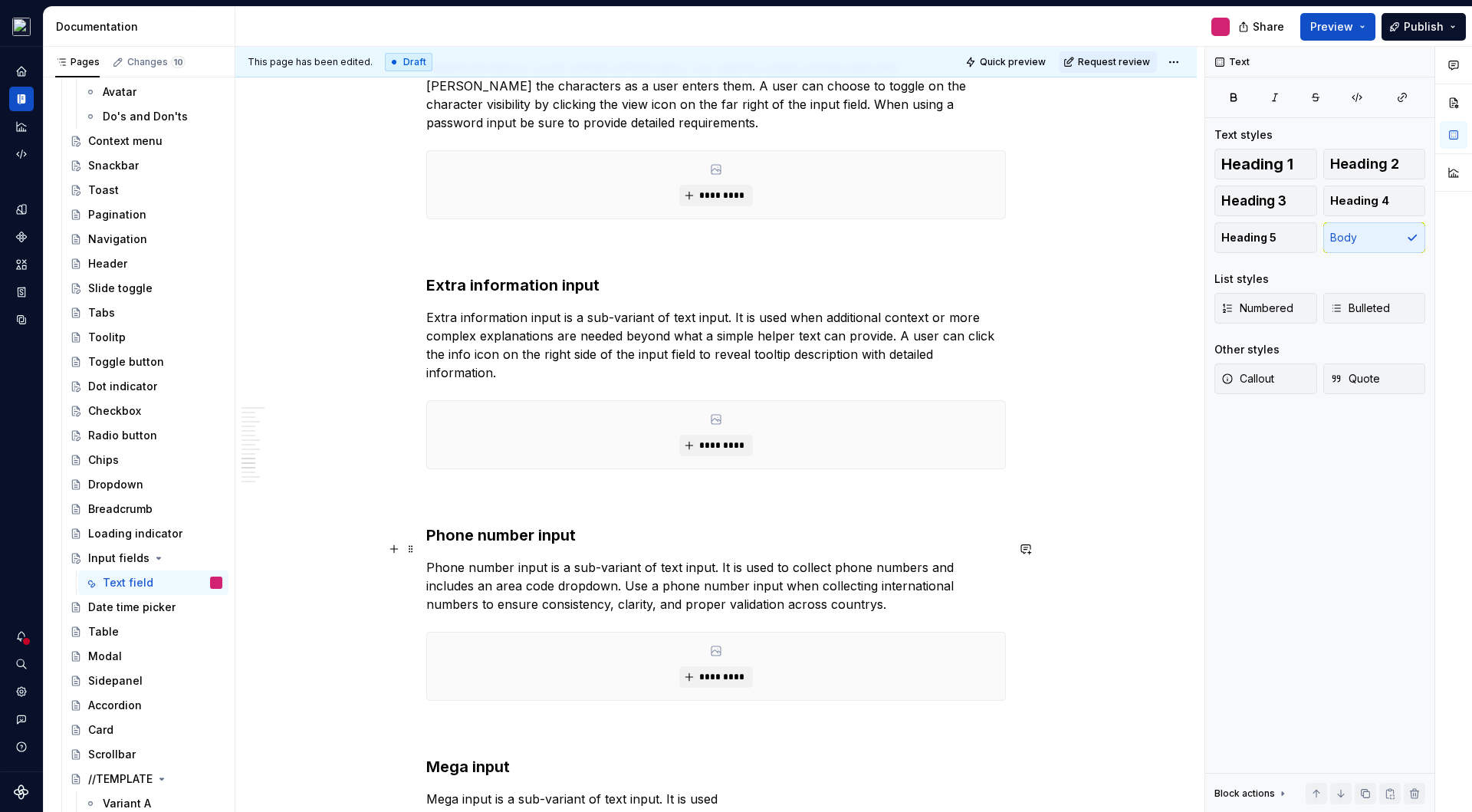
click at [924, 588] on p "Phone number input is a sub-variant of text input. It is used to collect phone …" at bounding box center [716, 585] width 579 height 55
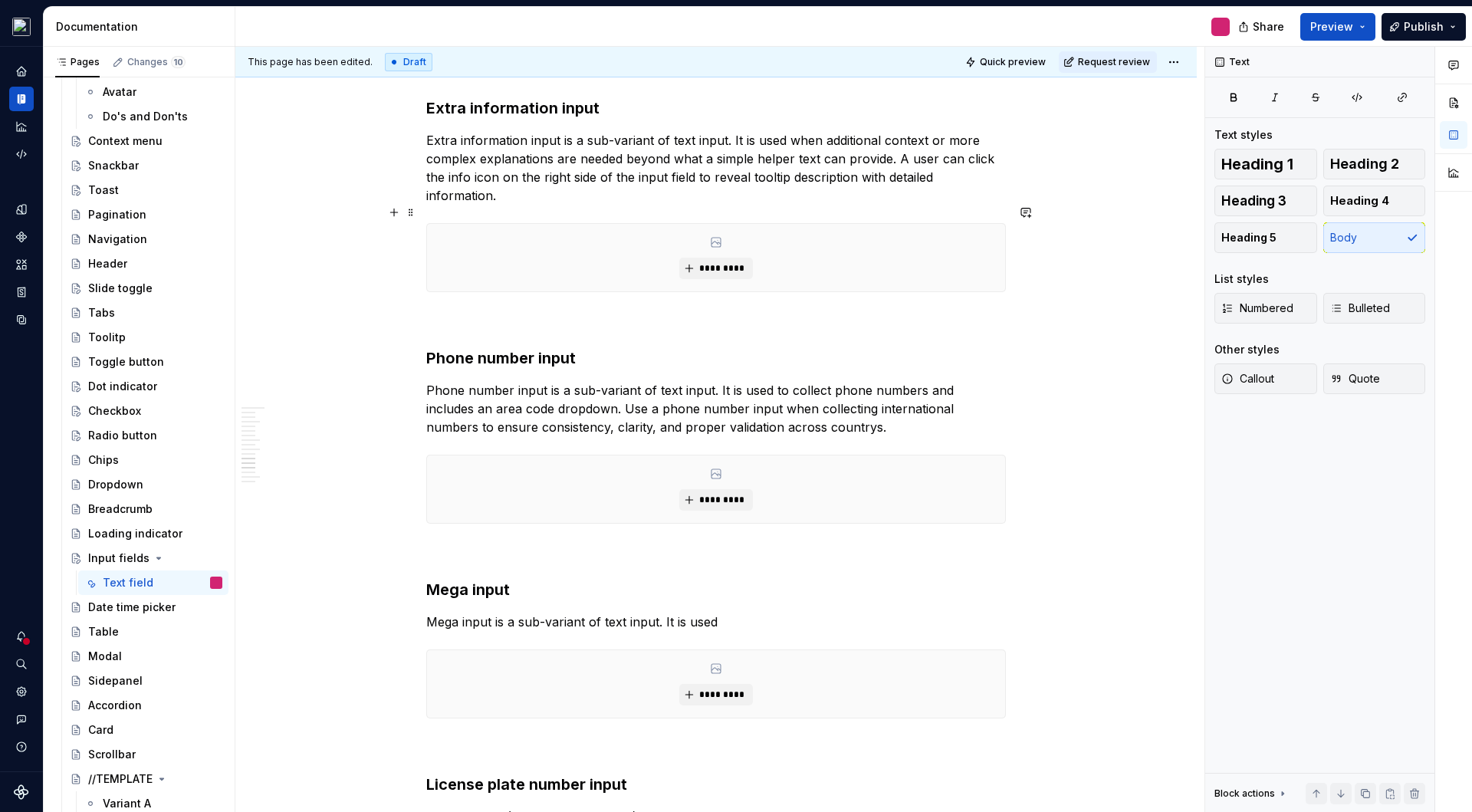
scroll to position [3962, 0]
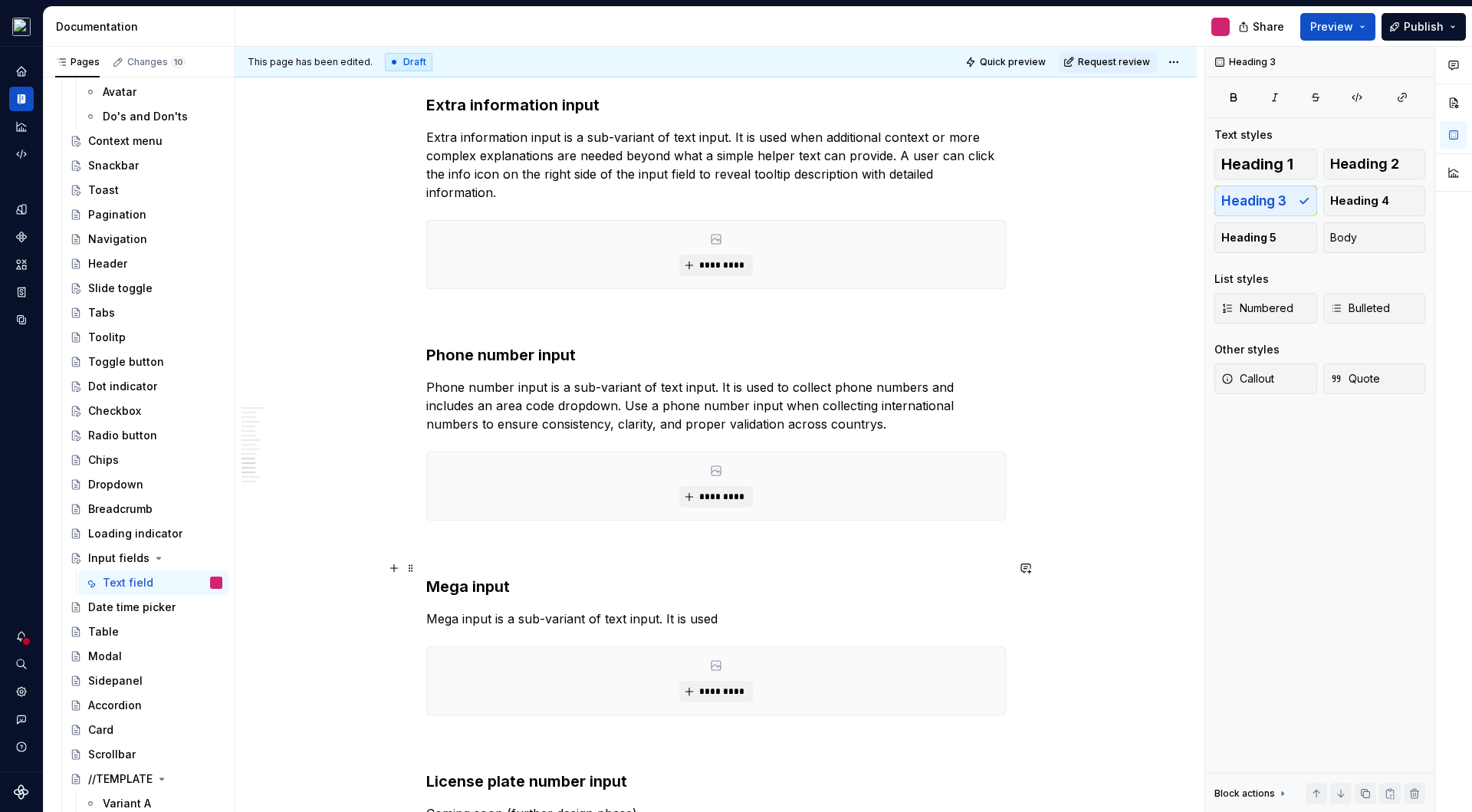
click at [451, 576] on h3 "Mega input" at bounding box center [716, 586] width 579 height 21
click at [489, 610] on p "Mega input is a sub-variant of text input. It is used" at bounding box center [716, 619] width 579 height 19
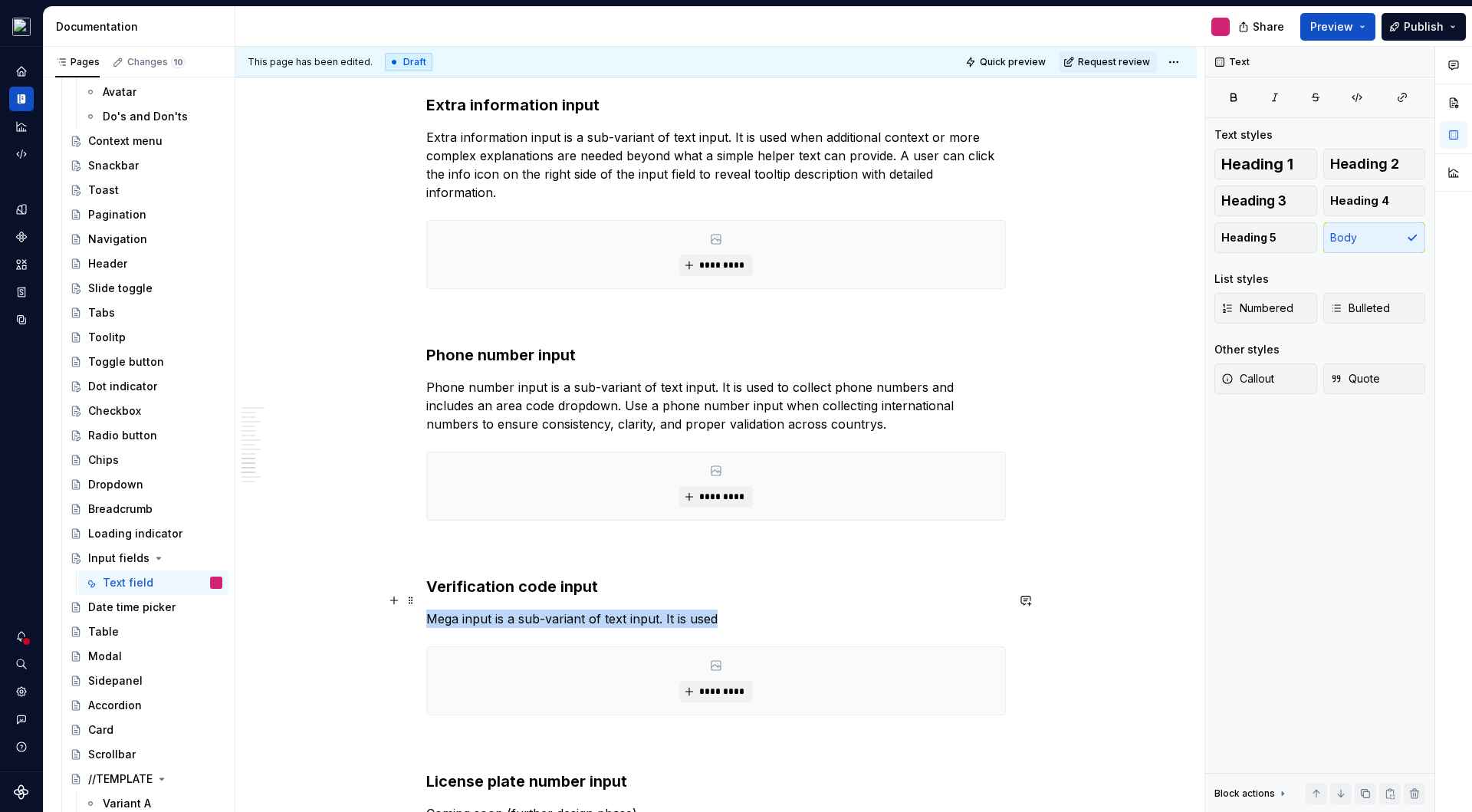
click at [489, 610] on p "Mega input is a sub-variant of text input. It is used" at bounding box center [716, 619] width 579 height 19
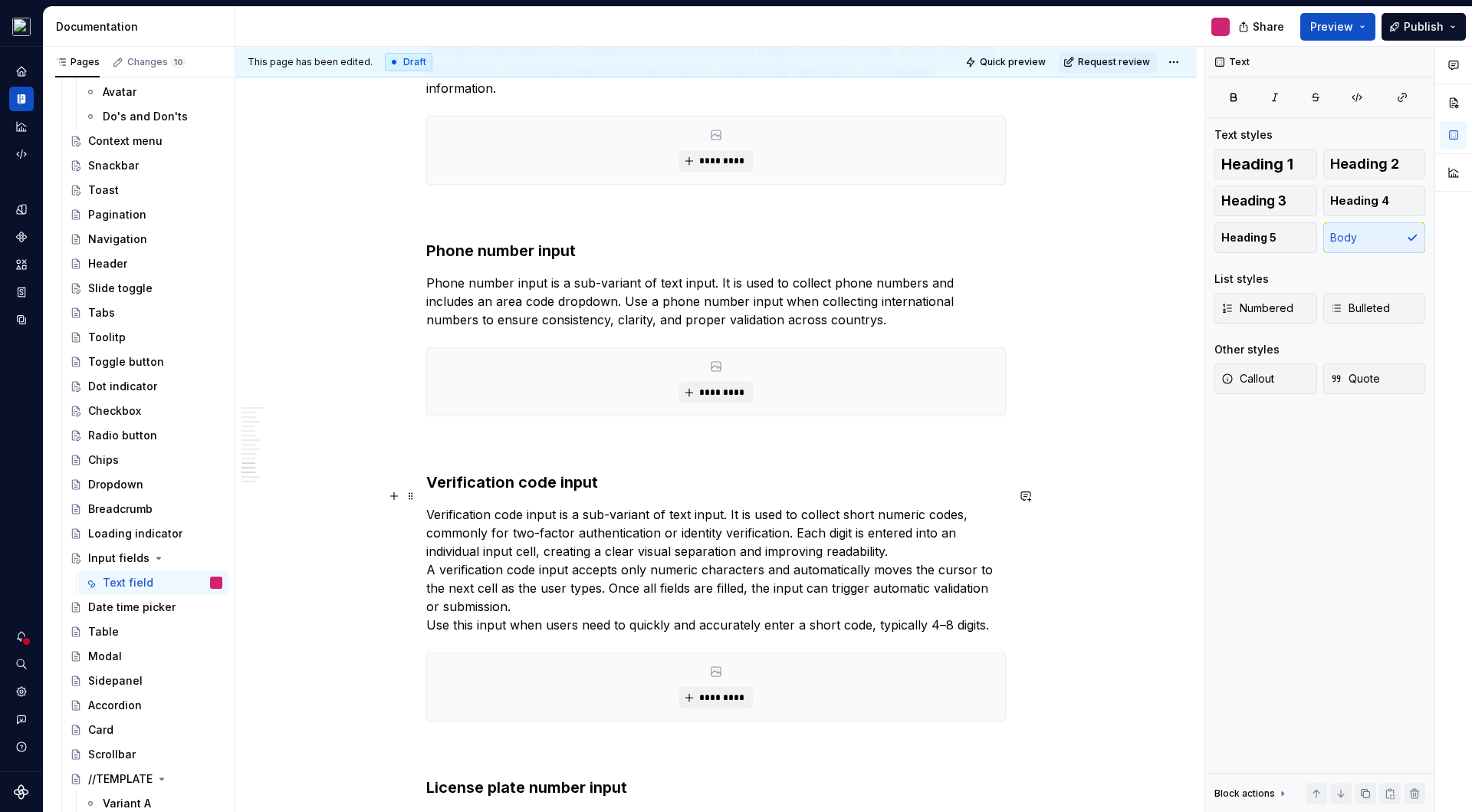
scroll to position [4068, 0]
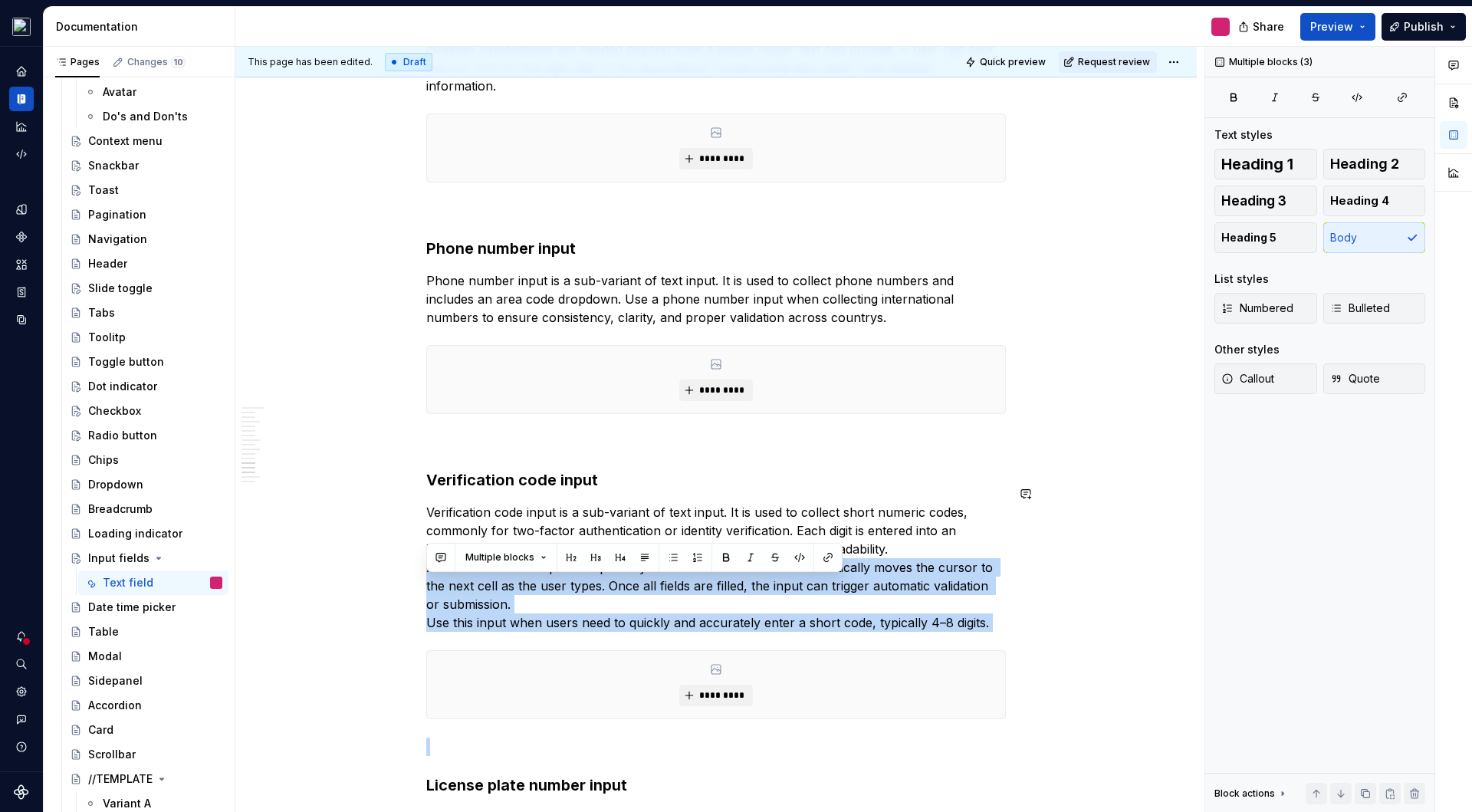
drag, startPoint x: 510, startPoint y: 587, endPoint x: 1155, endPoint y: 623, distance: 646.0
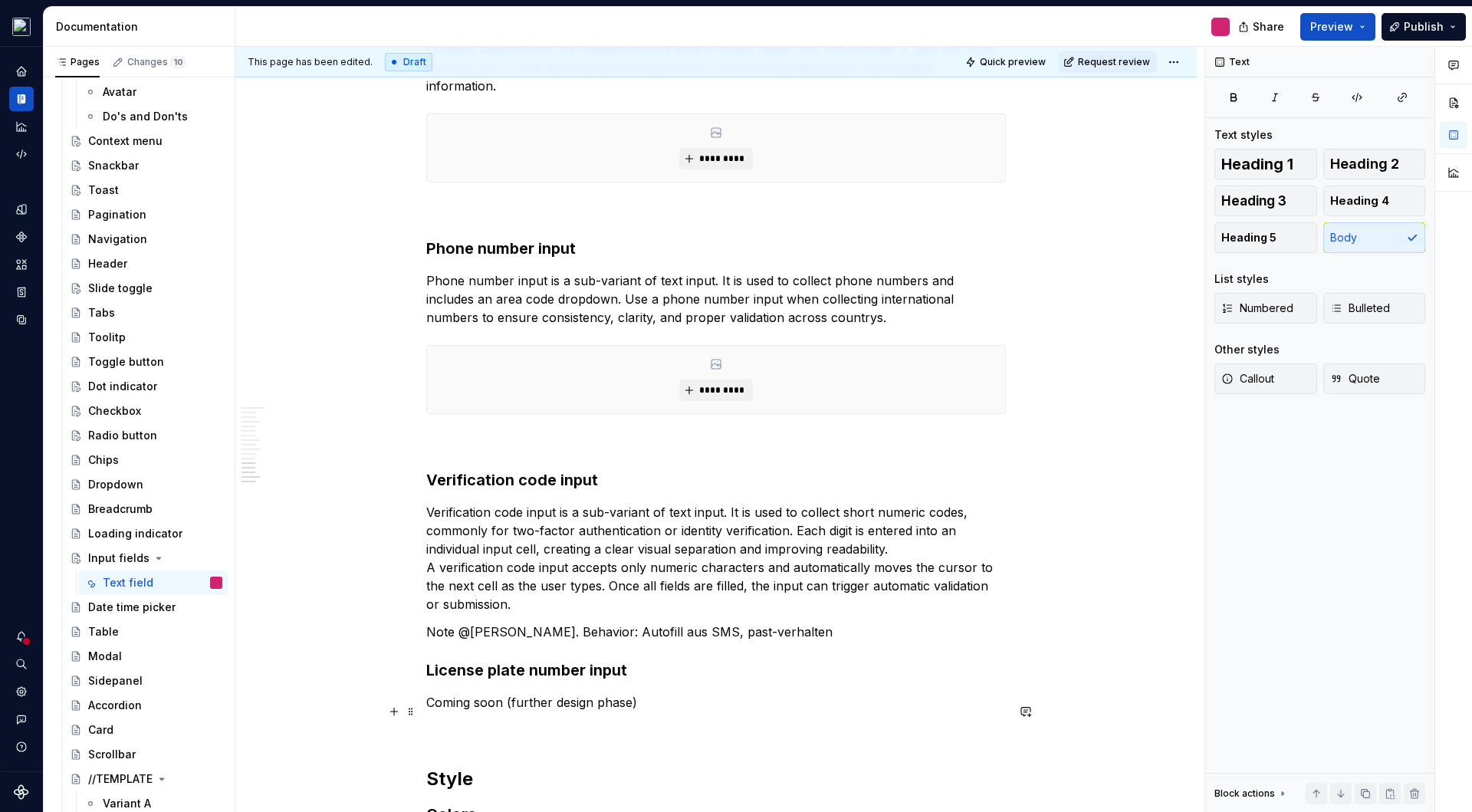
click at [640, 721] on p at bounding box center [716, 730] width 579 height 19
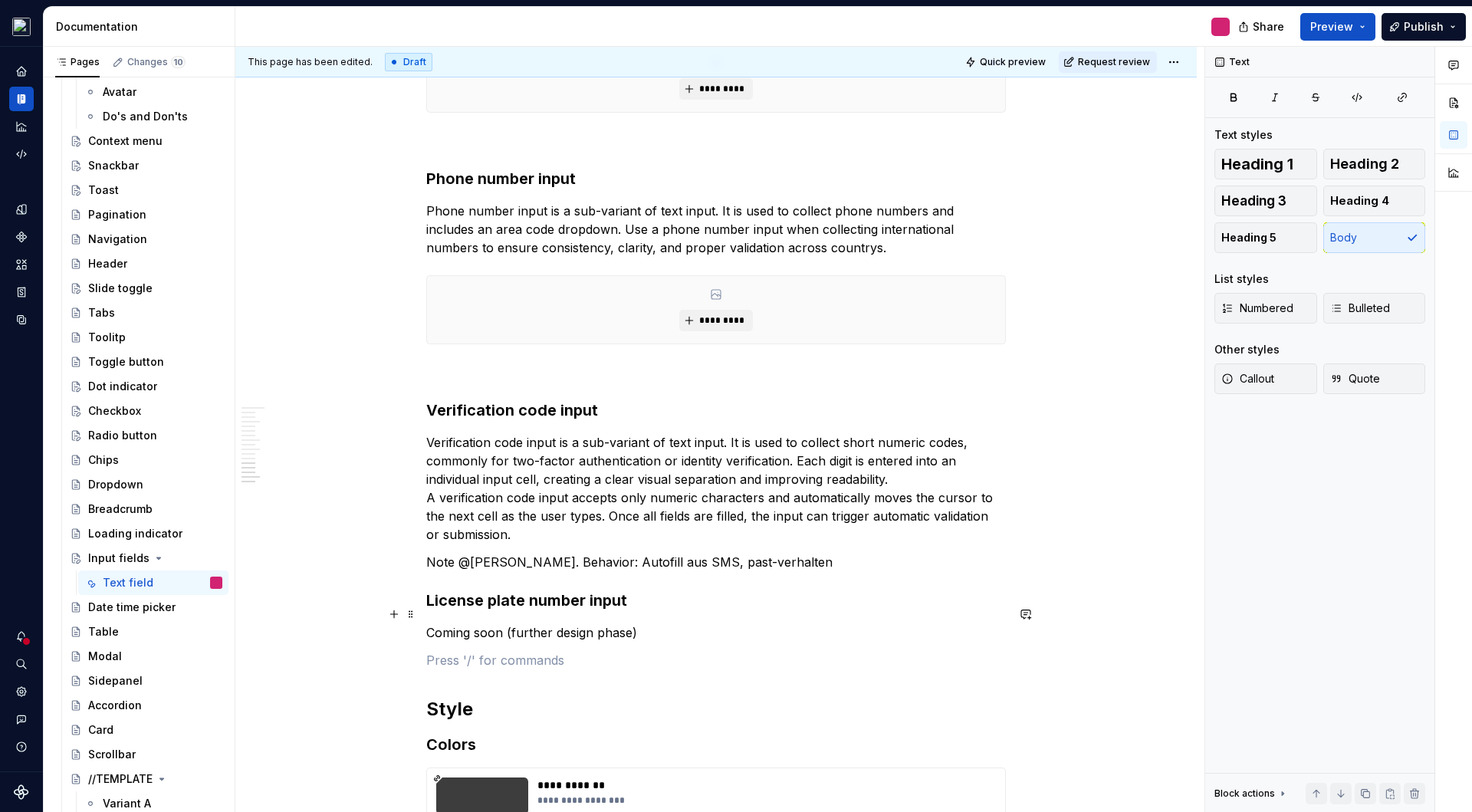
scroll to position [4162, 0]
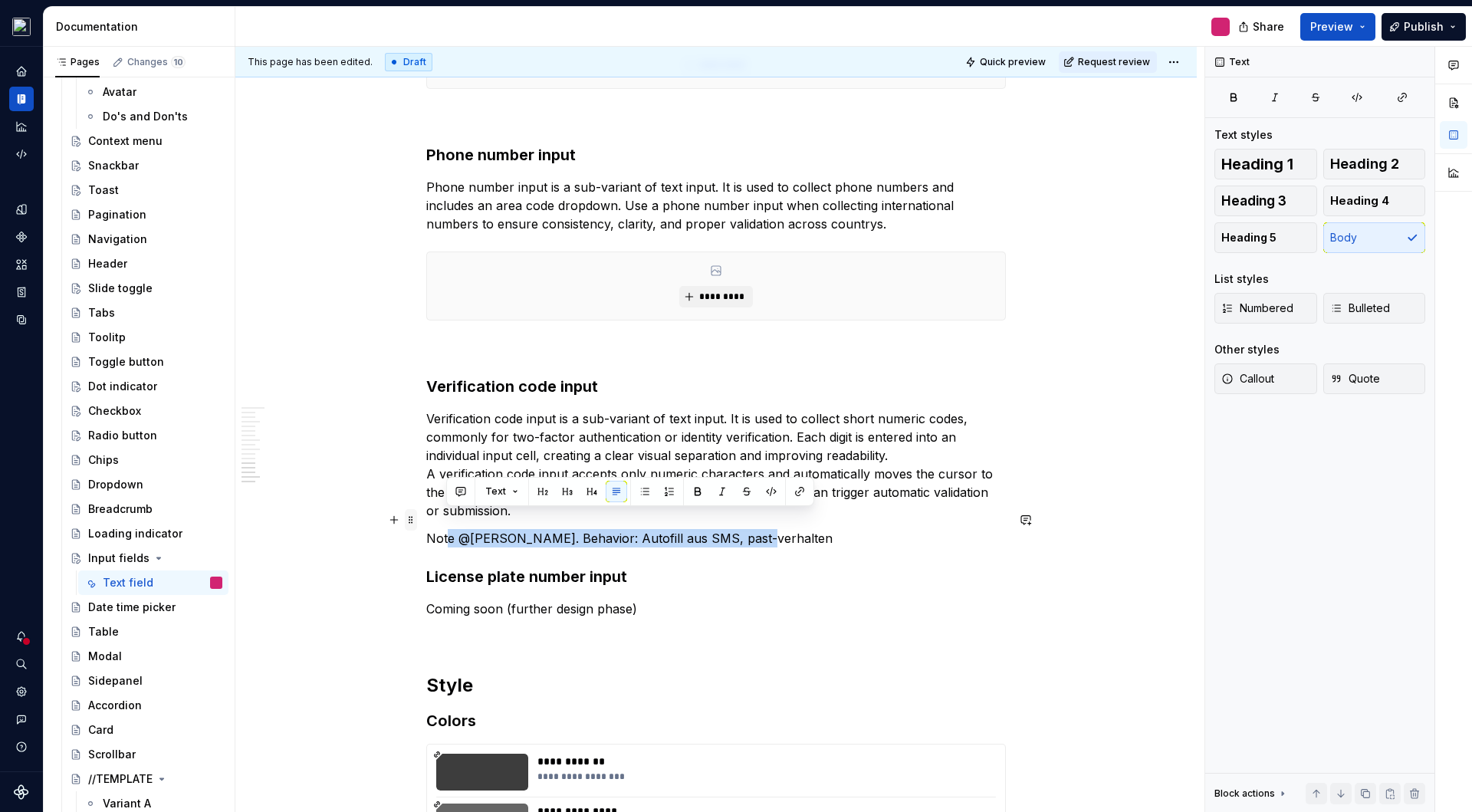
drag, startPoint x: 768, startPoint y: 522, endPoint x: 414, endPoint y: 511, distance: 354.2
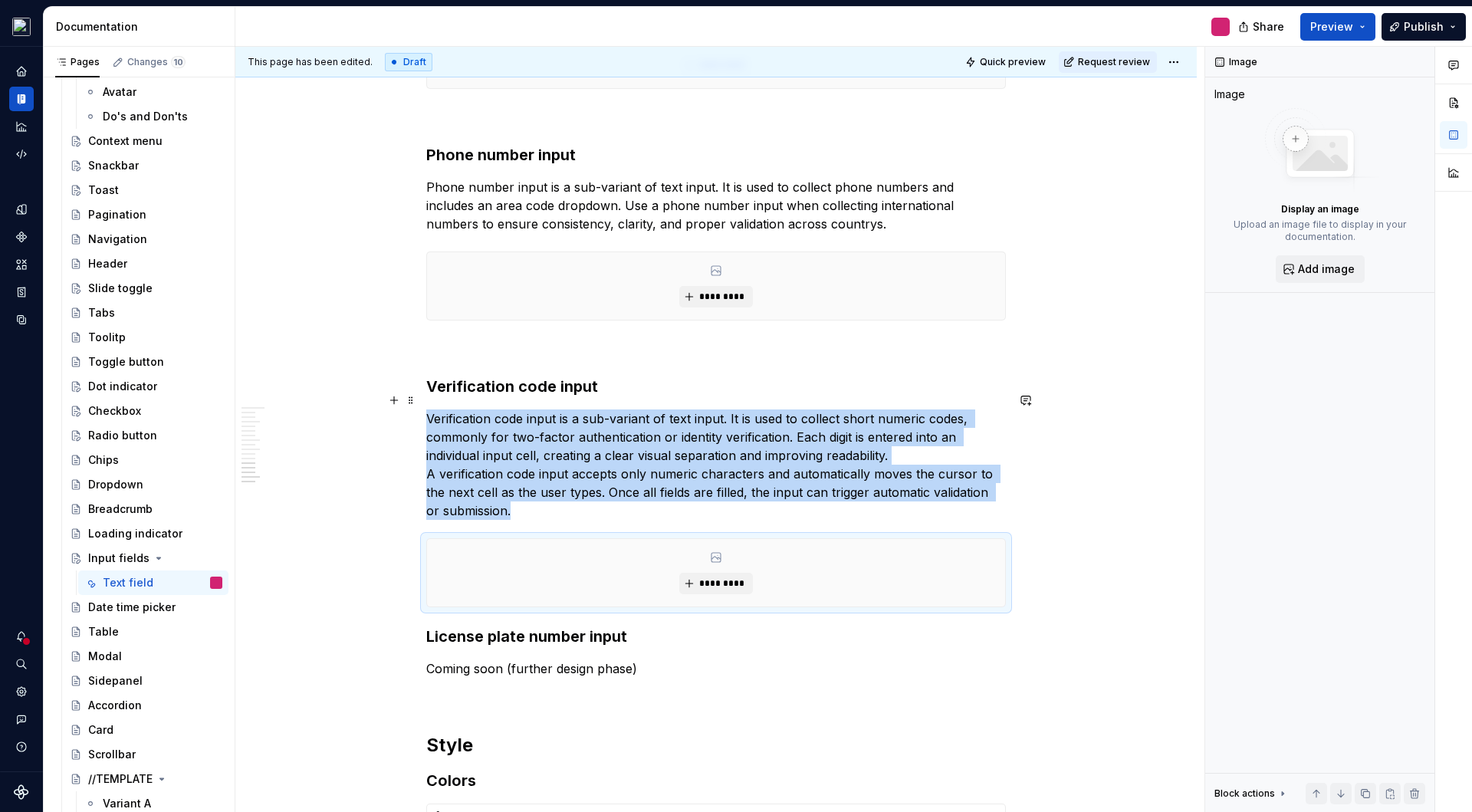
click at [915, 435] on p "Verification code input is a sub-variant of text input. It is used to collect s…" at bounding box center [716, 464] width 579 height 110
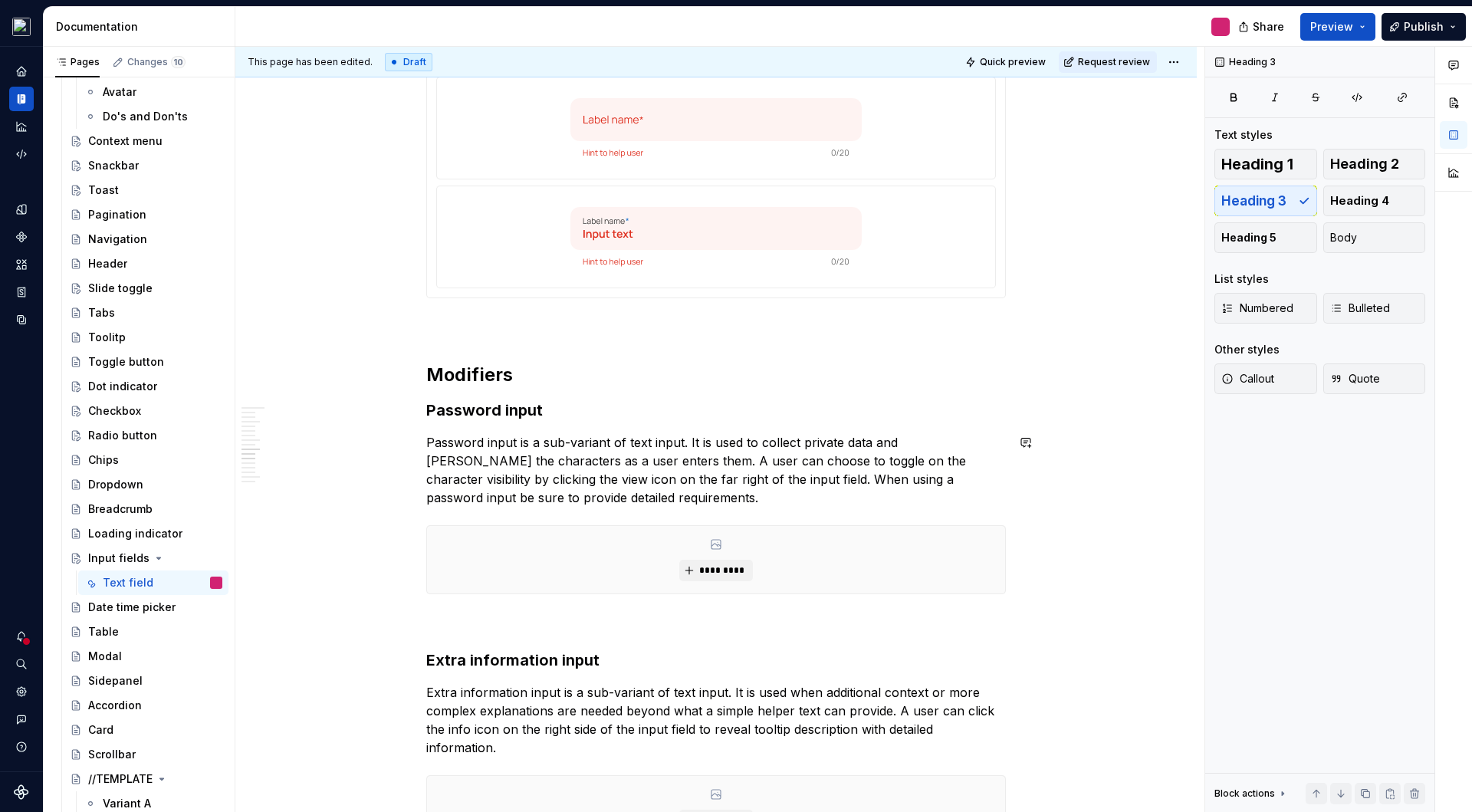
scroll to position [3941, 0]
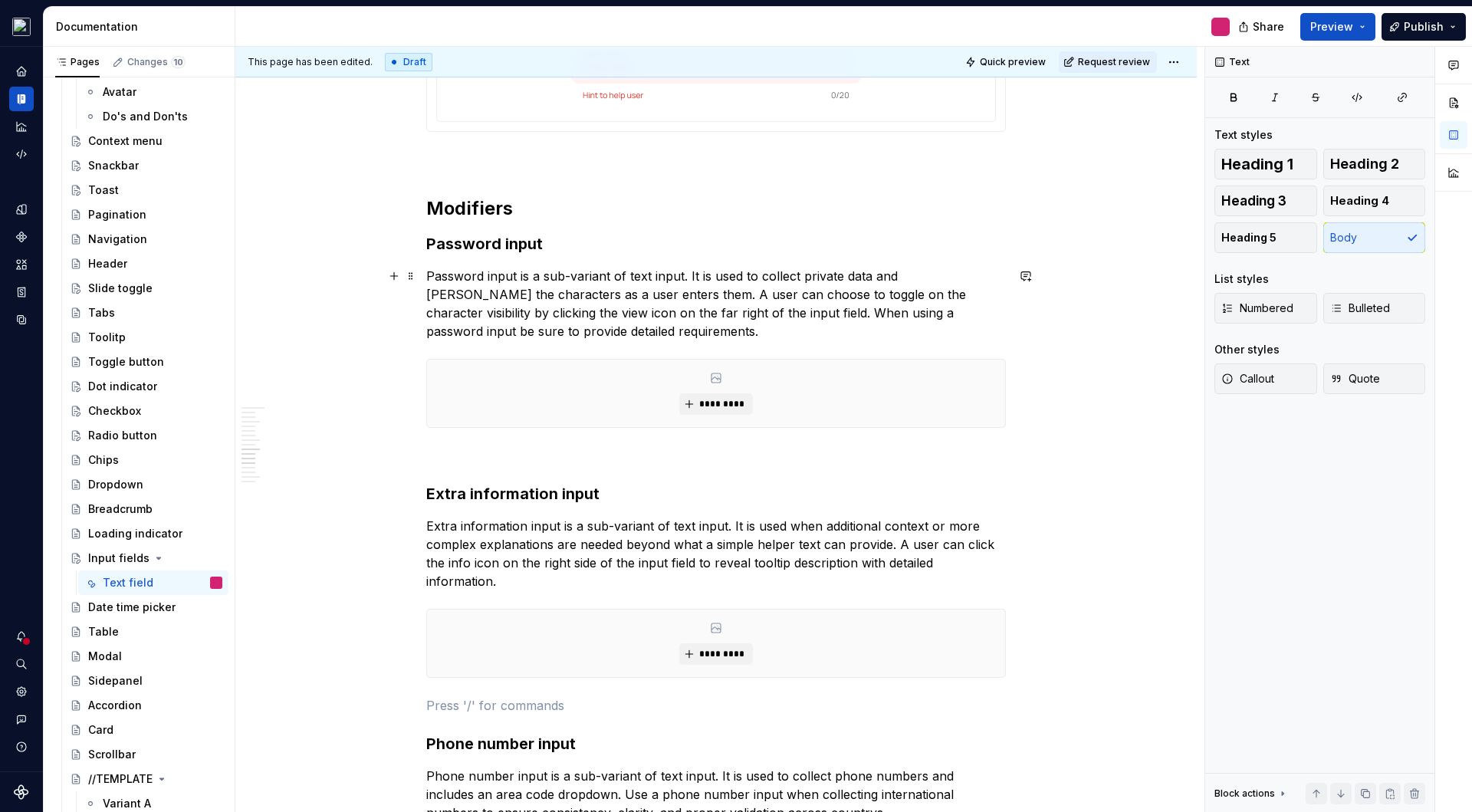
scroll to position [3578, 0]
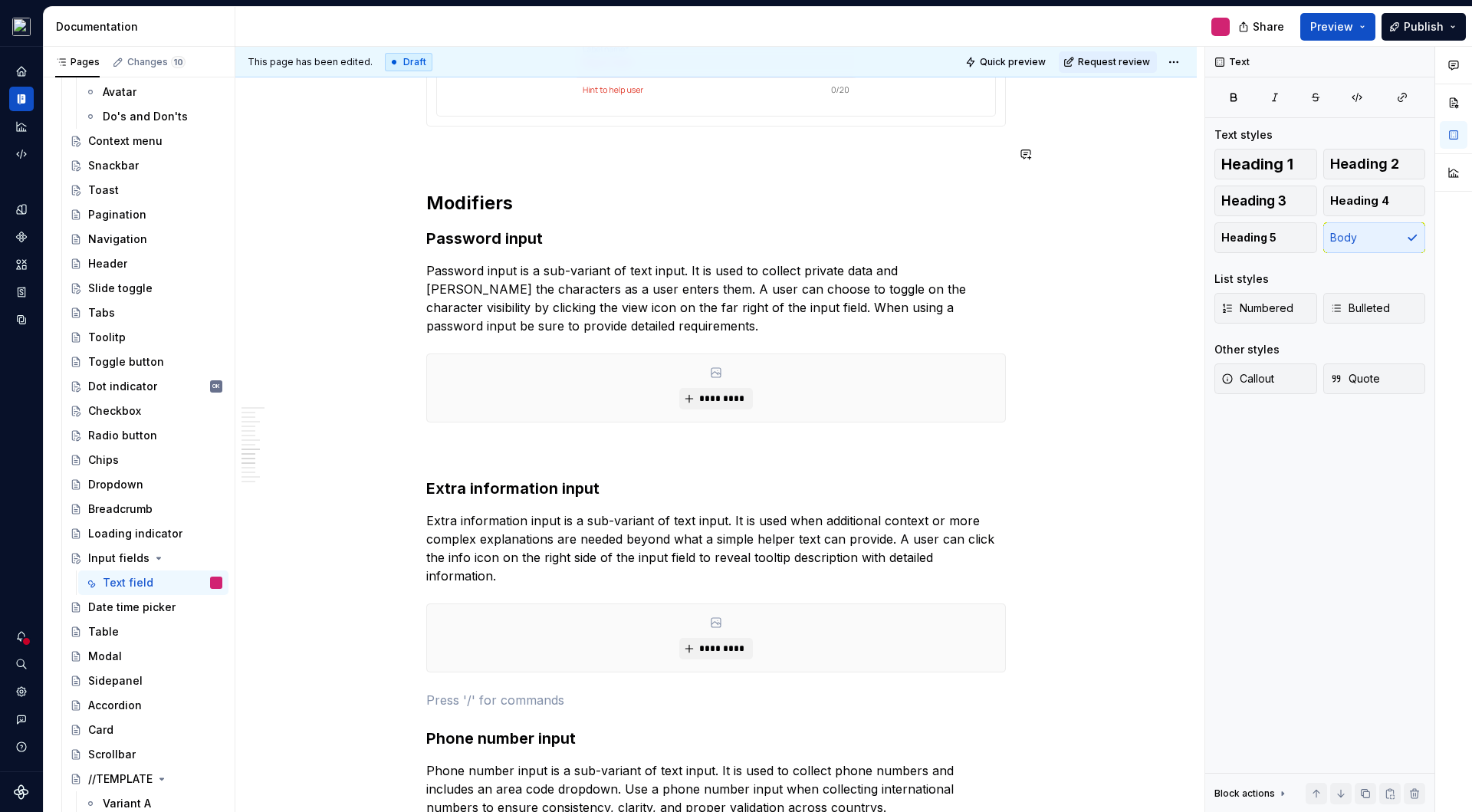
click at [484, 207] on h2 "Modifiers" at bounding box center [716, 202] width 579 height 25
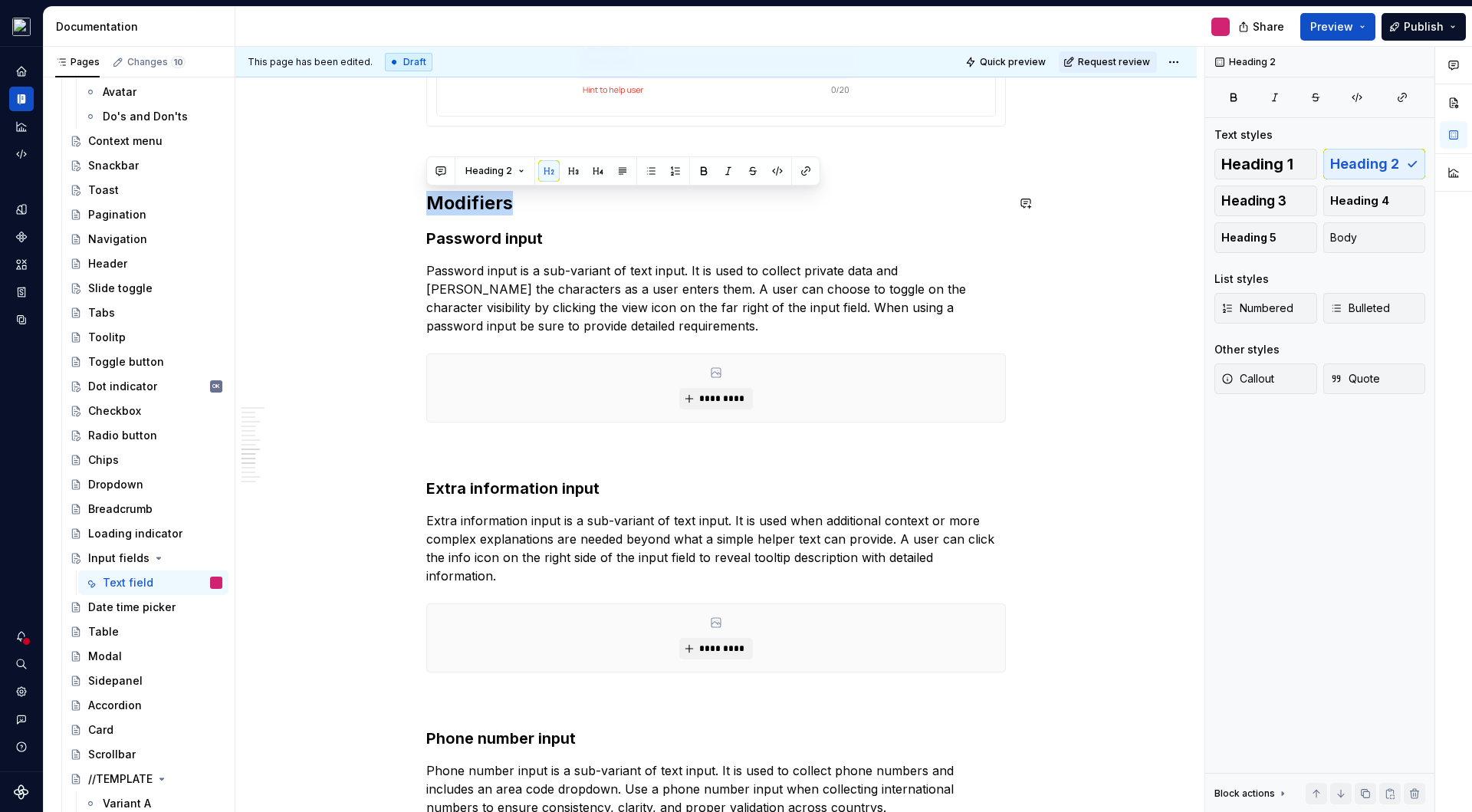
copy h2 "Modifiers"
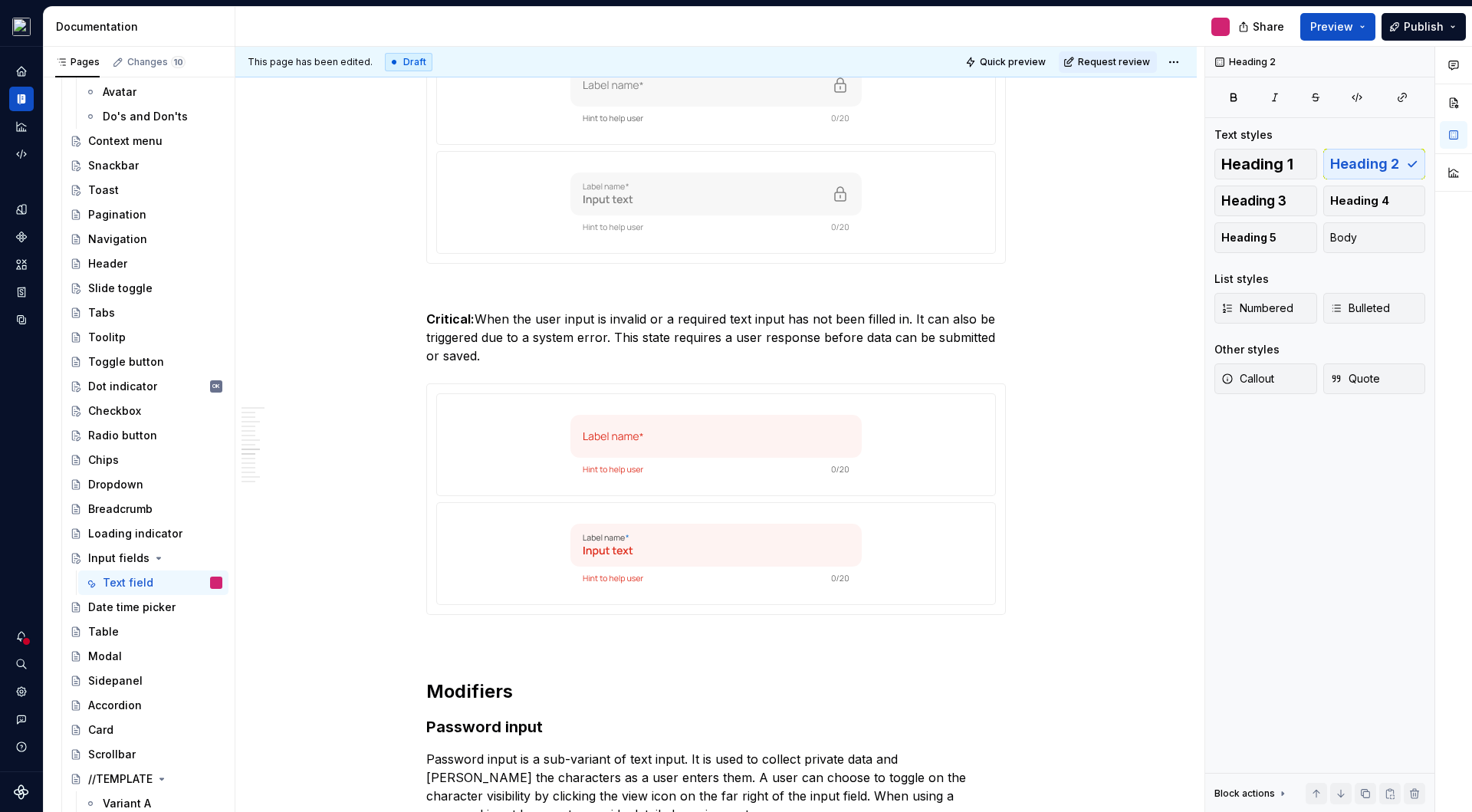
scroll to position [3619, 0]
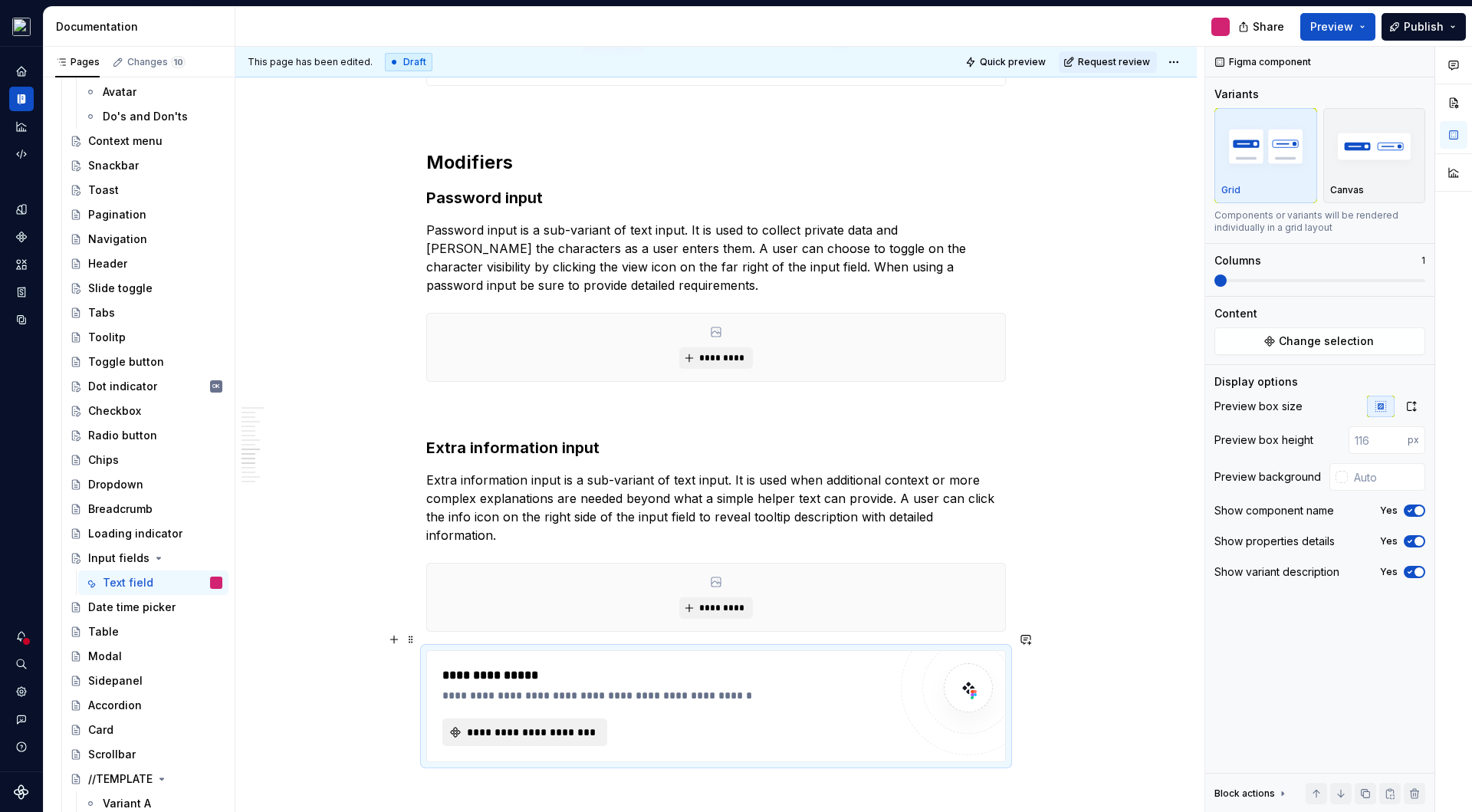
click at [528, 725] on span "**********" at bounding box center [531, 732] width 133 height 15
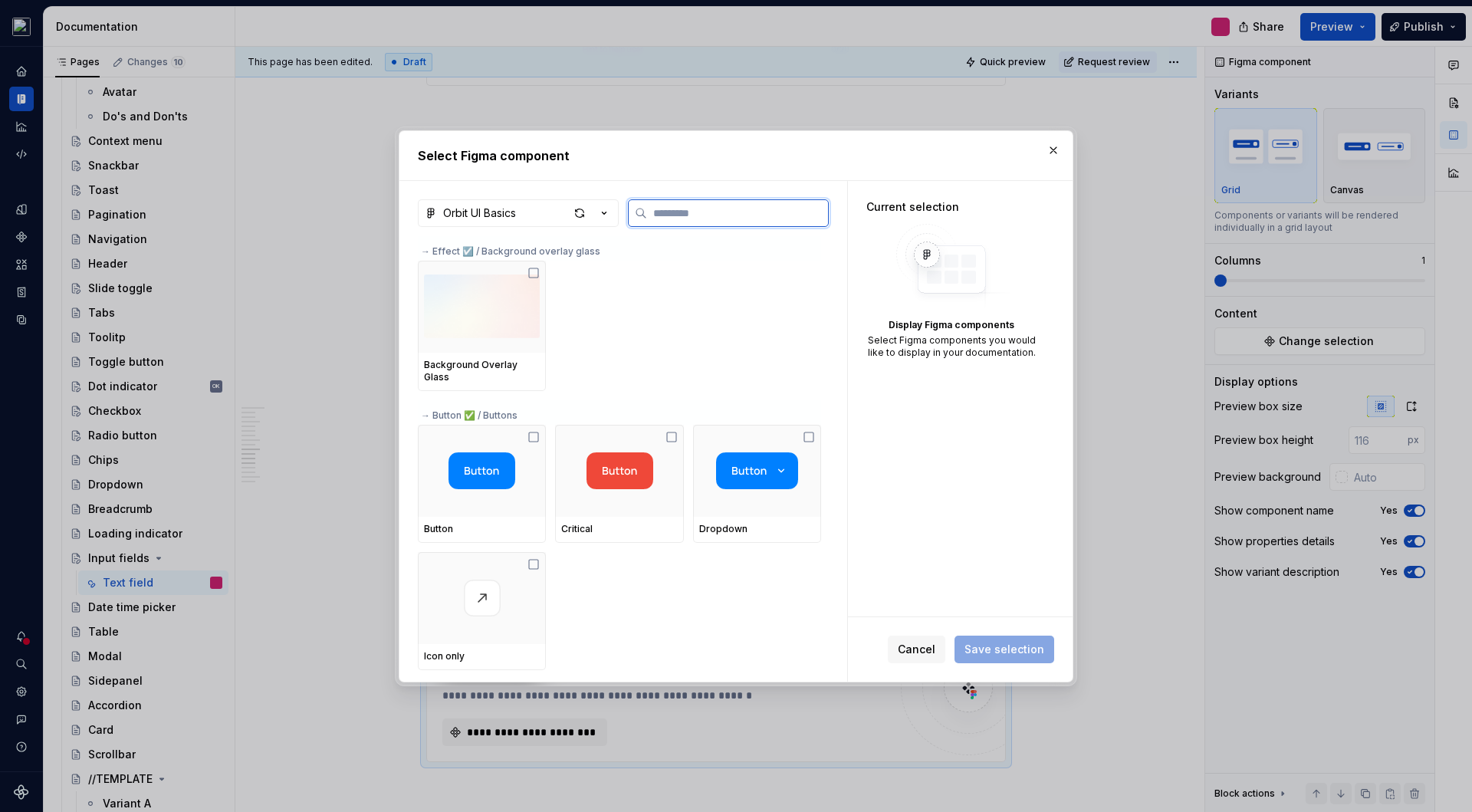
type textarea "*"
click at [682, 217] on input "search" at bounding box center [738, 213] width 181 height 15
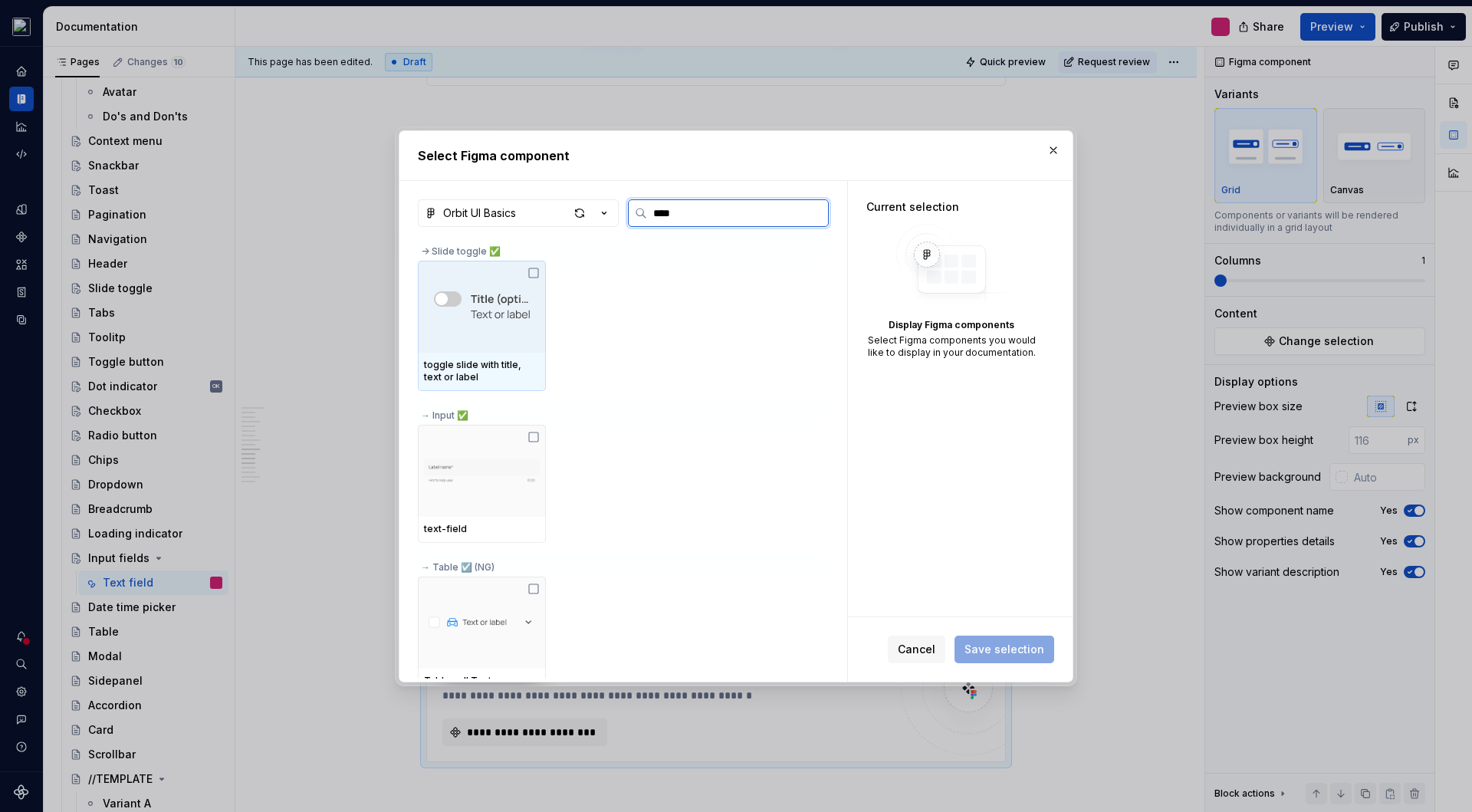
type input "*****"
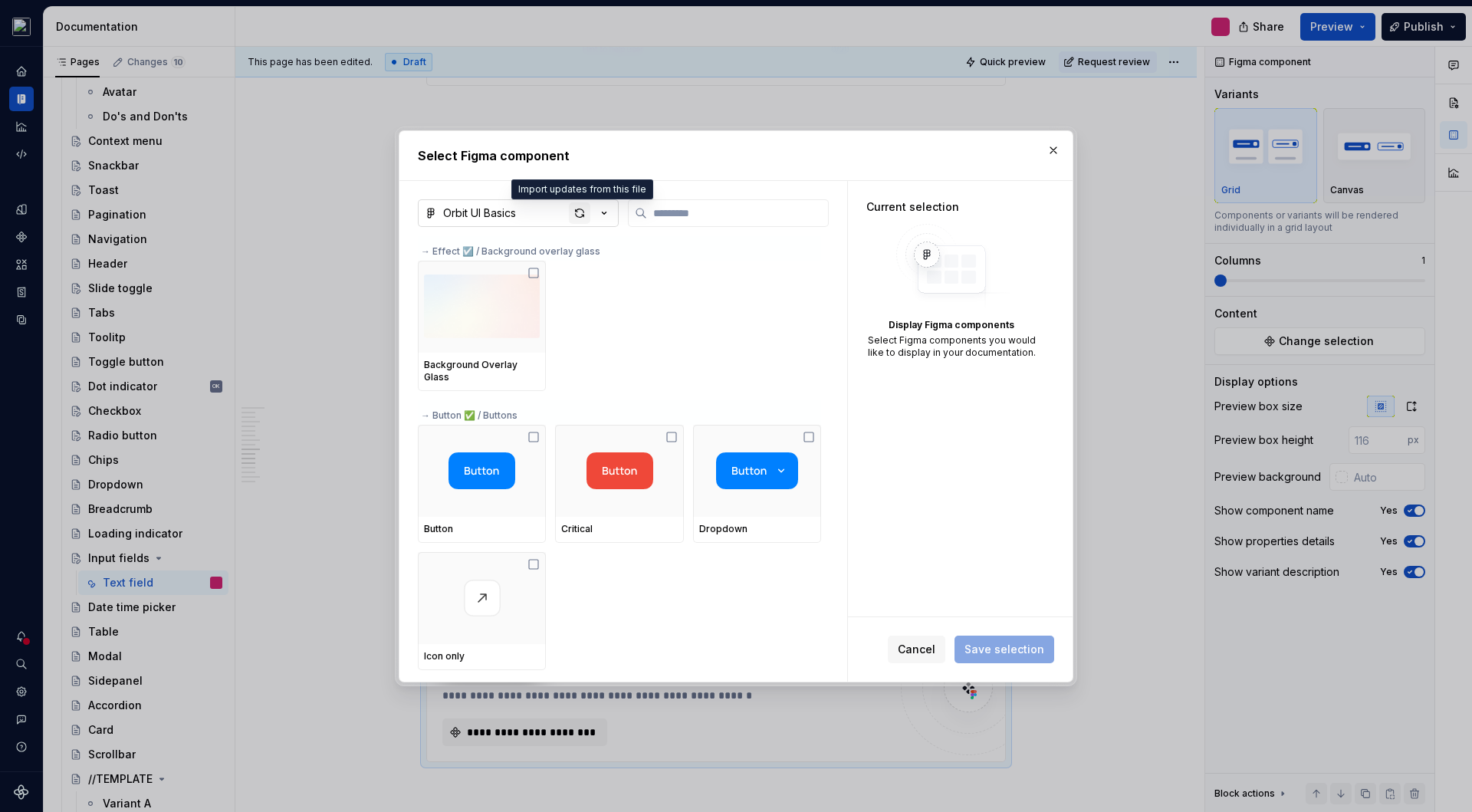
click at [575, 213] on div "button" at bounding box center [579, 213] width 21 height 21
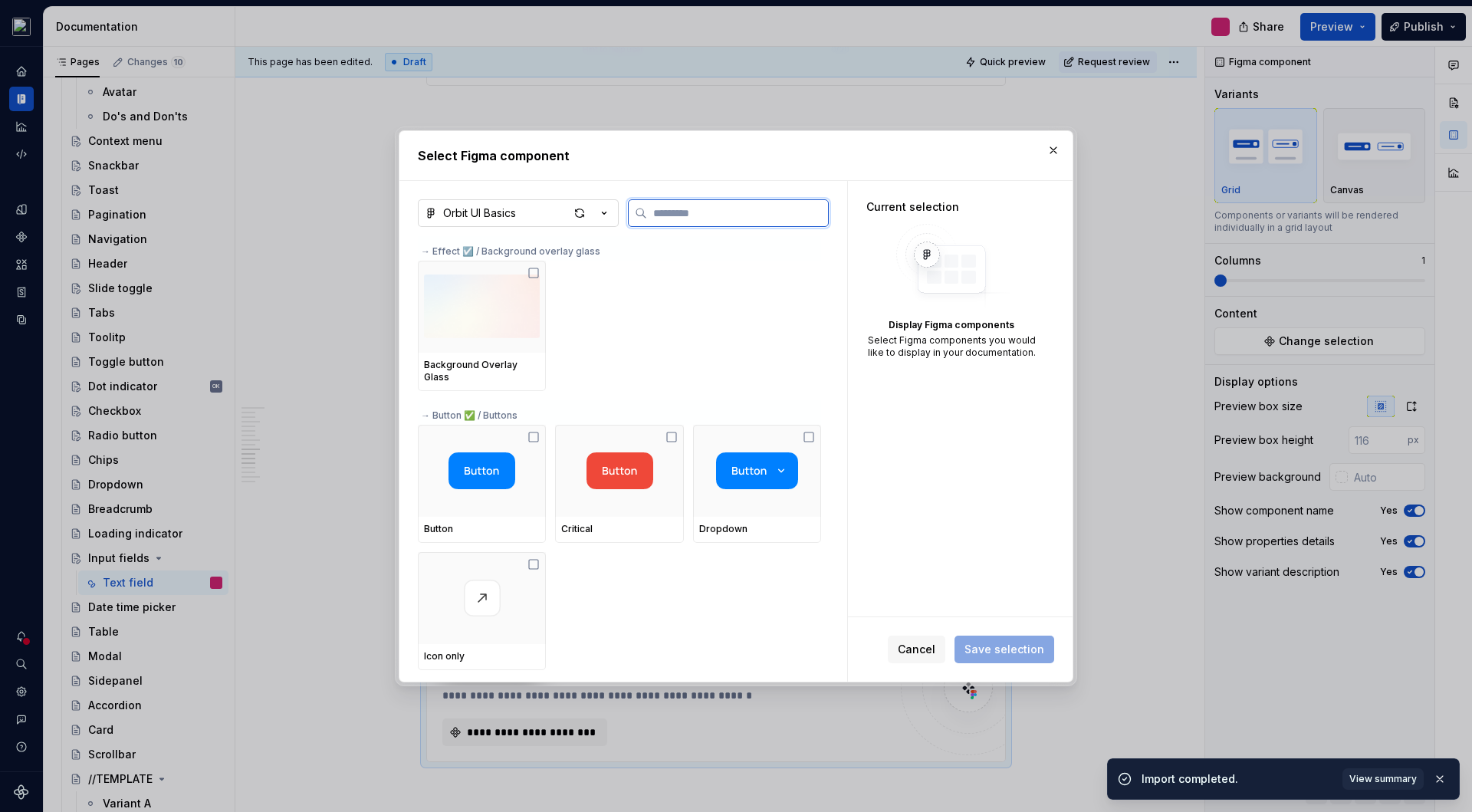
click at [700, 217] on input "search" at bounding box center [738, 213] width 181 height 15
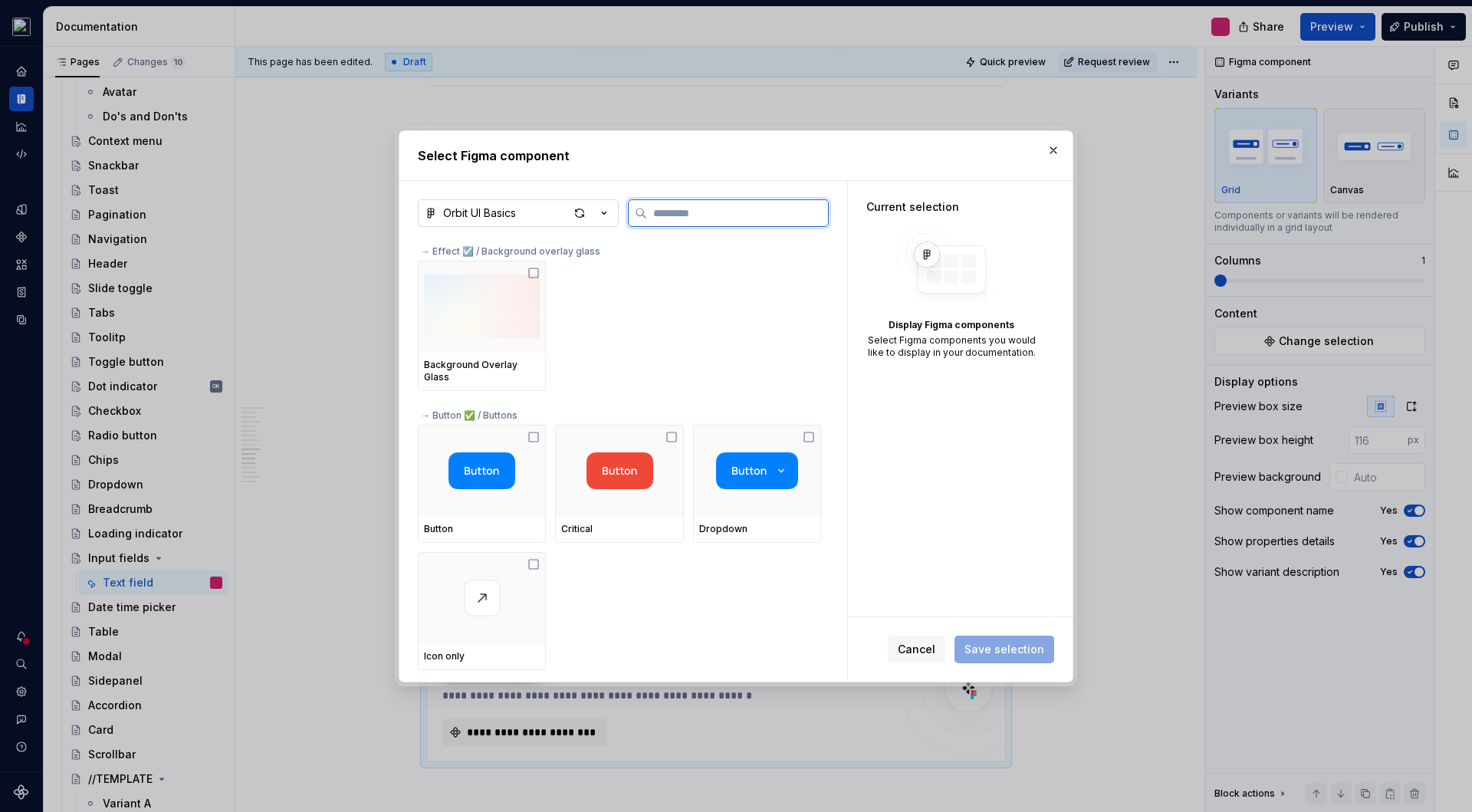
type textarea "*"
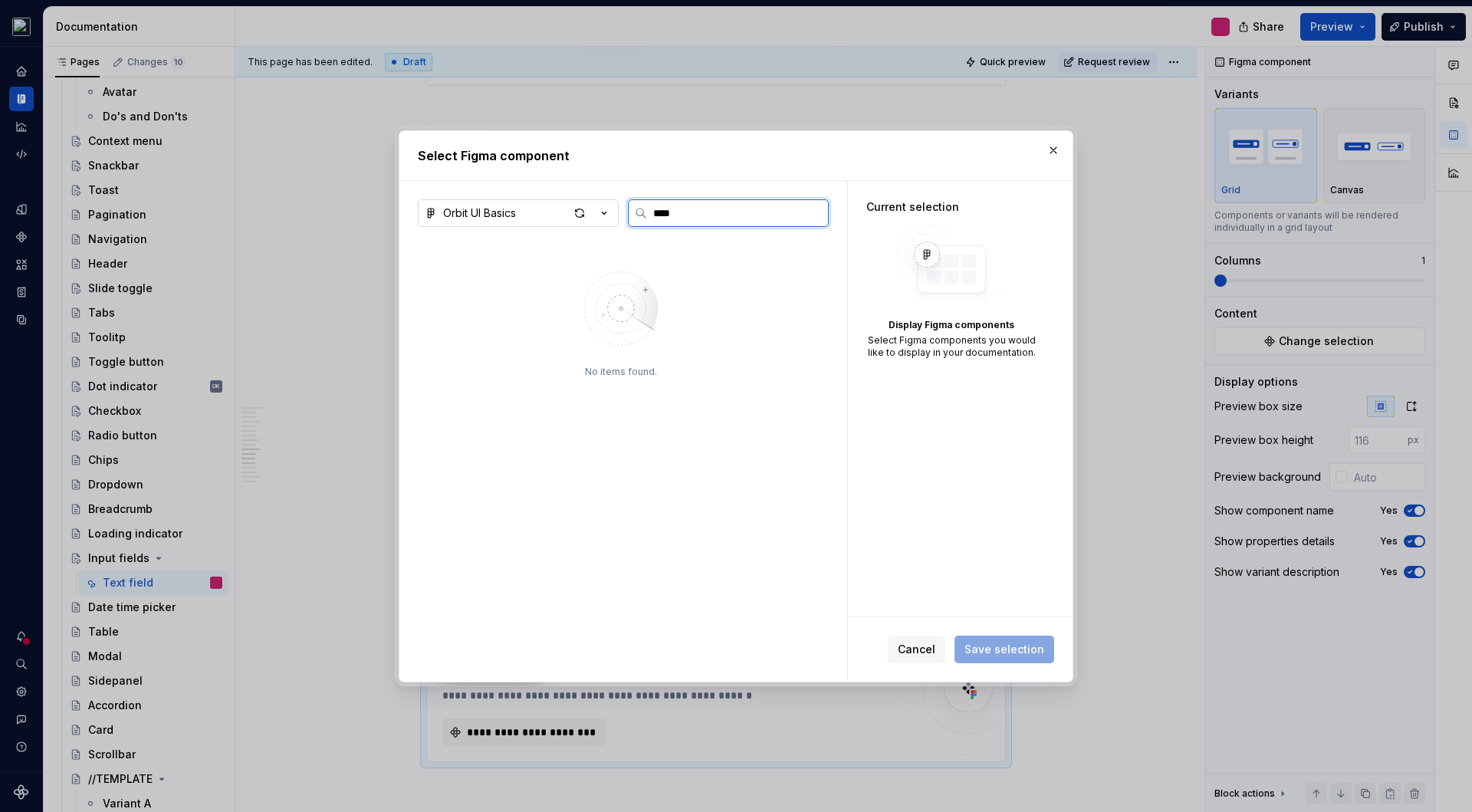
type input "*****"
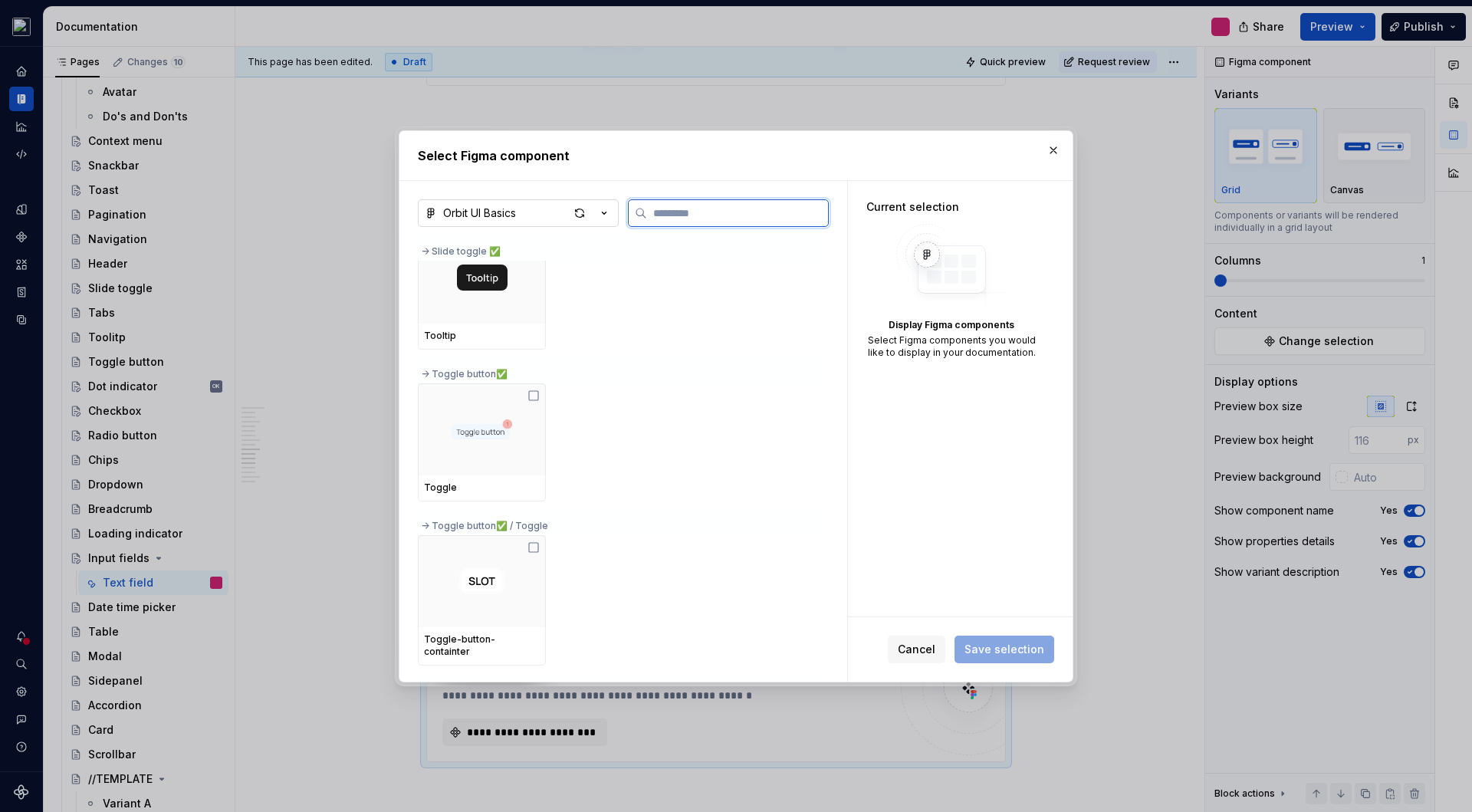
scroll to position [2183, 0]
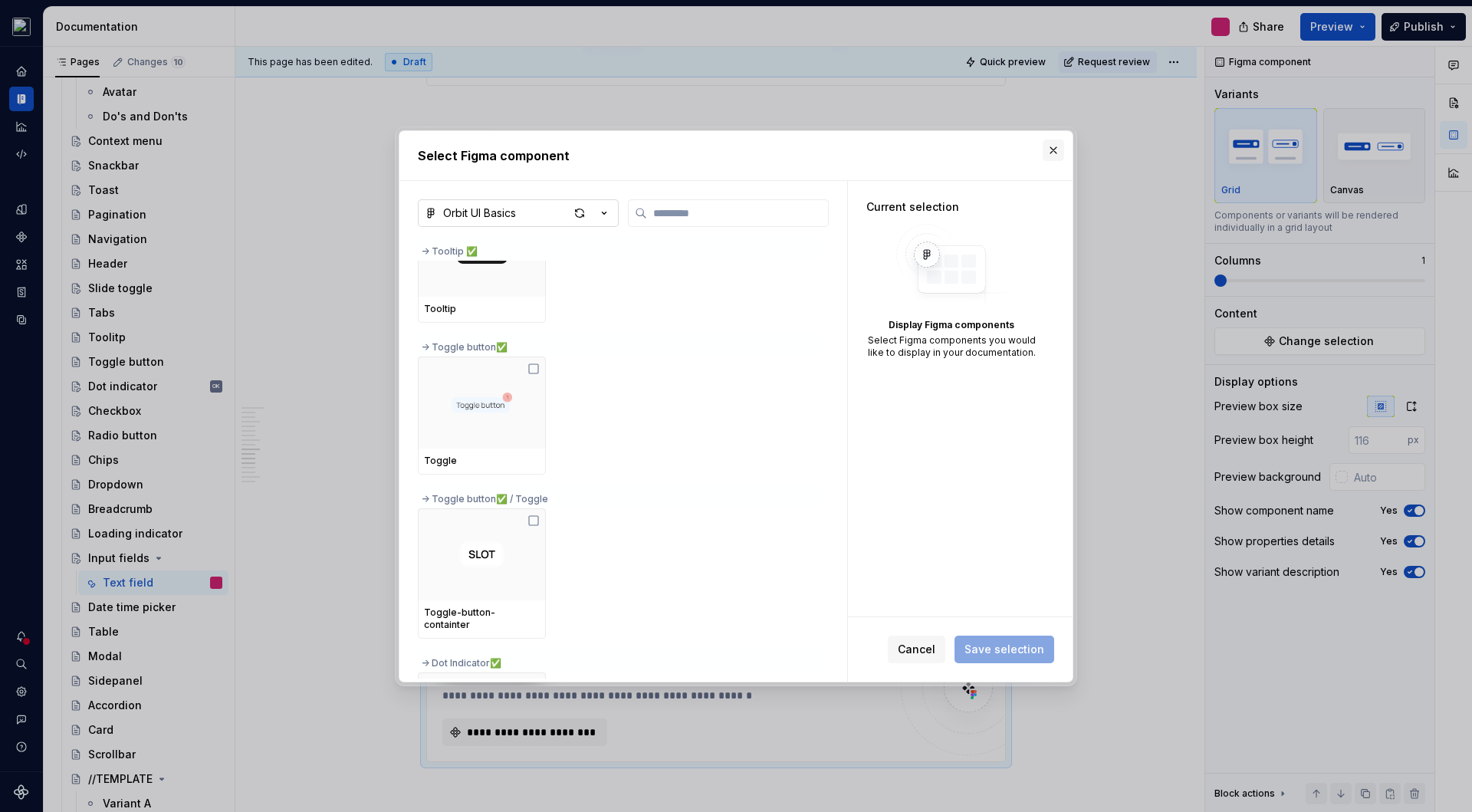
click at [1049, 148] on button "button" at bounding box center [1053, 150] width 21 height 21
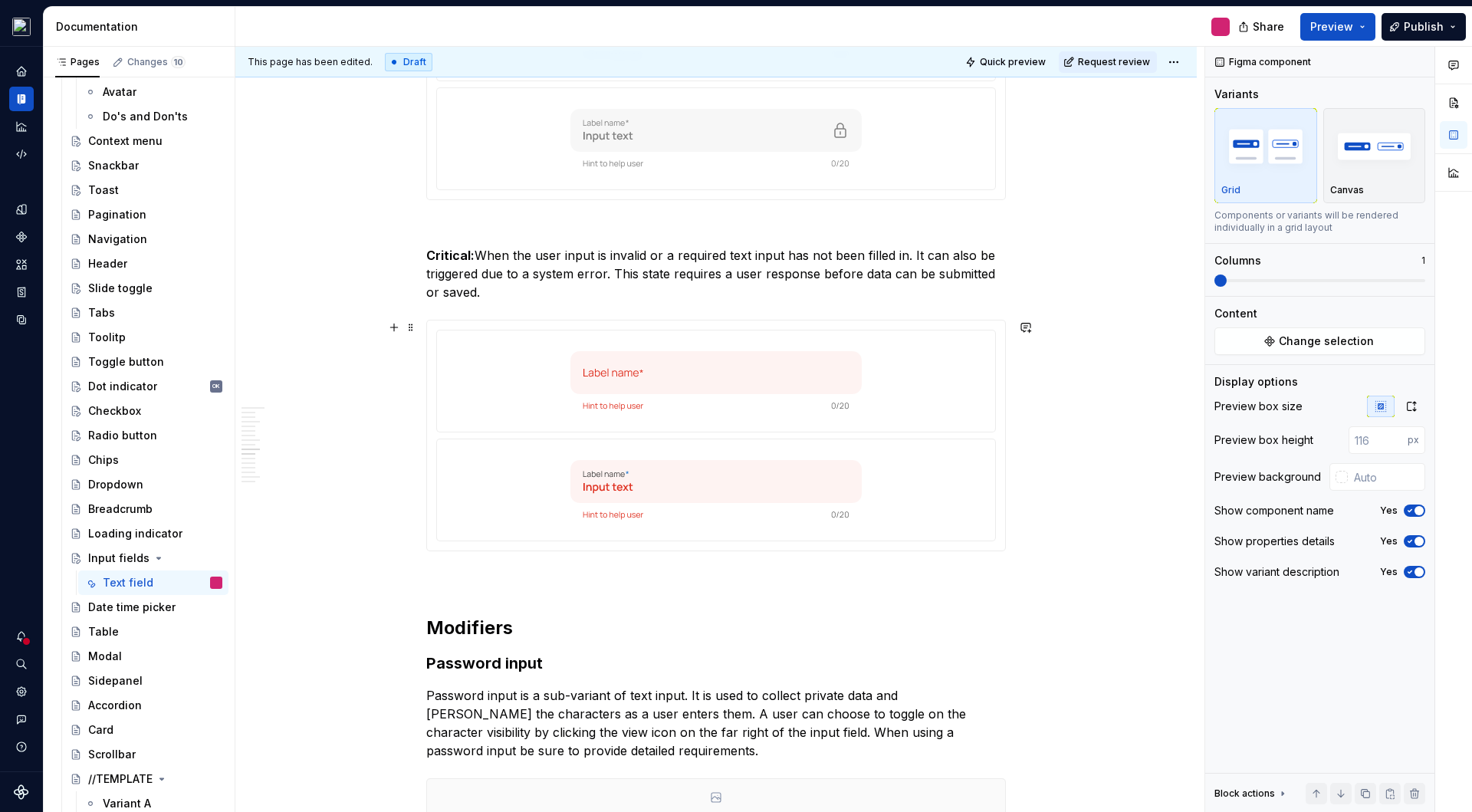
scroll to position [3151, 0]
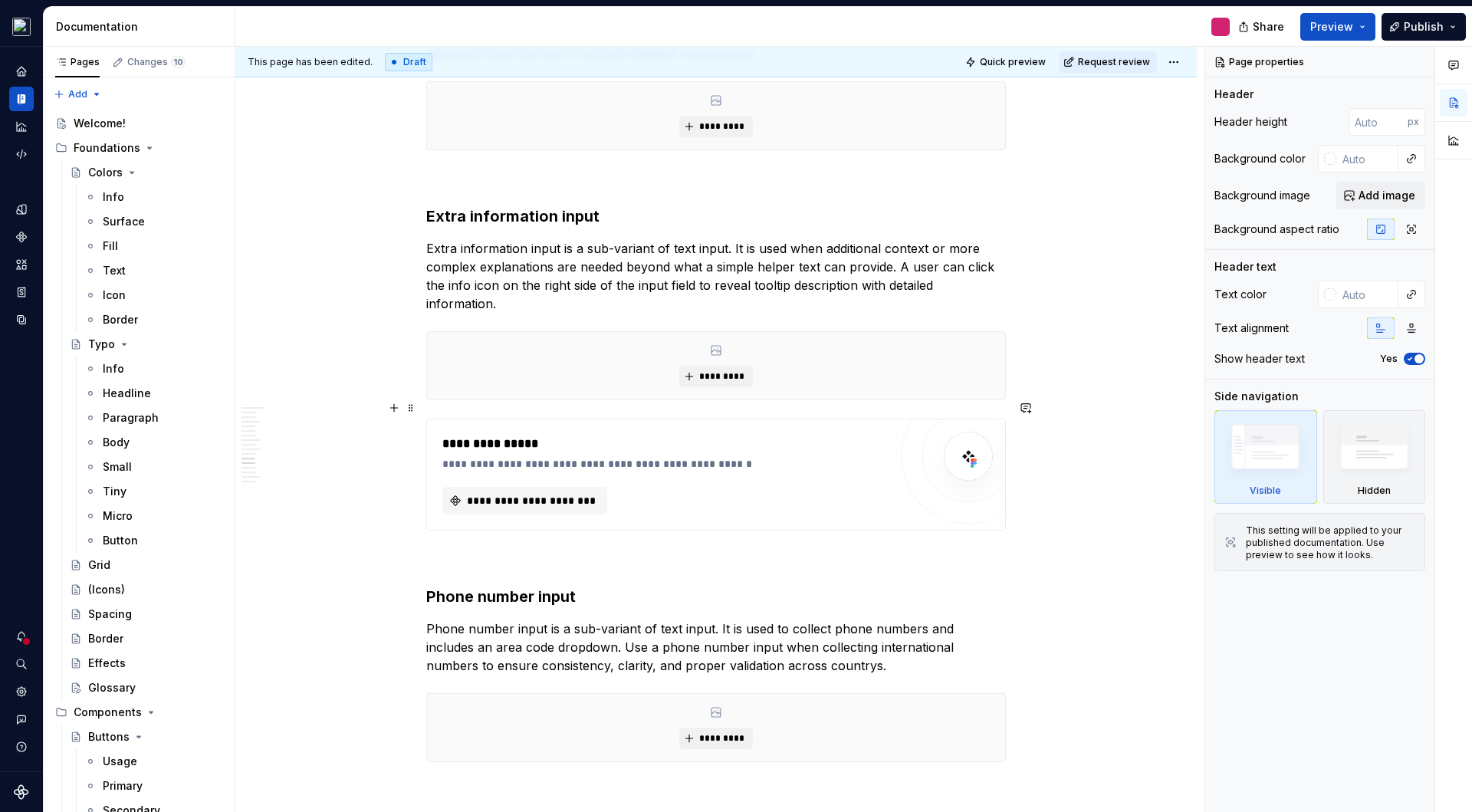
scroll to position [3896, 0]
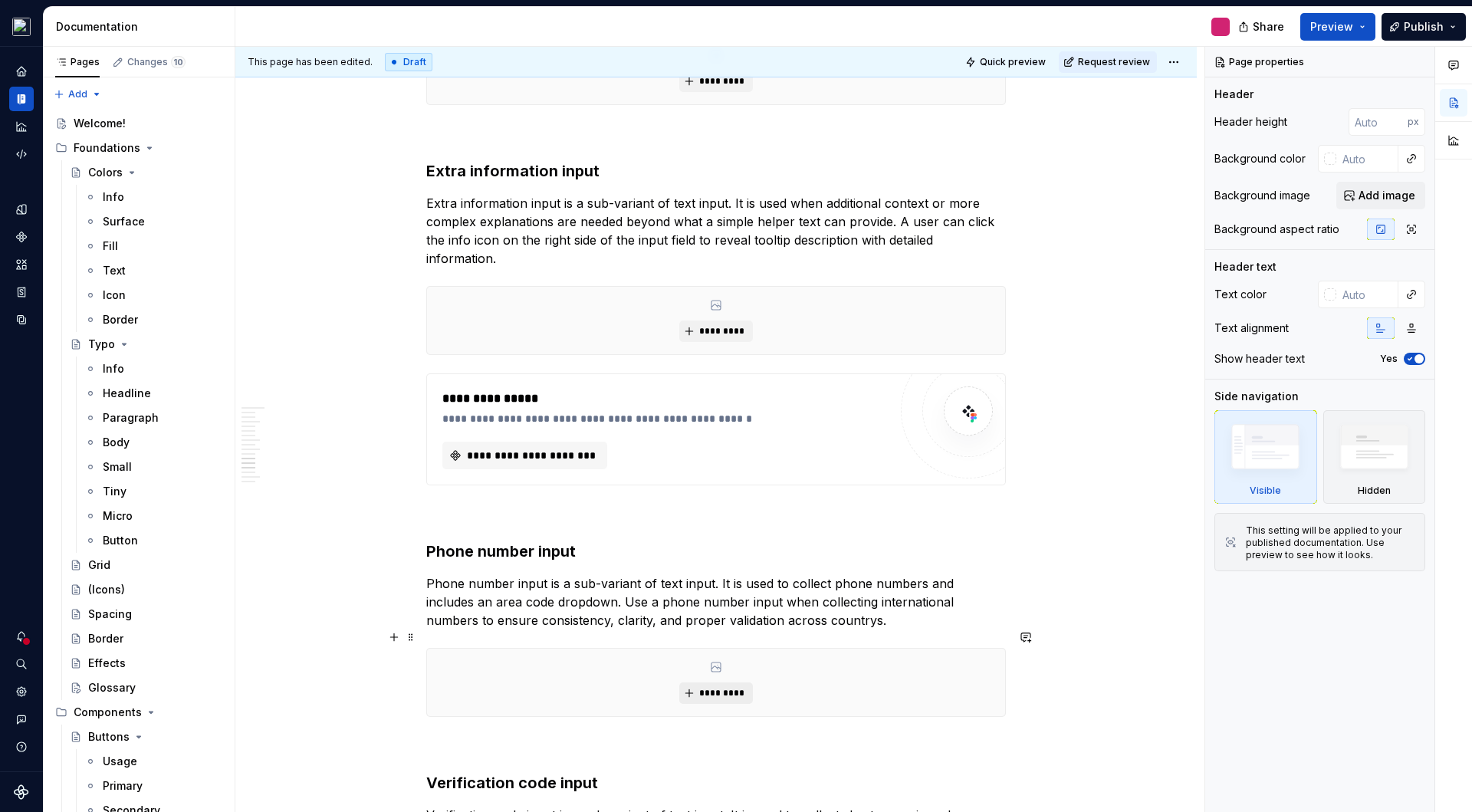
type textarea "*"
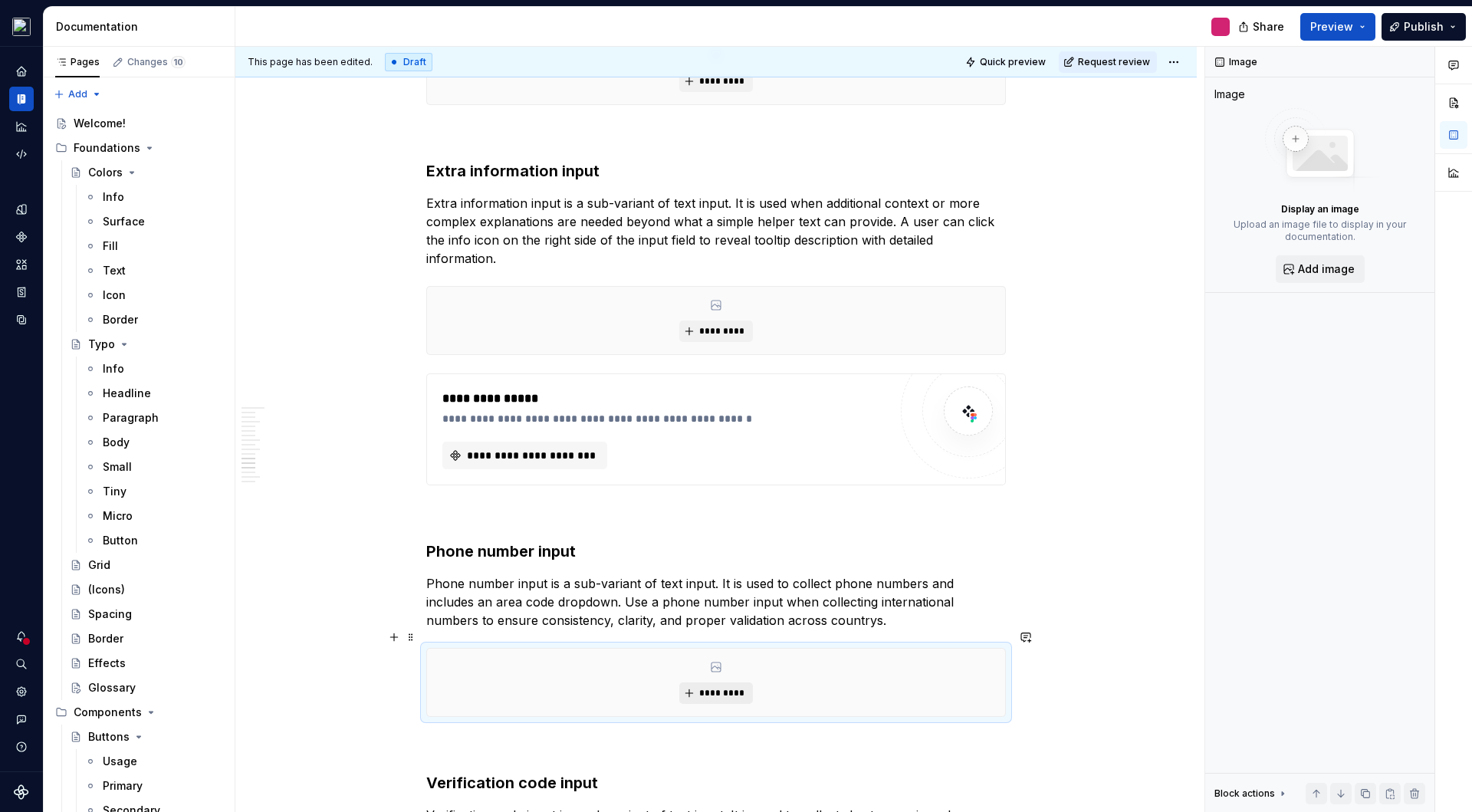
click at [730, 687] on span "*********" at bounding box center [722, 693] width 47 height 12
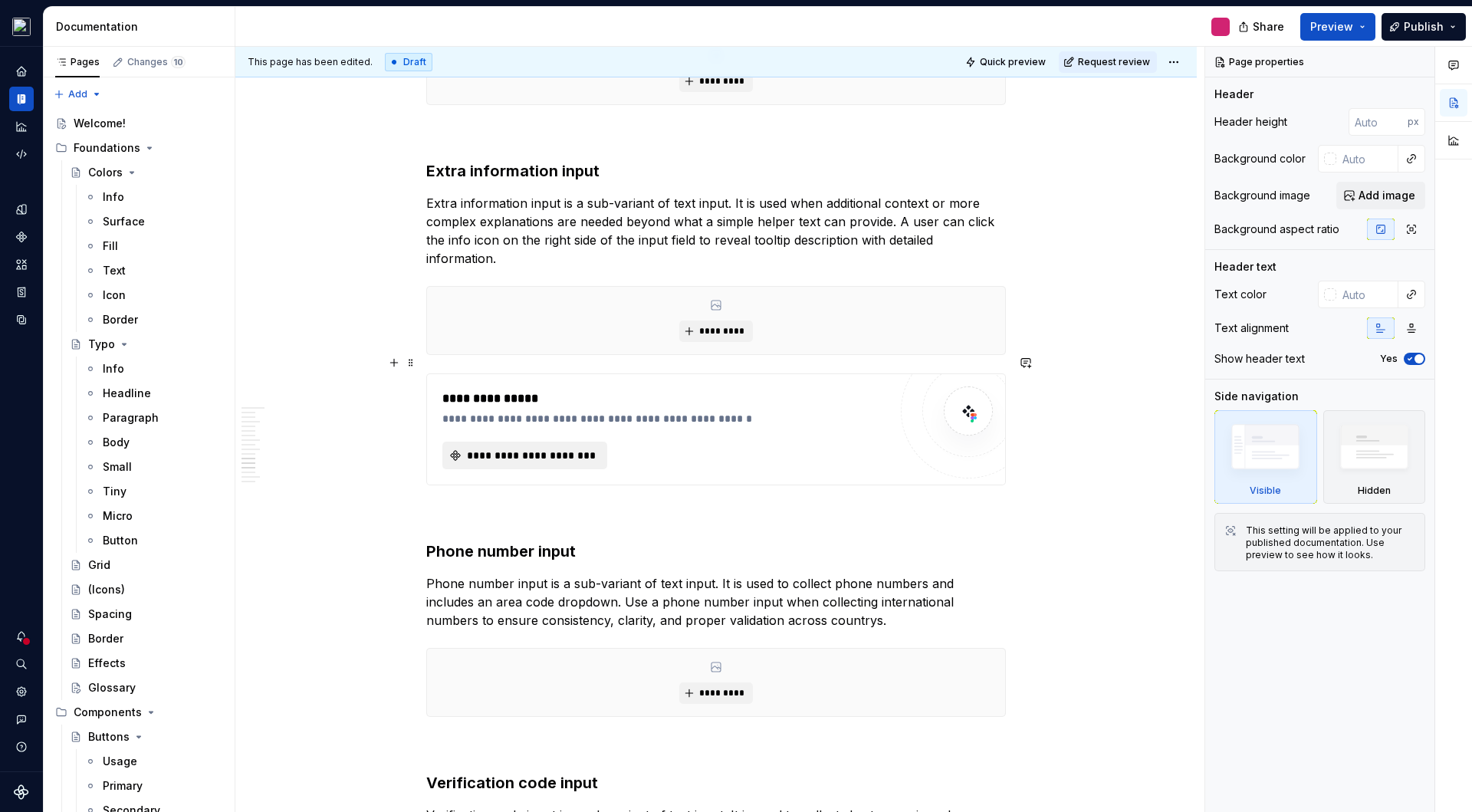
click at [570, 448] on span "**********" at bounding box center [531, 456] width 133 height 15
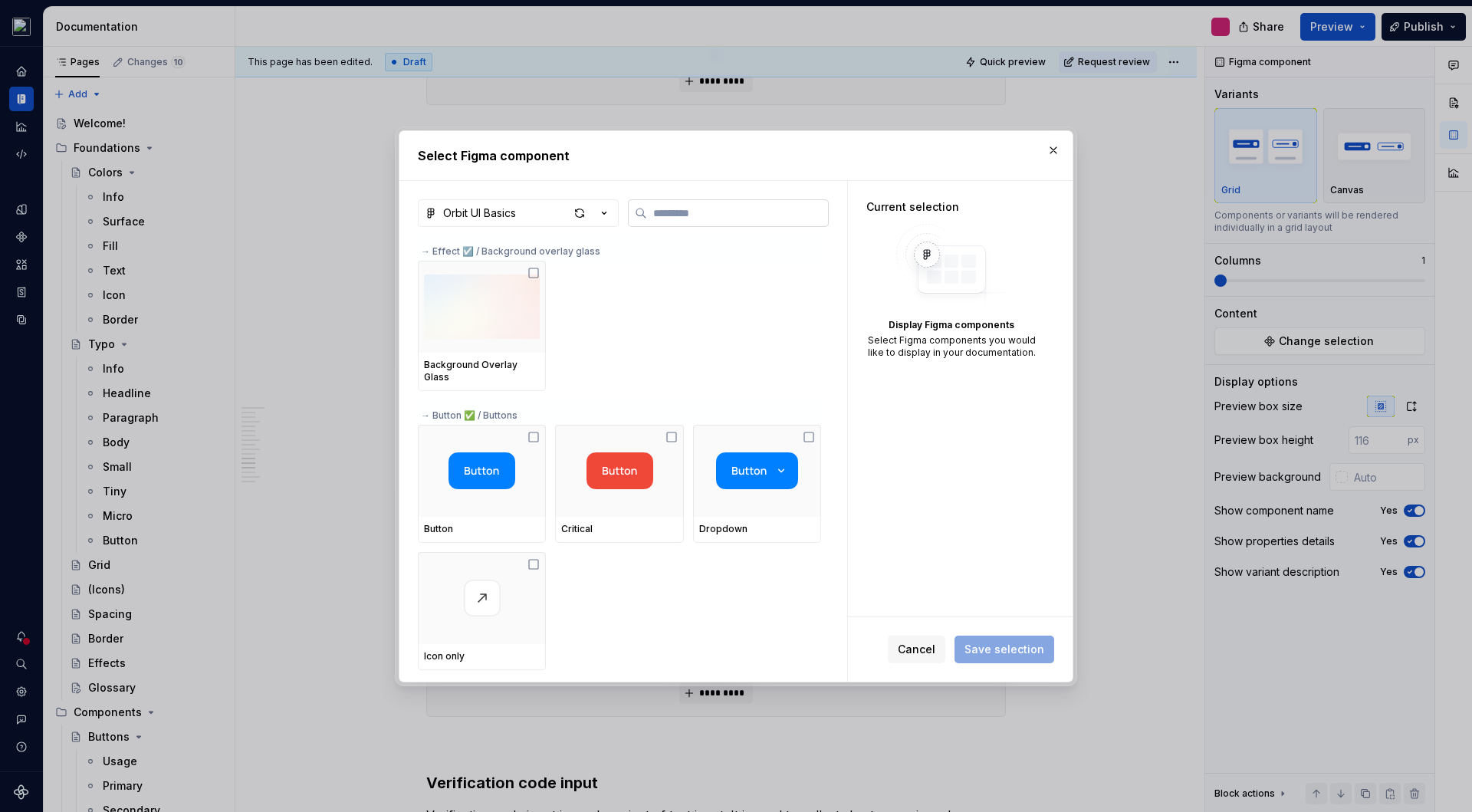
click at [741, 213] on input "search" at bounding box center [738, 213] width 181 height 15
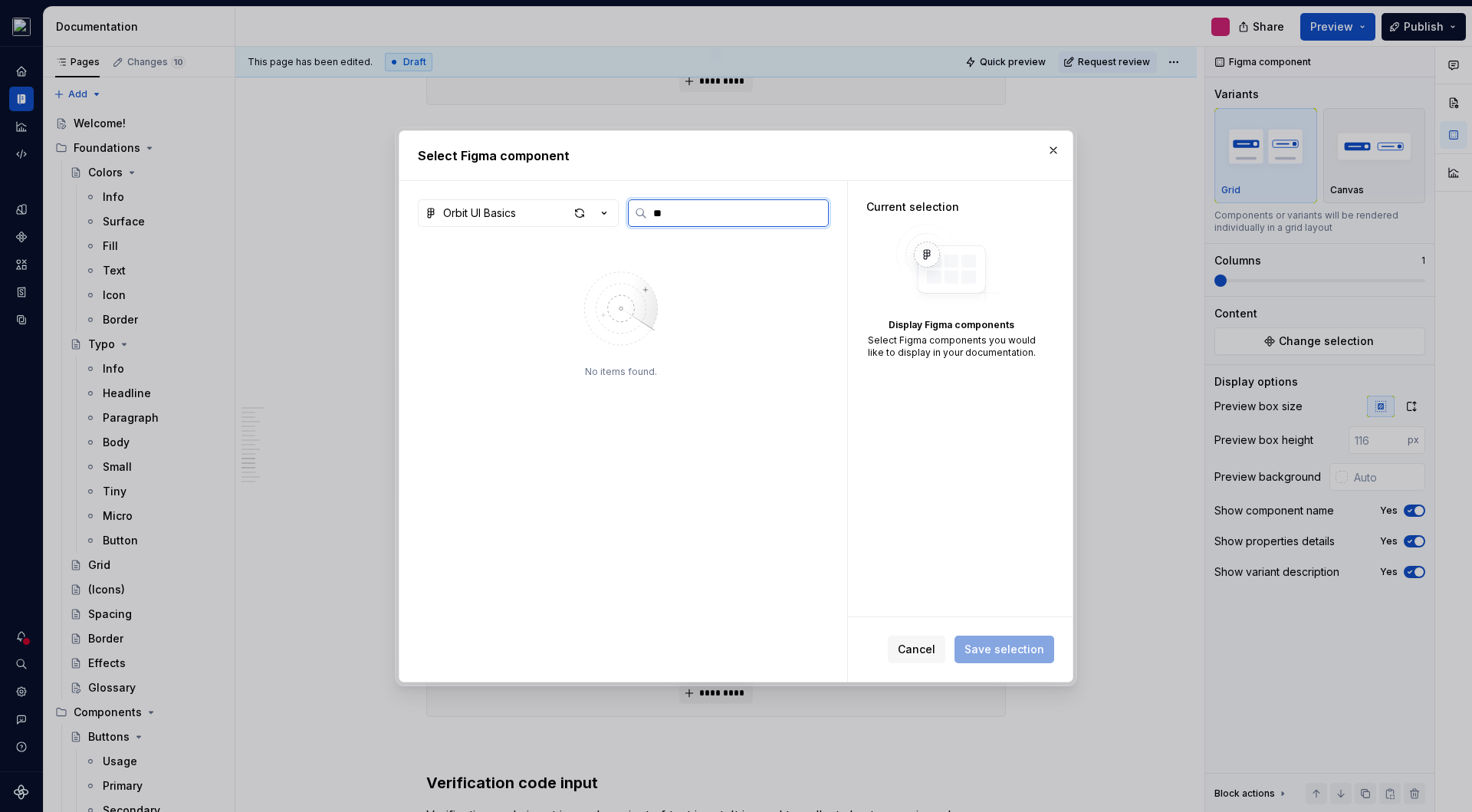
type input "*"
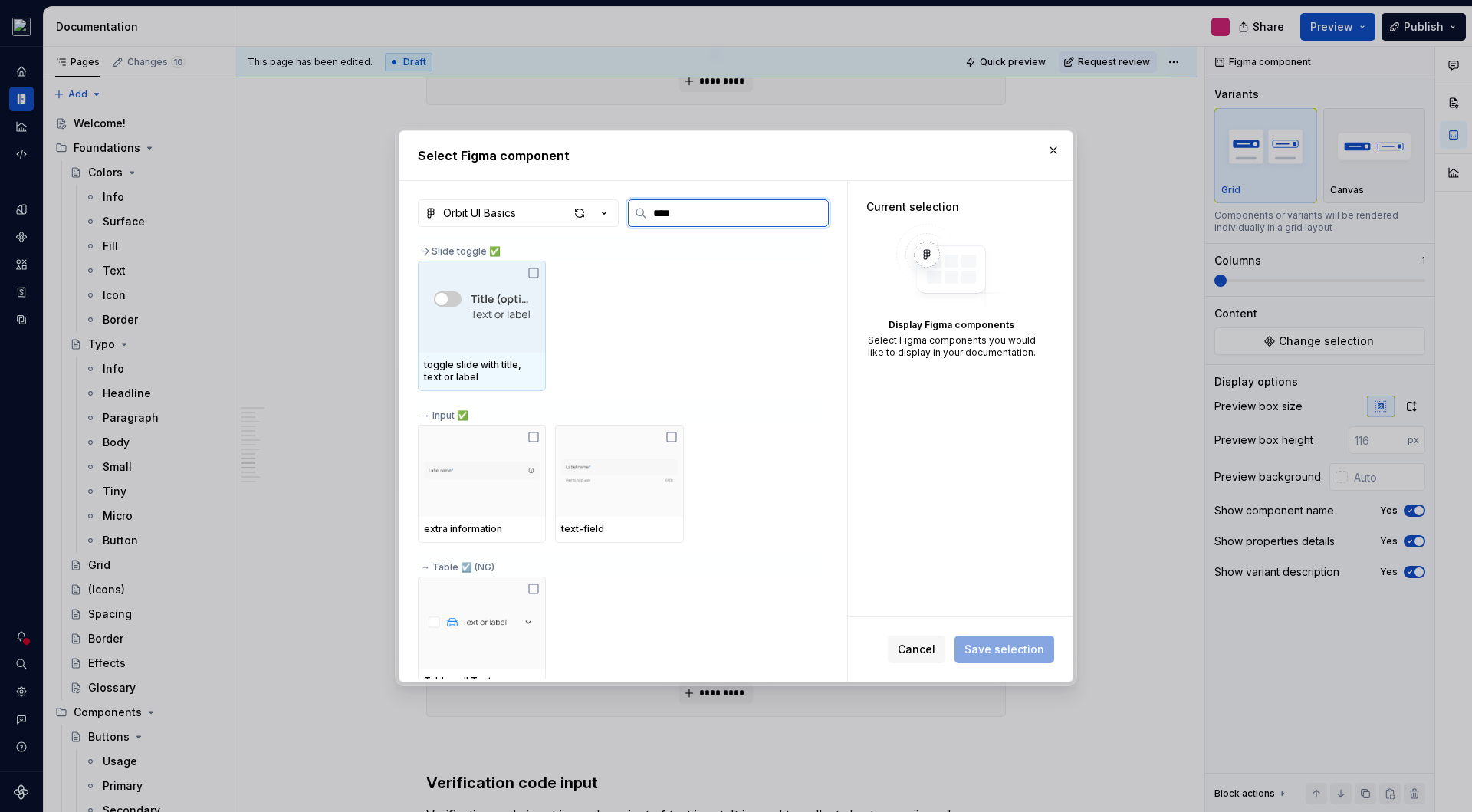
type input "*****"
click at [505, 325] on img at bounding box center [482, 307] width 116 height 43
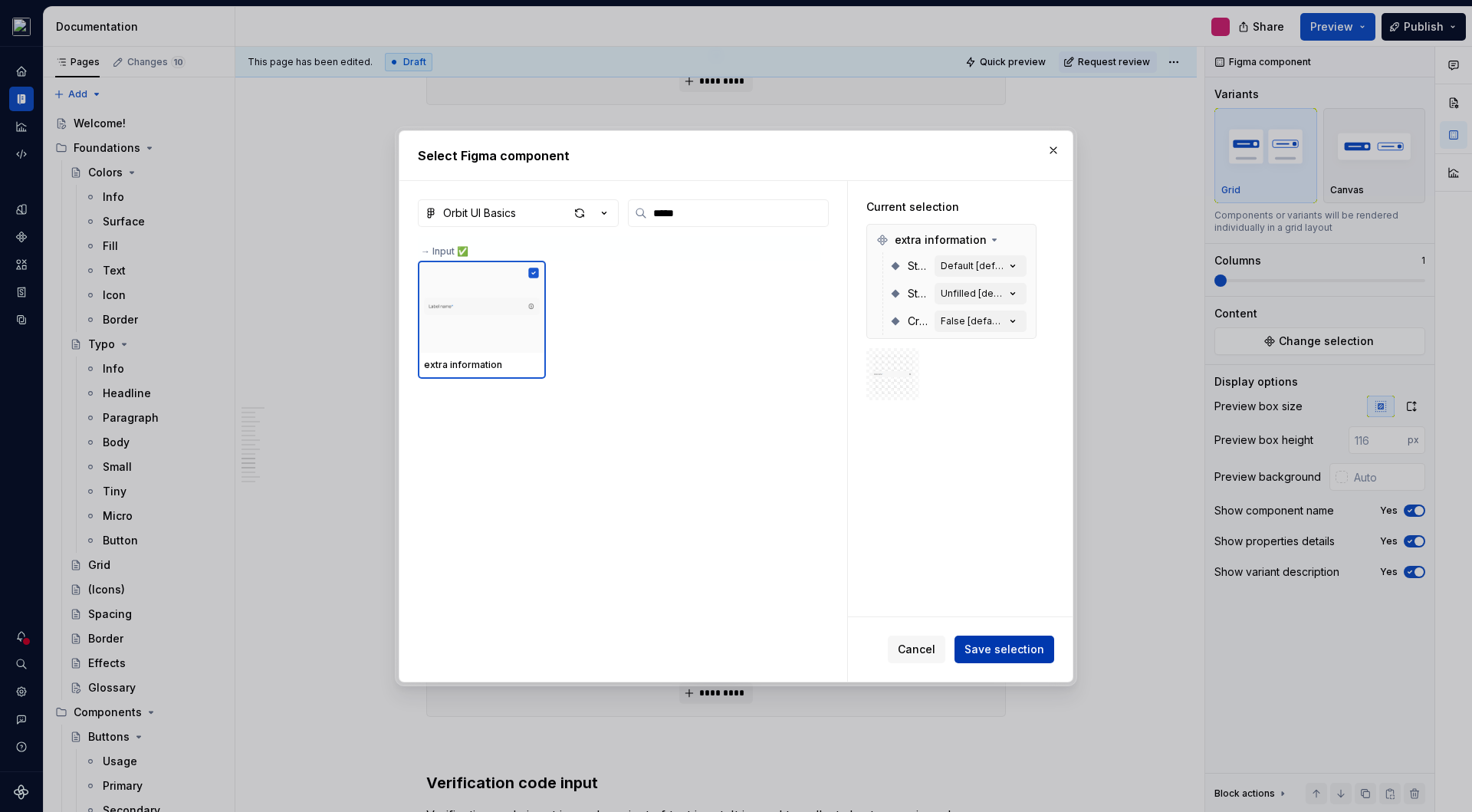
click at [996, 647] on span "Save selection" at bounding box center [1004, 649] width 80 height 15
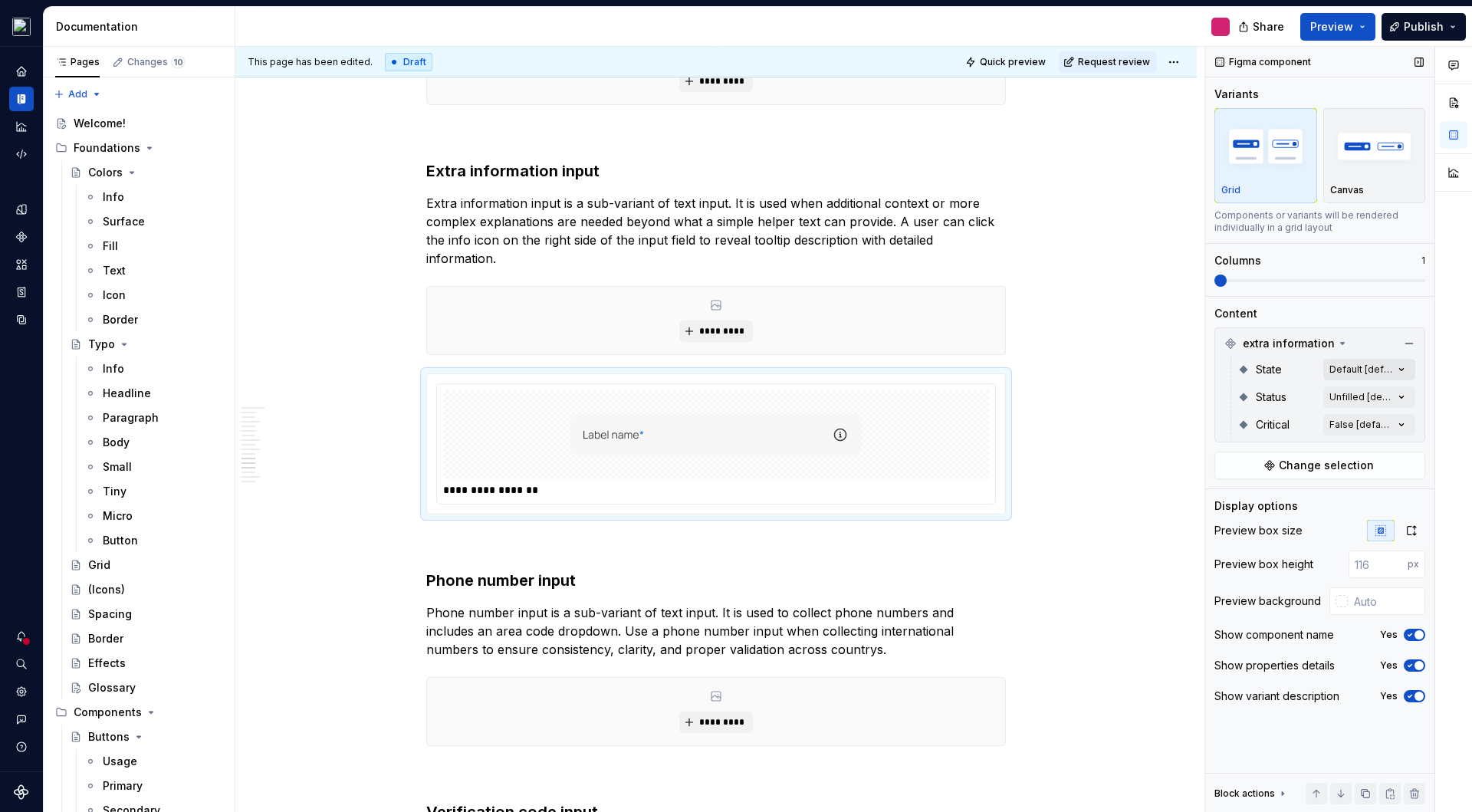
click at [1345, 372] on div "Comments Open comments No comments yet Select ‘Comment’ from the block context …" at bounding box center [1338, 429] width 267 height 765
click at [1221, 468] on div at bounding box center [1225, 467] width 12 height 12
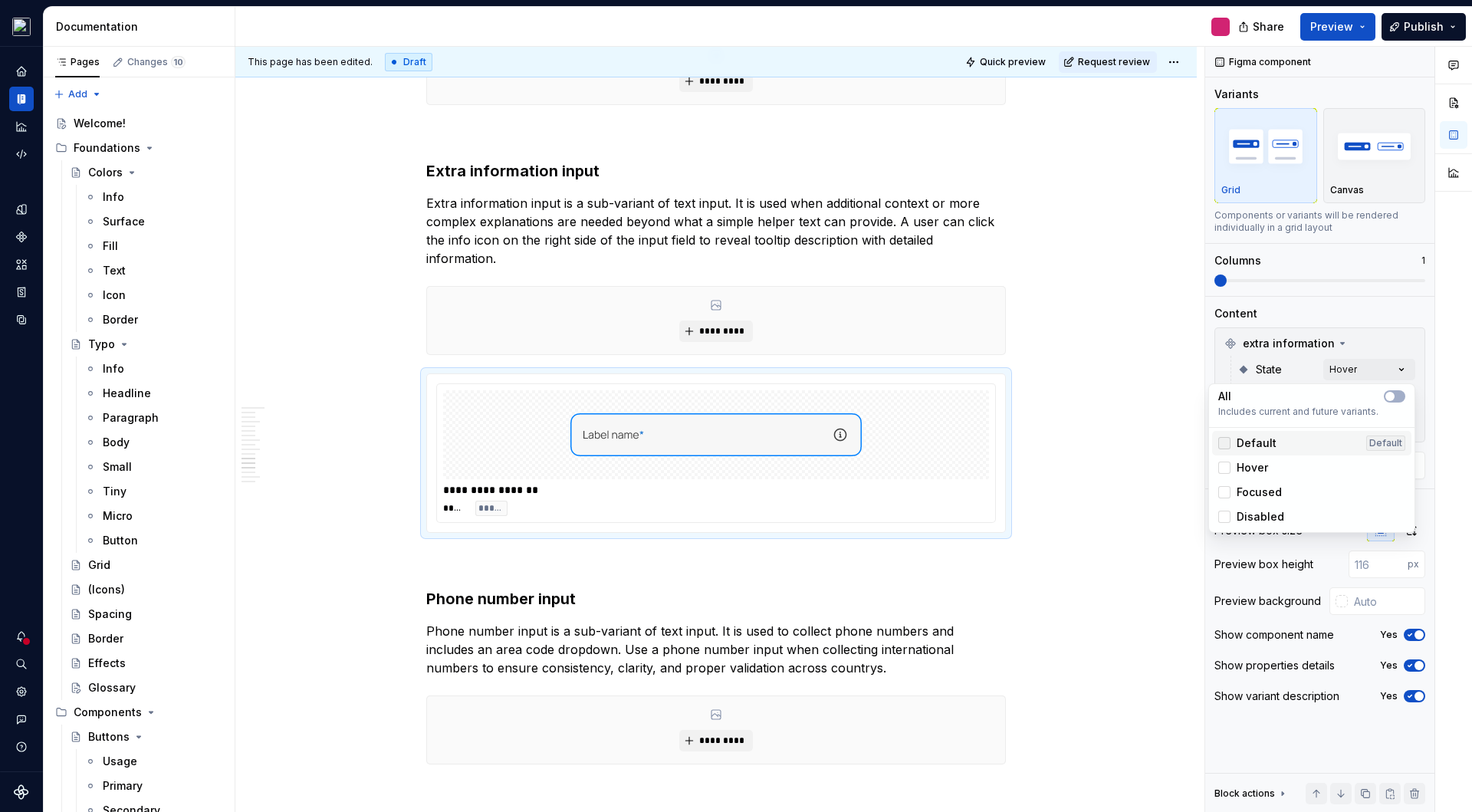
click at [1226, 446] on div at bounding box center [1225, 443] width 12 height 12
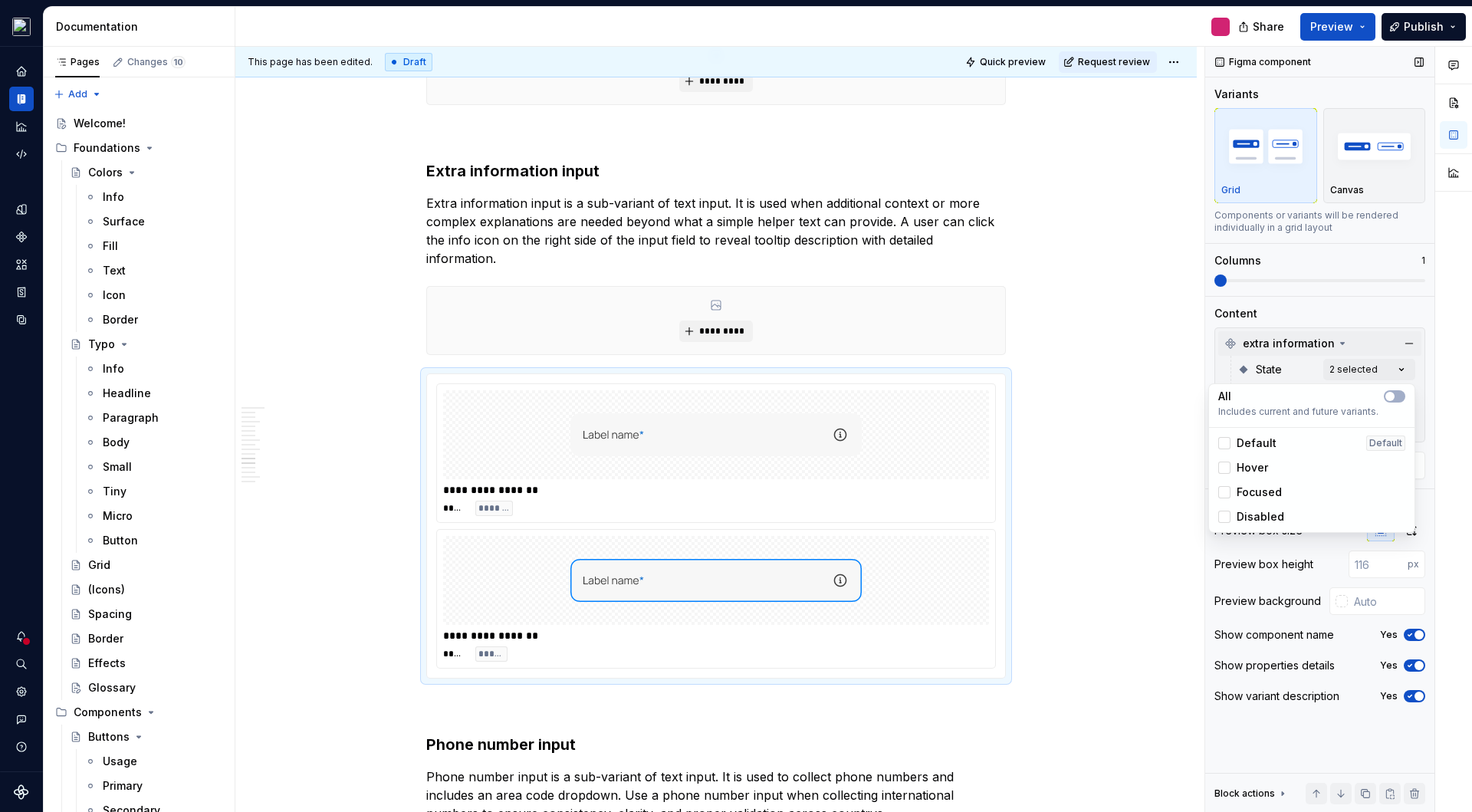
click at [1381, 344] on div "Comments Open comments No comments yet Select ‘Comment’ from the block context …" at bounding box center [1338, 429] width 267 height 765
click at [1414, 630] on icon "button" at bounding box center [1410, 634] width 12 height 9
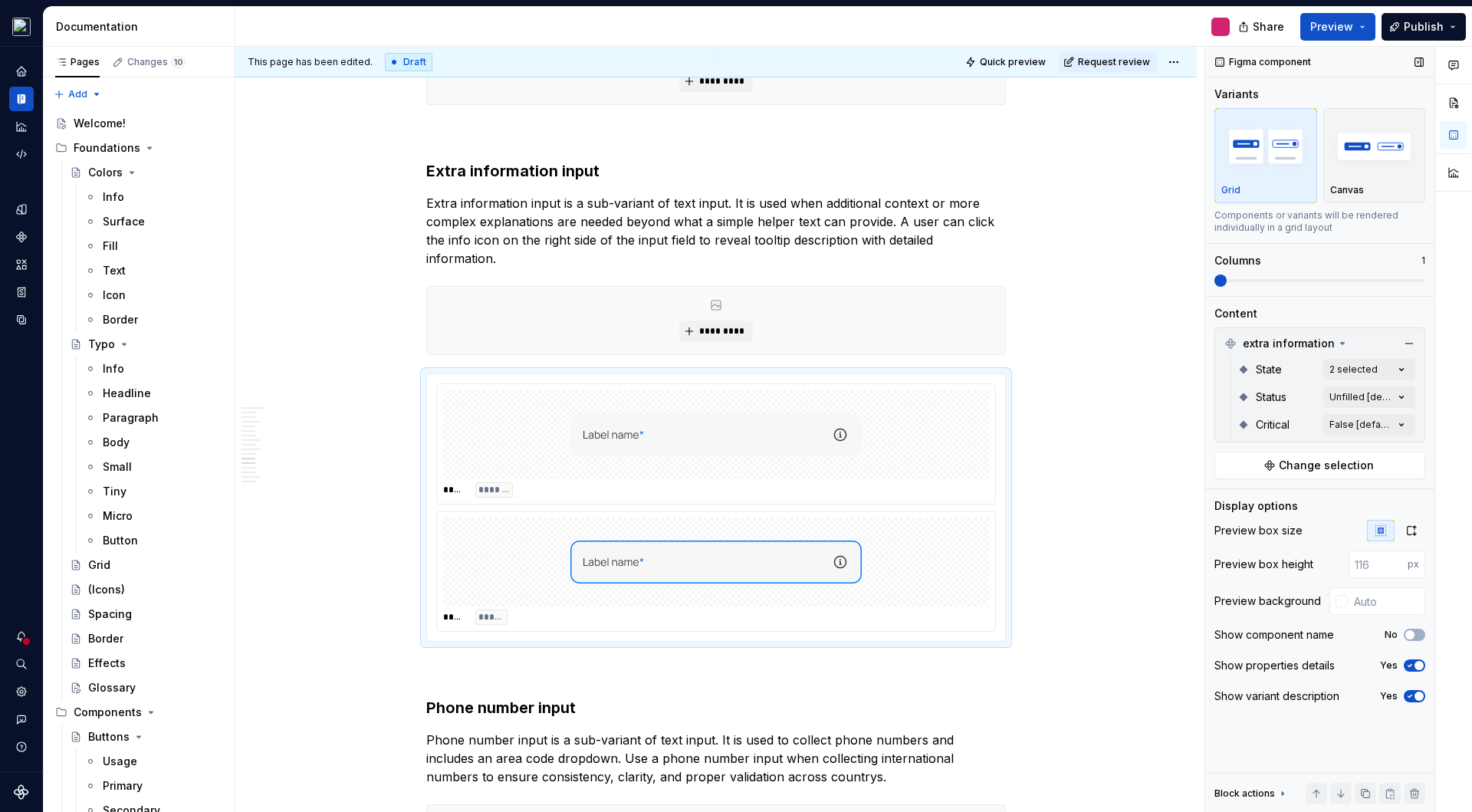
click at [1420, 667] on span "button" at bounding box center [1419, 665] width 9 height 9
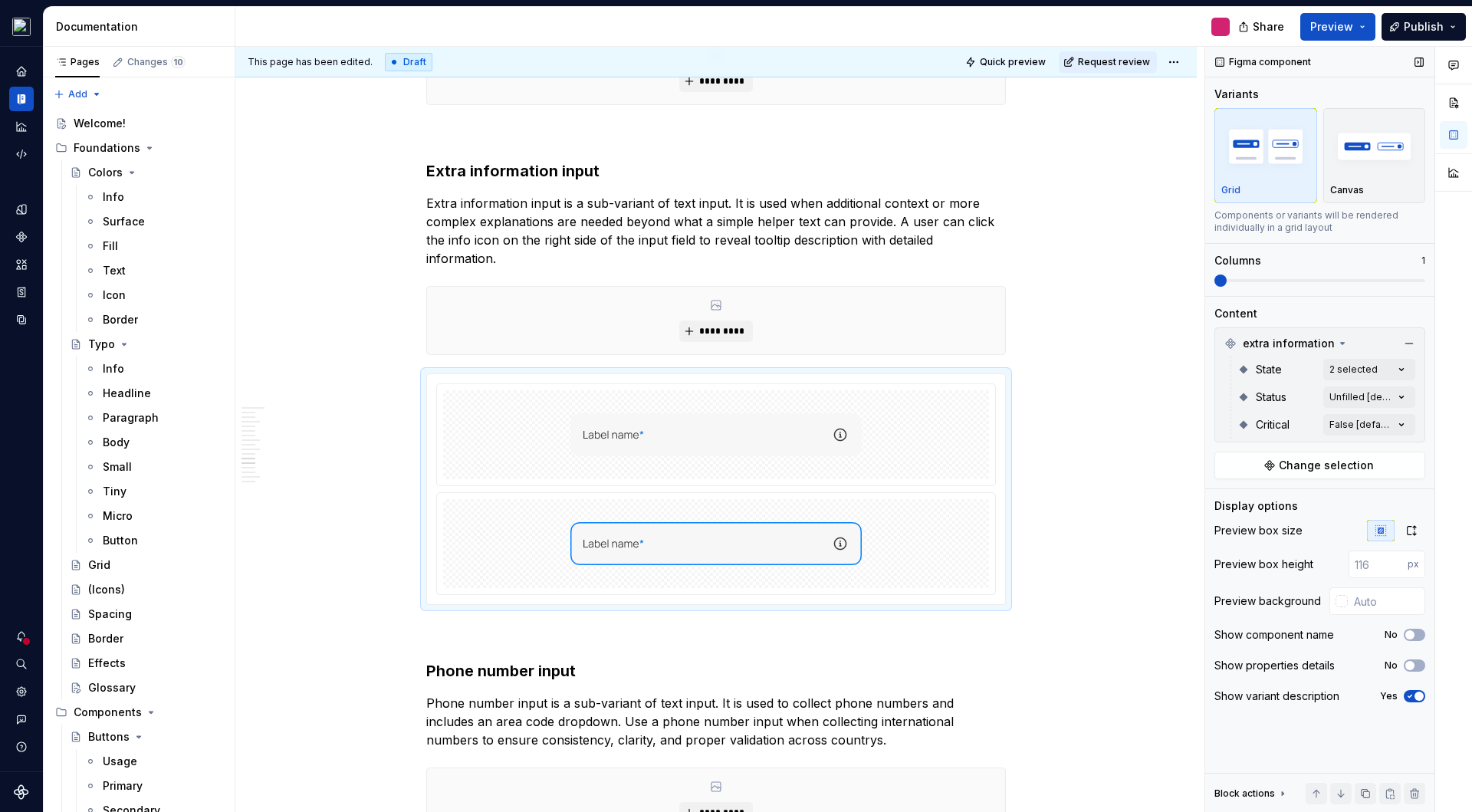
click at [1419, 693] on span "button" at bounding box center [1419, 696] width 9 height 9
click at [1384, 369] on div "Comments Open comments No comments yet Select ‘Comment’ from the block context …" at bounding box center [1338, 429] width 267 height 765
click at [1230, 467] on div at bounding box center [1225, 467] width 12 height 12
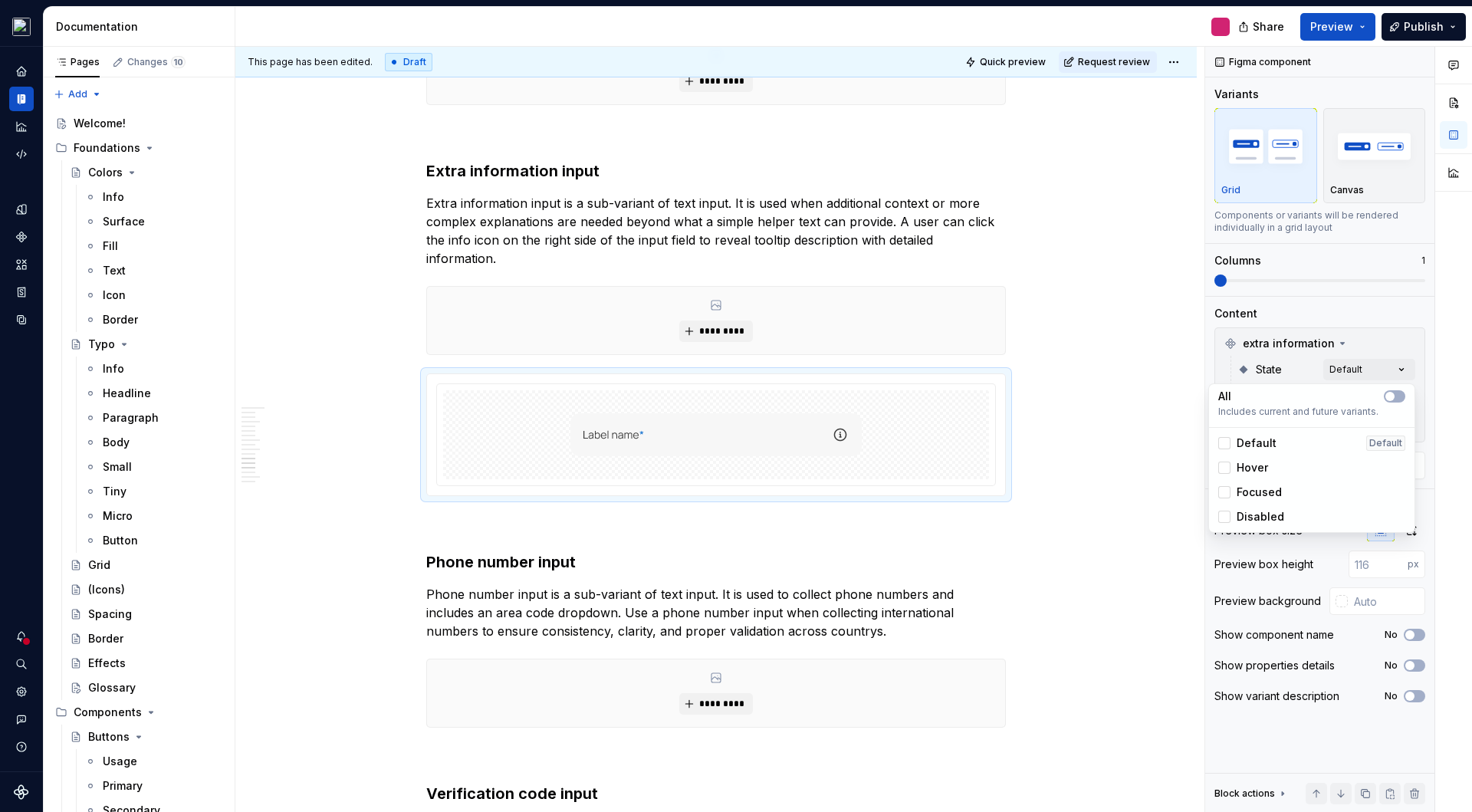
click at [1295, 625] on div "Comments Open comments No comments yet Select ‘Comment’ from the block context …" at bounding box center [1338, 429] width 267 height 765
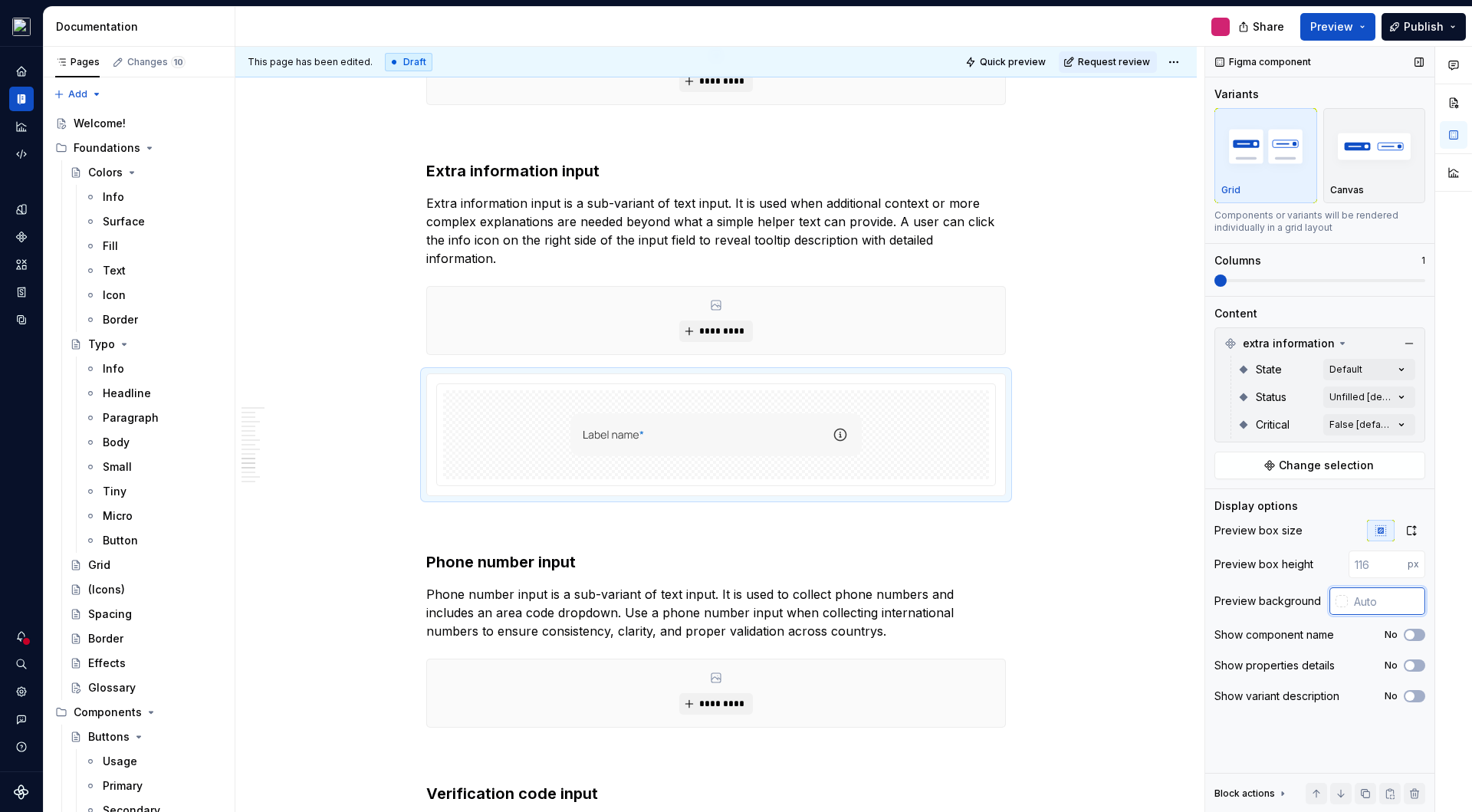
click at [1385, 607] on input "text" at bounding box center [1386, 601] width 77 height 28
type input "#FFFFFF"
type button "on"
drag, startPoint x: 1118, startPoint y: 466, endPoint x: 1109, endPoint y: 456, distance: 13.5
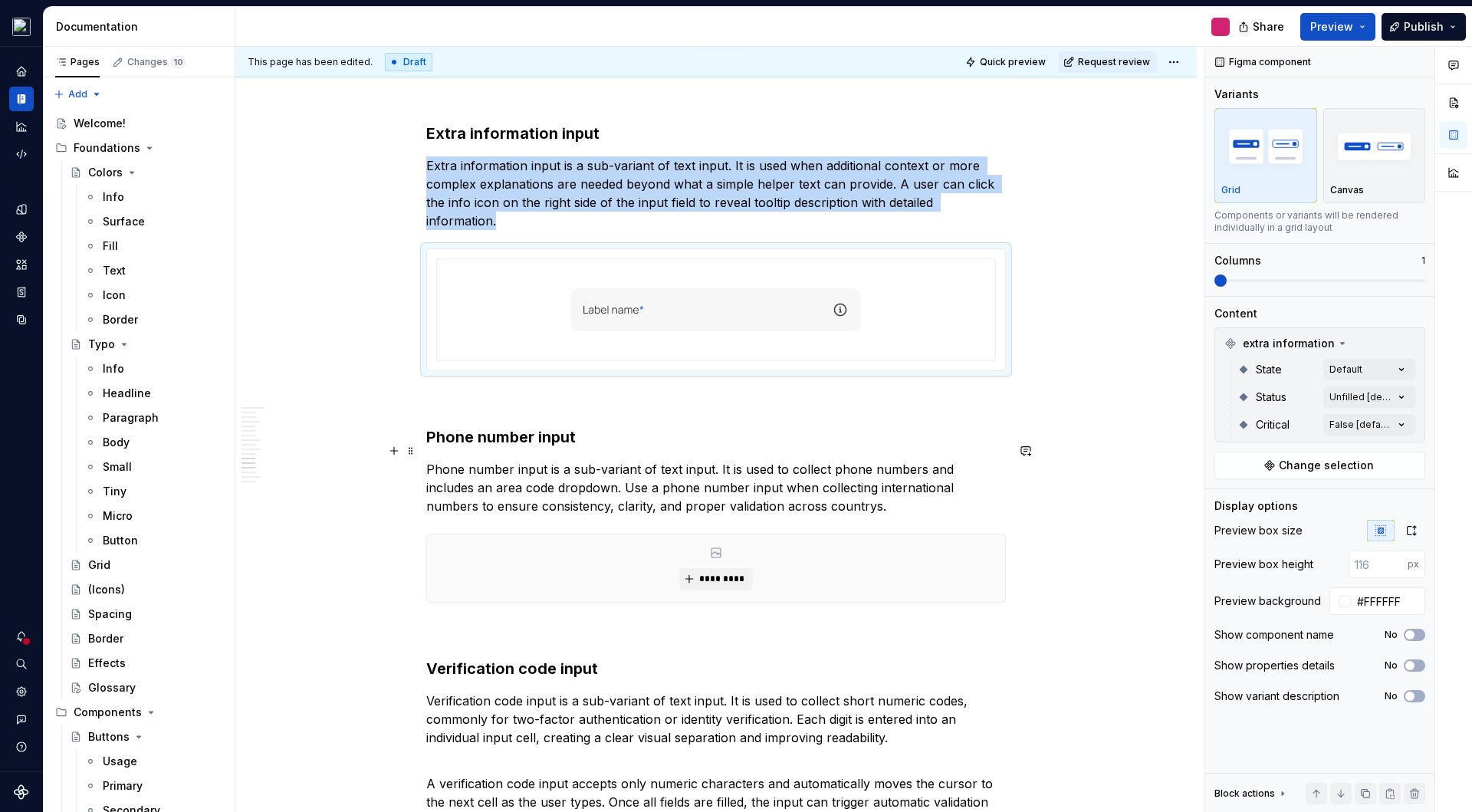
scroll to position [3897, 0]
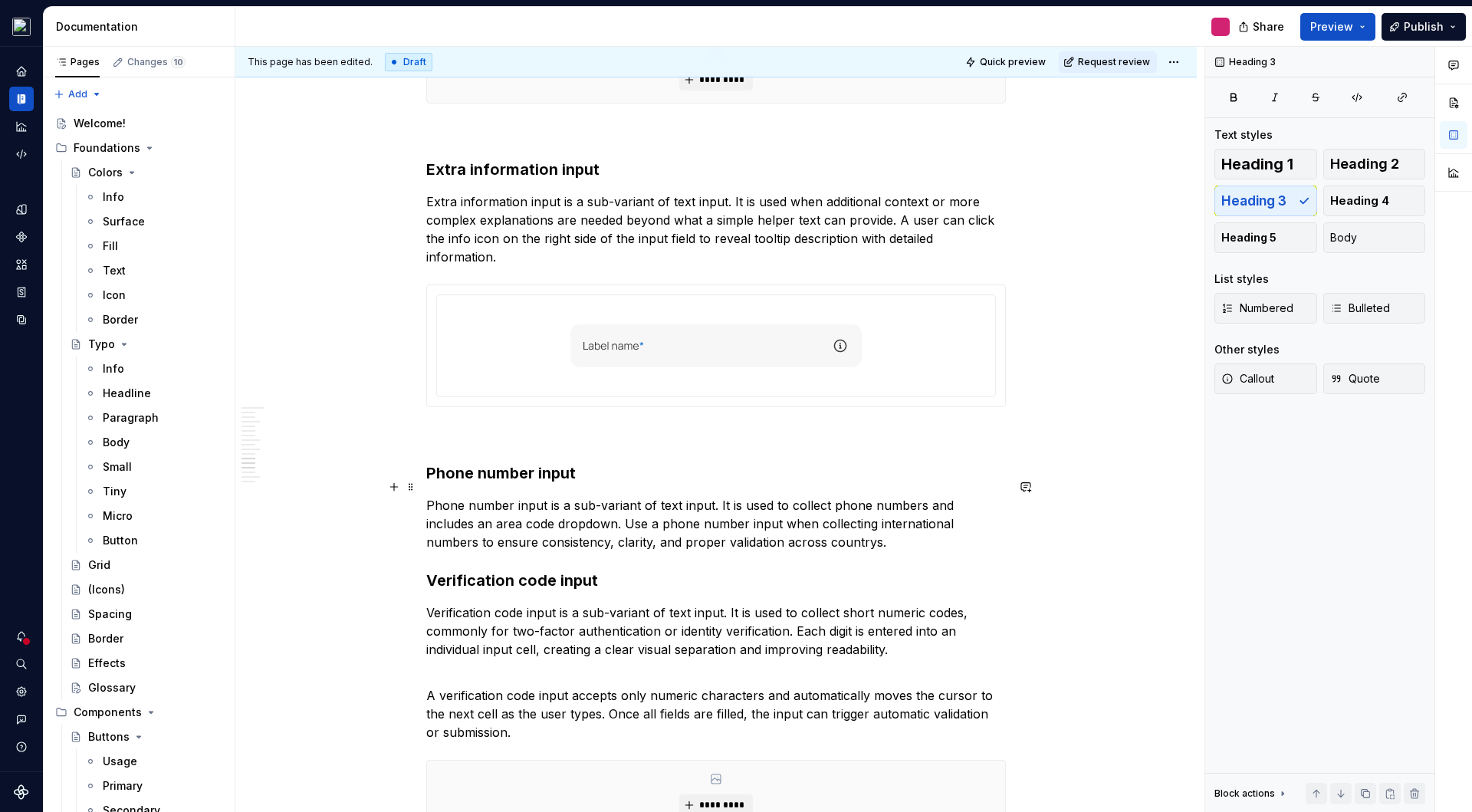
click at [852, 525] on p "Phone number input is a sub-variant of text input. It is used to collect phone …" at bounding box center [716, 523] width 579 height 55
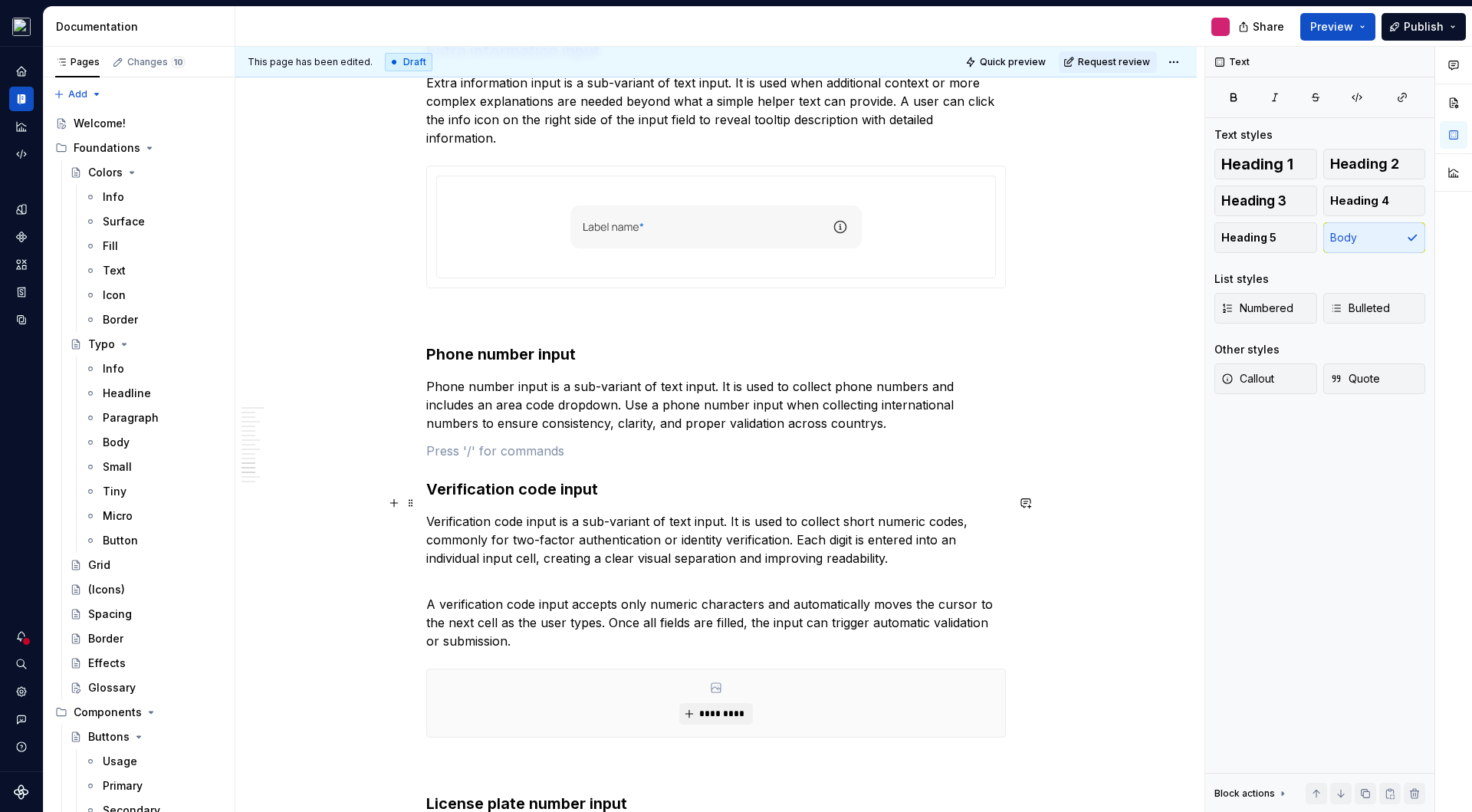
scroll to position [4189, 0]
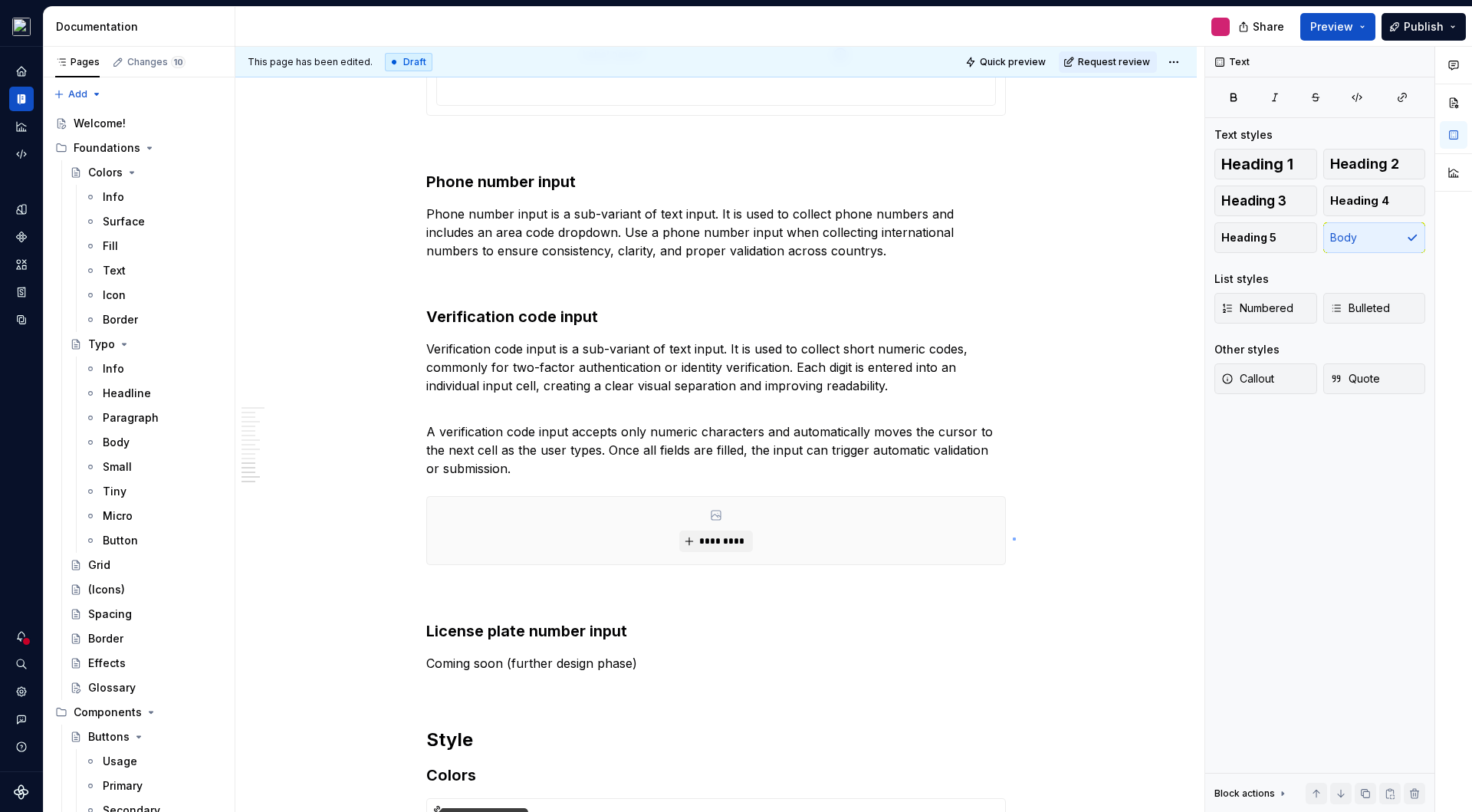
click at [1013, 538] on div "This page has been edited. Draft Quick preview Request review Input fields Text…" at bounding box center [720, 429] width 969 height 765
click at [1006, 528] on div "*********" at bounding box center [716, 530] width 579 height 69
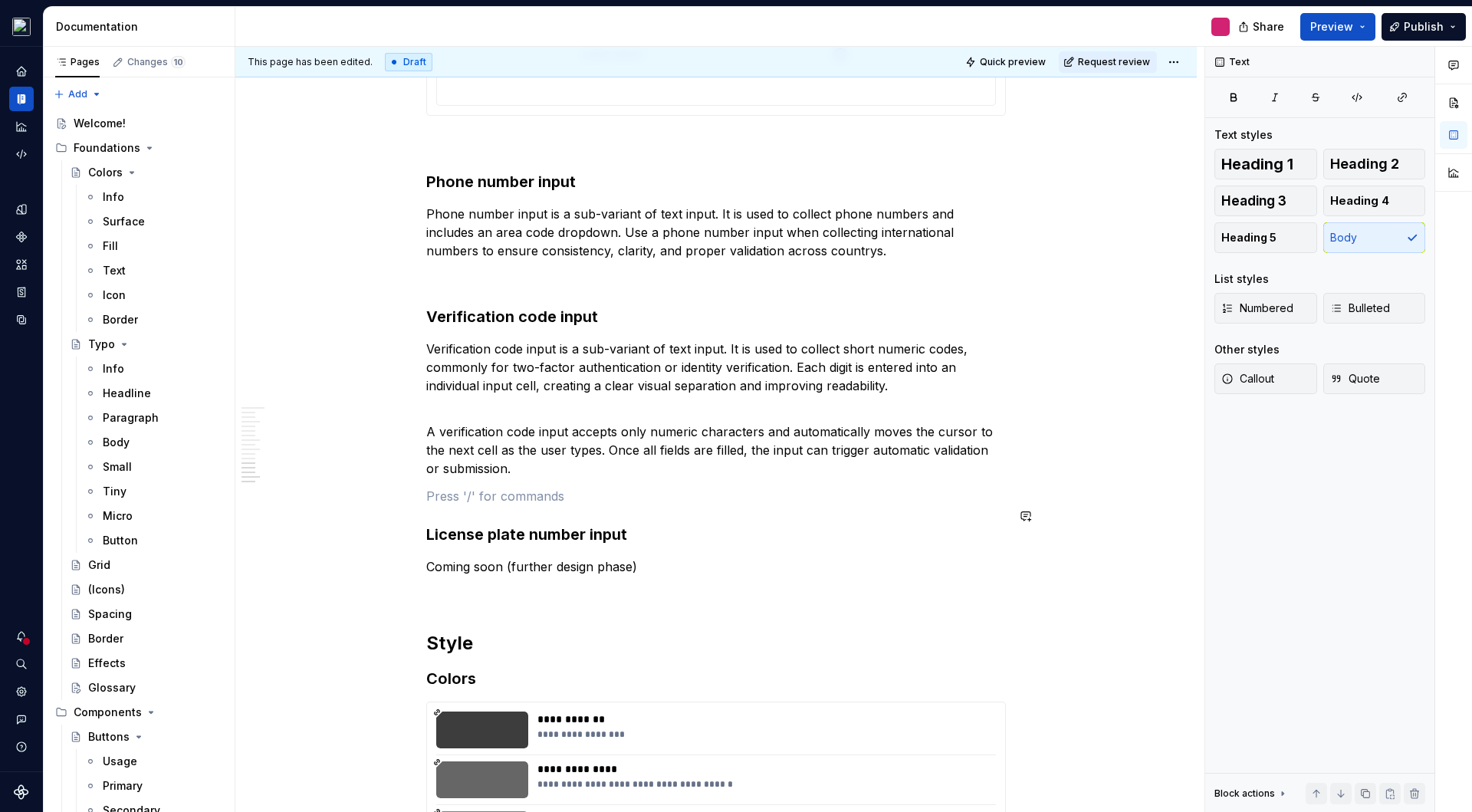
scroll to position [3865, 0]
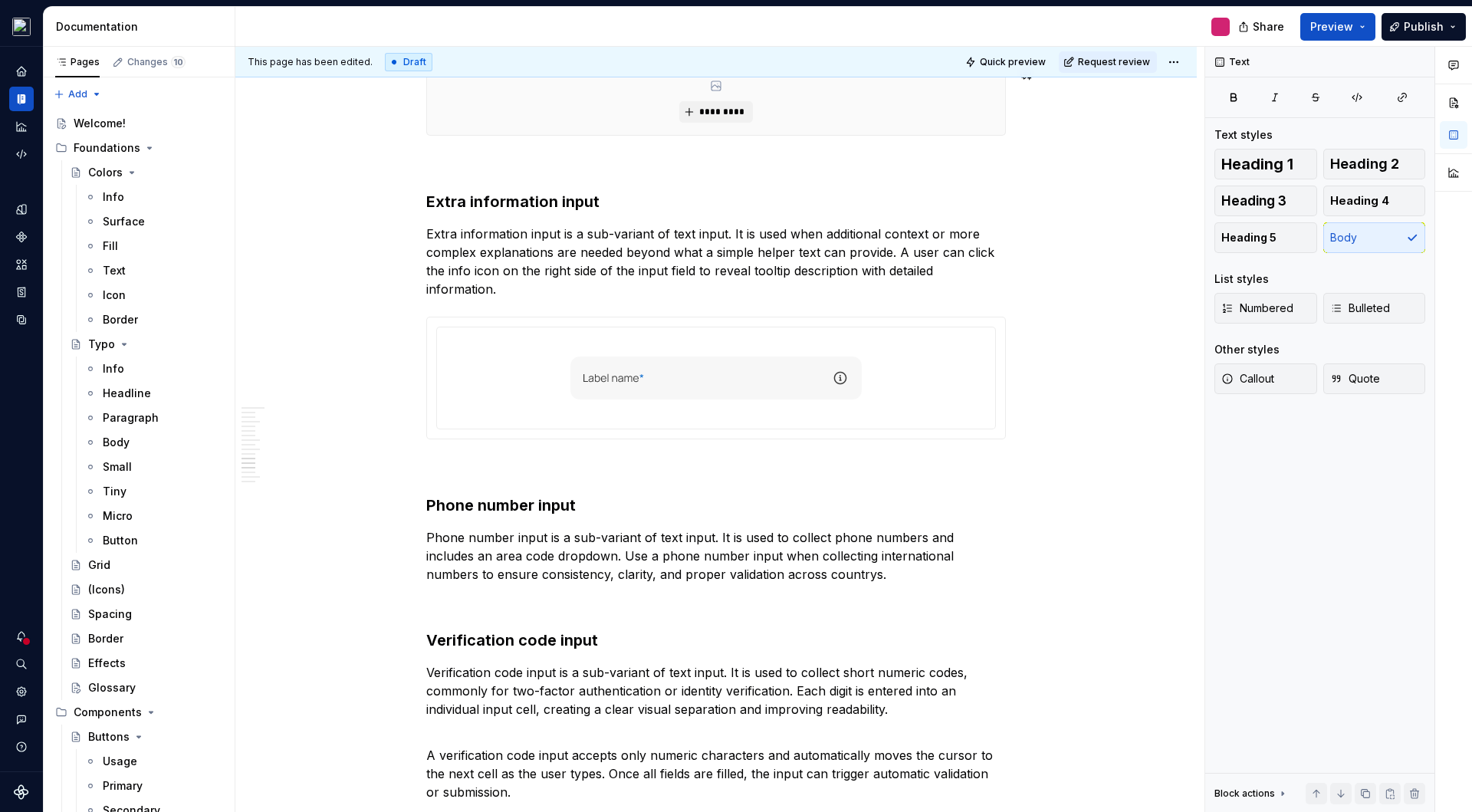
type textarea "*"
